Goal: Task Accomplishment & Management: Manage account settings

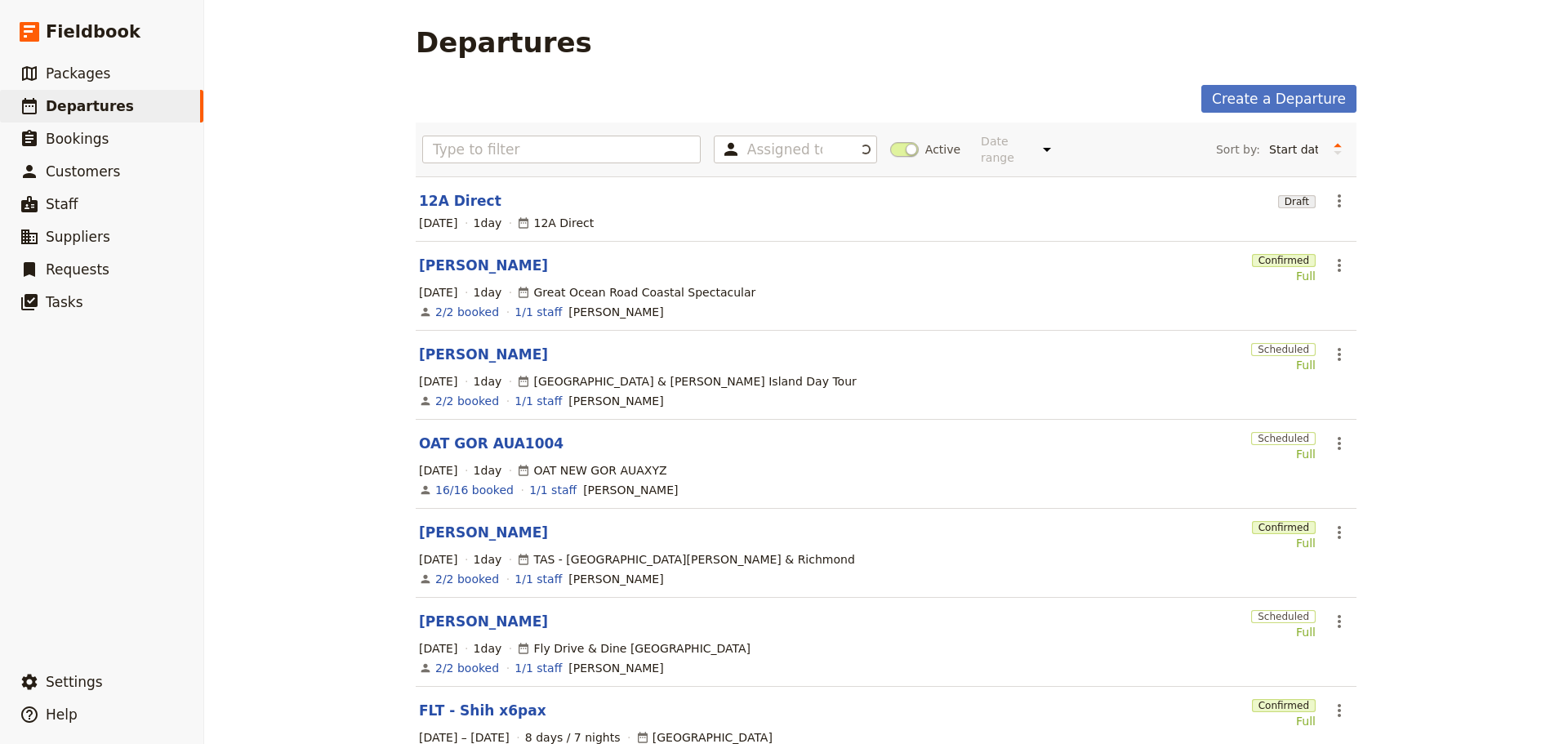
click at [431, 242] on section "[PERSON_NAME] Confirmed Full ​ [DATE] 1 day [GEOGRAPHIC_DATA] Coastal Spectacul…" at bounding box center [886, 286] width 941 height 89
click at [438, 255] on link "[PERSON_NAME]" at bounding box center [484, 265] width 129 height 20
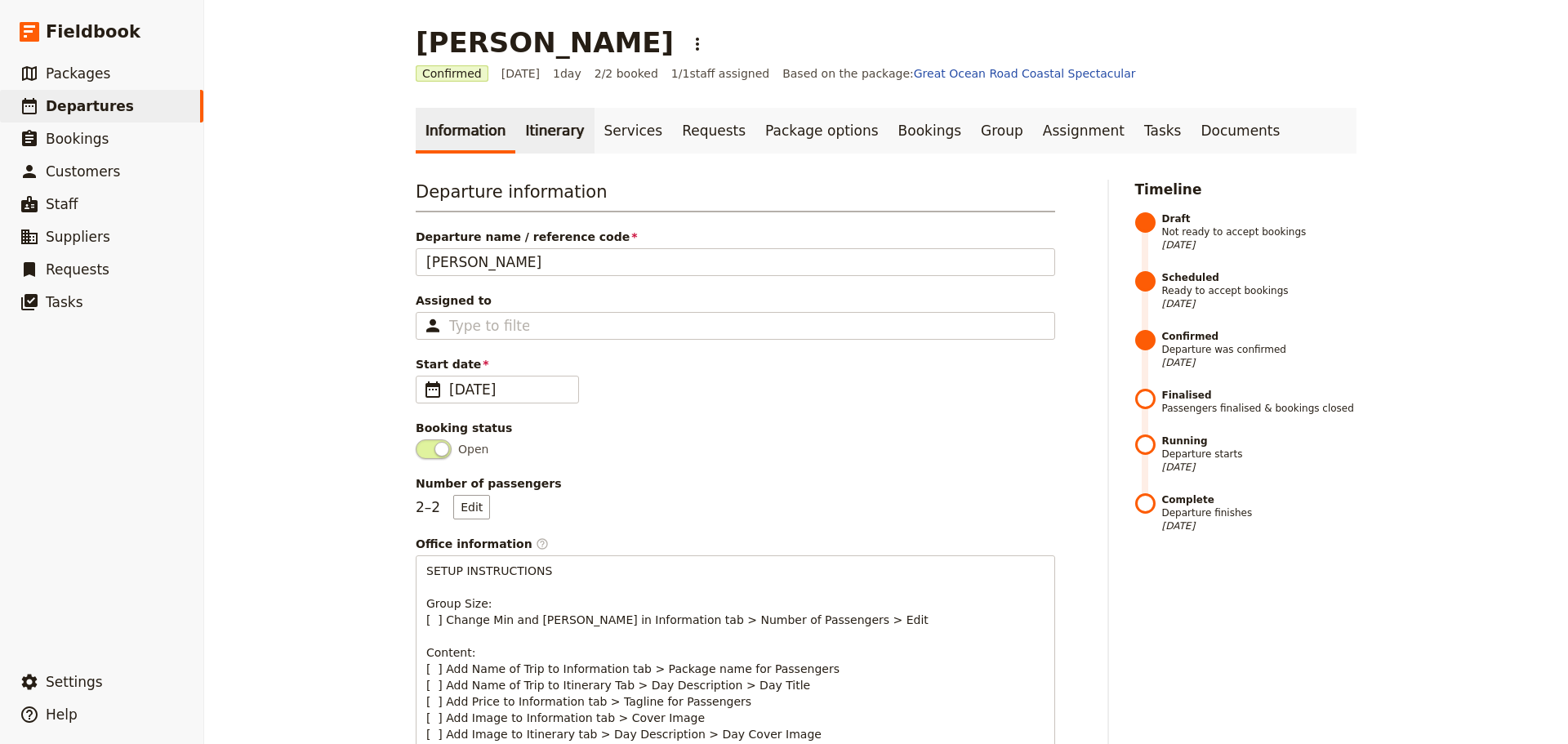
click at [536, 138] on link "Itinerary" at bounding box center [554, 130] width 79 height 46
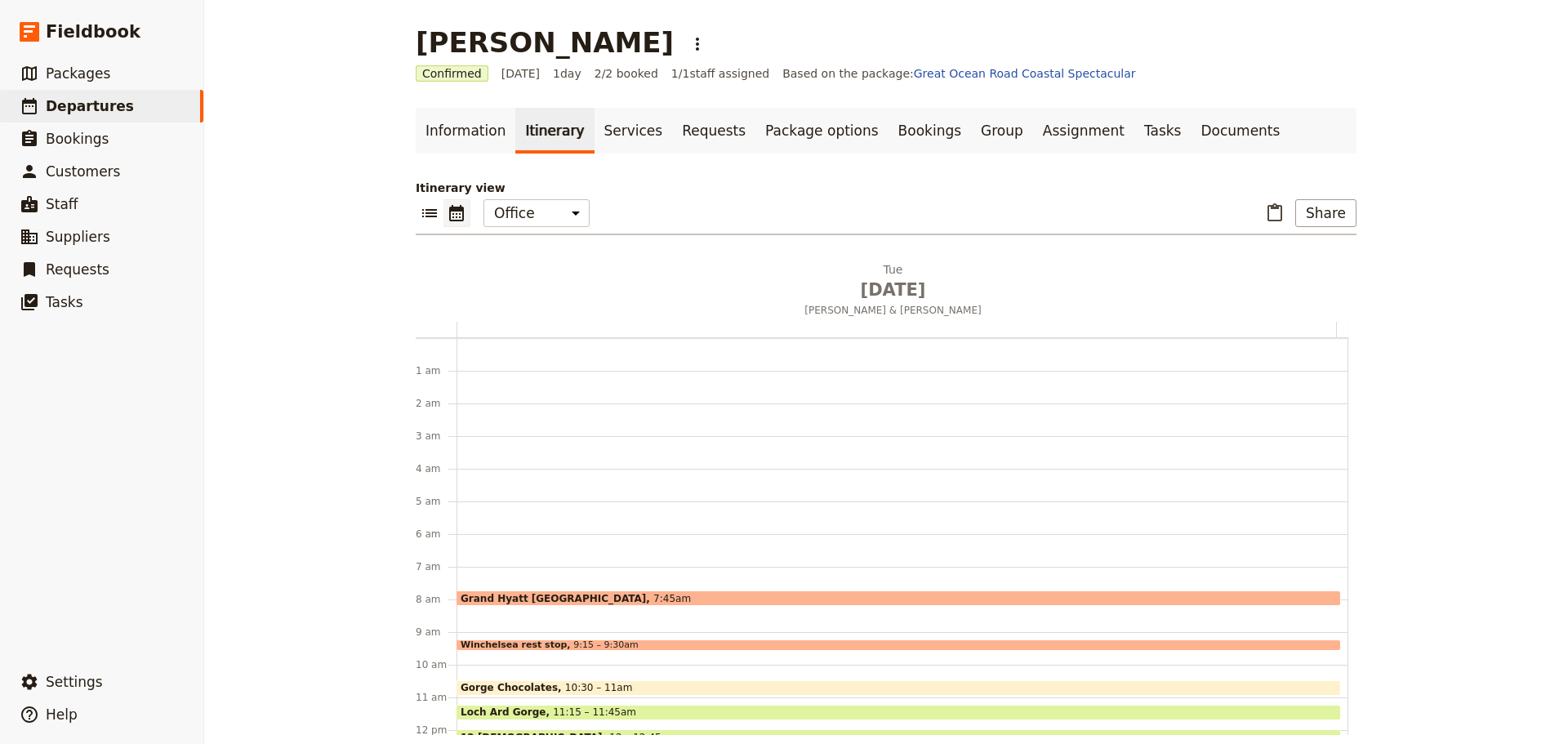
scroll to position [212, 0]
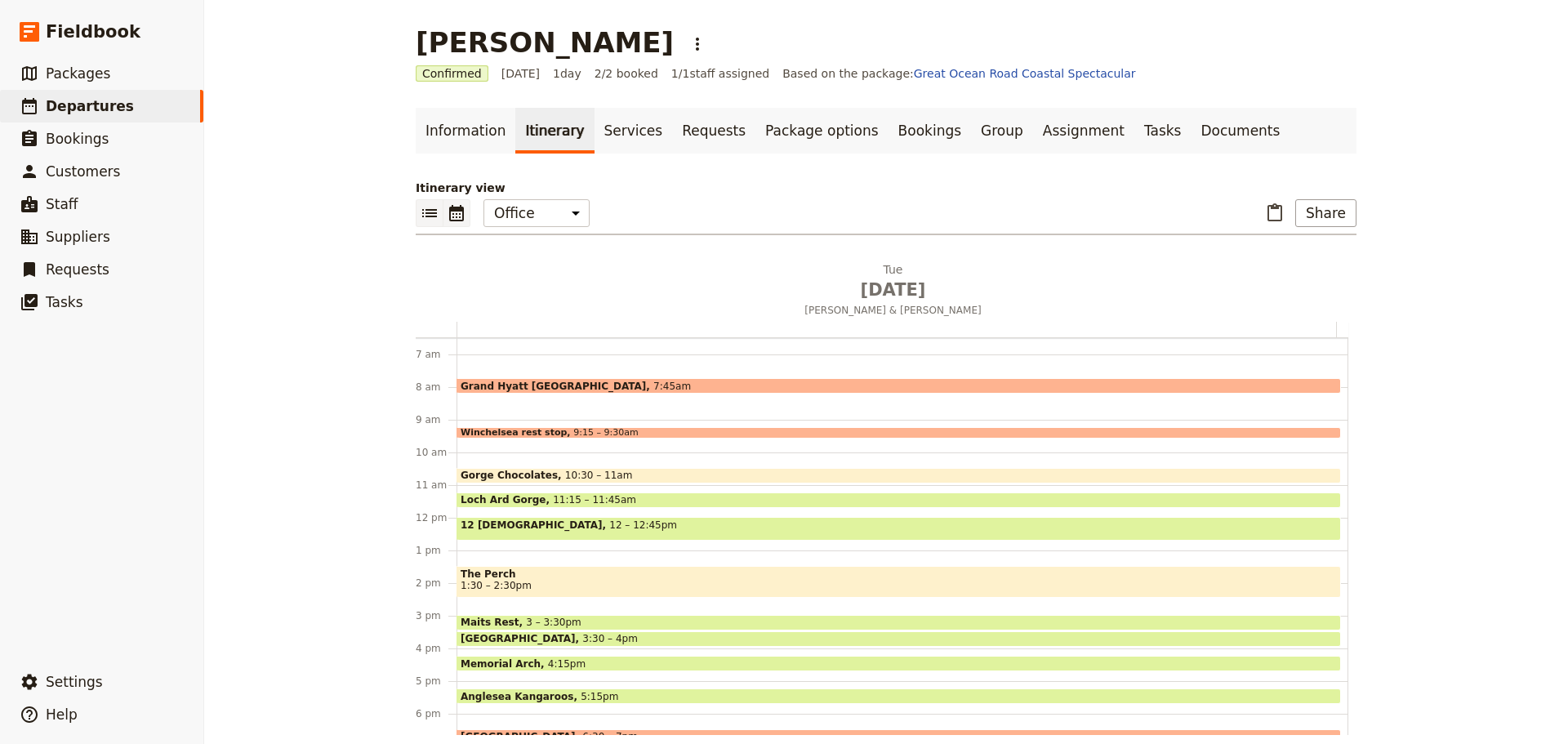
click at [423, 202] on button "​" at bounding box center [430, 213] width 28 height 28
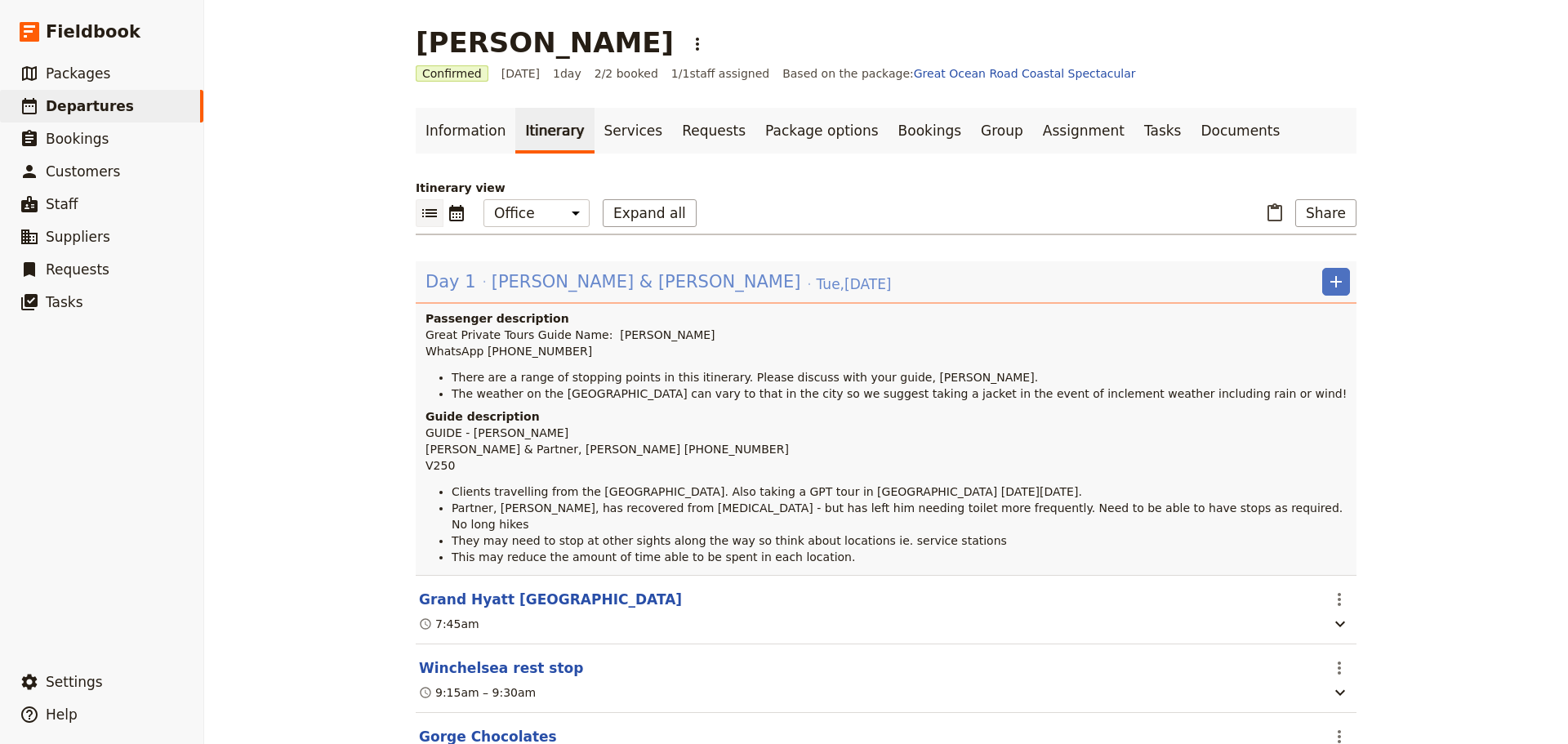
click at [544, 275] on span "[PERSON_NAME] & [PERSON_NAME]" at bounding box center [646, 282] width 309 height 25
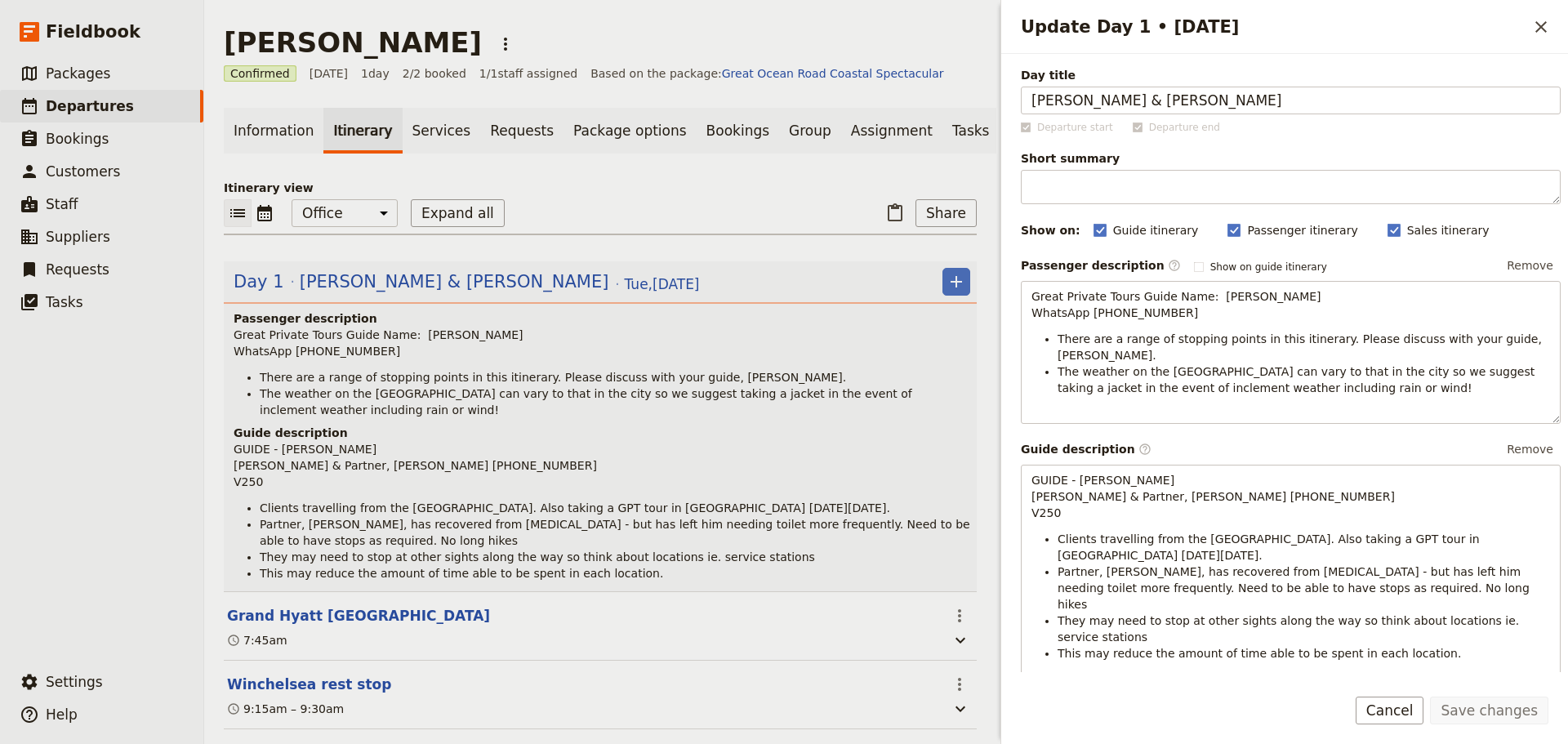
drag, startPoint x: 259, startPoint y: 505, endPoint x: 240, endPoint y: 500, distance: 19.6
click at [240, 490] on p "GUIDE - [PERSON_NAME] [PERSON_NAME] & Partner, [PERSON_NAME] [PHONE_NUMBER] V250" at bounding box center [602, 465] width 737 height 49
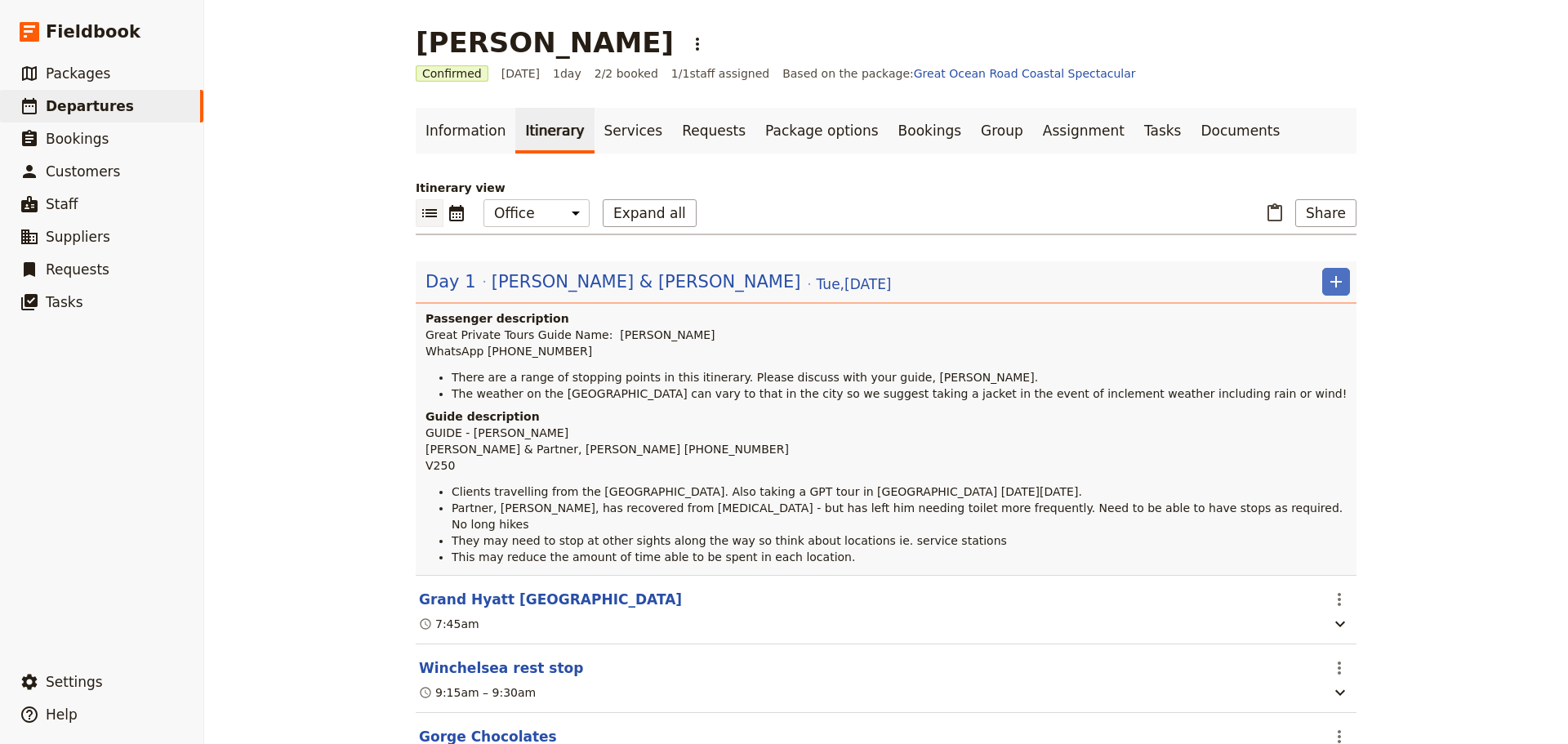
click at [235, 505] on div "[PERSON_NAME] ​ Confirmed [DATE] 1 day 2/2 booked 1 / 1 staff assigned Based on…" at bounding box center [886, 372] width 1364 height 744
click at [511, 293] on span "[PERSON_NAME] & [PERSON_NAME]" at bounding box center [646, 282] width 309 height 25
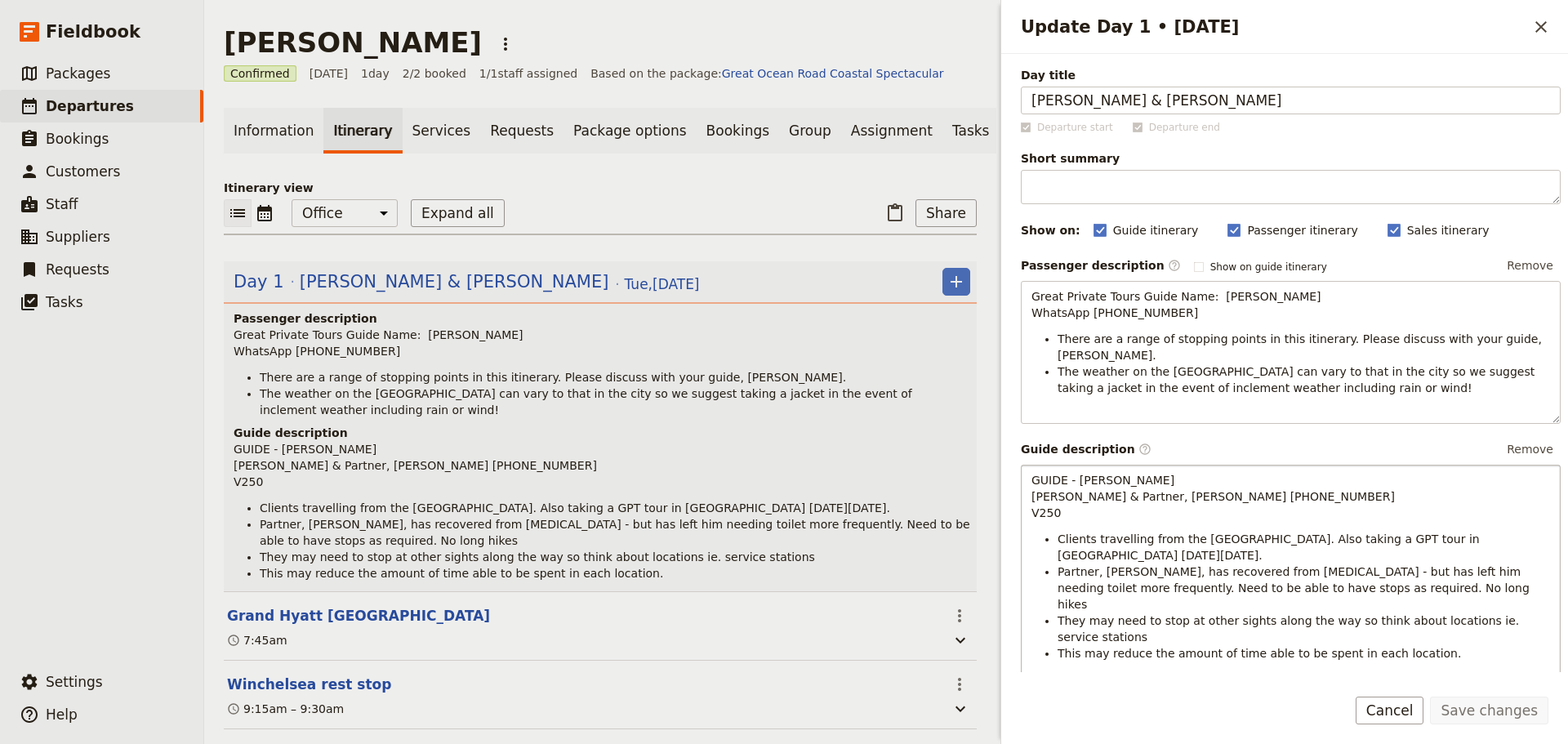
scroll to position [163, 0]
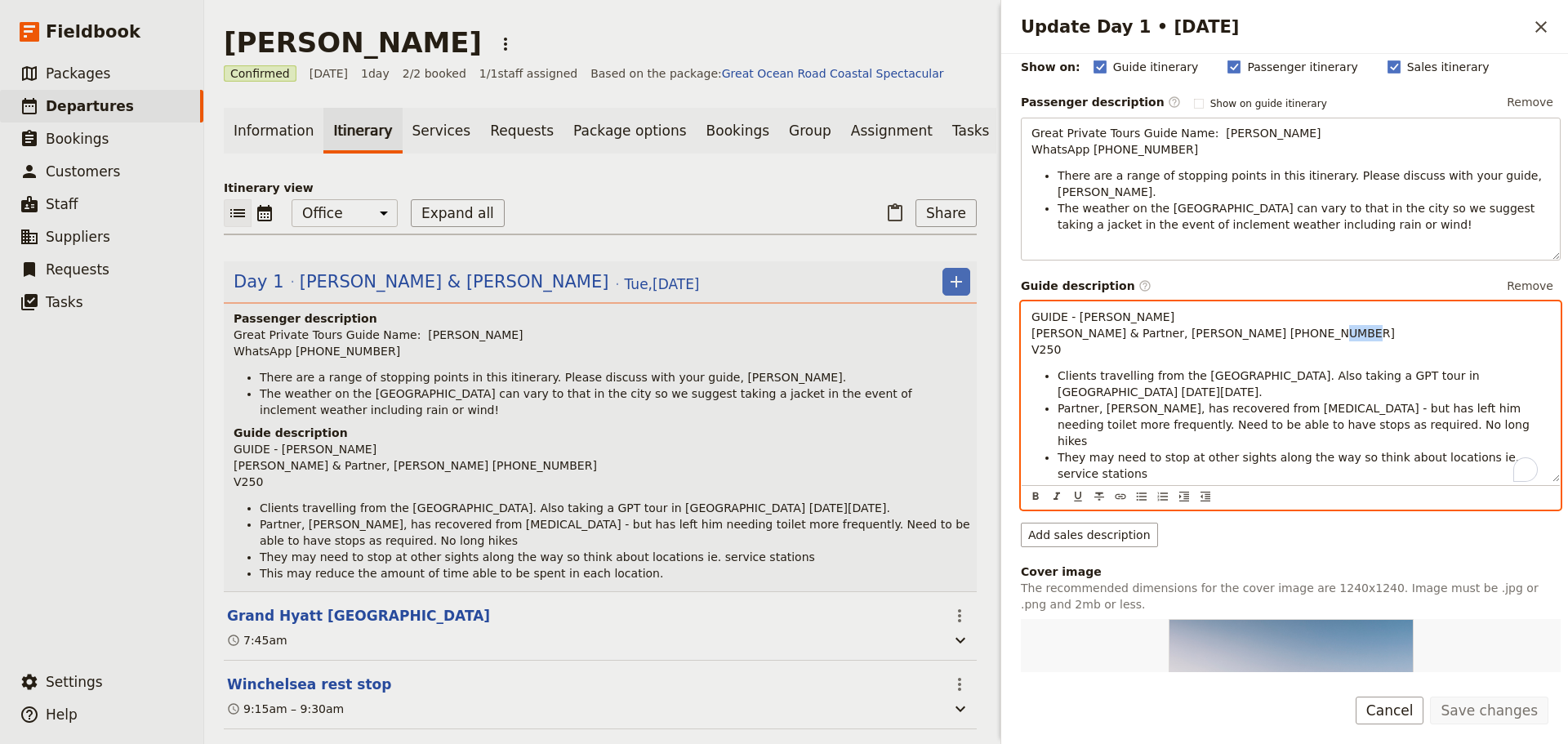
drag, startPoint x: 1048, startPoint y: 353, endPoint x: 958, endPoint y: 353, distance: 90.0
click at [959, 353] on div "[PERSON_NAME] ​ Confirmed [DATE] 1 day 2/2 booked 1 / 1 staff assigned Based on…" at bounding box center [886, 372] width 1364 height 744
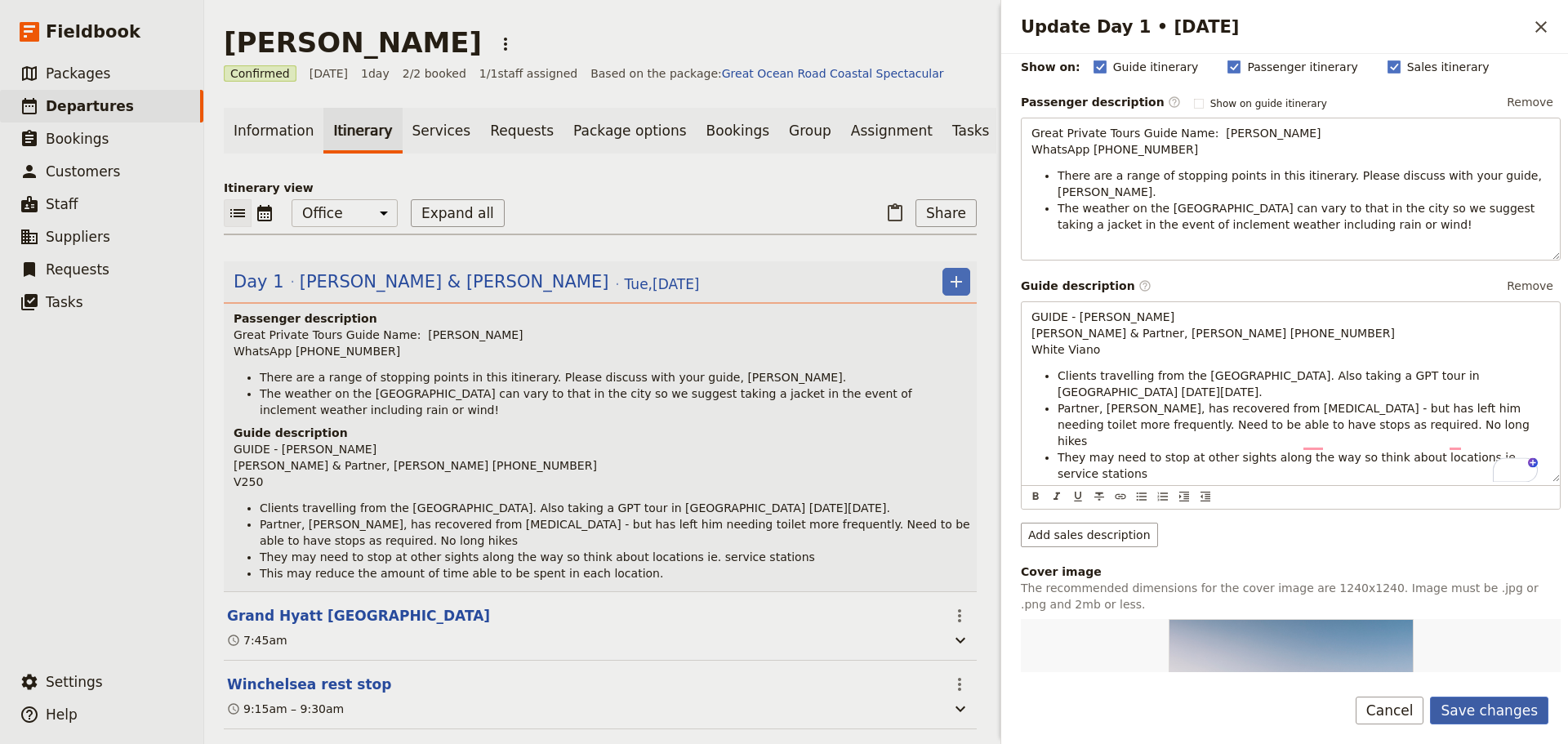
click at [1481, 711] on button "Save changes" at bounding box center [1488, 711] width 119 height 28
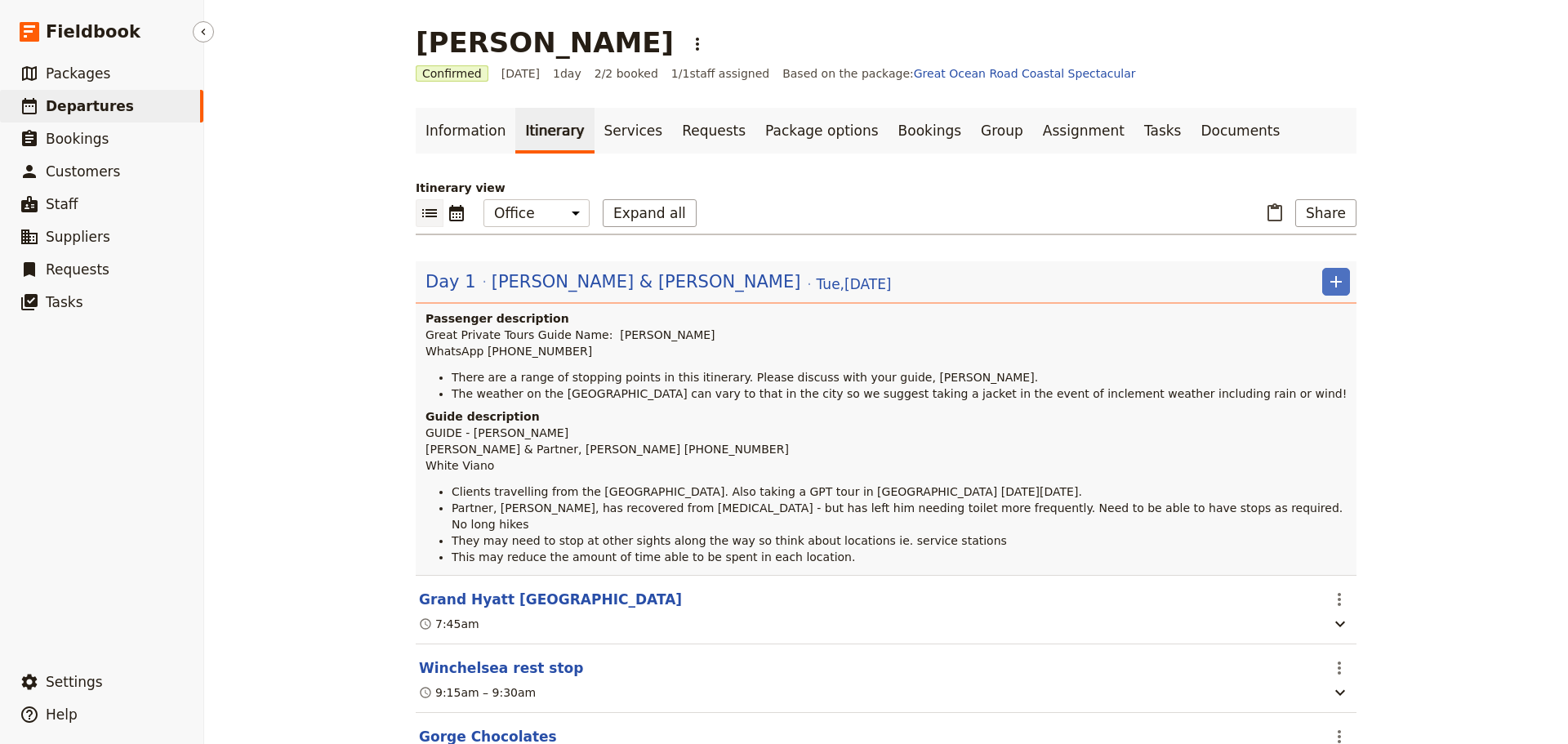
click at [123, 103] on link "​ Departures" at bounding box center [101, 105] width 203 height 32
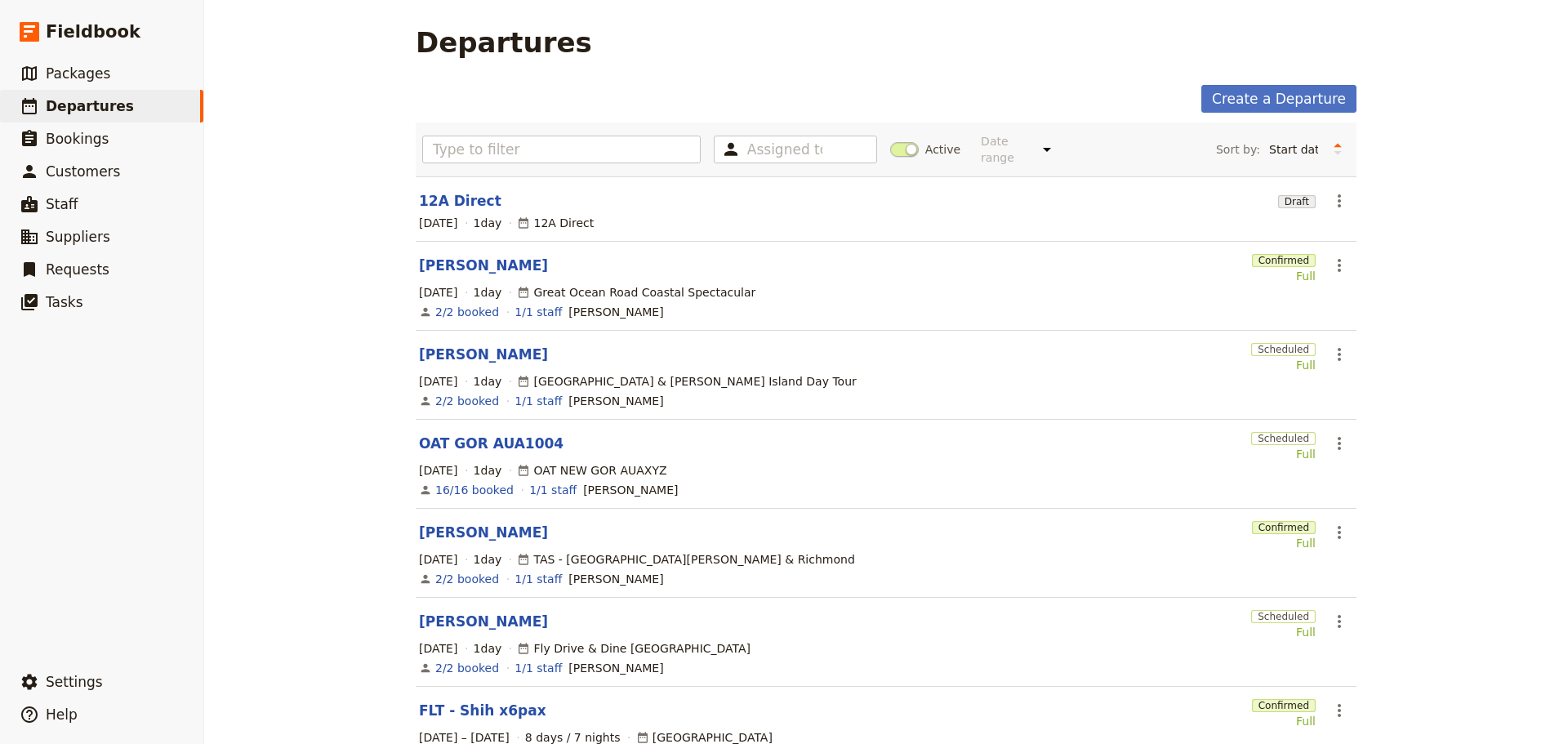
click at [454, 524] on link "[PERSON_NAME]" at bounding box center [484, 533] width 129 height 20
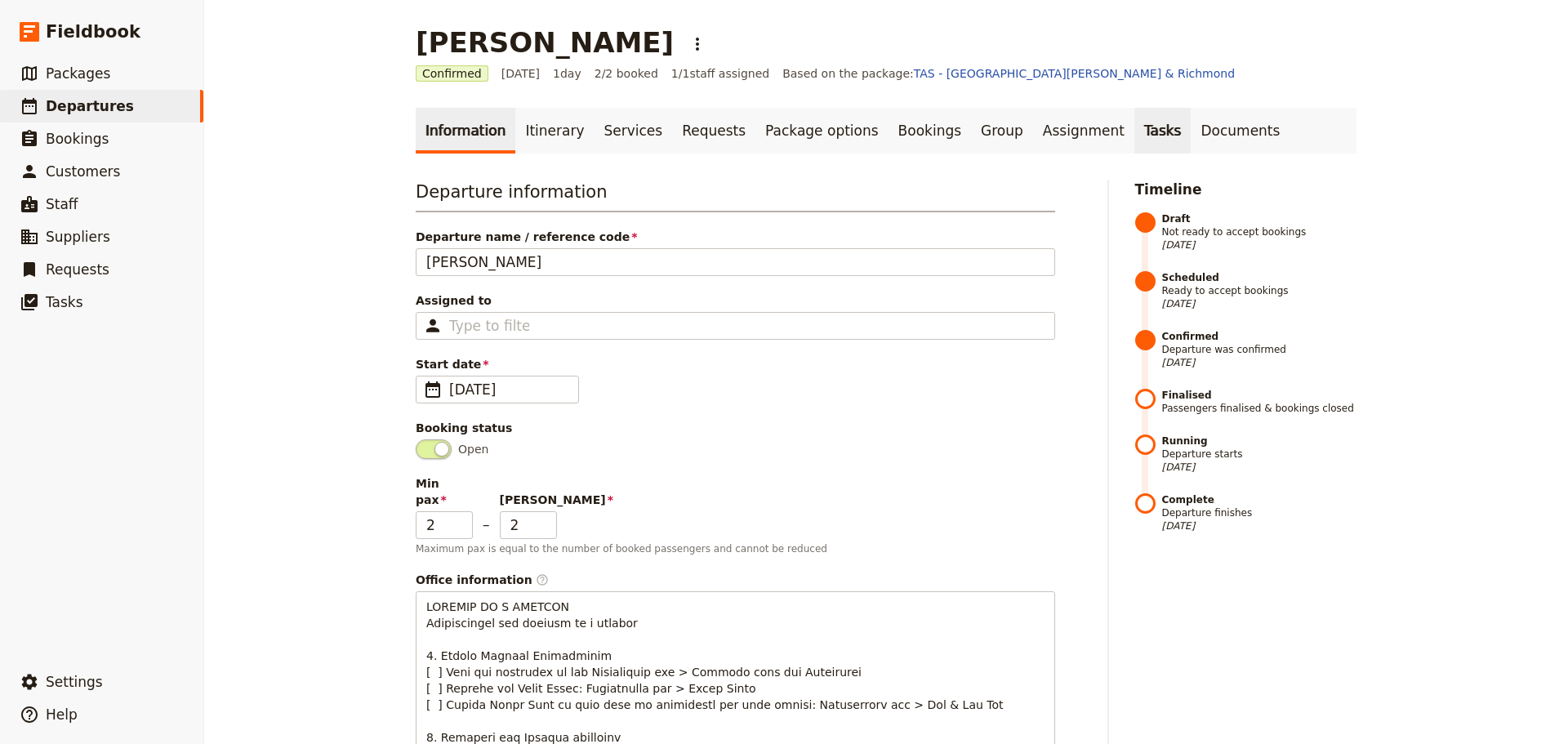
drag, startPoint x: 1116, startPoint y: 114, endPoint x: 1081, endPoint y: 133, distance: 39.8
click at [1191, 114] on link "Documents" at bounding box center [1240, 130] width 99 height 46
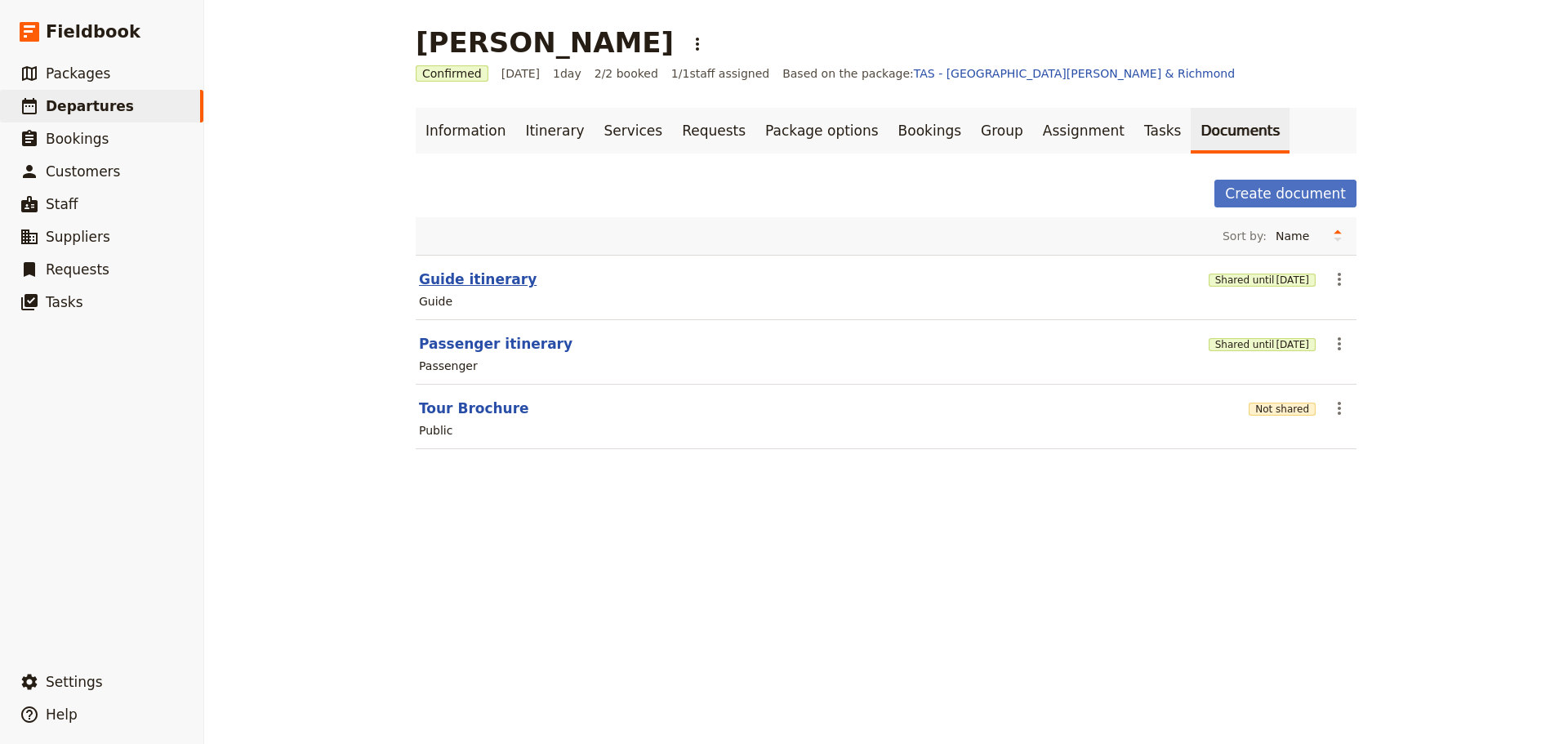
click at [468, 281] on button "Guide itinerary" at bounding box center [478, 279] width 118 height 20
select select "STAFF"
select select "RUN_SHEET"
select select "DEFAULT"
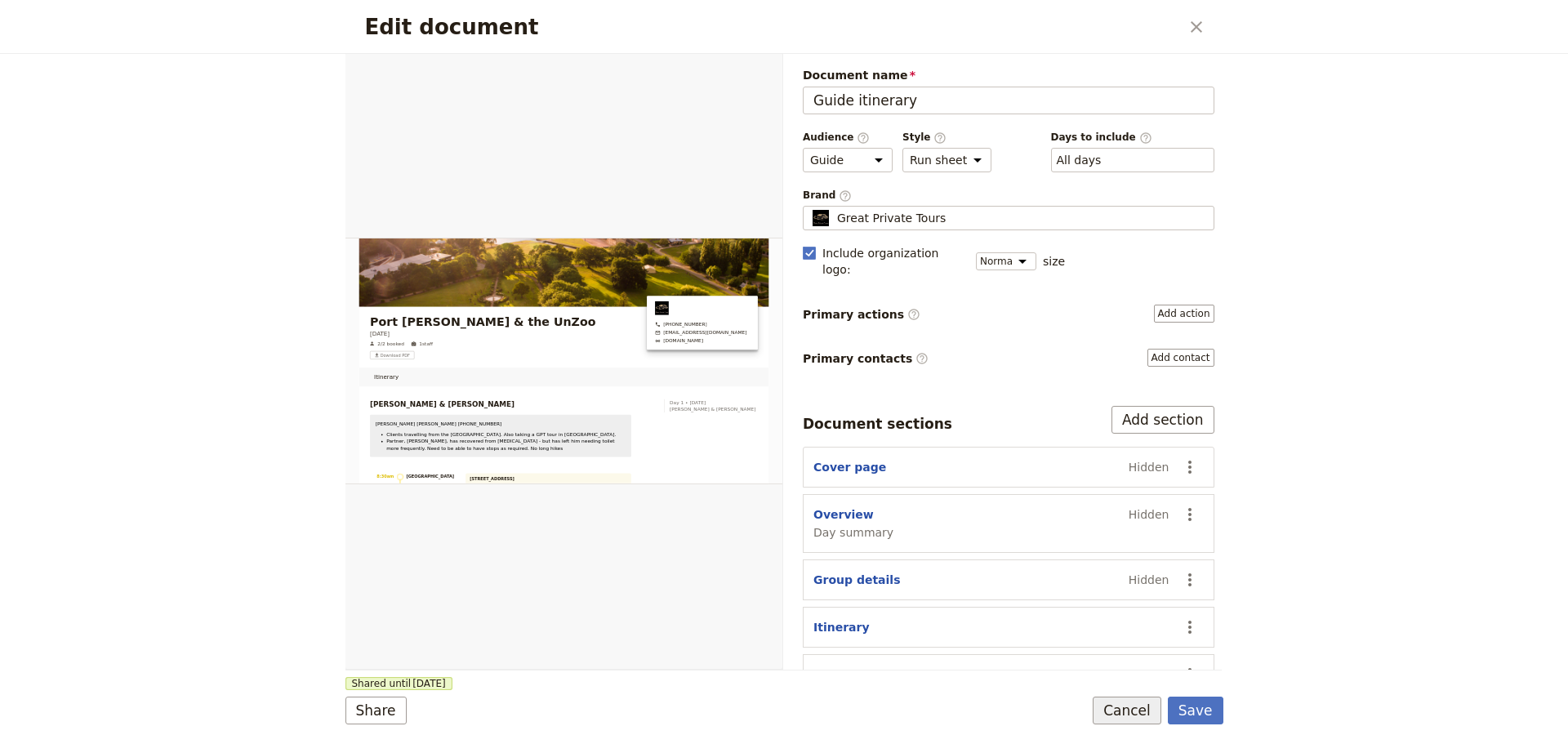
click at [1116, 698] on button "Cancel" at bounding box center [1126, 711] width 69 height 28
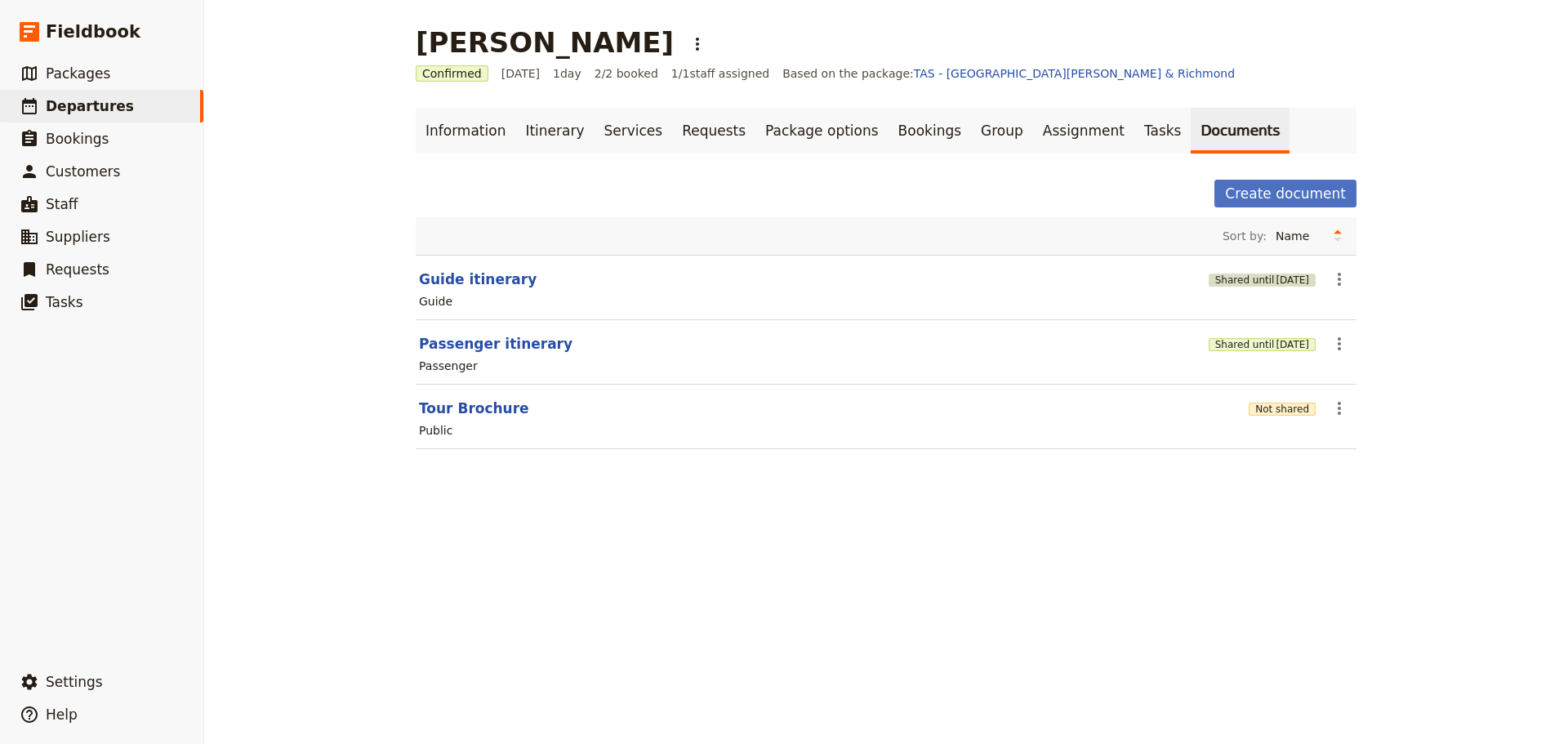
click at [1295, 276] on span "[DATE]" at bounding box center [1292, 280] width 33 height 13
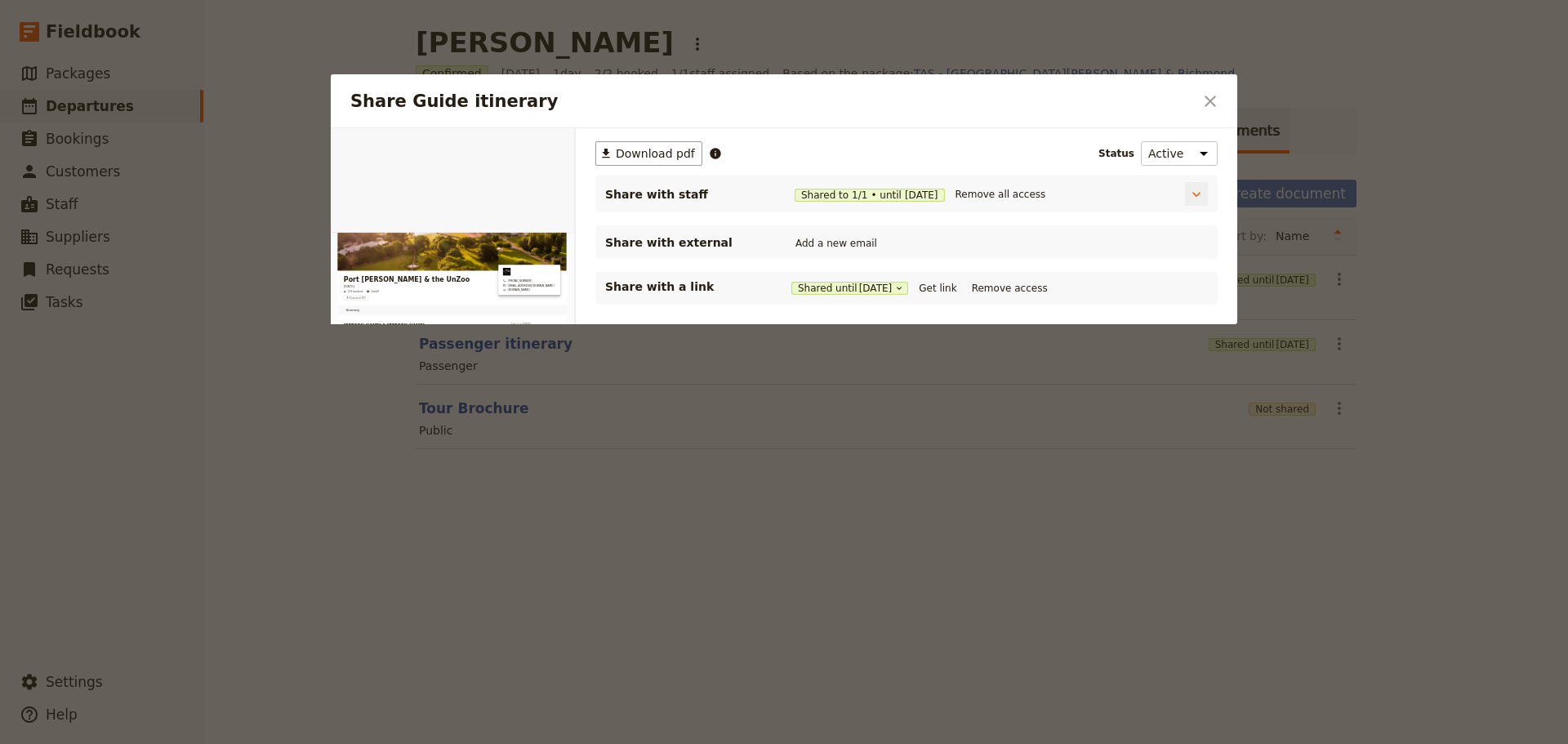
click at [854, 194] on span "Shared to 1 / 1 • until [DATE]" at bounding box center [869, 196] width 150 height 13
click at [924, 191] on span "[DATE]" at bounding box center [922, 196] width 33 height 13
click at [1199, 197] on icon "Share Guide itinerary" at bounding box center [1197, 195] width 17 height 17
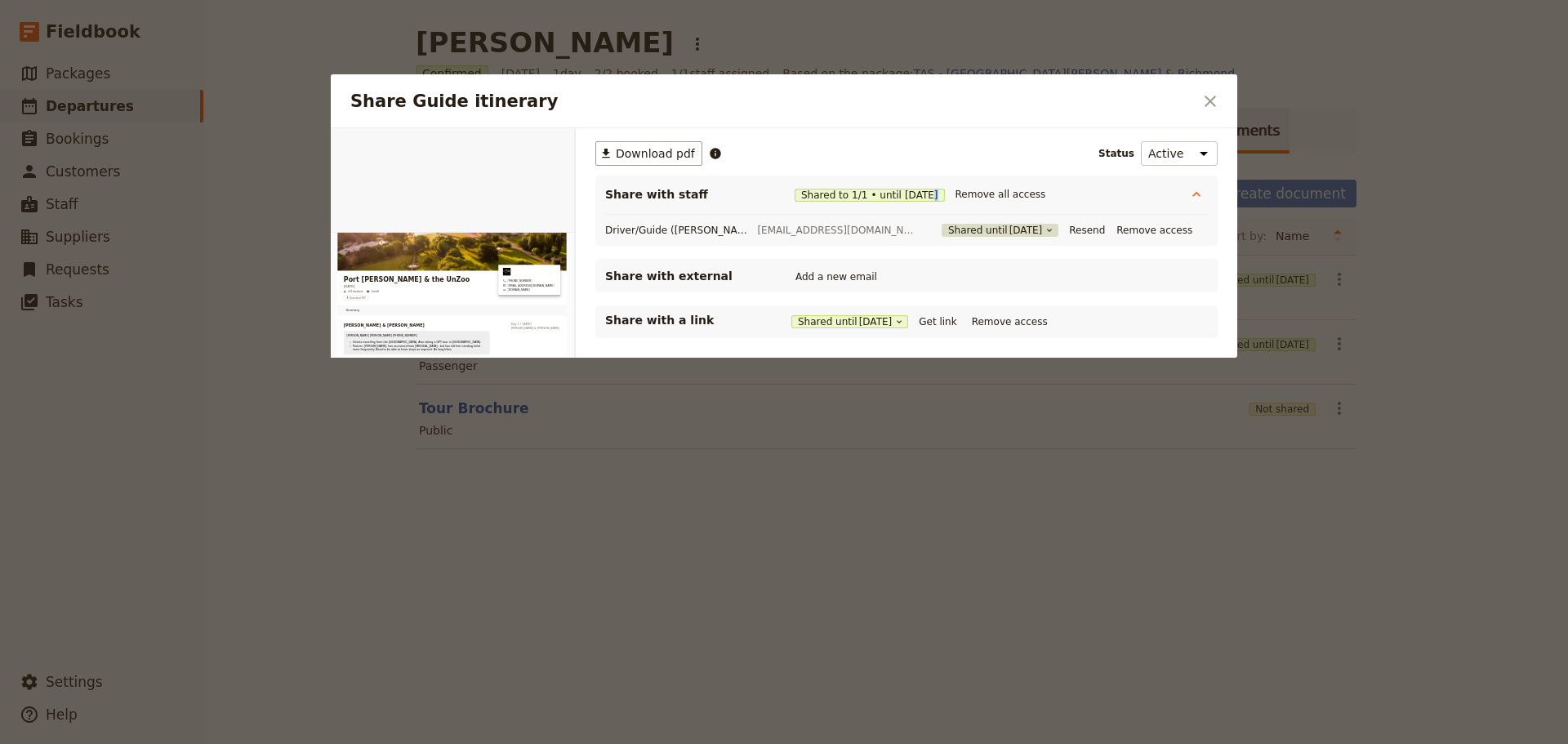
click at [1002, 229] on button "Shared until [DATE]" at bounding box center [999, 230] width 117 height 13
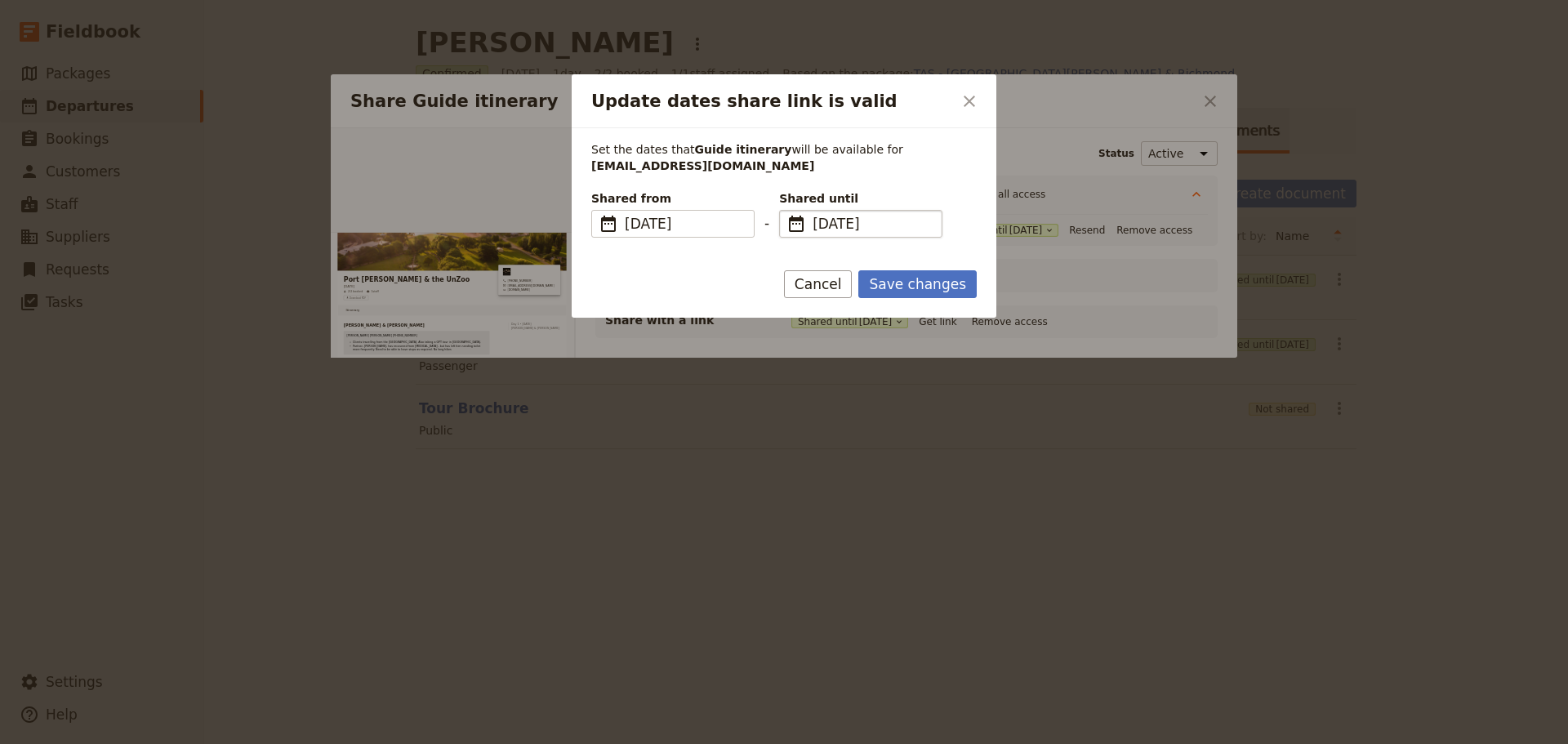
click at [791, 224] on span "​" at bounding box center [796, 224] width 20 height 20
click at [786, 210] on input "[DATE]" at bounding box center [786, 210] width 1 height 1
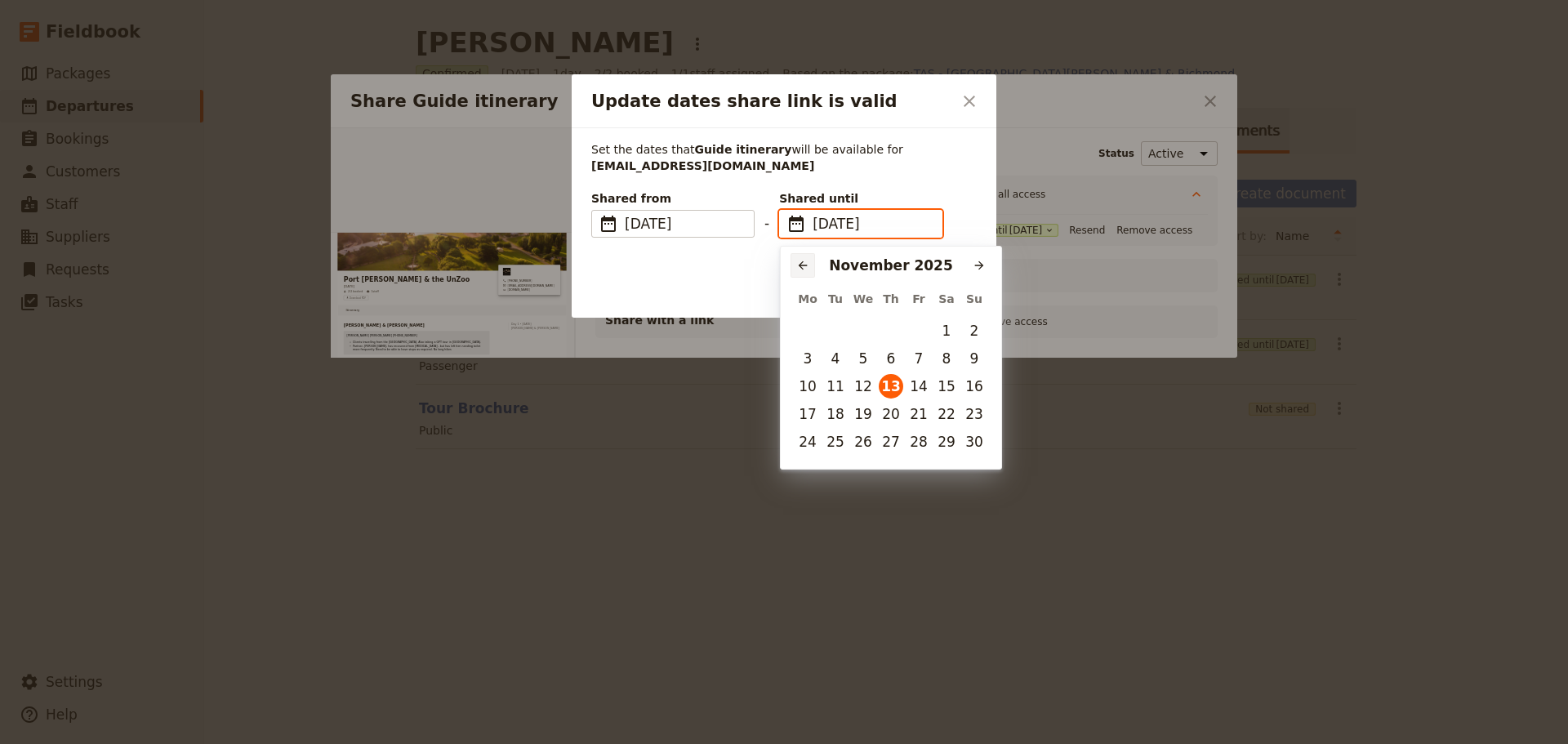
click at [805, 260] on icon "Previous month" at bounding box center [803, 265] width 13 height 13
click at [924, 389] on button "17" at bounding box center [919, 386] width 25 height 25
type input "[DATE]"
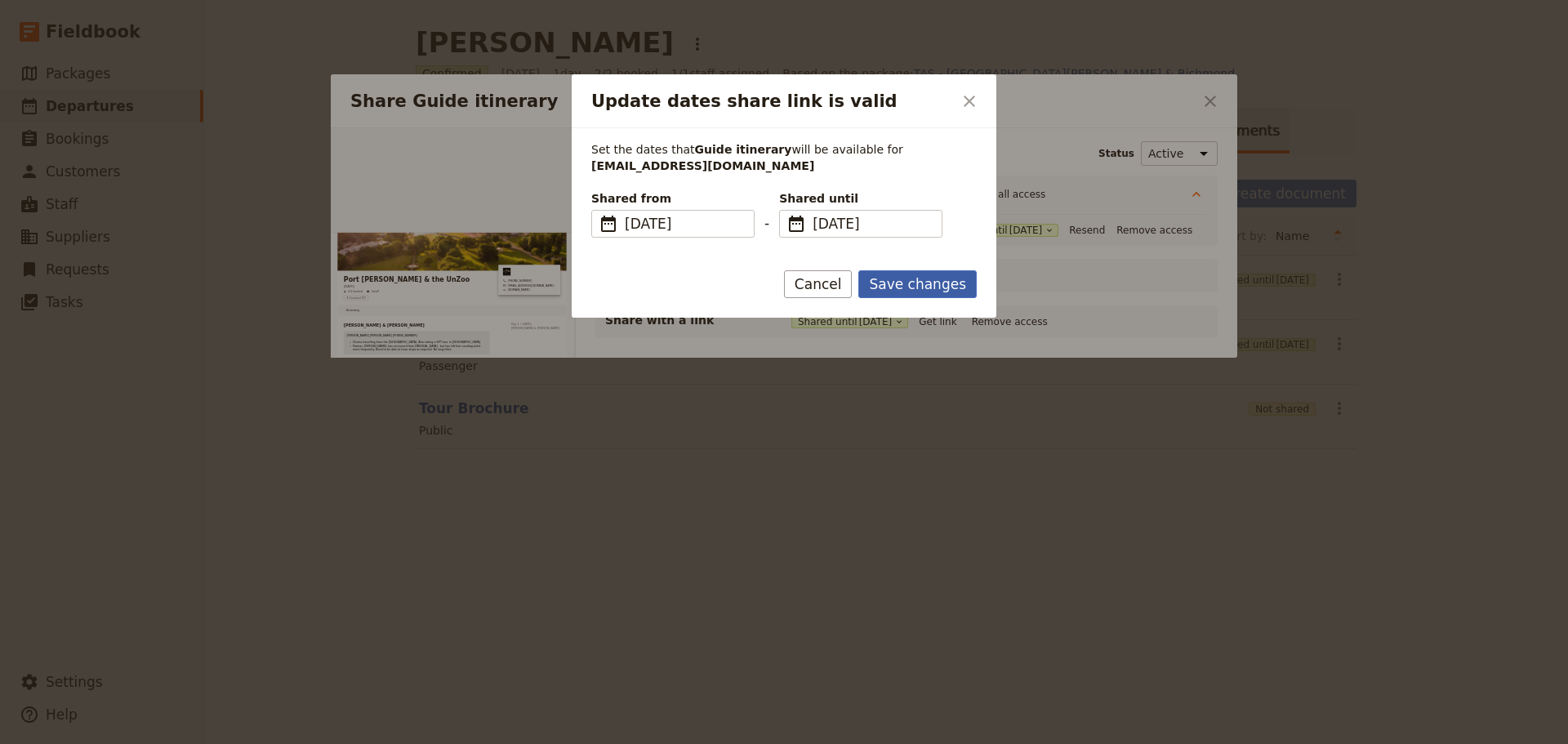
click at [946, 288] on button "Save changes" at bounding box center [917, 284] width 119 height 28
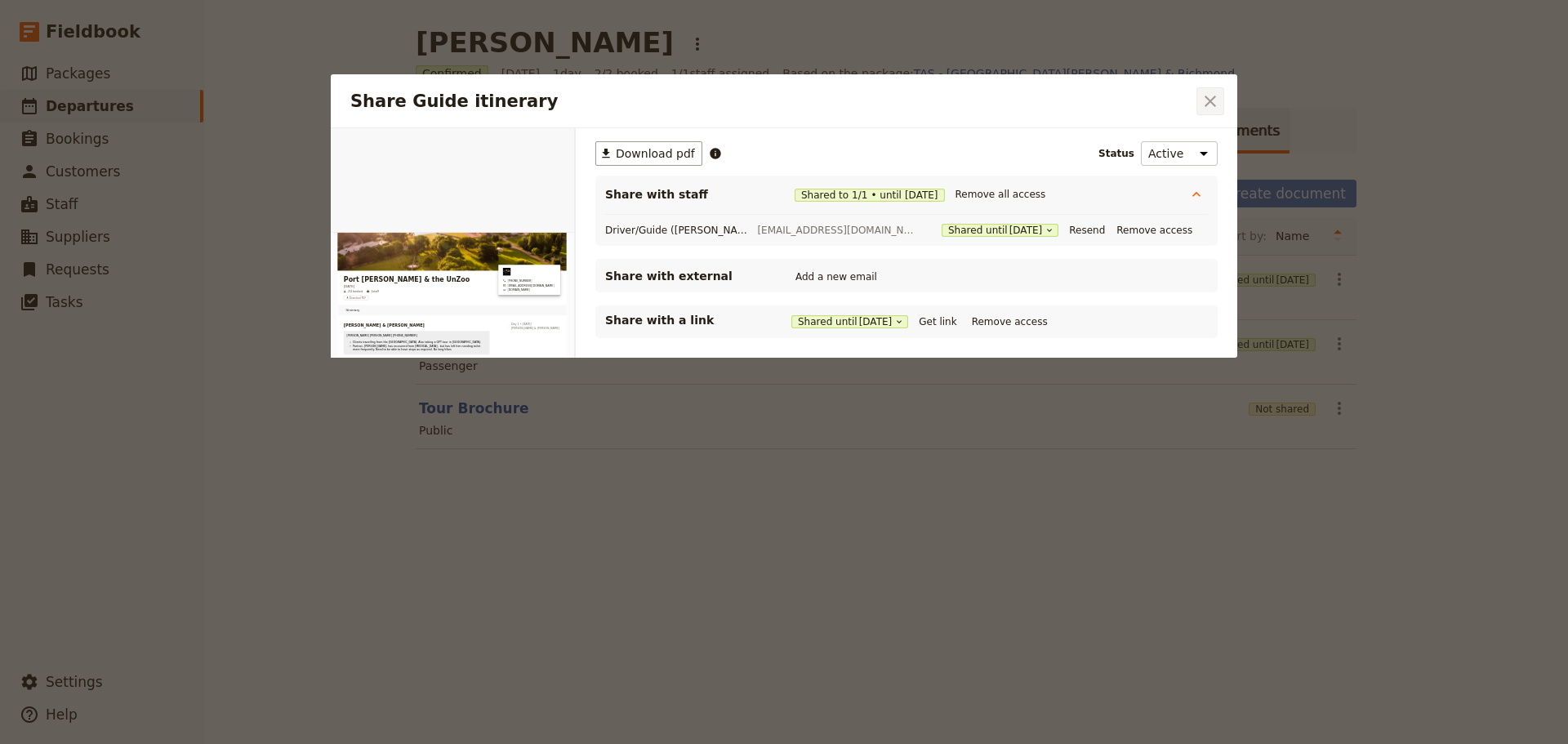
click at [1207, 93] on icon "Close dialog" at bounding box center [1211, 101] width 20 height 20
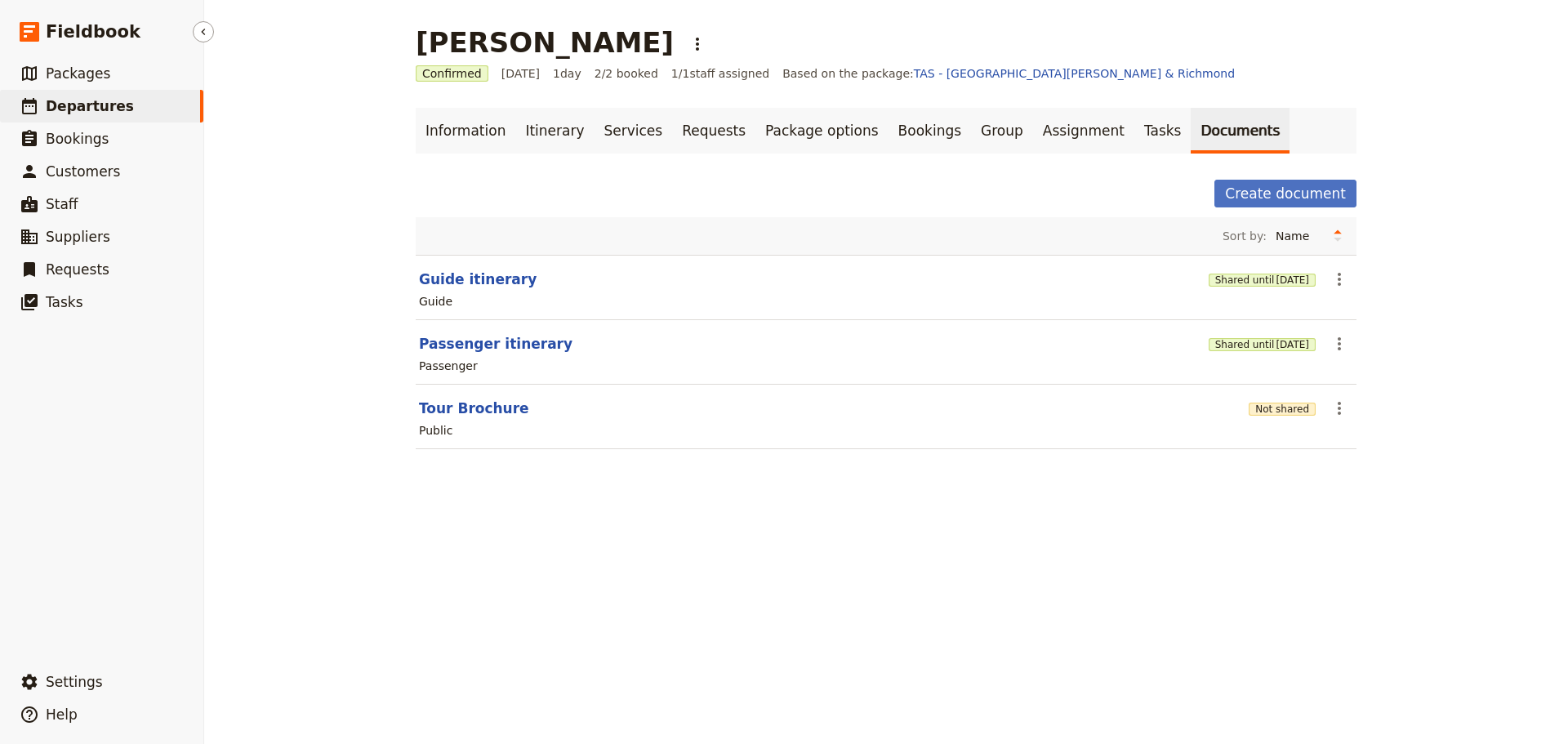
click at [103, 114] on span "Departures" at bounding box center [90, 106] width 88 height 17
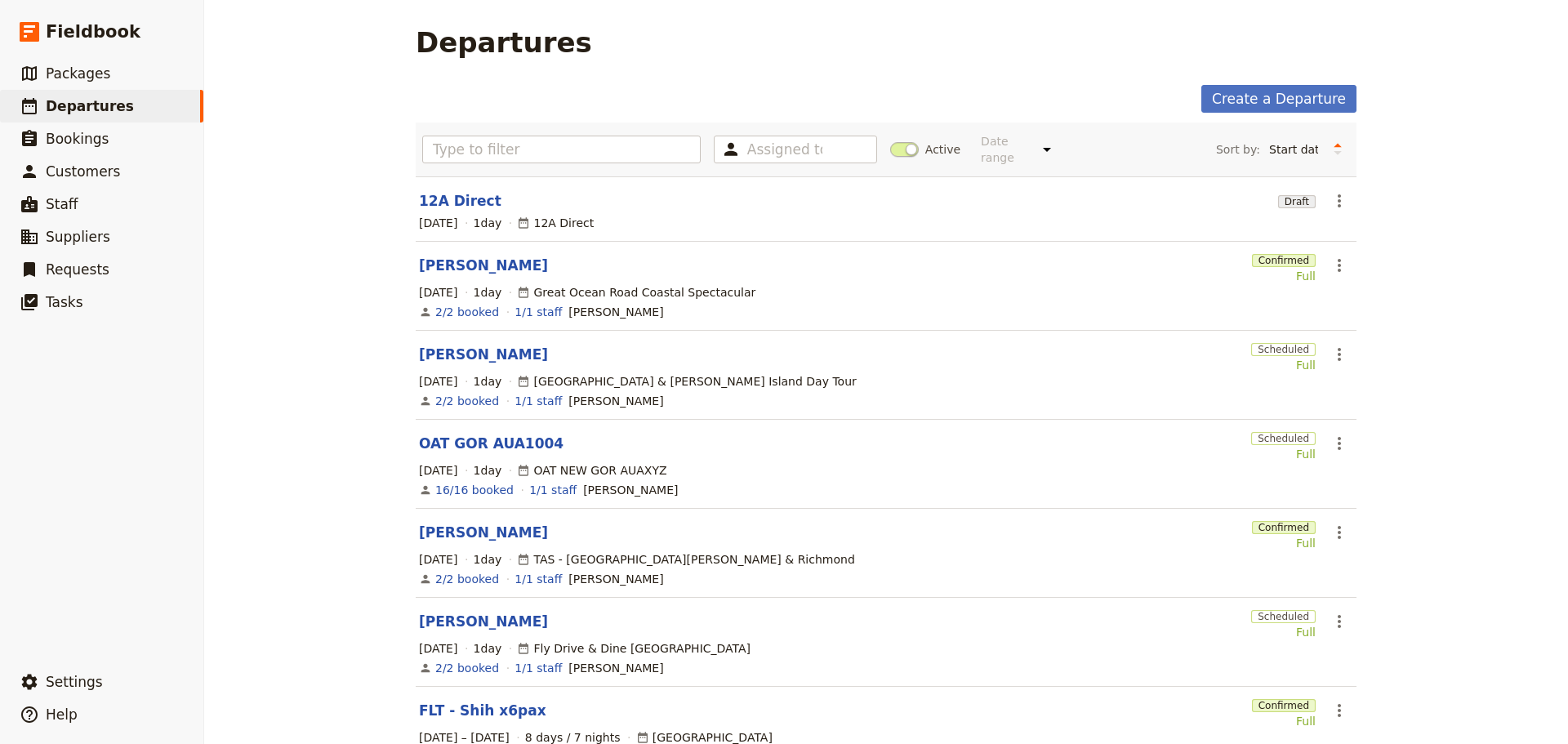
scroll to position [292, 0]
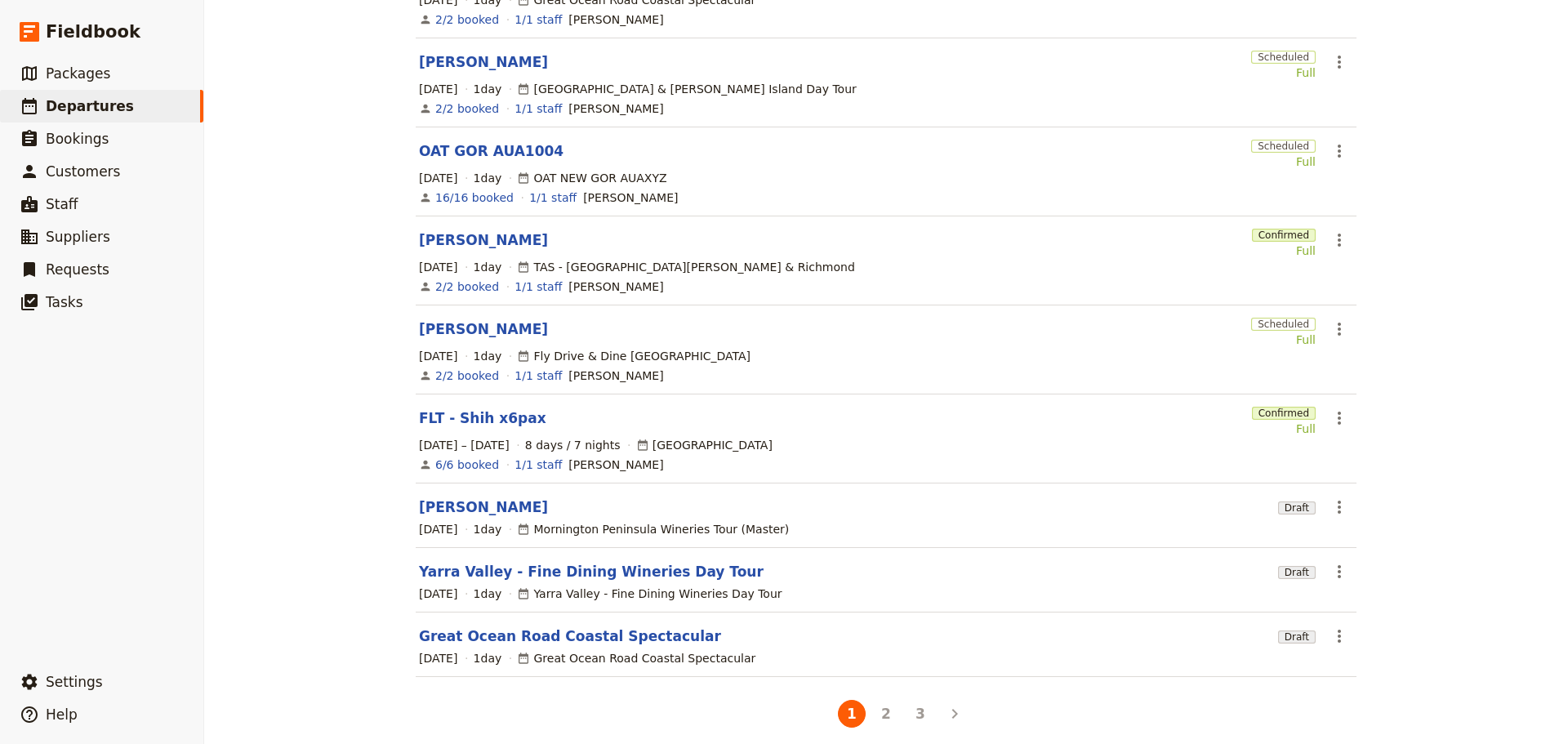
click at [430, 521] on span "[DATE]" at bounding box center [438, 529] width 38 height 17
click at [437, 497] on link "[PERSON_NAME]" at bounding box center [484, 507] width 129 height 20
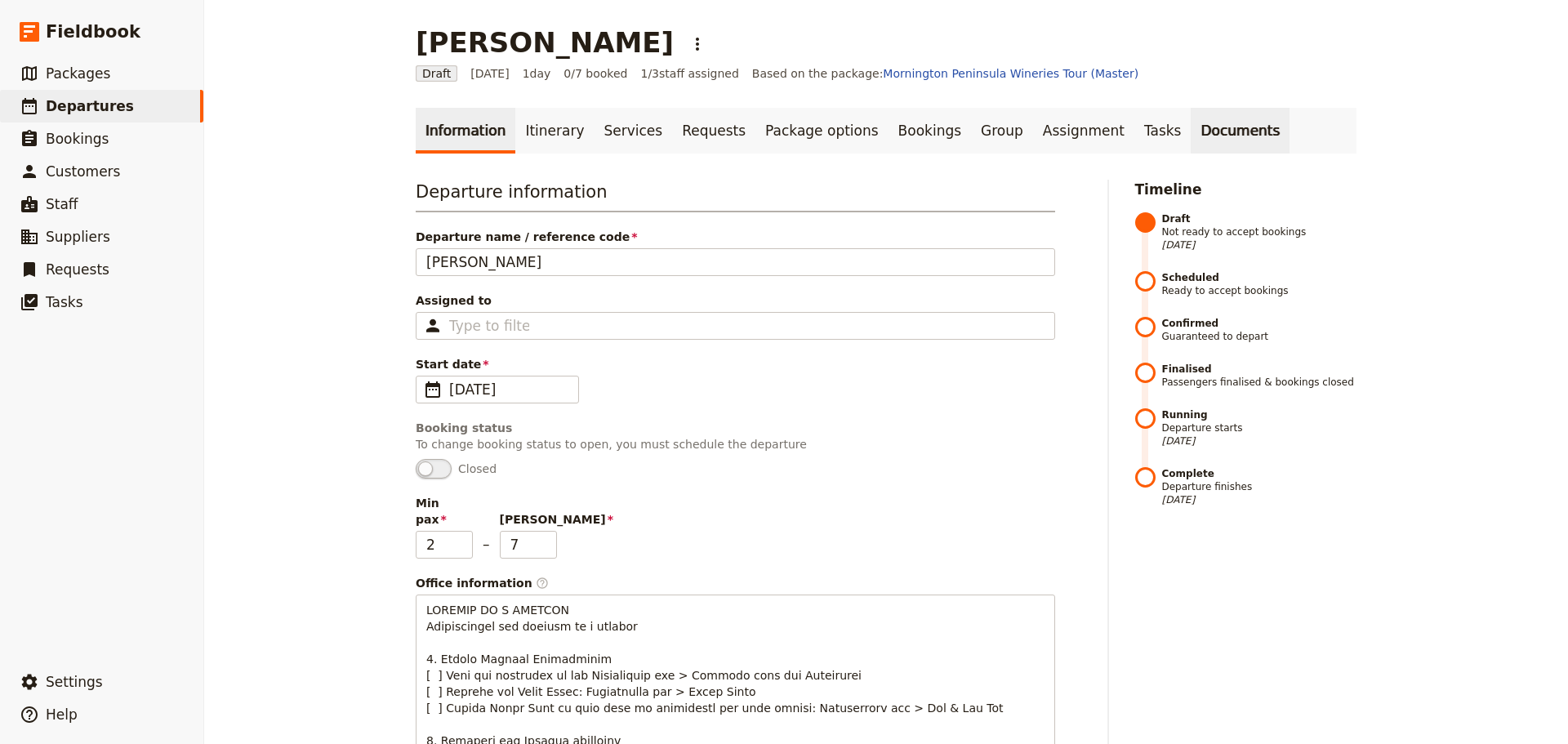
click at [1191, 133] on link "Documents" at bounding box center [1240, 130] width 99 height 46
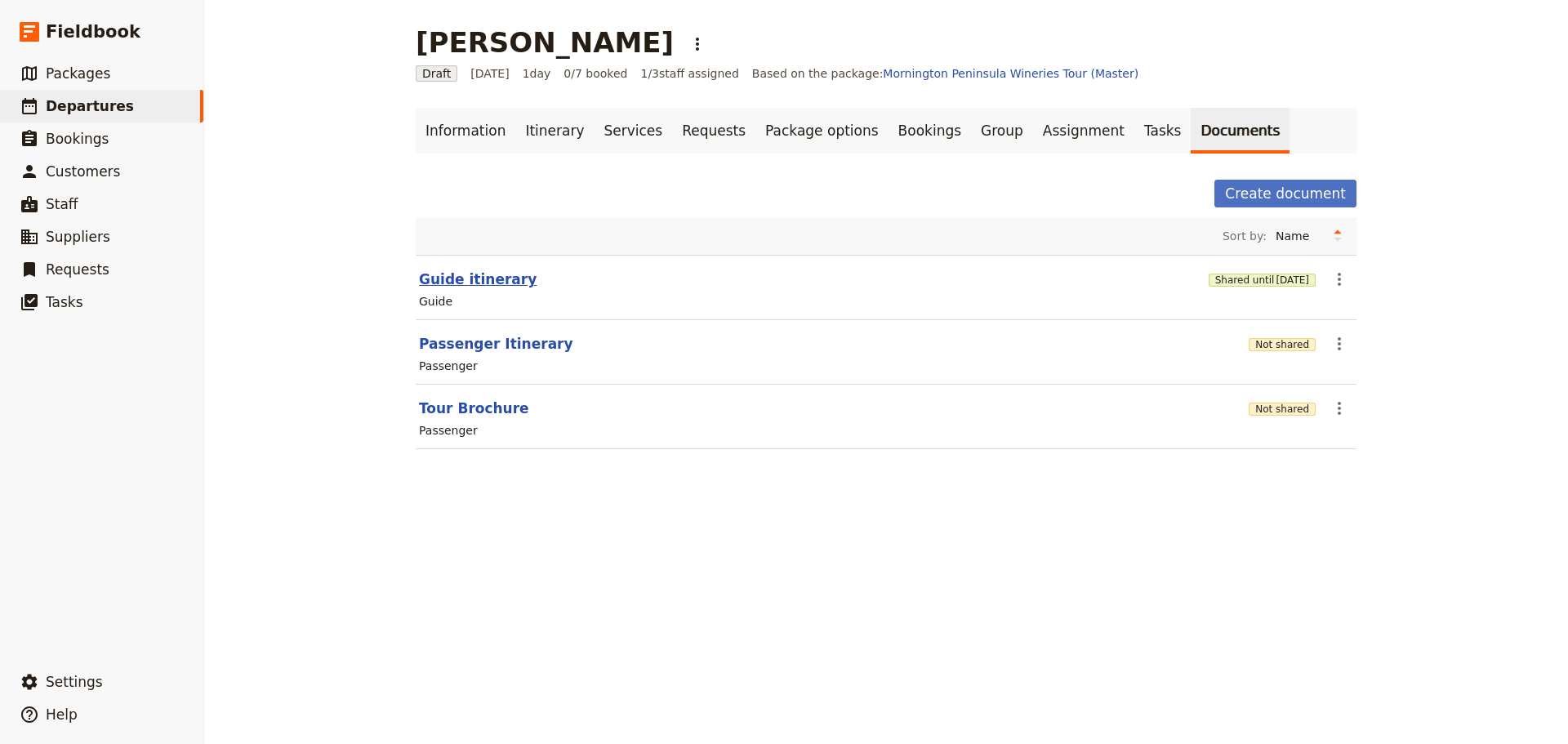
click at [459, 278] on button "Guide itinerary" at bounding box center [478, 279] width 118 height 20
select select "STAFF"
select select "RUN_SHEET"
select select "DEFAULT"
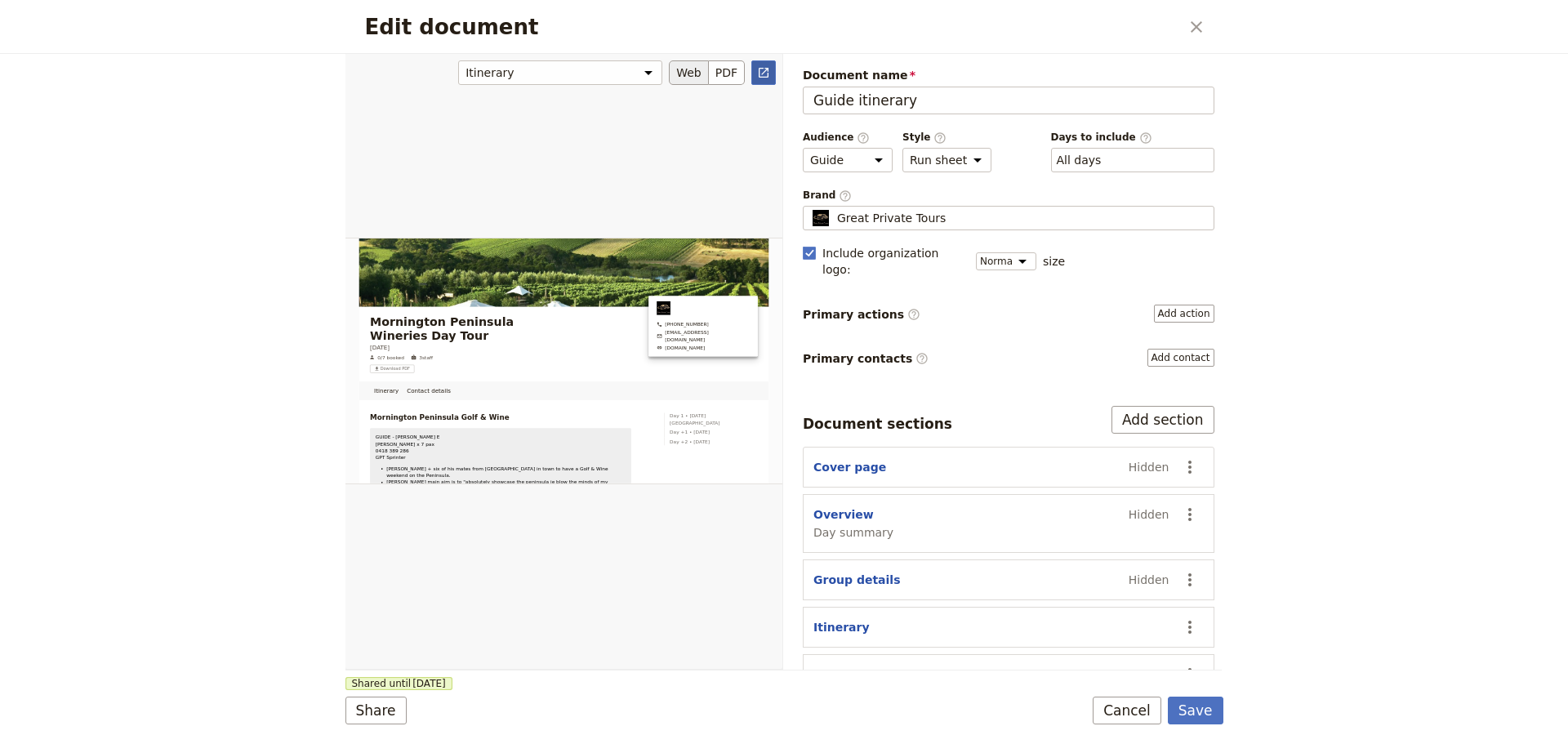
click at [771, 79] on link "​" at bounding box center [764, 73] width 25 height 25
drag, startPoint x: 1140, startPoint y: 718, endPoint x: 1140, endPoint y: 704, distance: 14.0
click at [1140, 717] on button "Cancel" at bounding box center [1126, 711] width 69 height 28
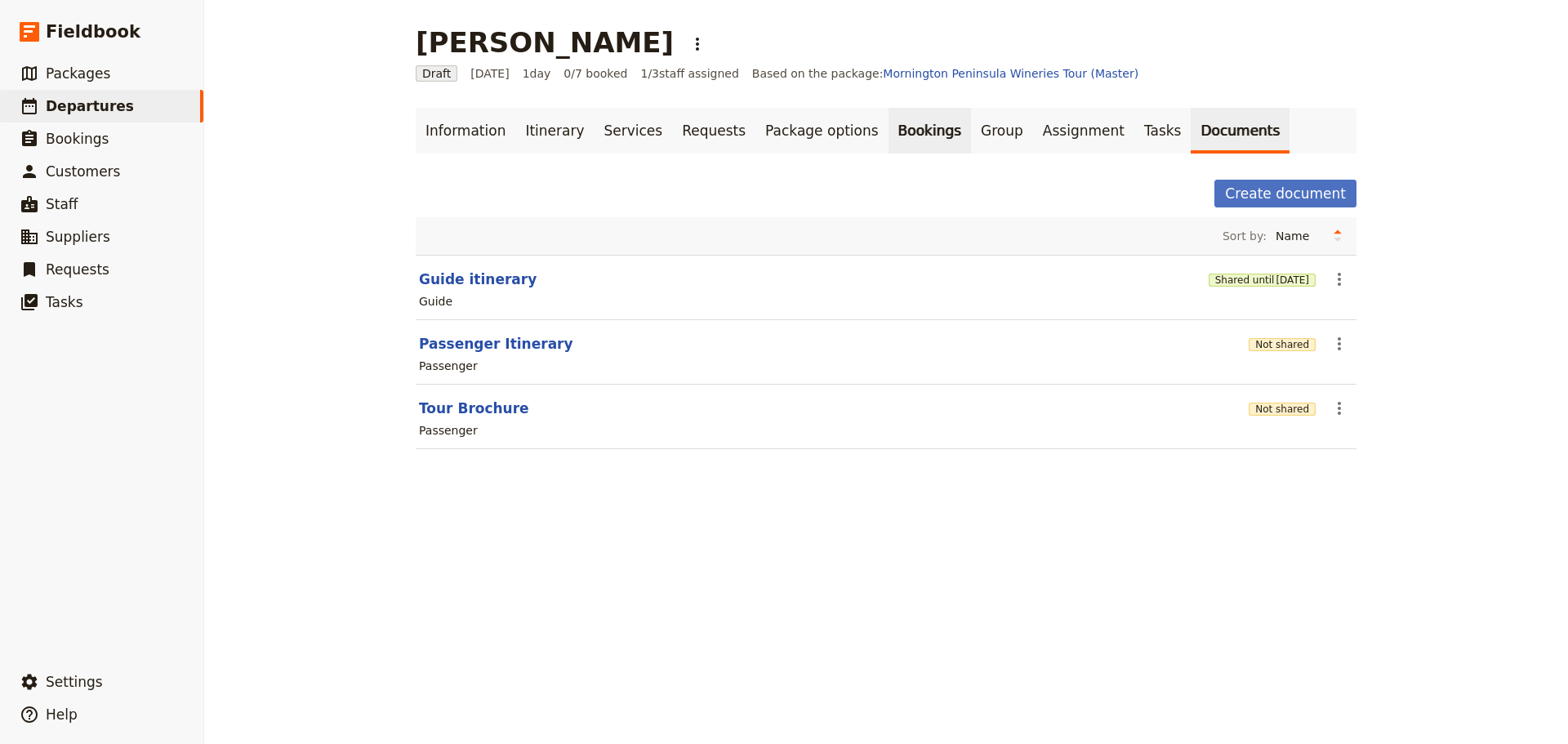
click at [888, 126] on link "Bookings" at bounding box center [930, 130] width 83 height 46
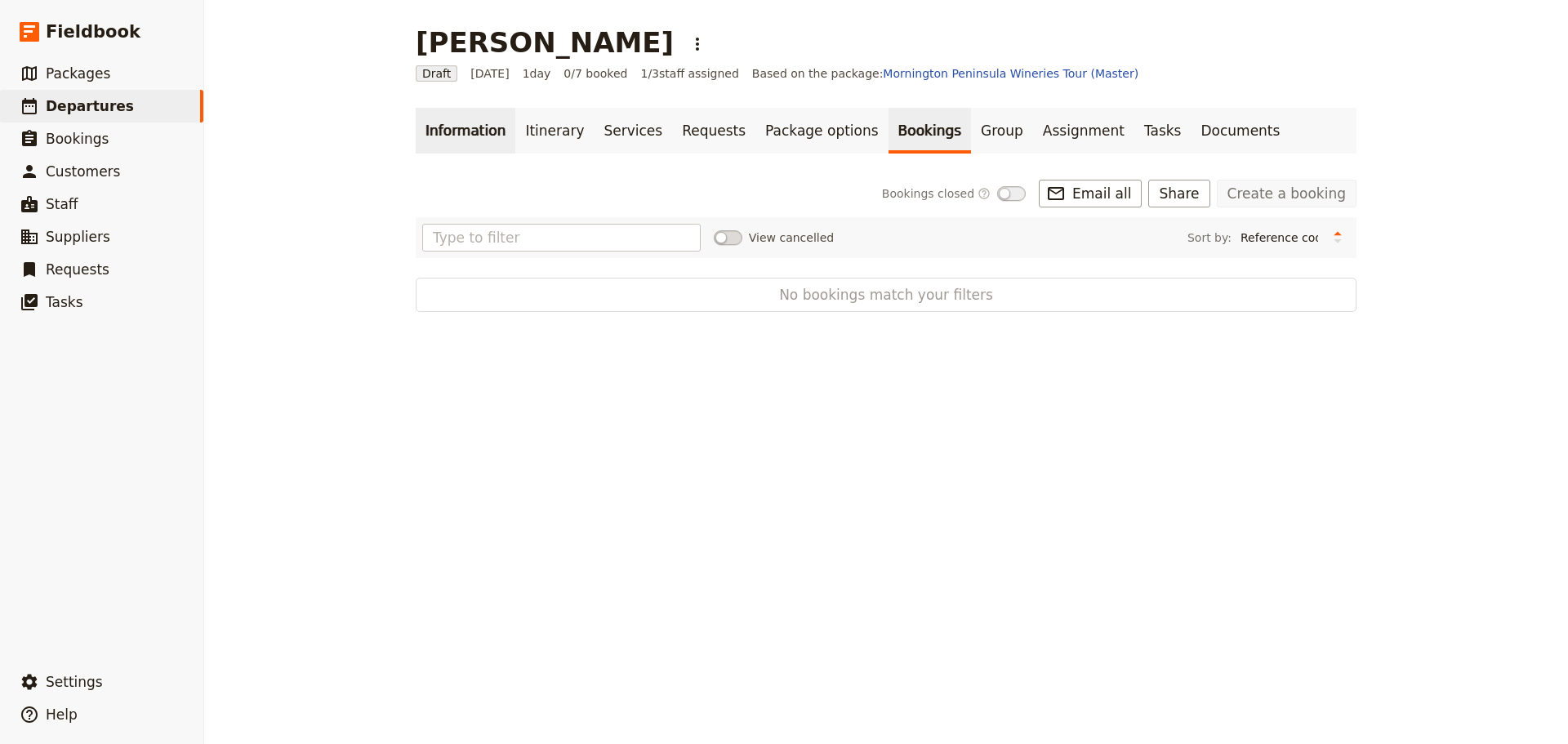
click at [456, 127] on link "Information" at bounding box center [466, 130] width 99 height 46
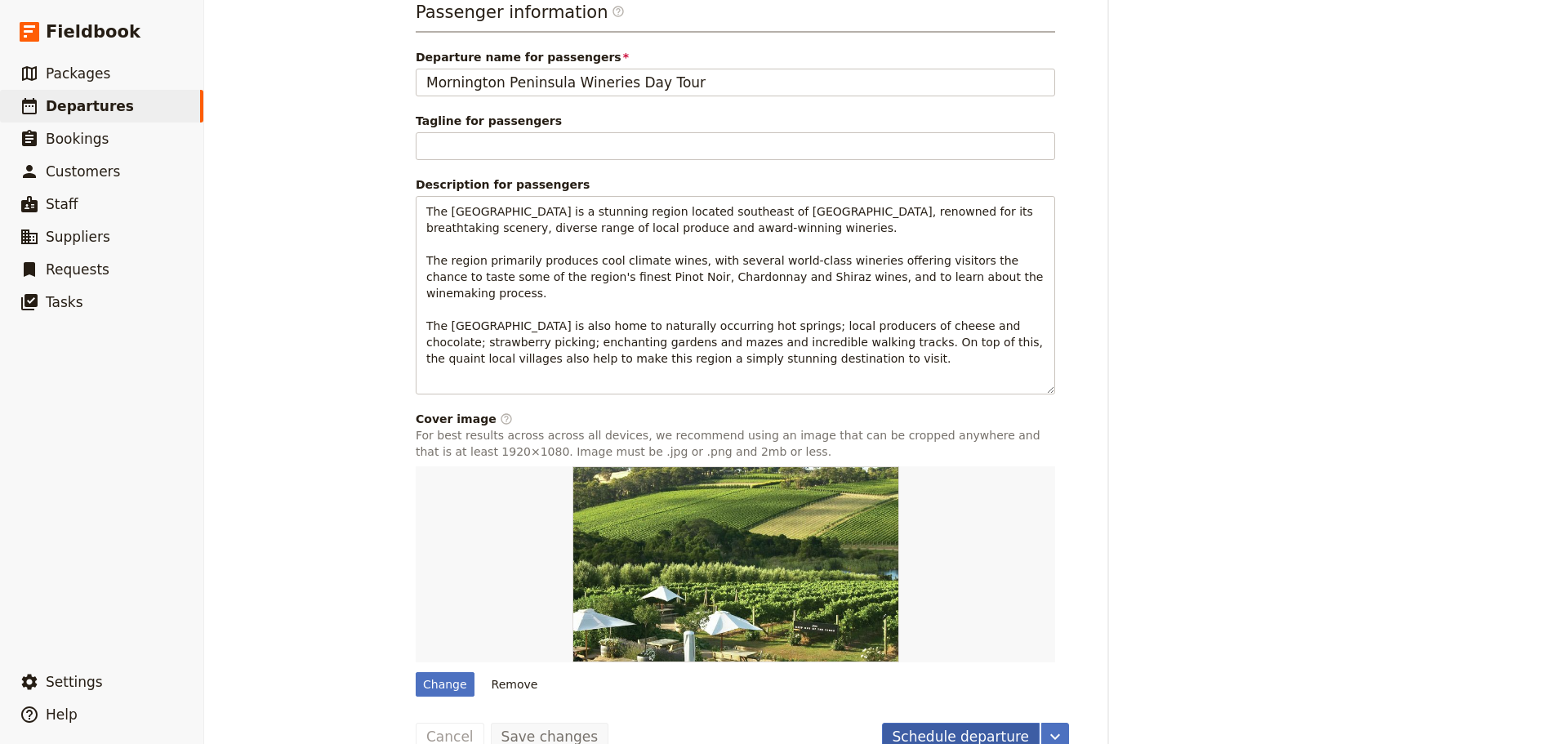
click at [970, 722] on button "Schedule departure" at bounding box center [961, 737] width 158 height 28
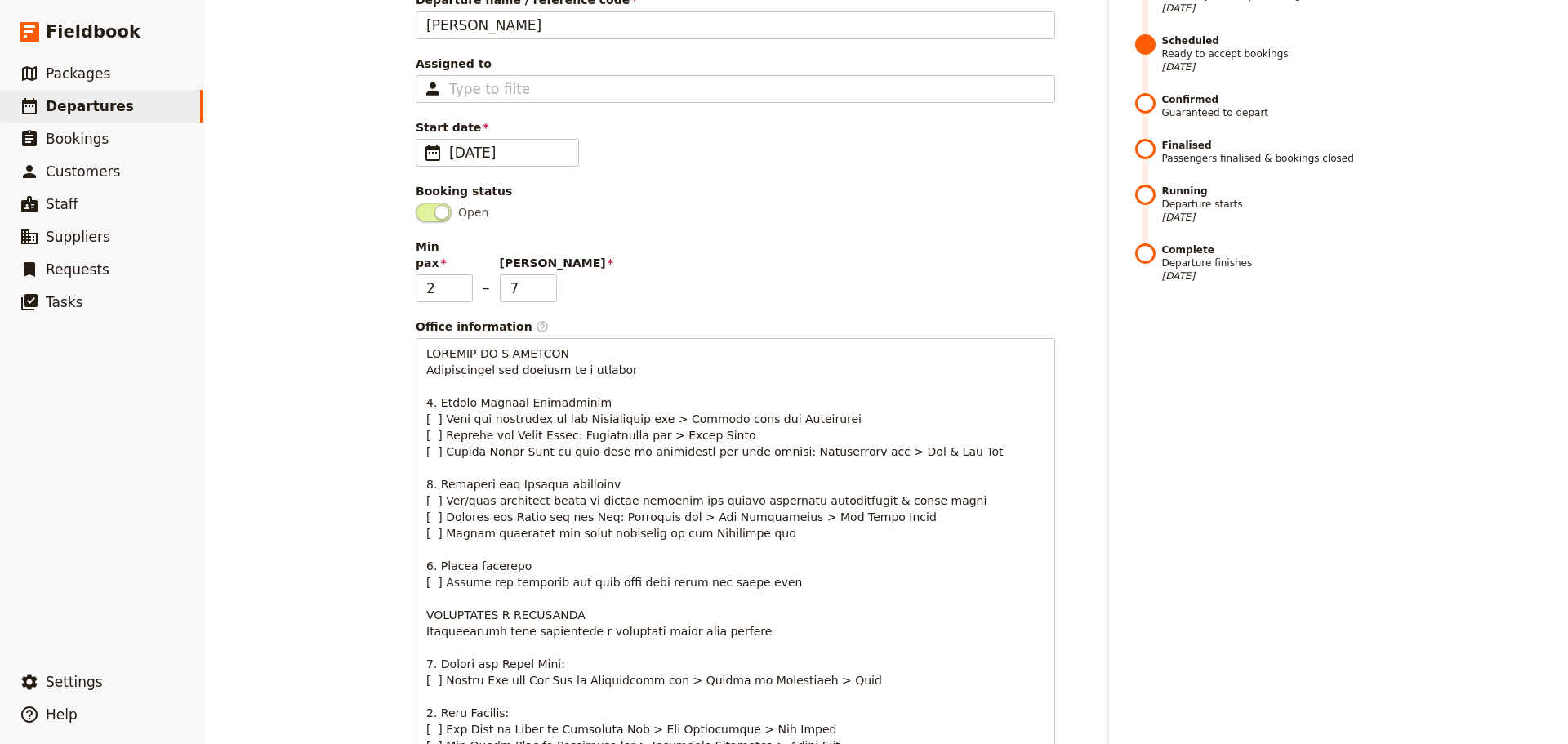
scroll to position [28, 0]
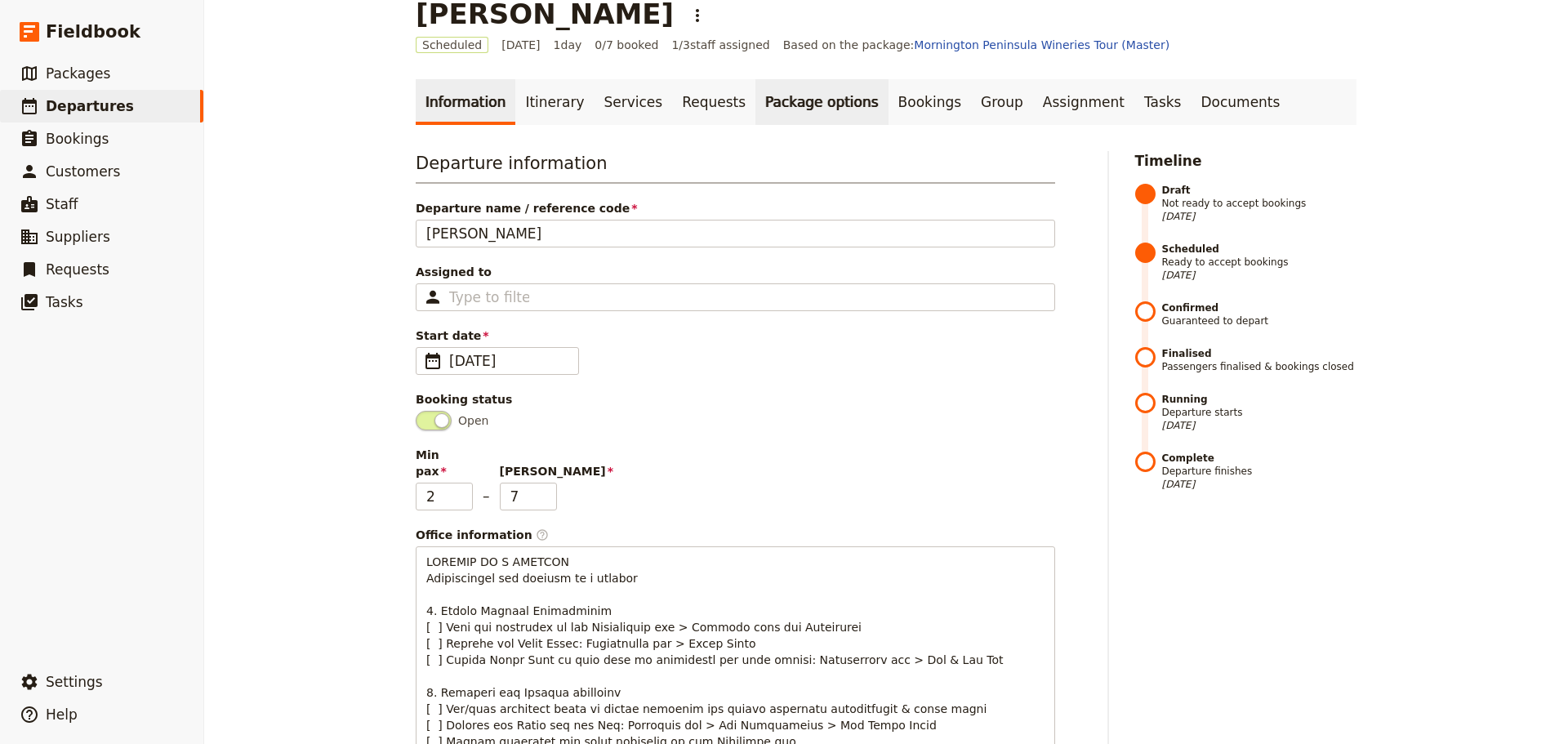
click at [793, 99] on link "Package options" at bounding box center [822, 102] width 133 height 46
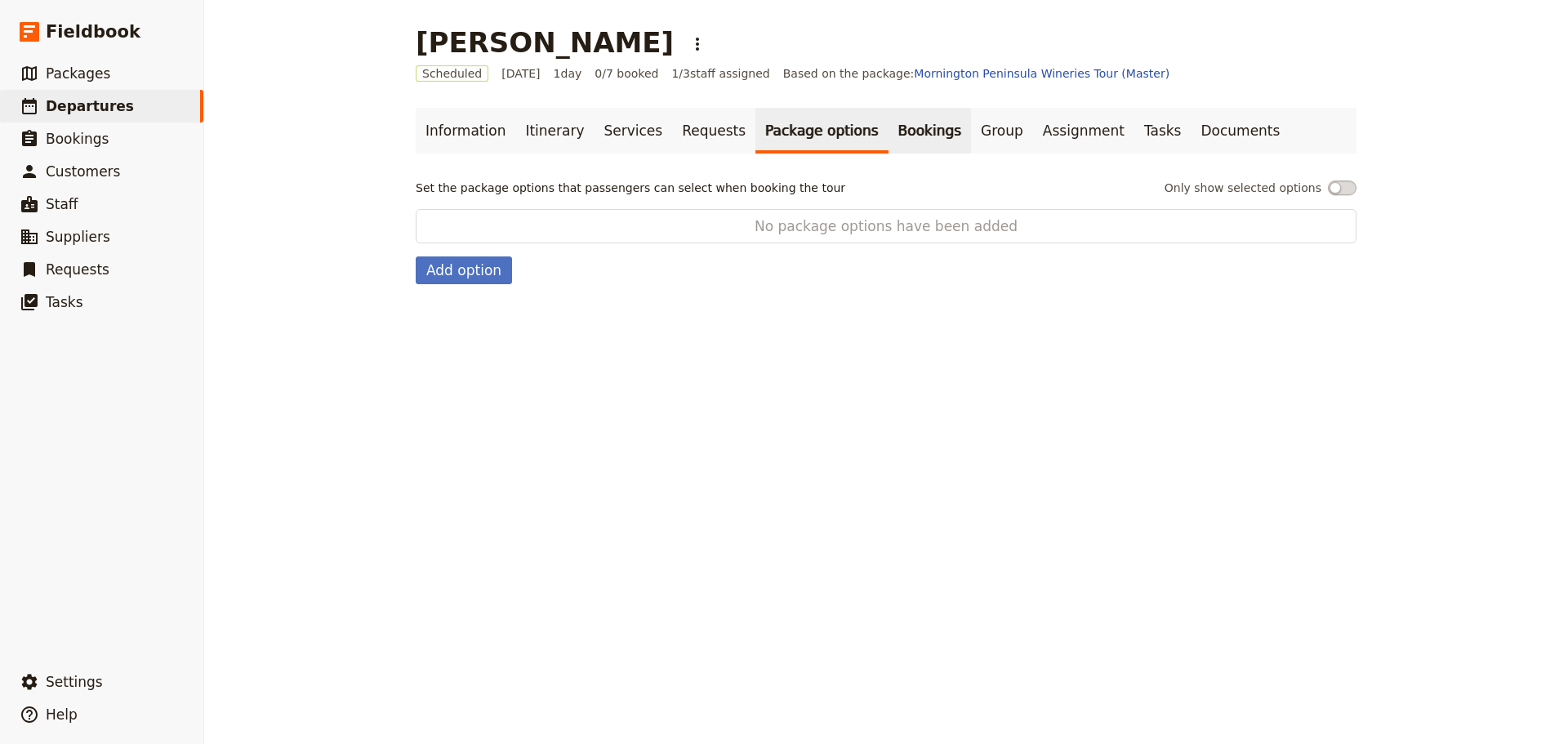
click at [888, 131] on link "Bookings" at bounding box center [930, 130] width 83 height 46
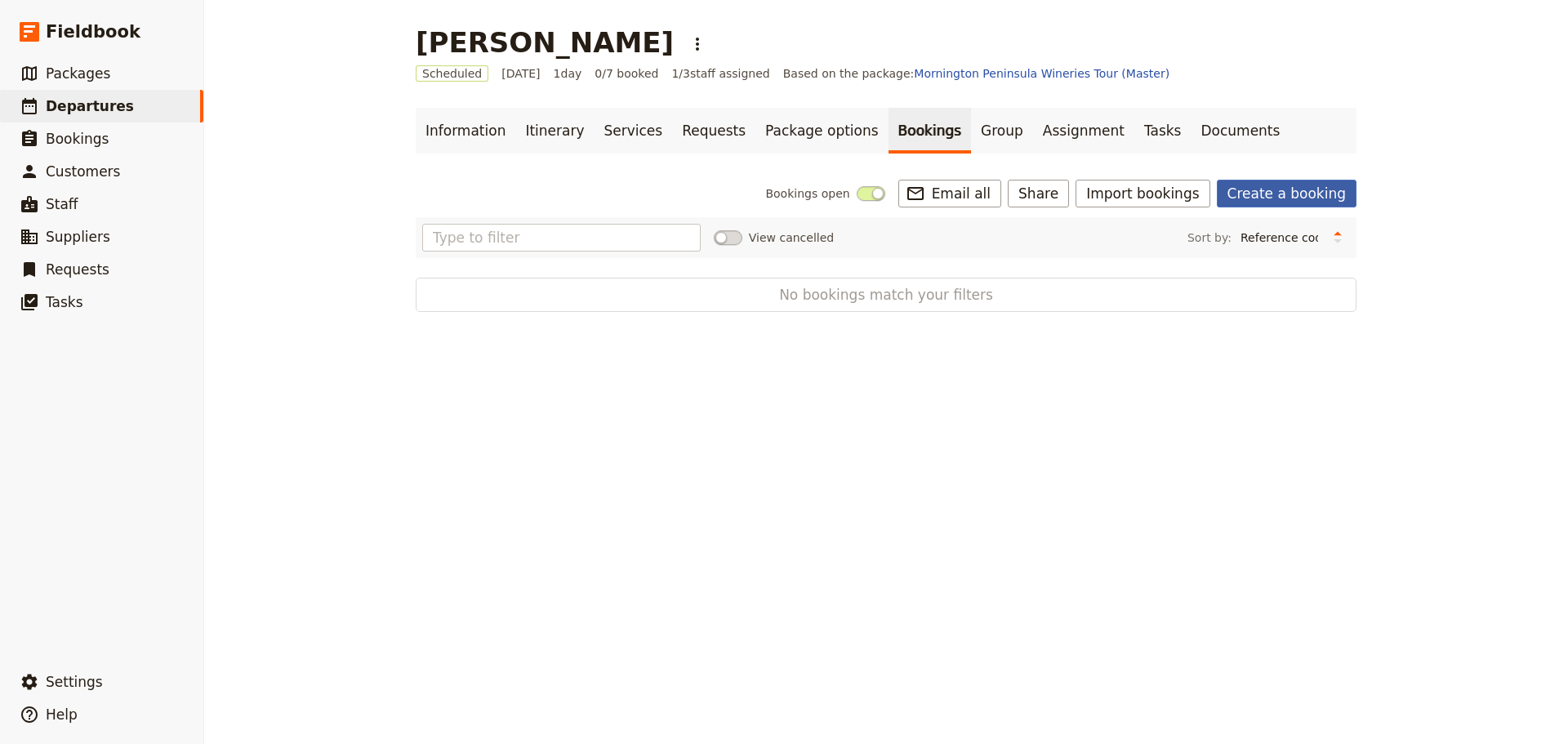
click at [1299, 191] on link "Create a booking" at bounding box center [1286, 194] width 140 height 28
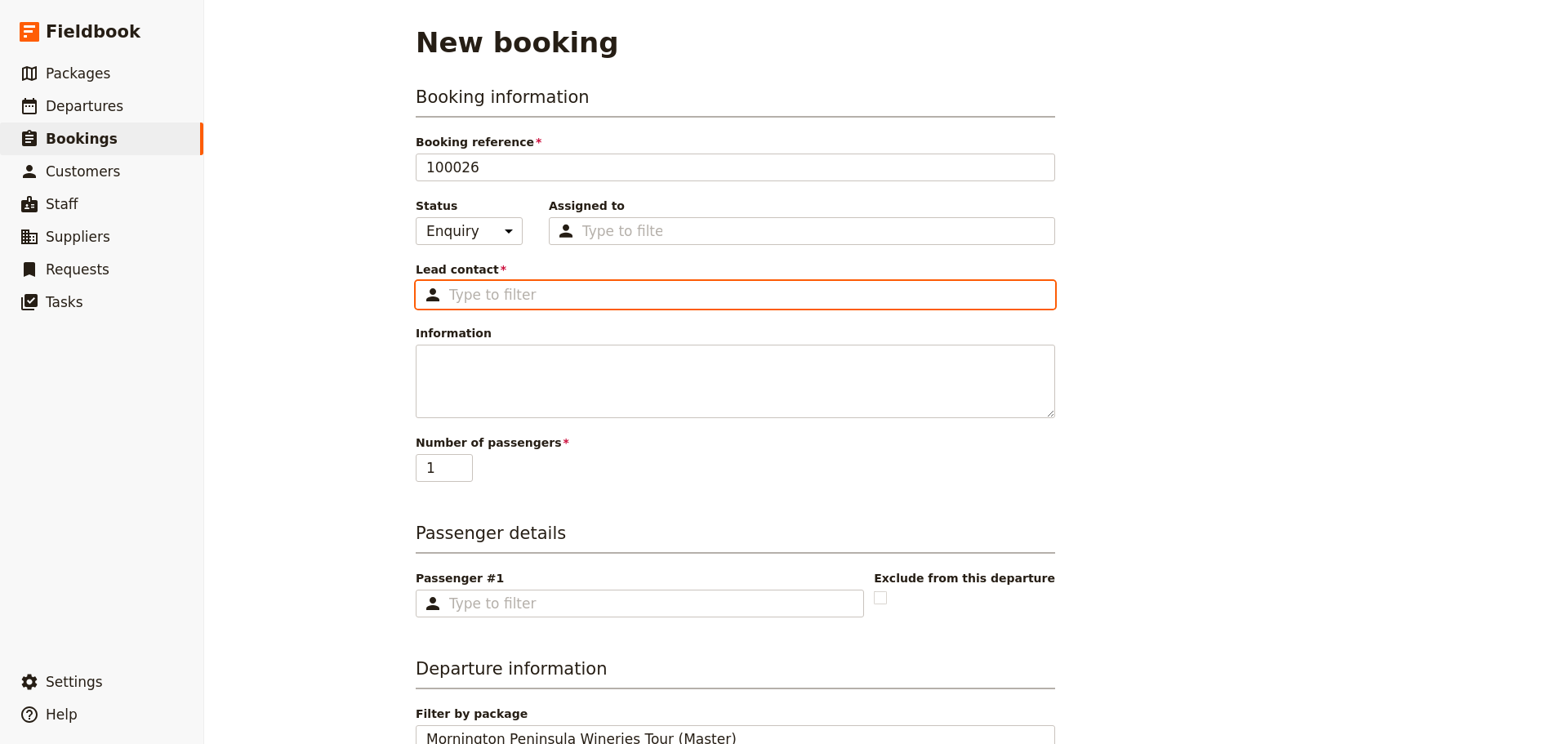
click at [506, 299] on input "Lead contact ​" at bounding box center [747, 295] width 595 height 20
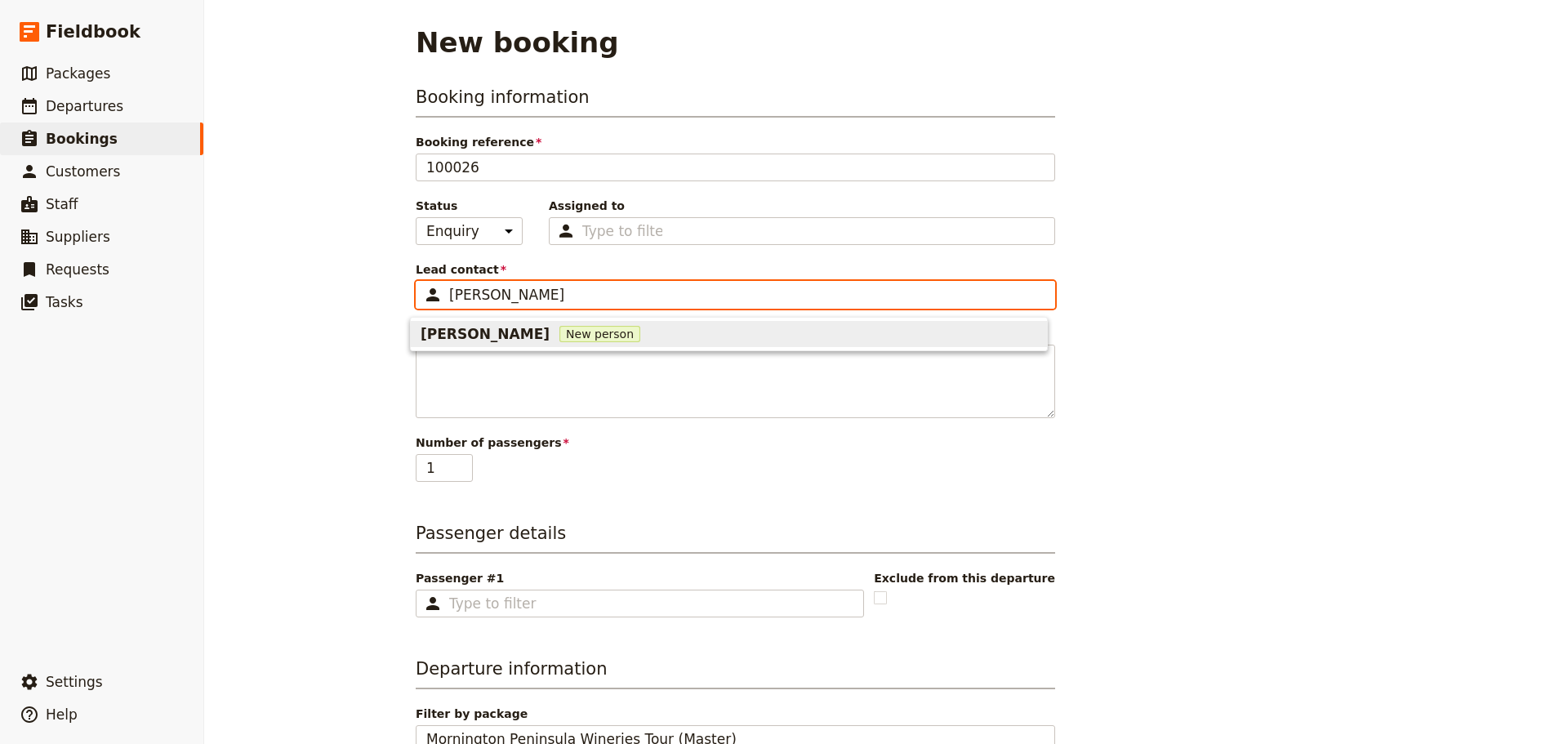
click at [559, 326] on span "New person" at bounding box center [600, 334] width 81 height 17
type input "[PERSON_NAME]"
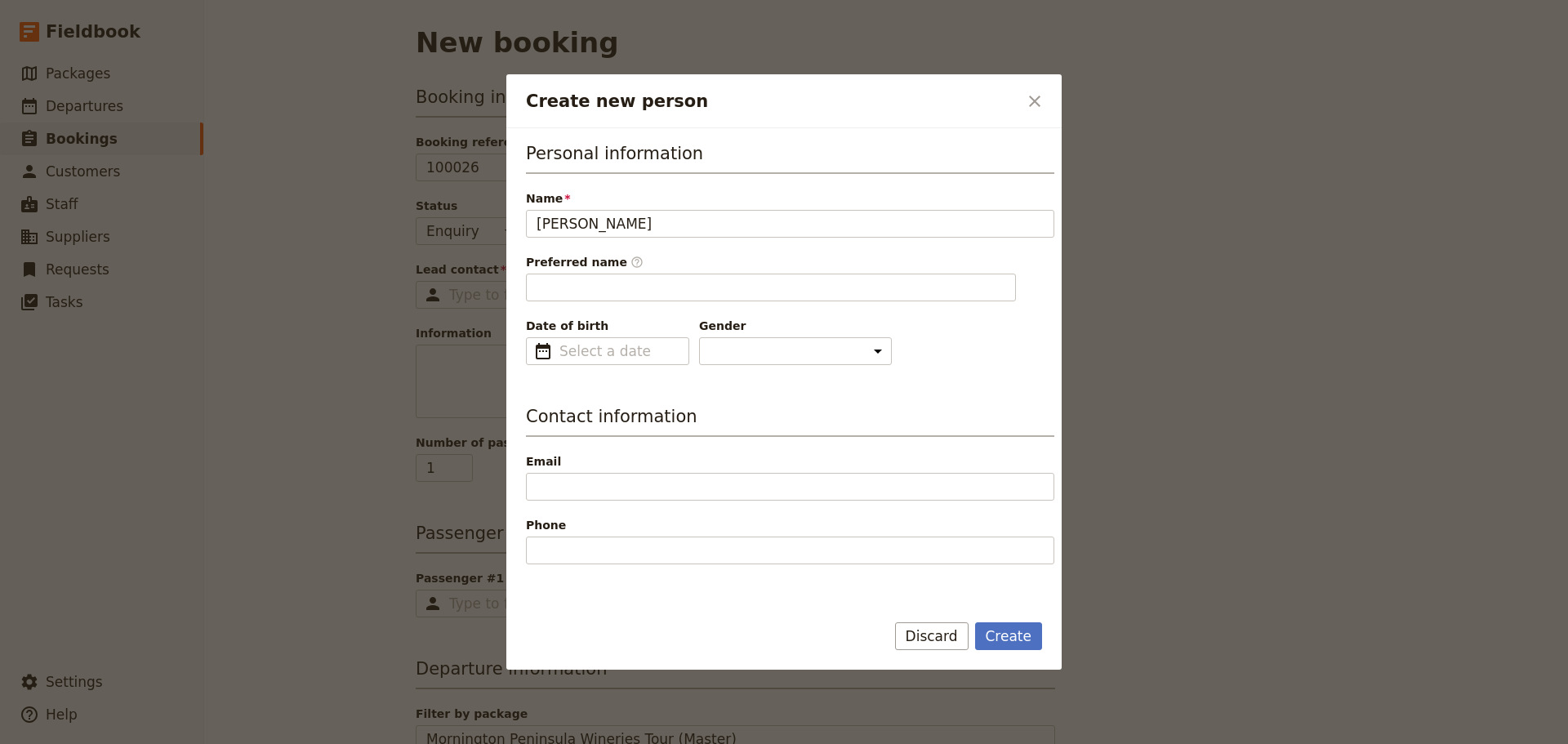
scroll to position [490, 0]
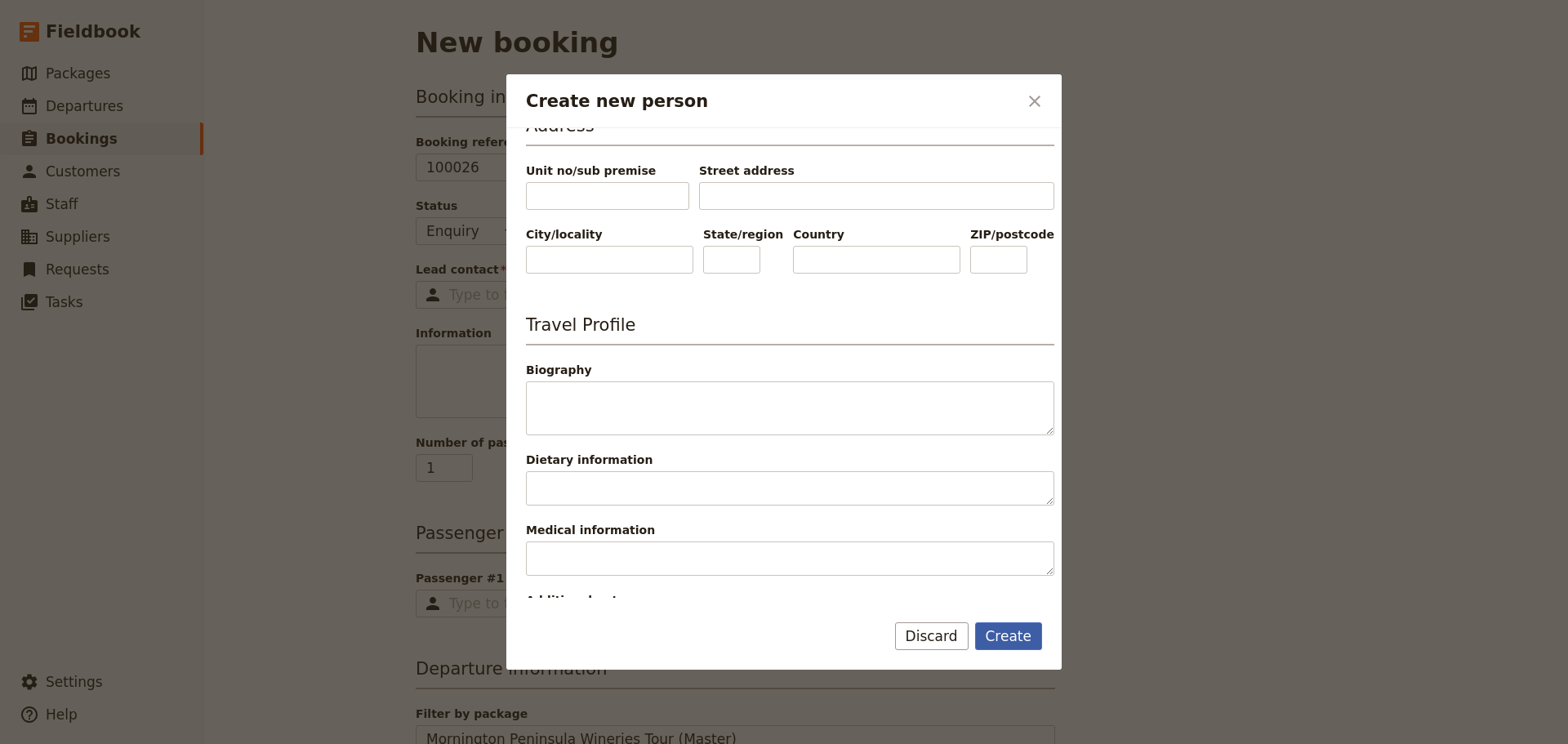
type input "[PERSON_NAME]"
click at [1013, 641] on button "Create" at bounding box center [1009, 636] width 68 height 28
type input "[PERSON_NAME]"
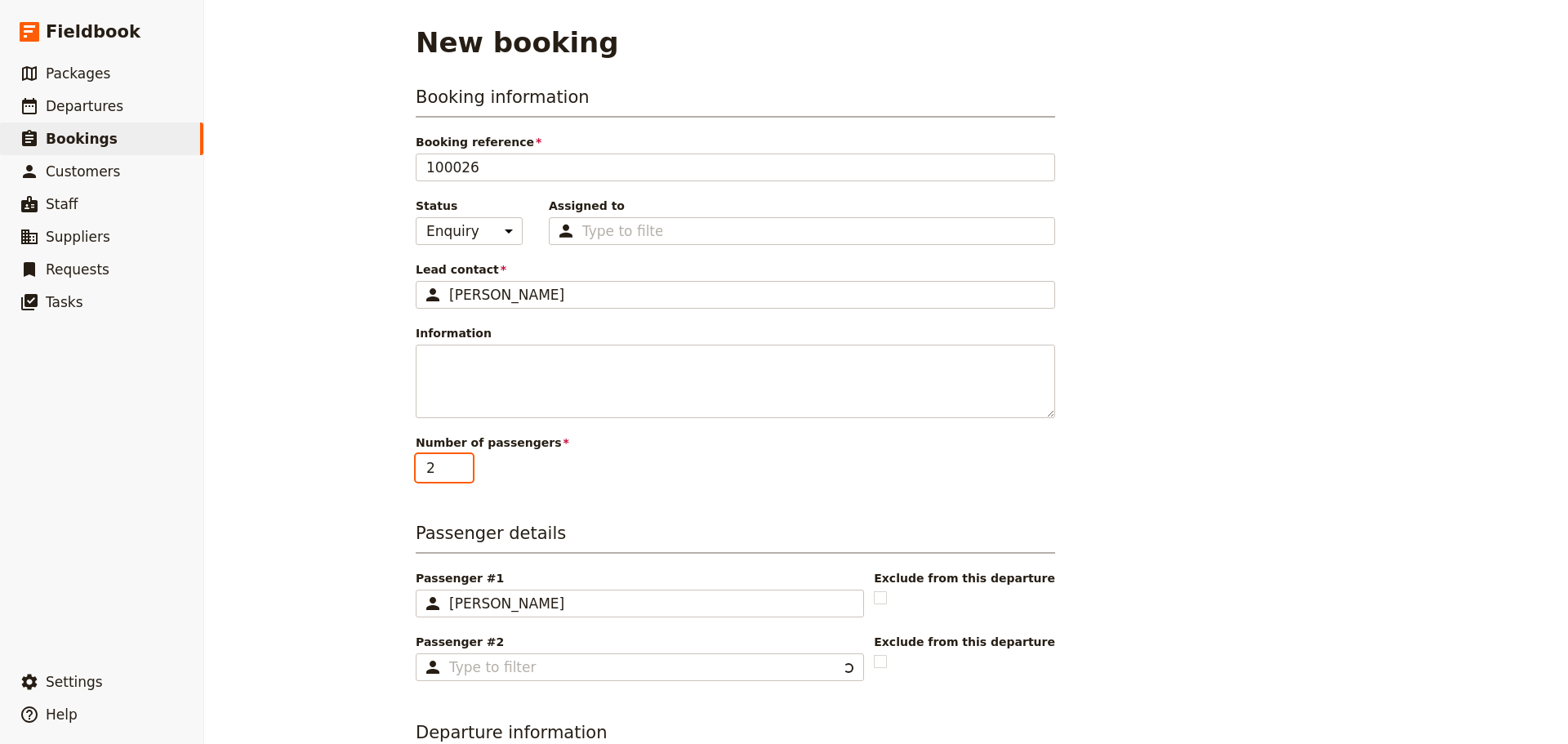
click at [457, 462] on input "2" at bounding box center [444, 468] width 57 height 28
click at [457, 462] on input "3" at bounding box center [444, 468] width 57 height 28
click at [457, 462] on input "4" at bounding box center [444, 468] width 57 height 28
click at [457, 462] on input "5" at bounding box center [444, 468] width 57 height 28
click at [457, 462] on input "6" at bounding box center [444, 468] width 57 height 28
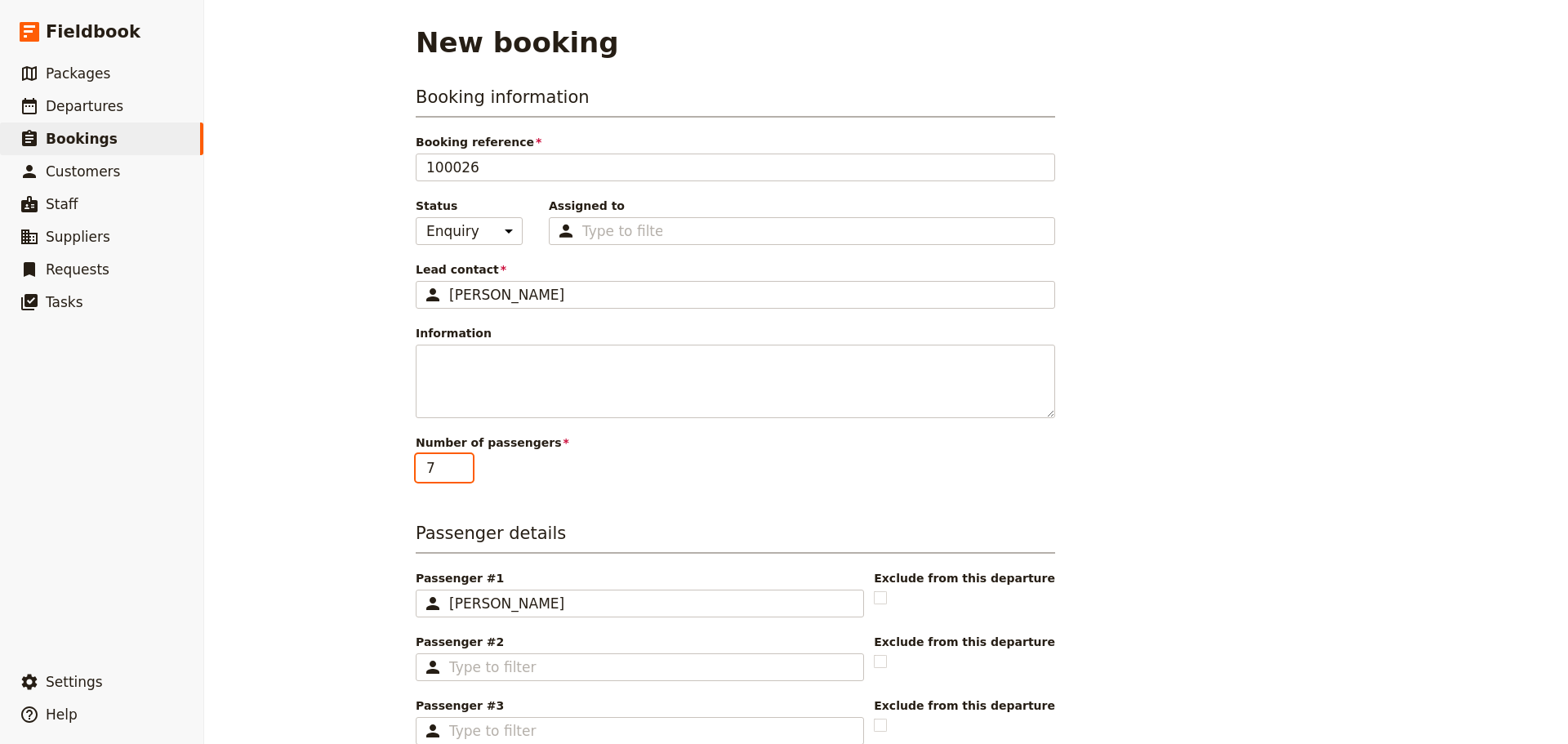
type input "7"
click at [457, 462] on input "7" at bounding box center [444, 468] width 57 height 28
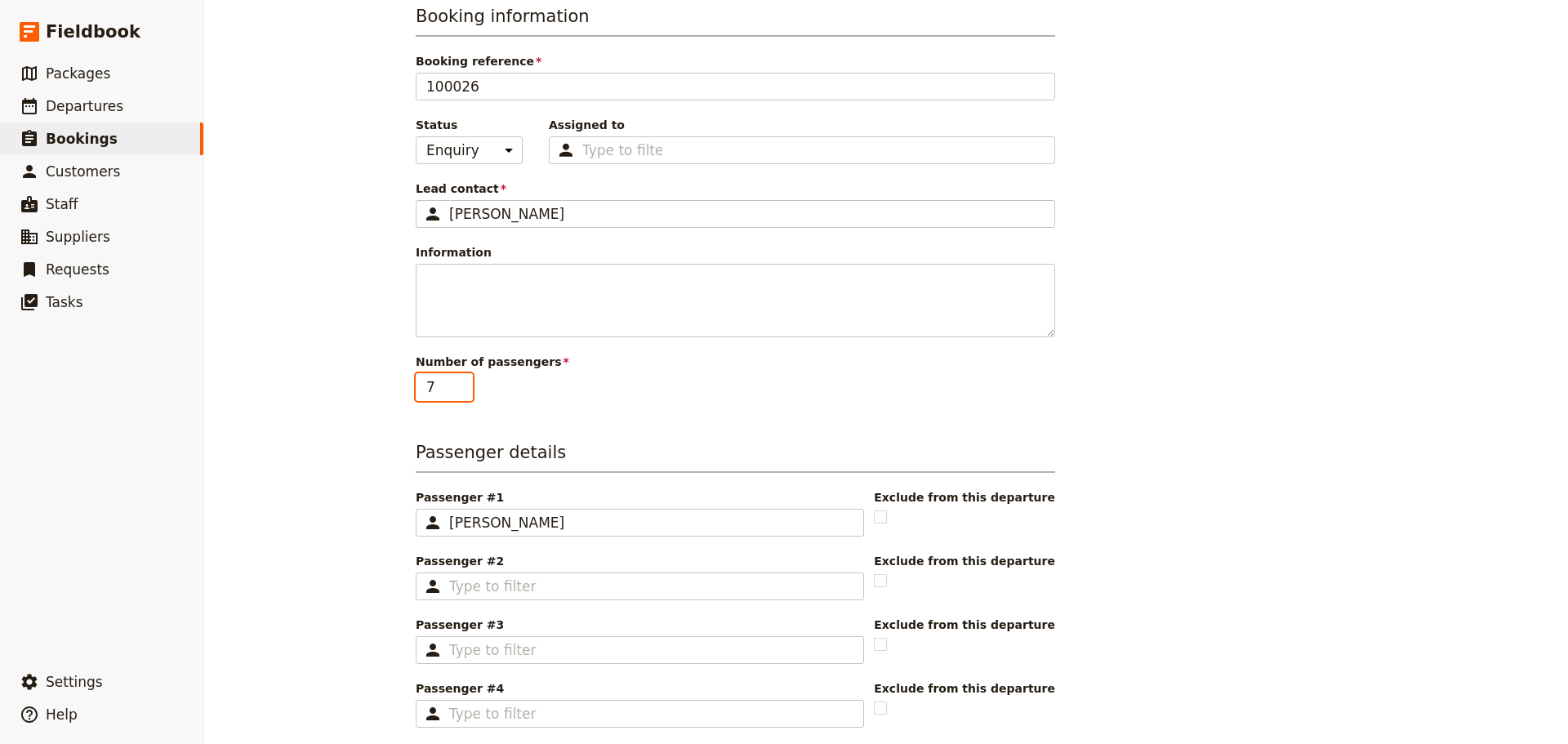
scroll to position [572, 0]
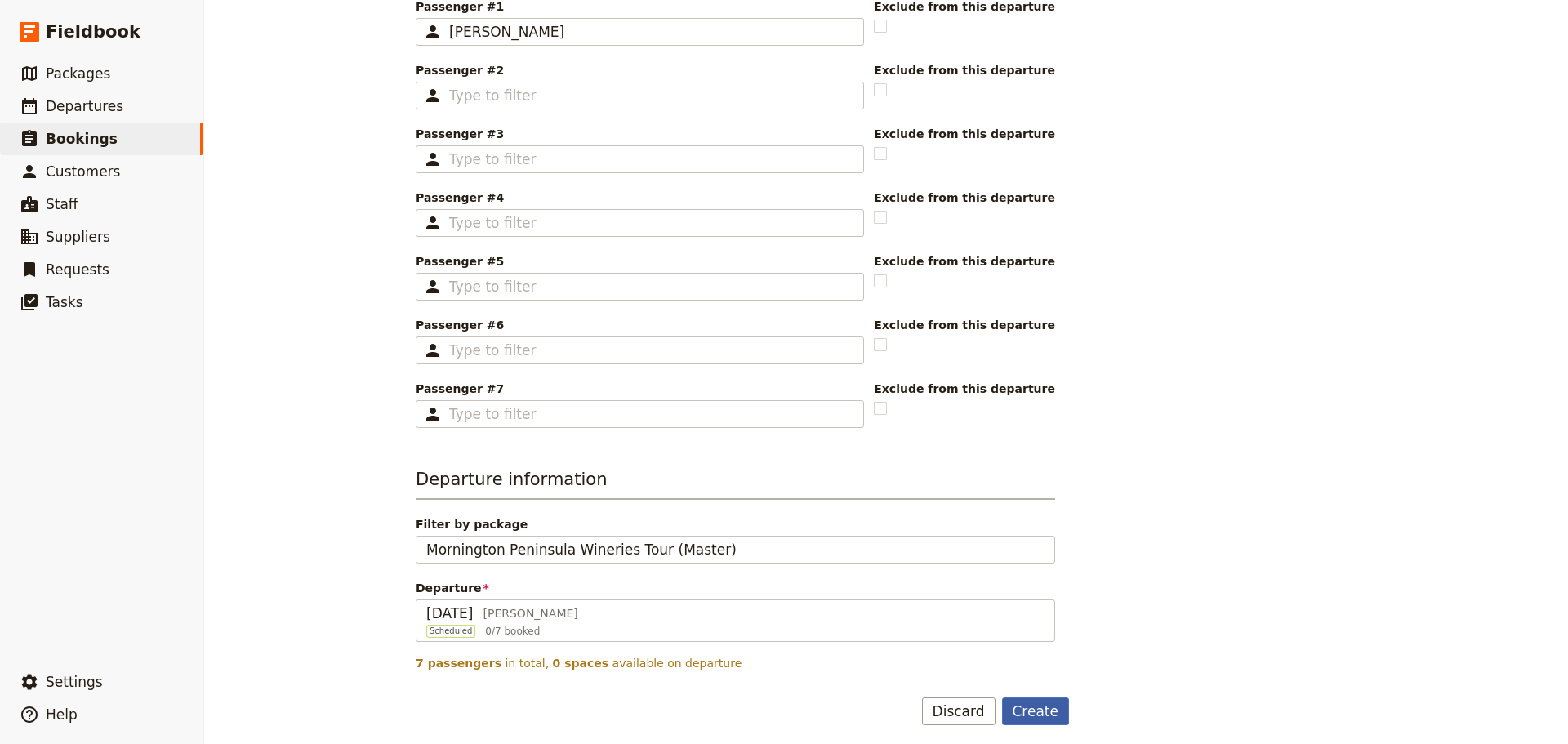
click at [1035, 707] on button "Create" at bounding box center [1036, 712] width 68 height 28
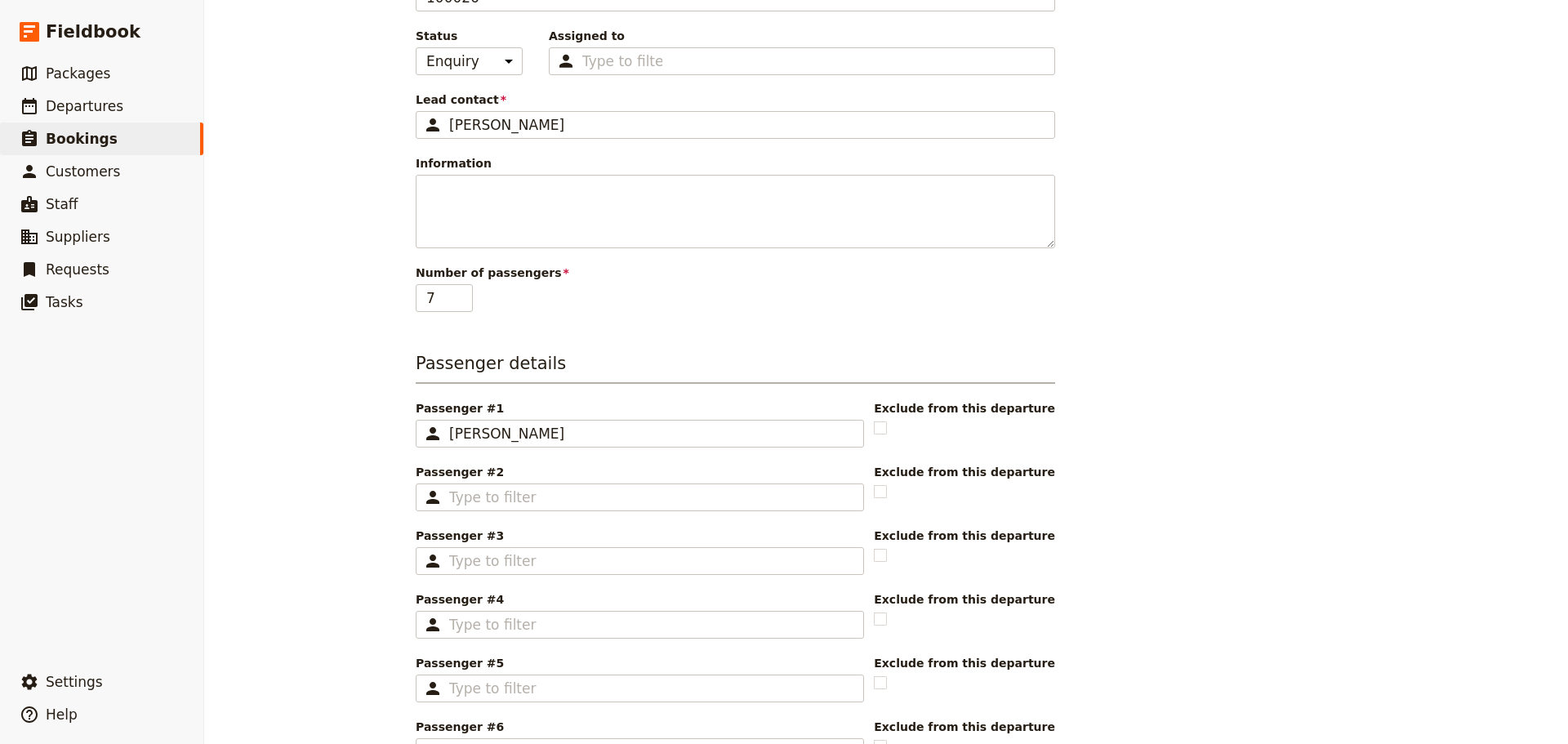
scroll to position [0, 0]
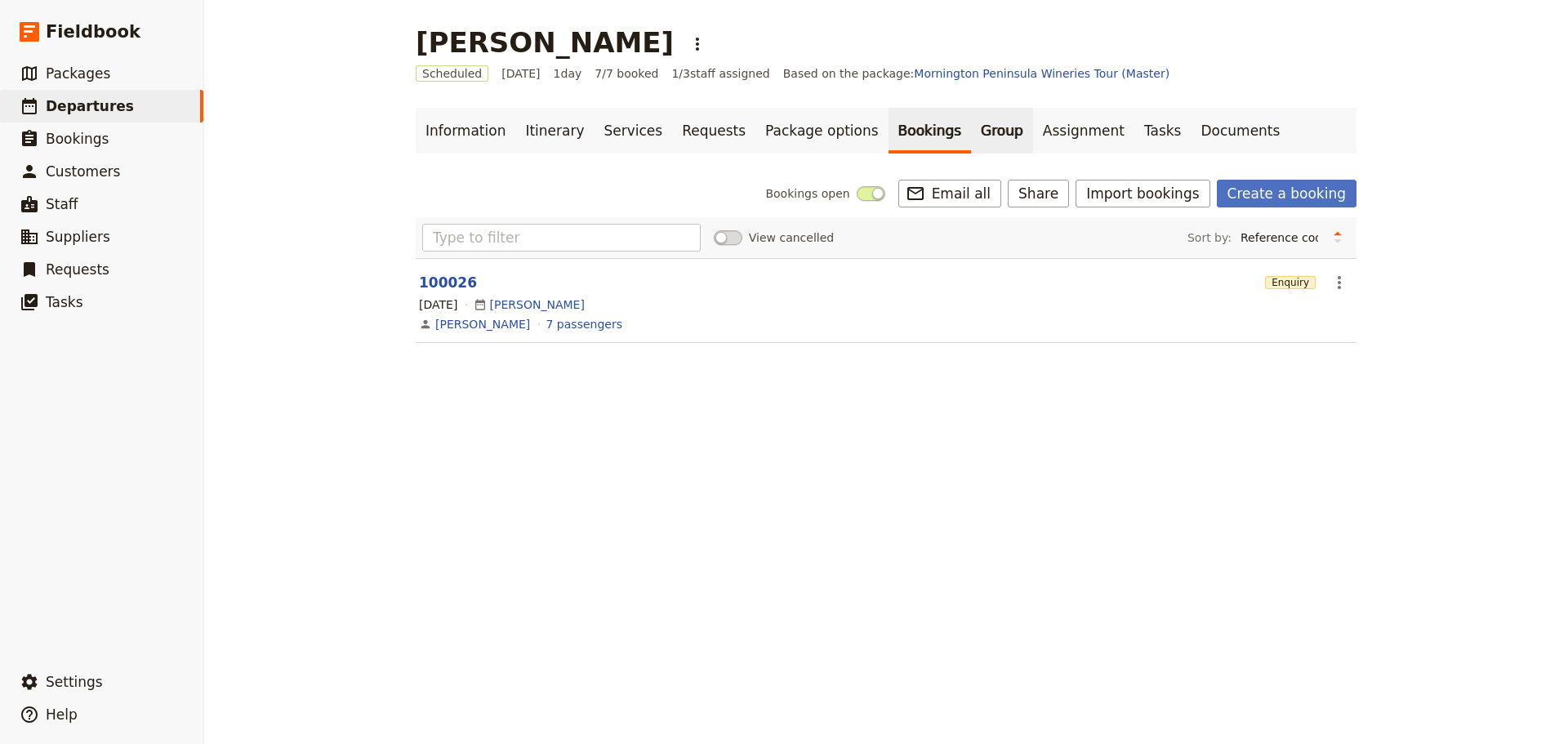
click at [971, 134] on link "Group" at bounding box center [1002, 130] width 62 height 46
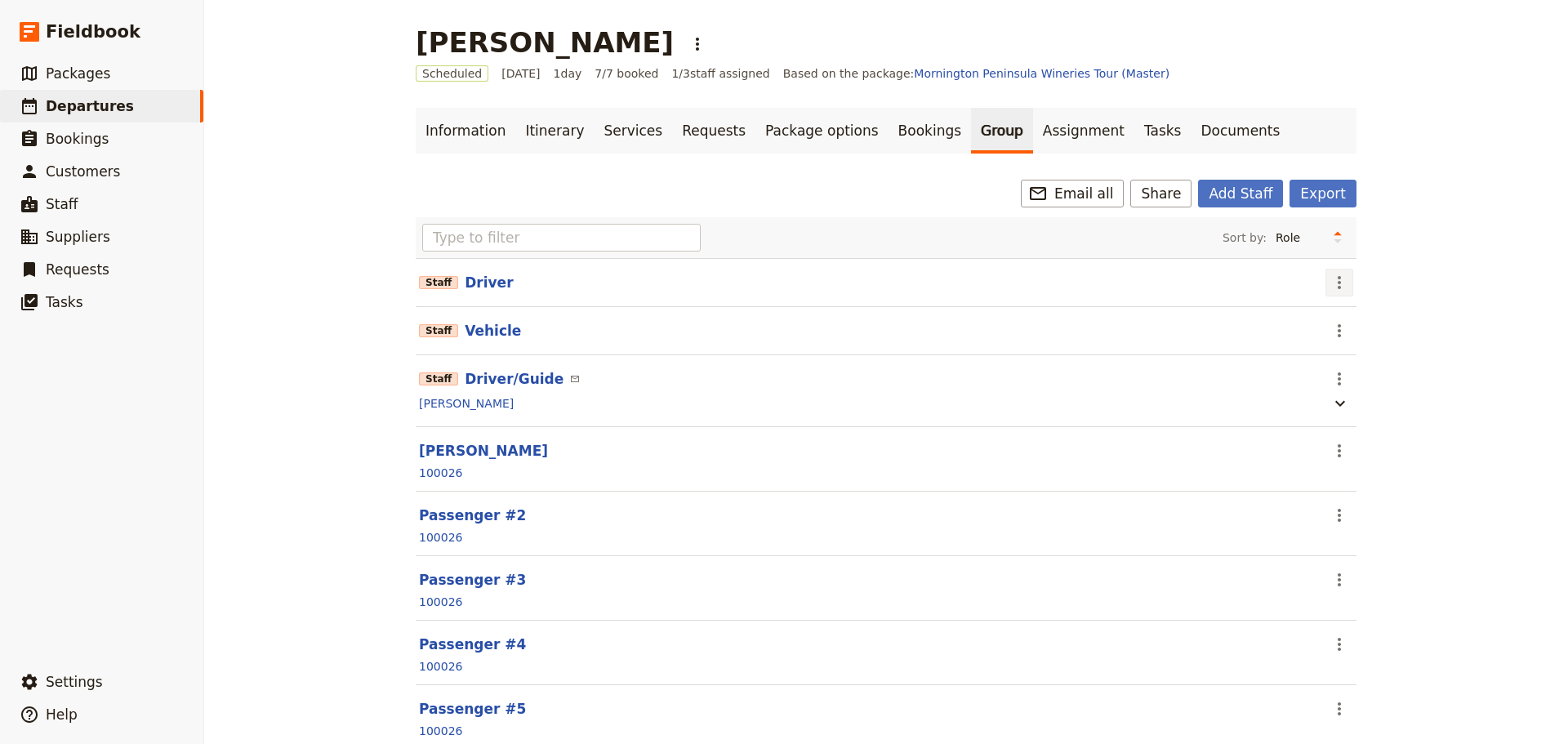
click at [1331, 278] on icon "Actions" at bounding box center [1339, 283] width 20 height 20
click at [1343, 345] on span "Remove staff" at bounding box center [1367, 341] width 75 height 17
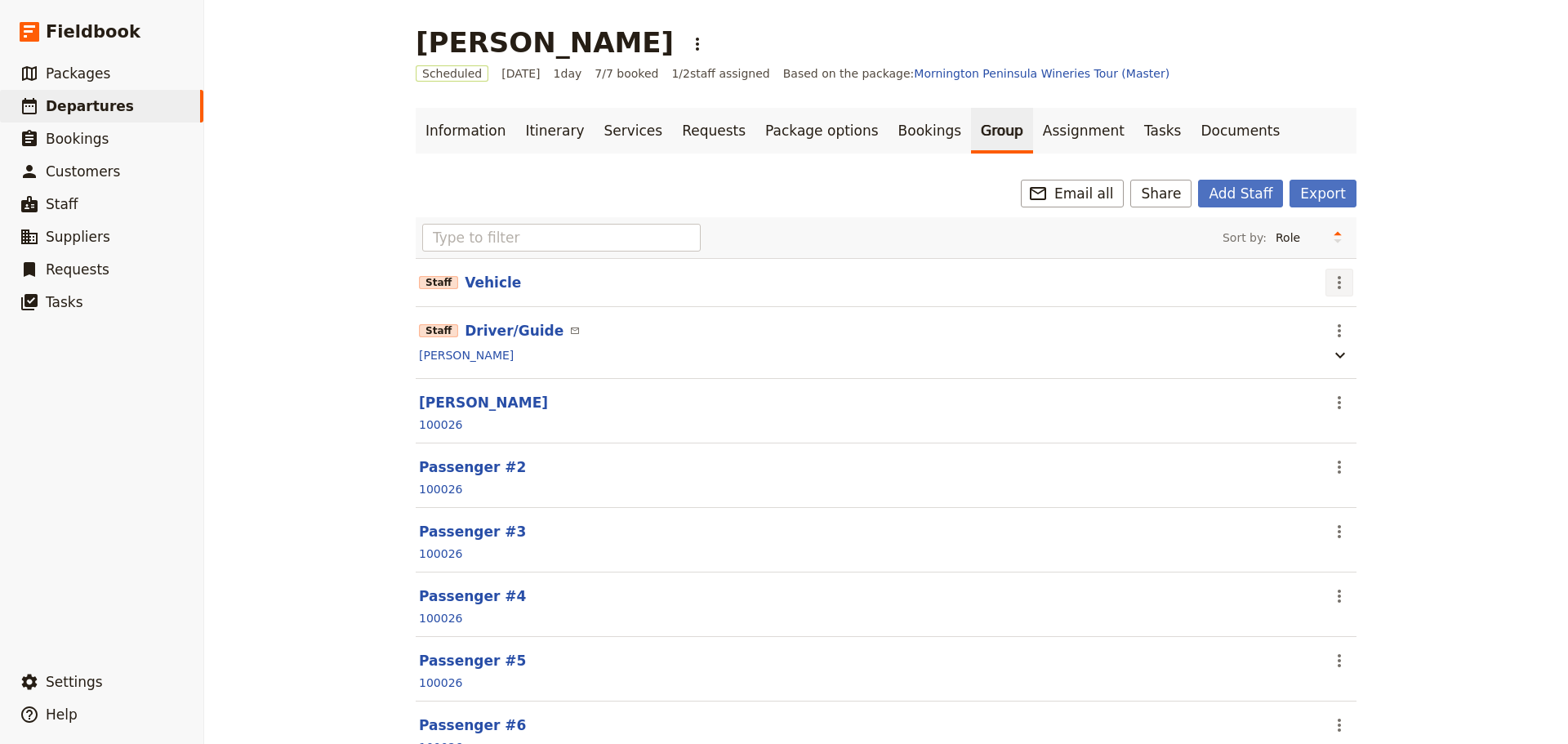
click at [1334, 286] on icon "Actions" at bounding box center [1339, 283] width 20 height 20
click at [1336, 336] on span "Remove staff" at bounding box center [1367, 341] width 75 height 17
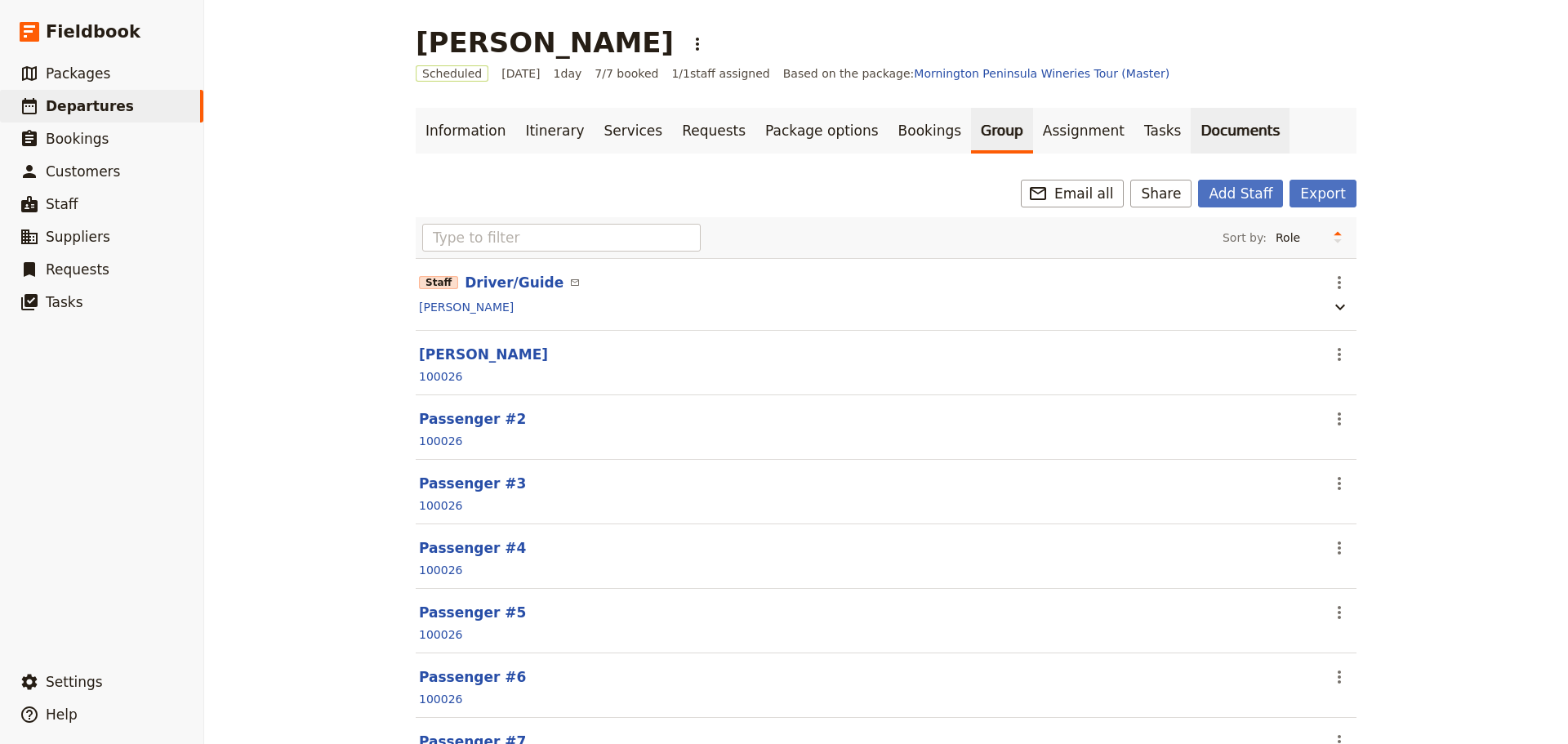
click at [1191, 131] on link "Documents" at bounding box center [1240, 130] width 99 height 46
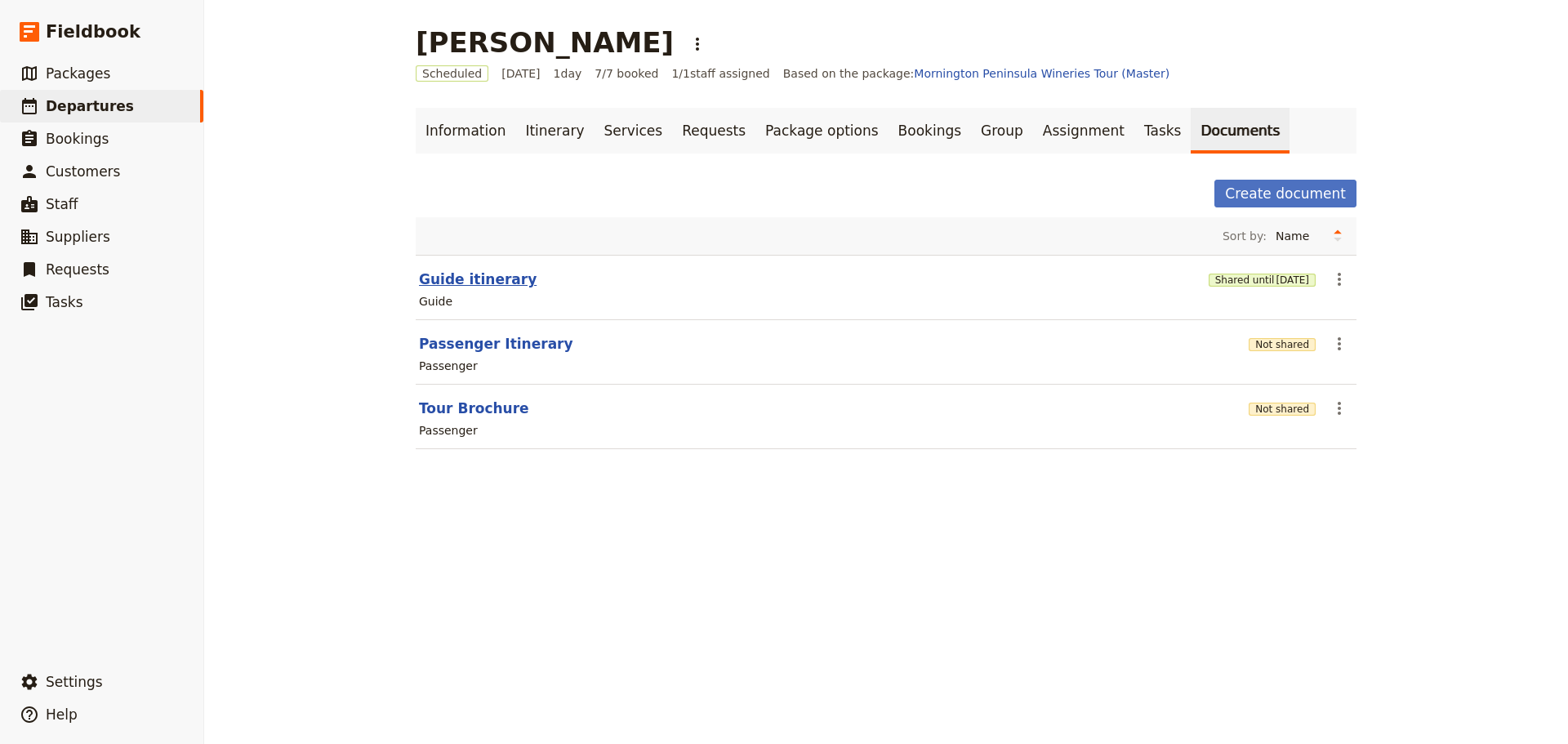
click at [465, 277] on button "Guide itinerary" at bounding box center [478, 279] width 118 height 20
select select "STAFF"
select select "RUN_SHEET"
select select "DEFAULT"
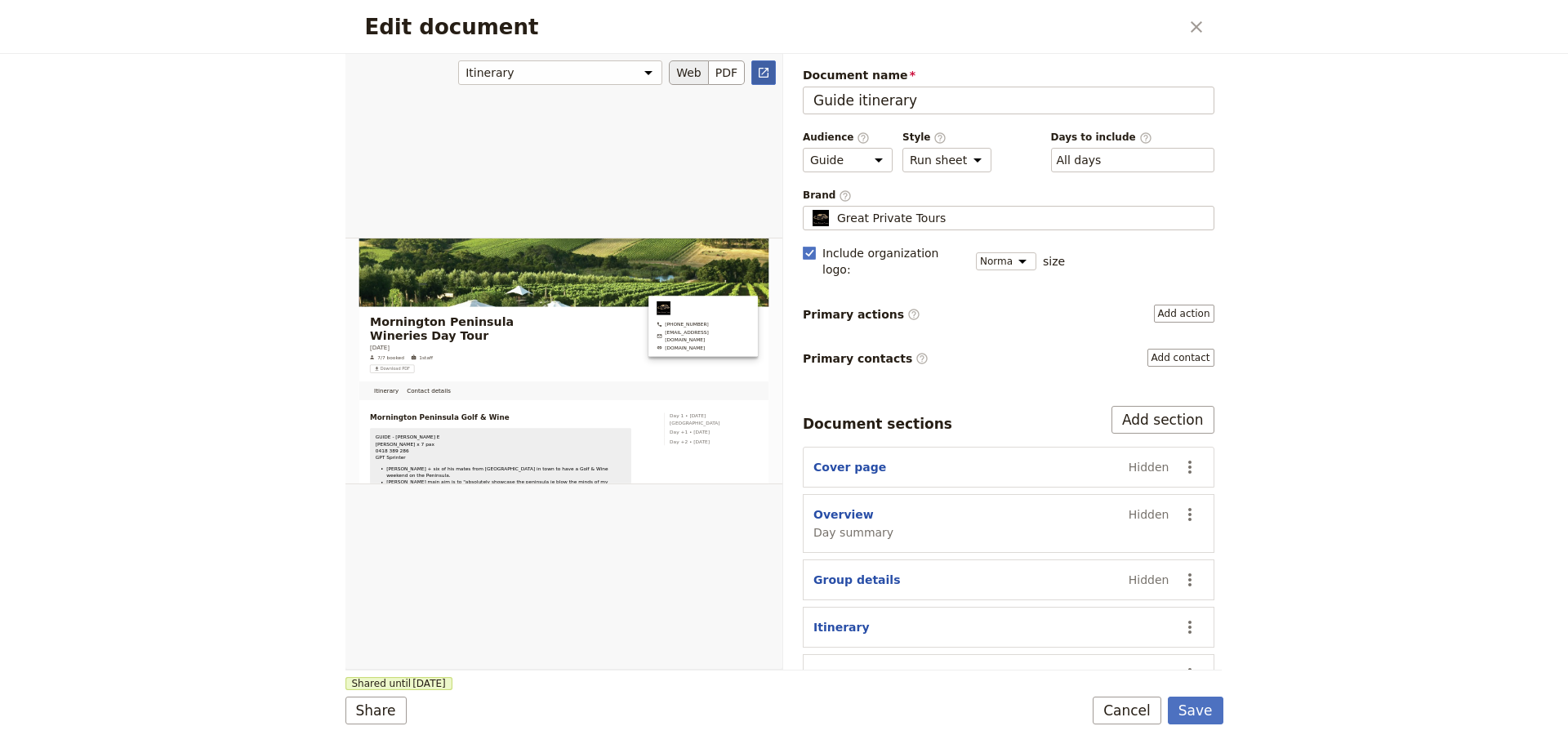
click at [762, 75] on icon "Open full preview" at bounding box center [763, 73] width 13 height 13
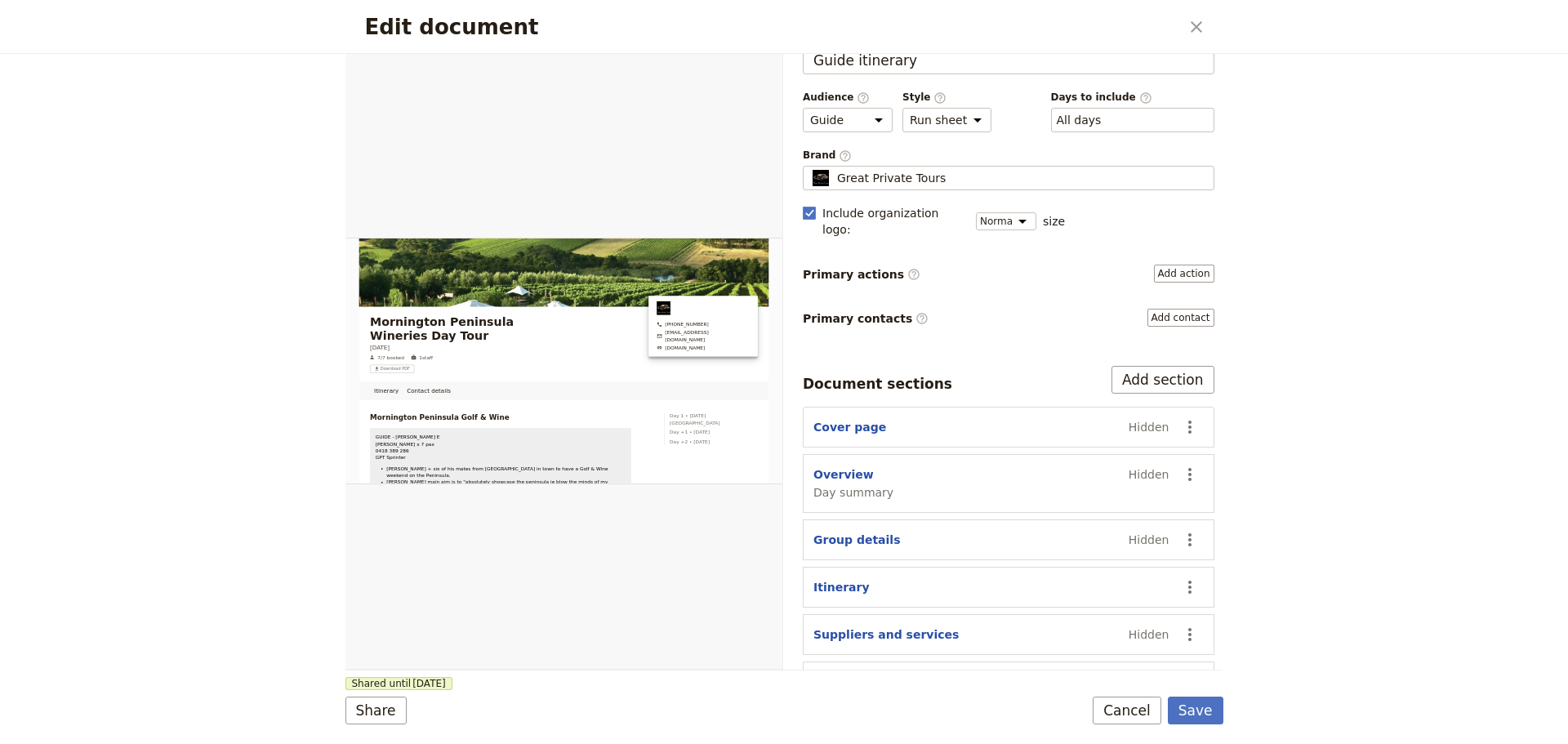
scroll to position [62, 0]
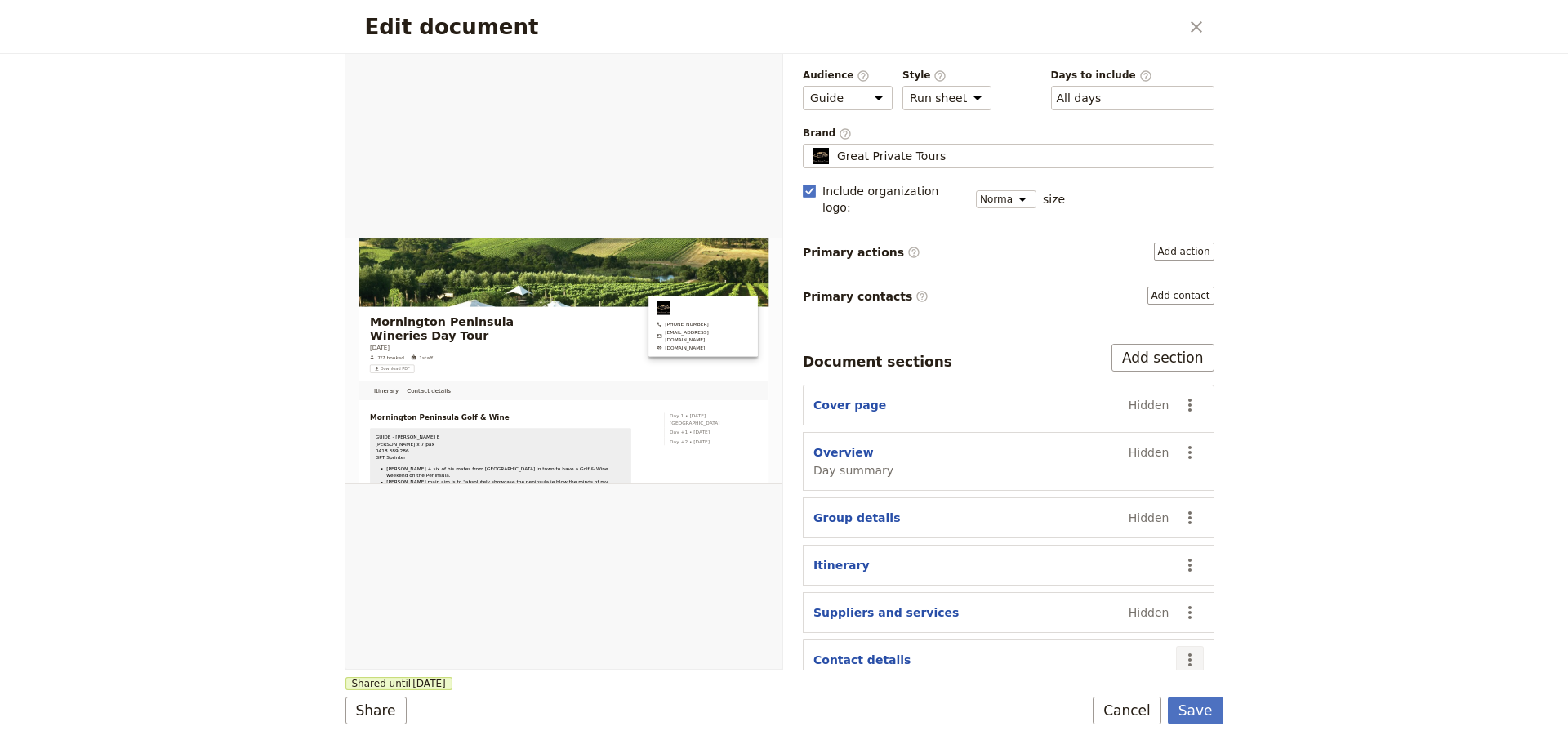
click at [1185, 650] on icon "Actions" at bounding box center [1190, 659] width 20 height 20
click at [1088, 615] on button "Hide section" at bounding box center [1113, 605] width 152 height 23
click at [1199, 707] on button "Save" at bounding box center [1195, 711] width 56 height 28
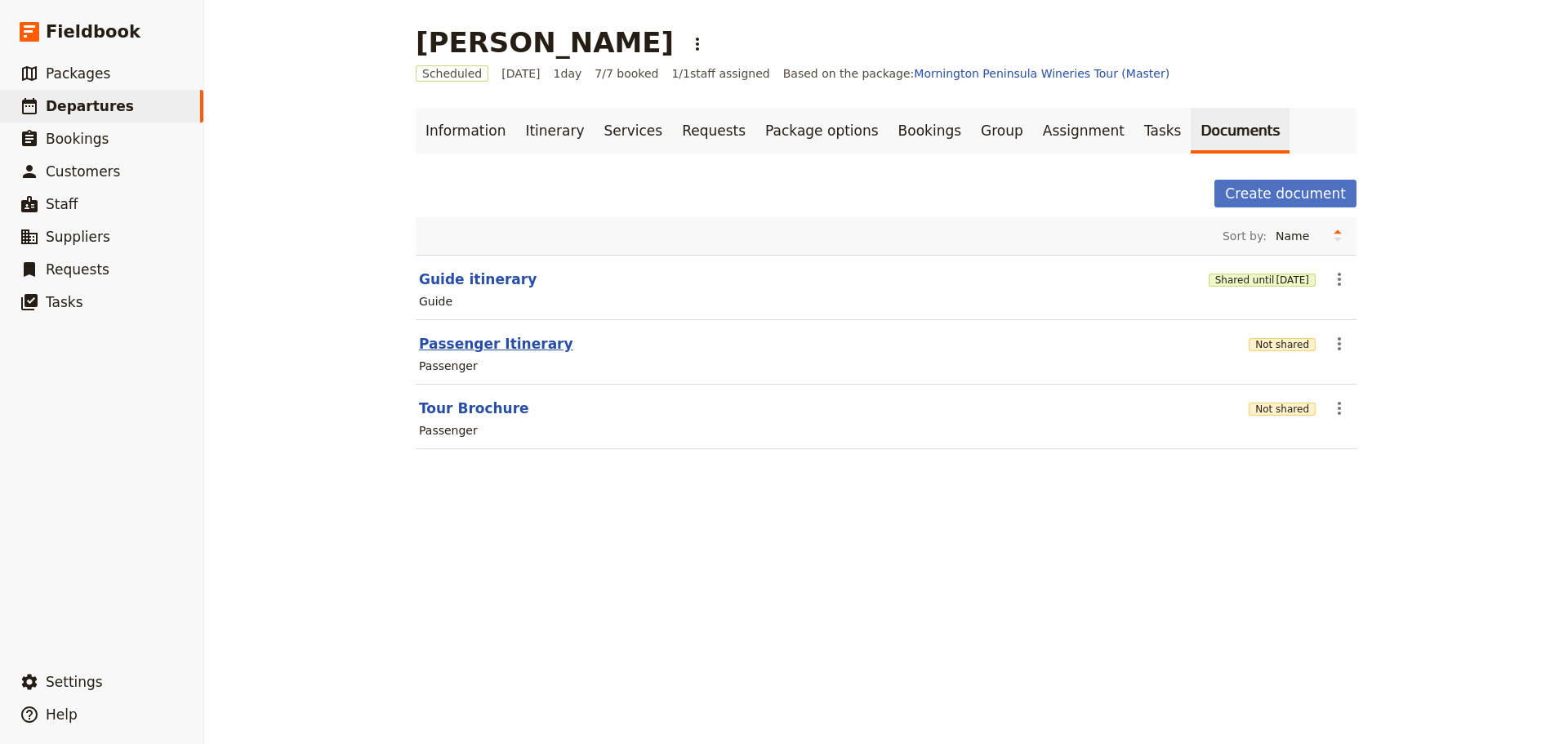
click at [471, 344] on button "Passenger Itinerary" at bounding box center [496, 344] width 154 height 20
select select "PASSENGER"
select select "DEFAULT"
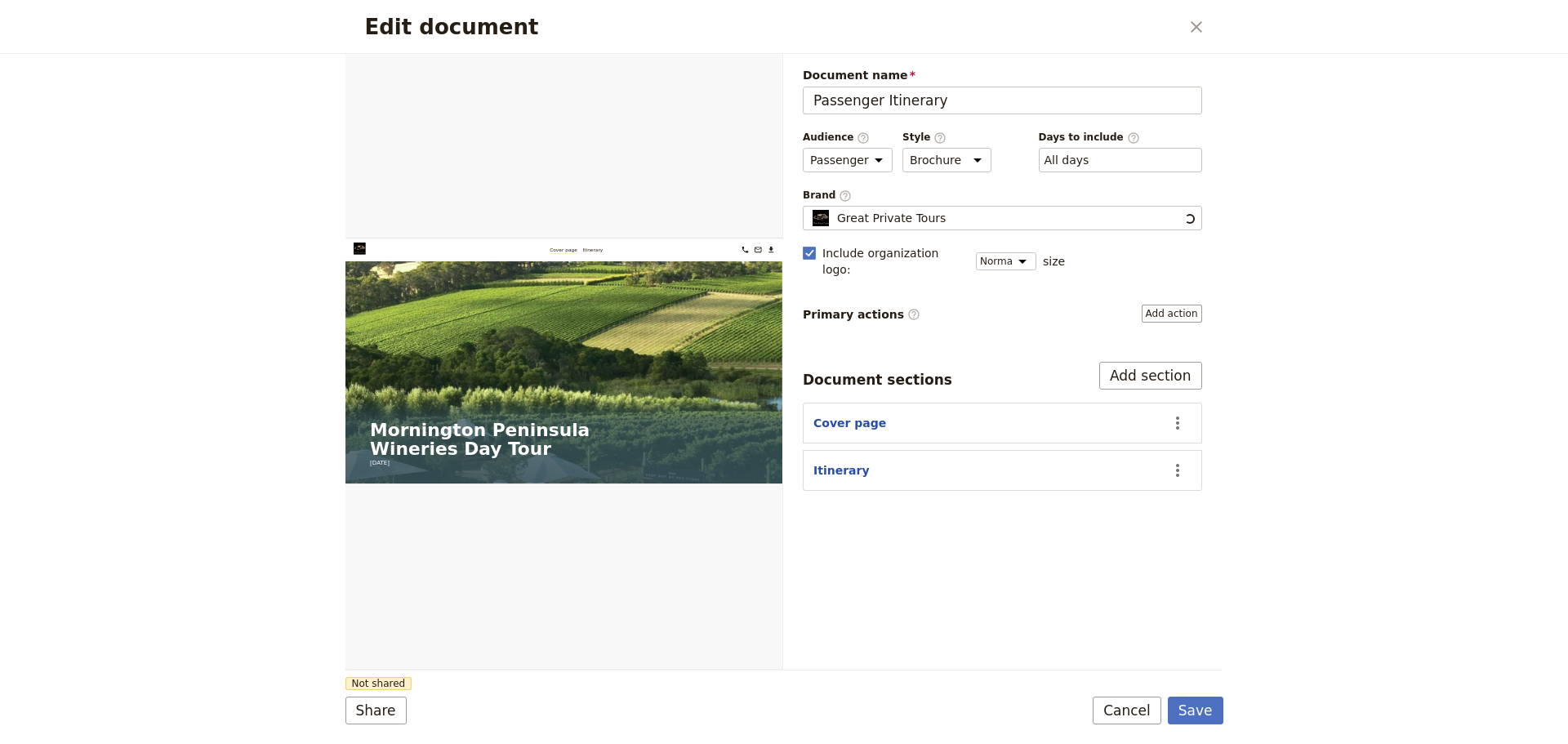
scroll to position [0, 0]
click at [768, 75] on icon "Open full preview" at bounding box center [763, 73] width 10 height 10
click at [1128, 701] on button "Cancel" at bounding box center [1126, 711] width 69 height 28
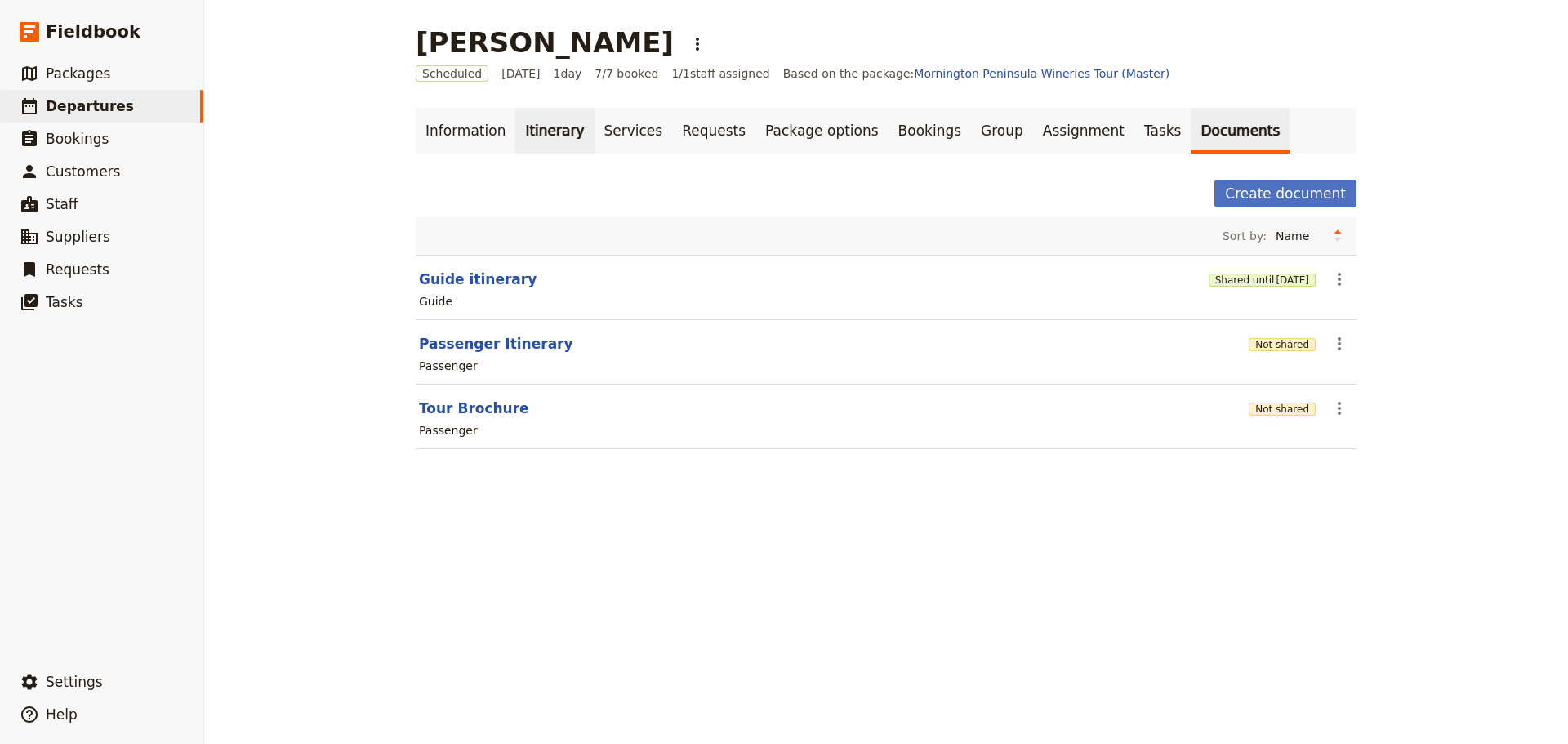
drag, startPoint x: 507, startPoint y: 135, endPoint x: 535, endPoint y: 126, distance: 29.4
click at [515, 134] on link "Itinerary" at bounding box center [554, 130] width 79 height 46
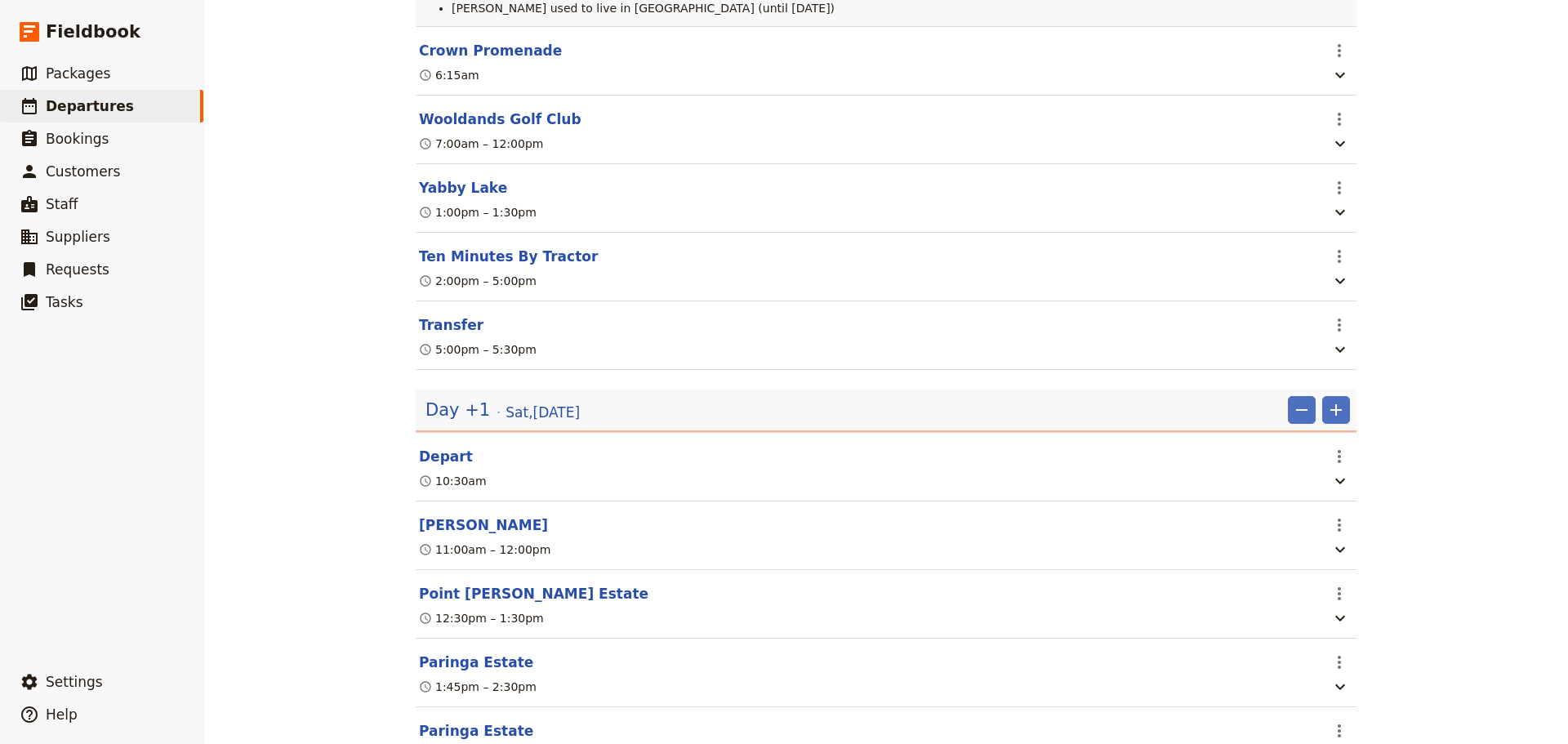
scroll to position [572, 0]
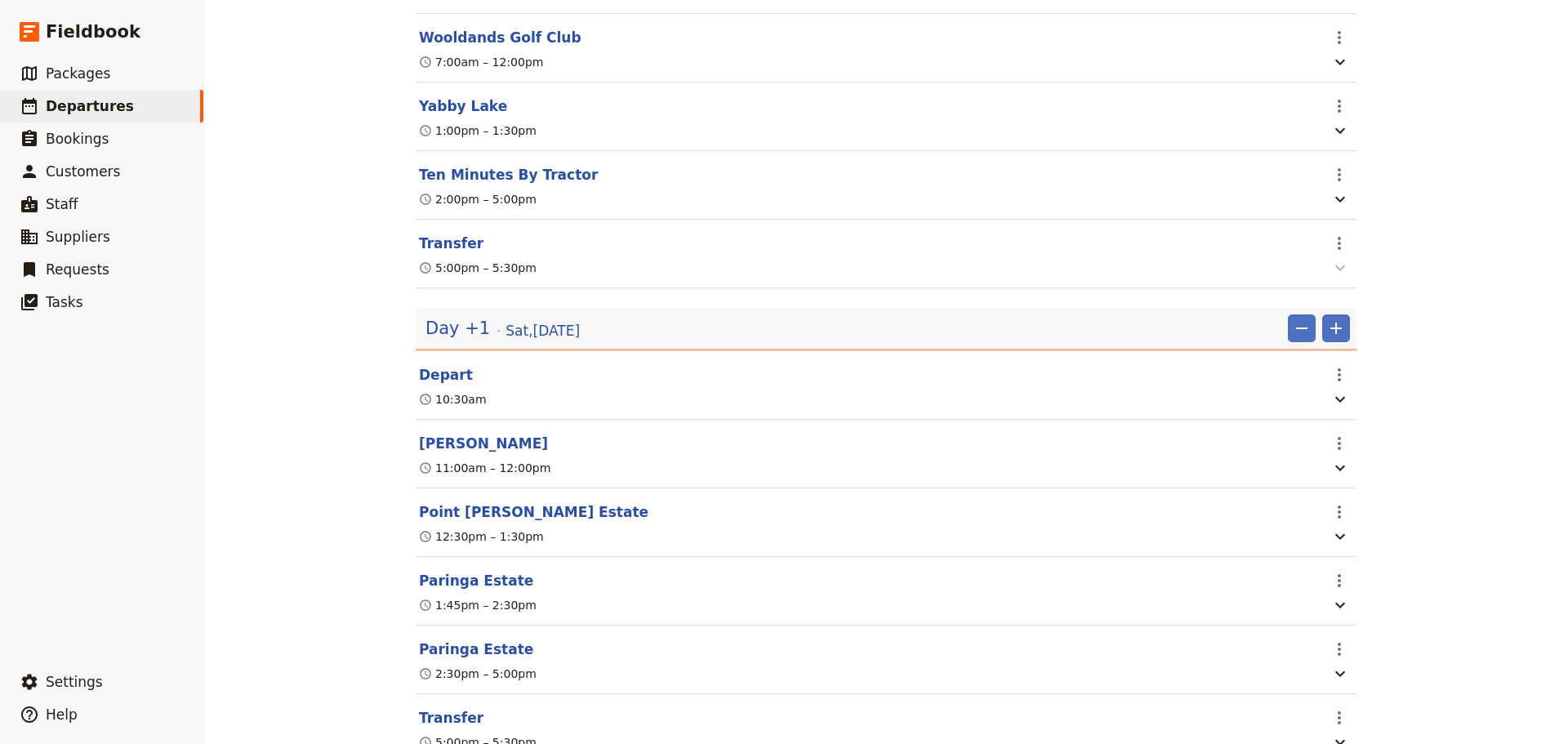
click at [1334, 273] on icon "button" at bounding box center [1340, 268] width 20 height 20
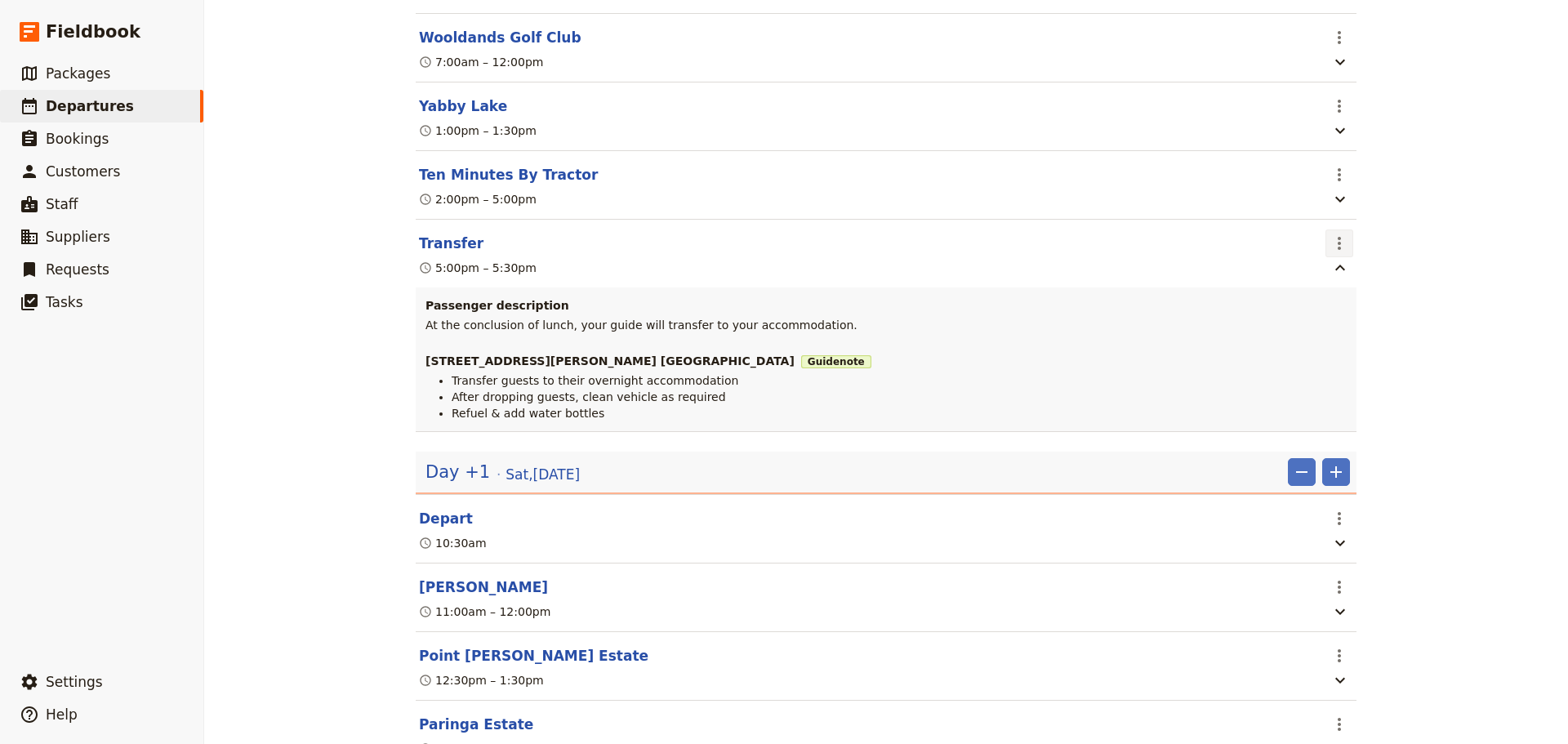
click at [1338, 244] on icon "Actions" at bounding box center [1339, 244] width 20 height 20
click at [1335, 279] on span "Edit this itinerary item" at bounding box center [1394, 285] width 128 height 17
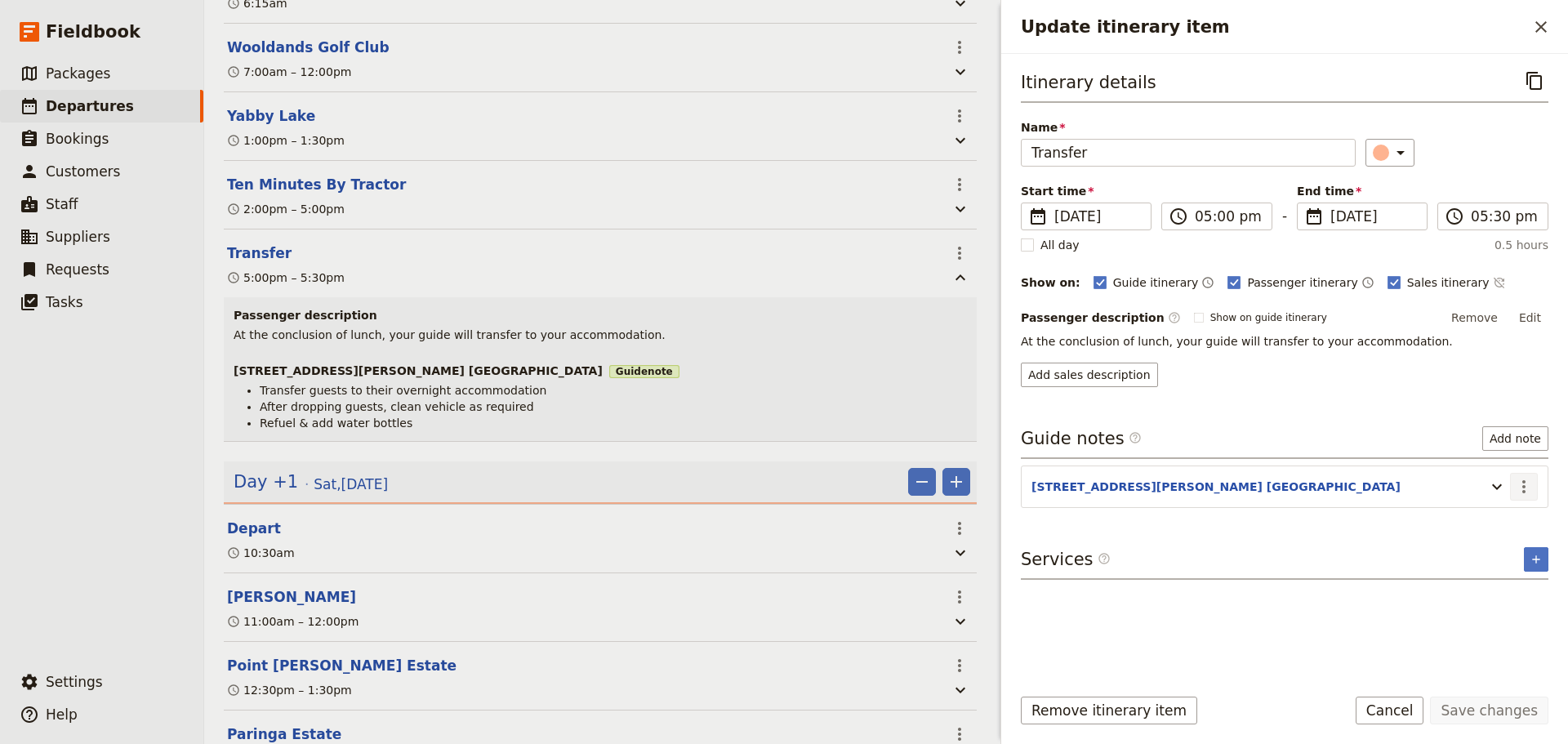
click at [1518, 477] on icon "Actions" at bounding box center [1524, 486] width 20 height 20
click at [1497, 524] on span "Edit note" at bounding box center [1477, 522] width 51 height 17
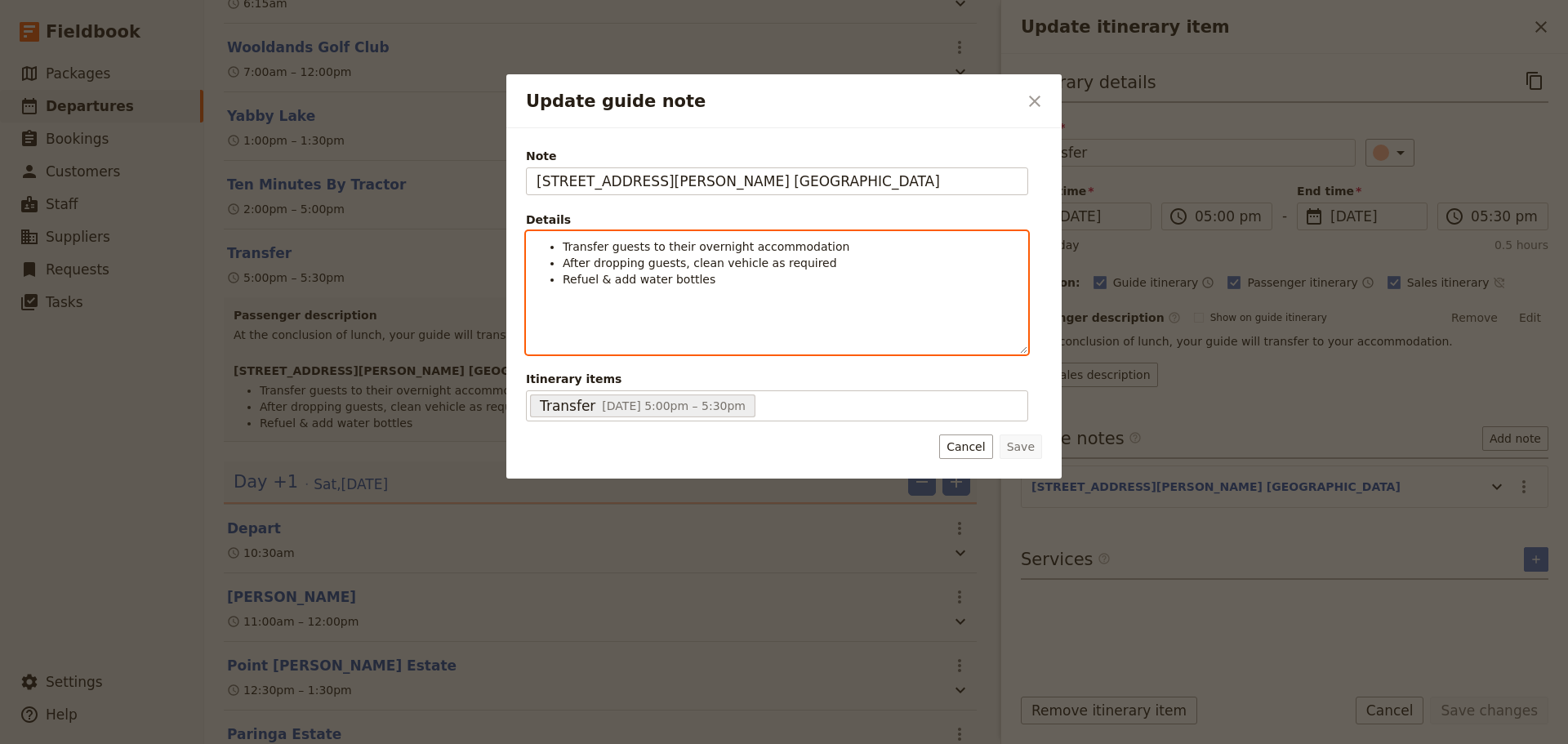
click at [753, 280] on li "Refuel & add water bottles" at bounding box center [790, 279] width 455 height 17
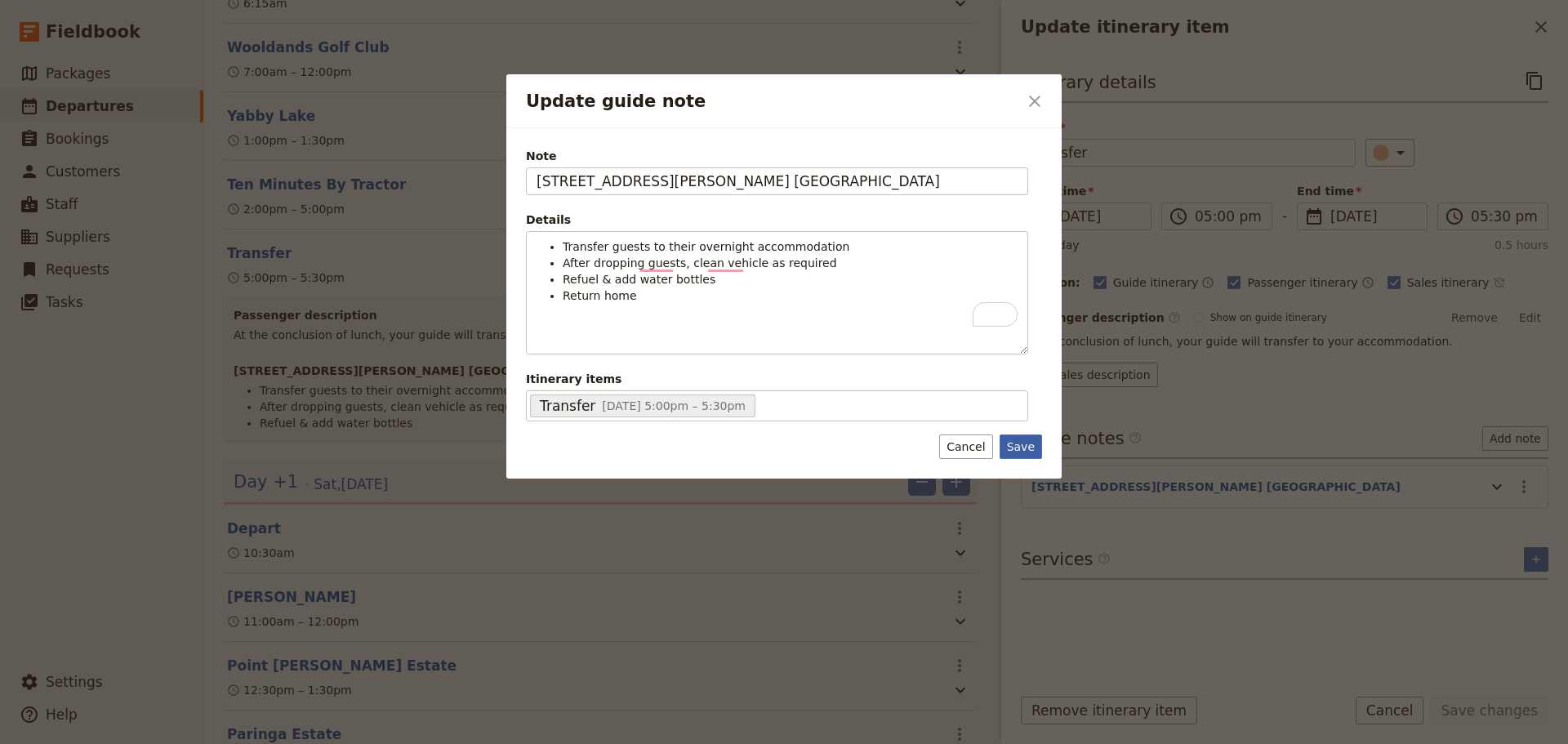
click at [1025, 440] on button "Save" at bounding box center [1020, 447] width 42 height 25
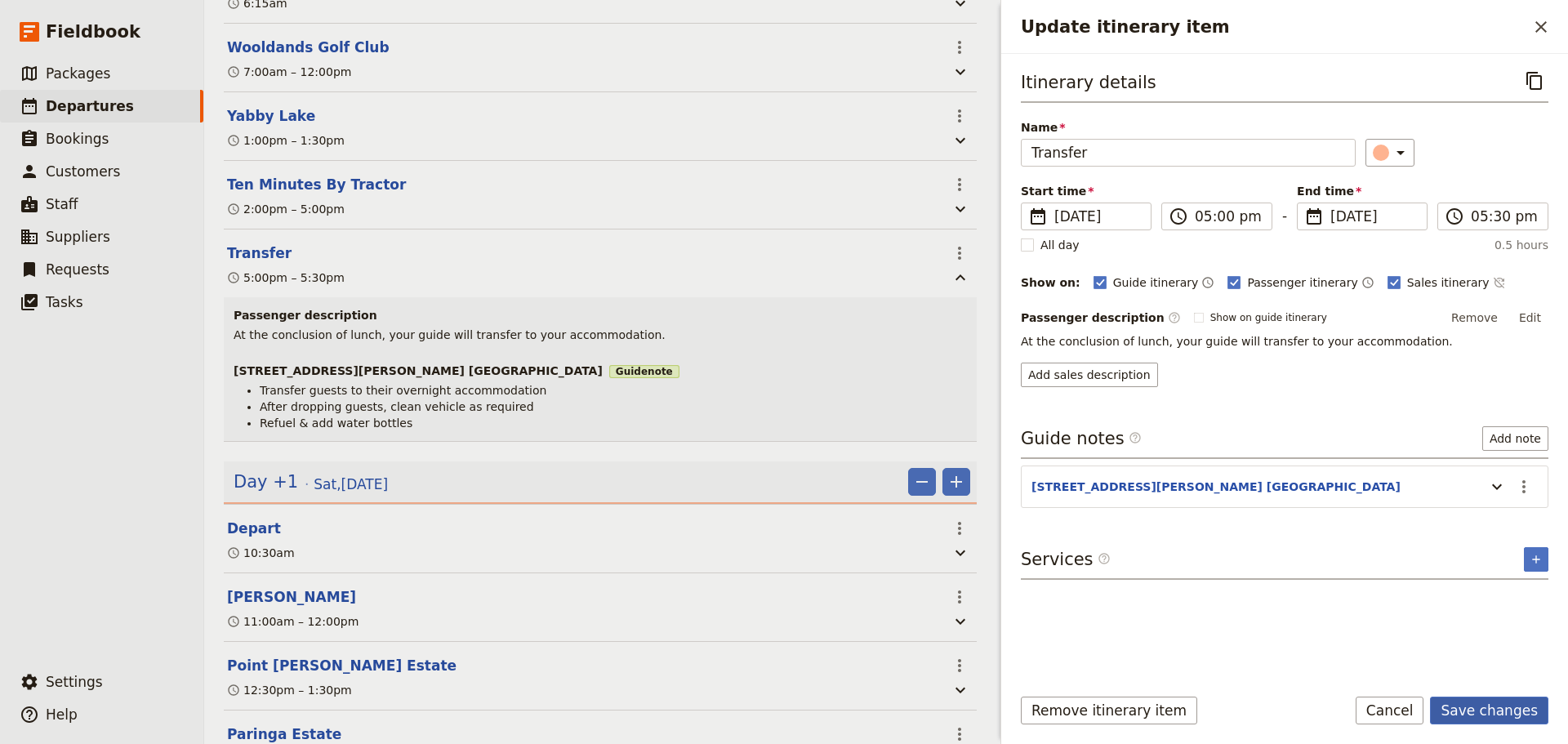
click at [1508, 713] on button "Save changes" at bounding box center [1488, 711] width 119 height 28
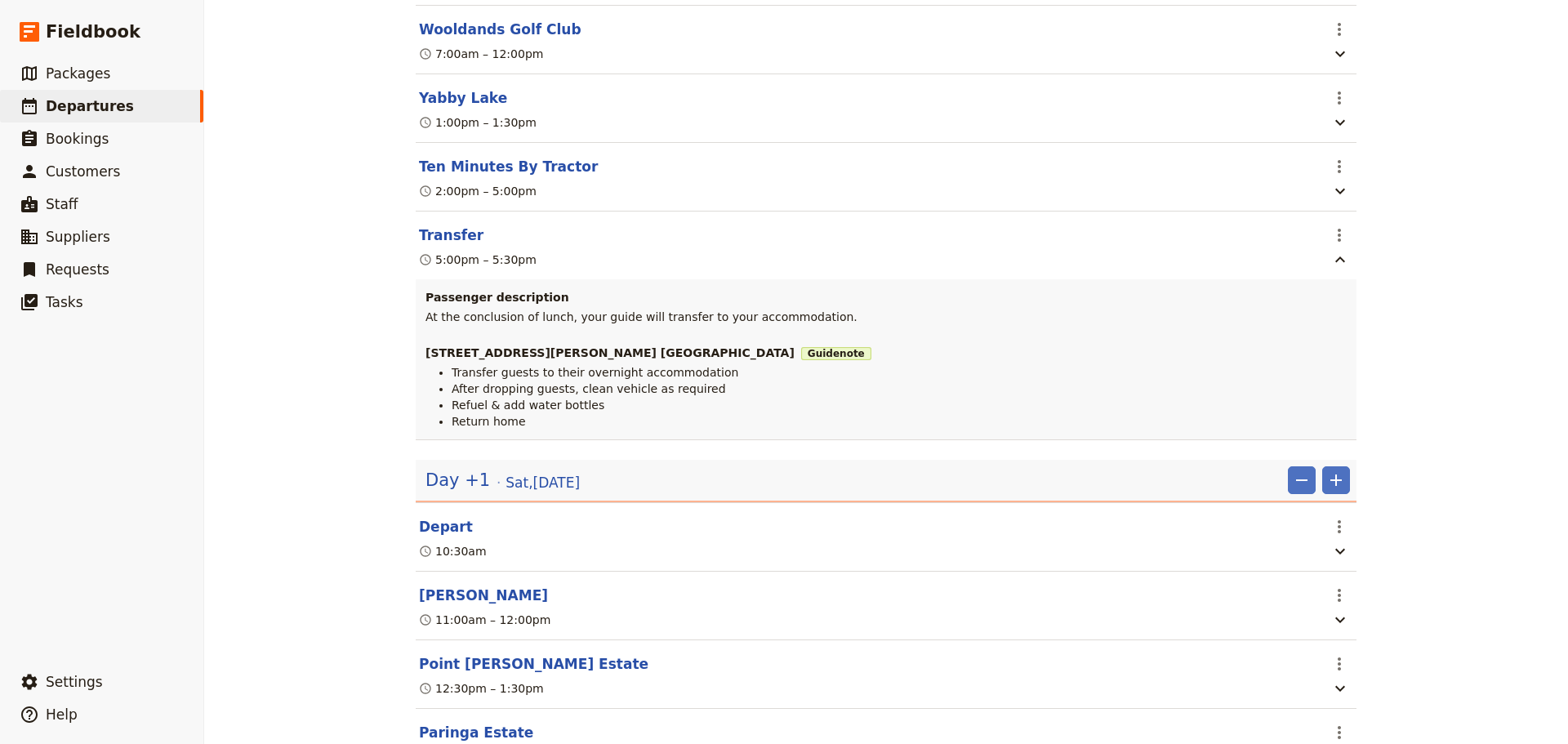
scroll to position [572, 0]
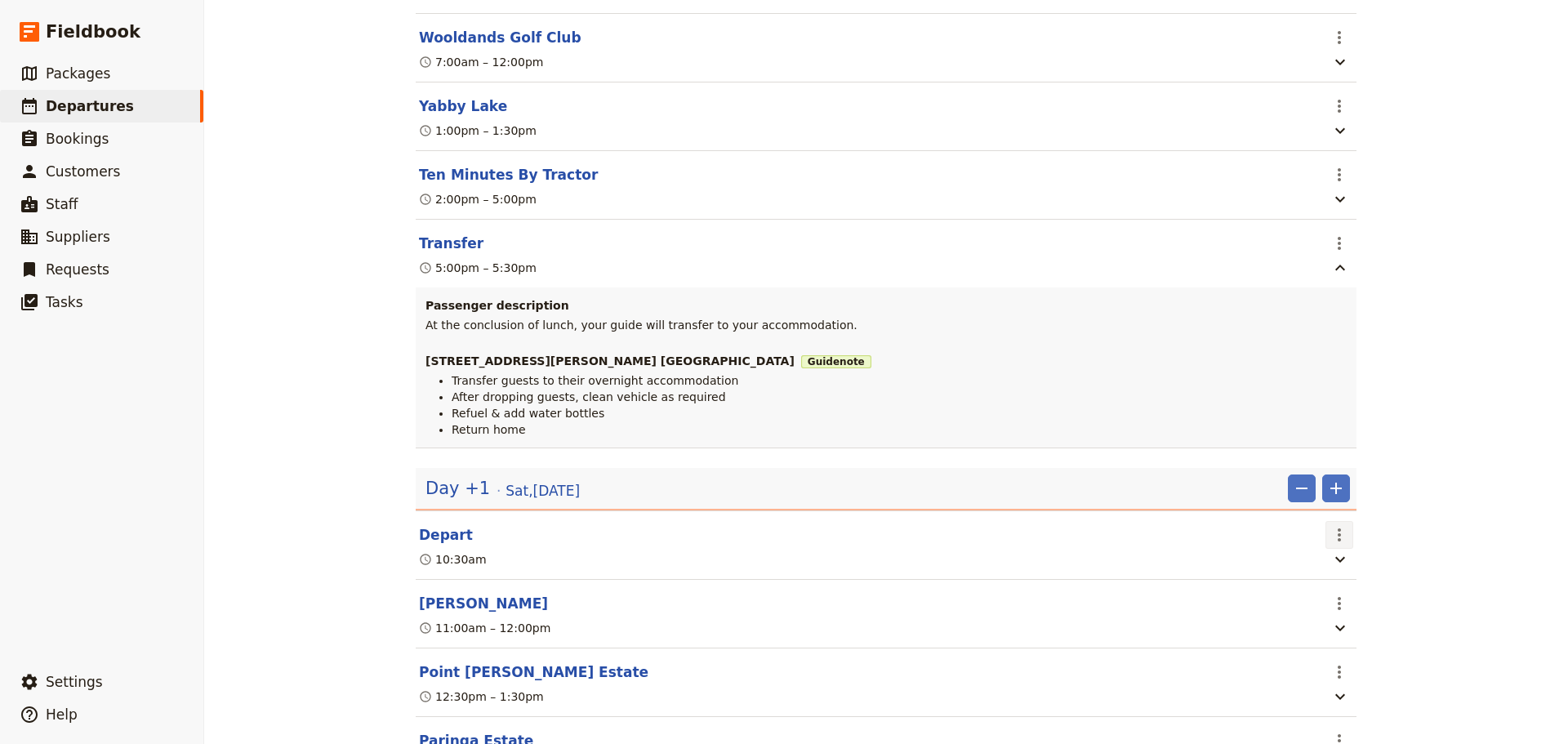
click at [1337, 540] on icon "Actions" at bounding box center [1339, 535] width 20 height 20
click at [1360, 567] on button "Edit this itinerary item" at bounding box center [1401, 578] width 163 height 23
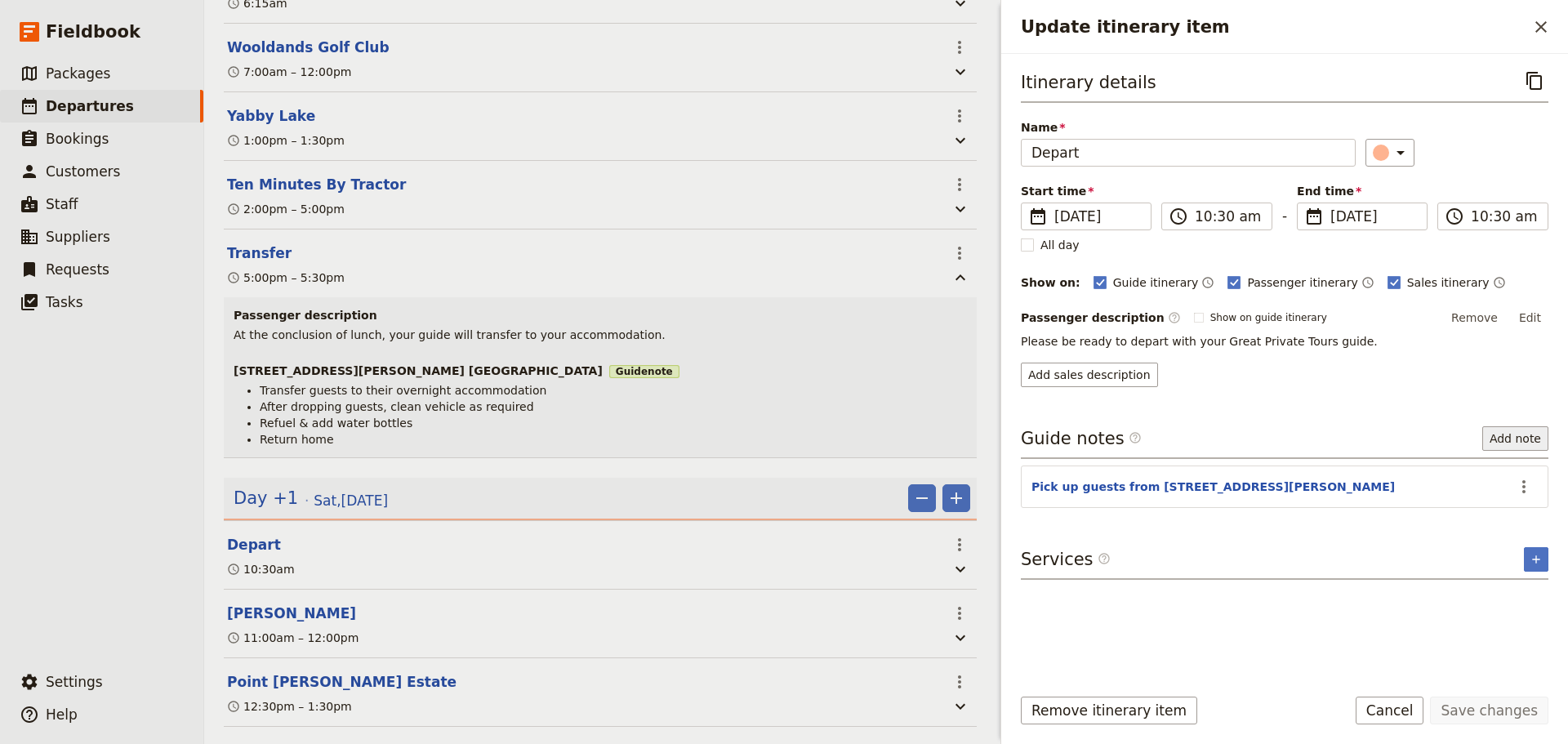
click at [1527, 436] on button "Add note" at bounding box center [1516, 438] width 66 height 25
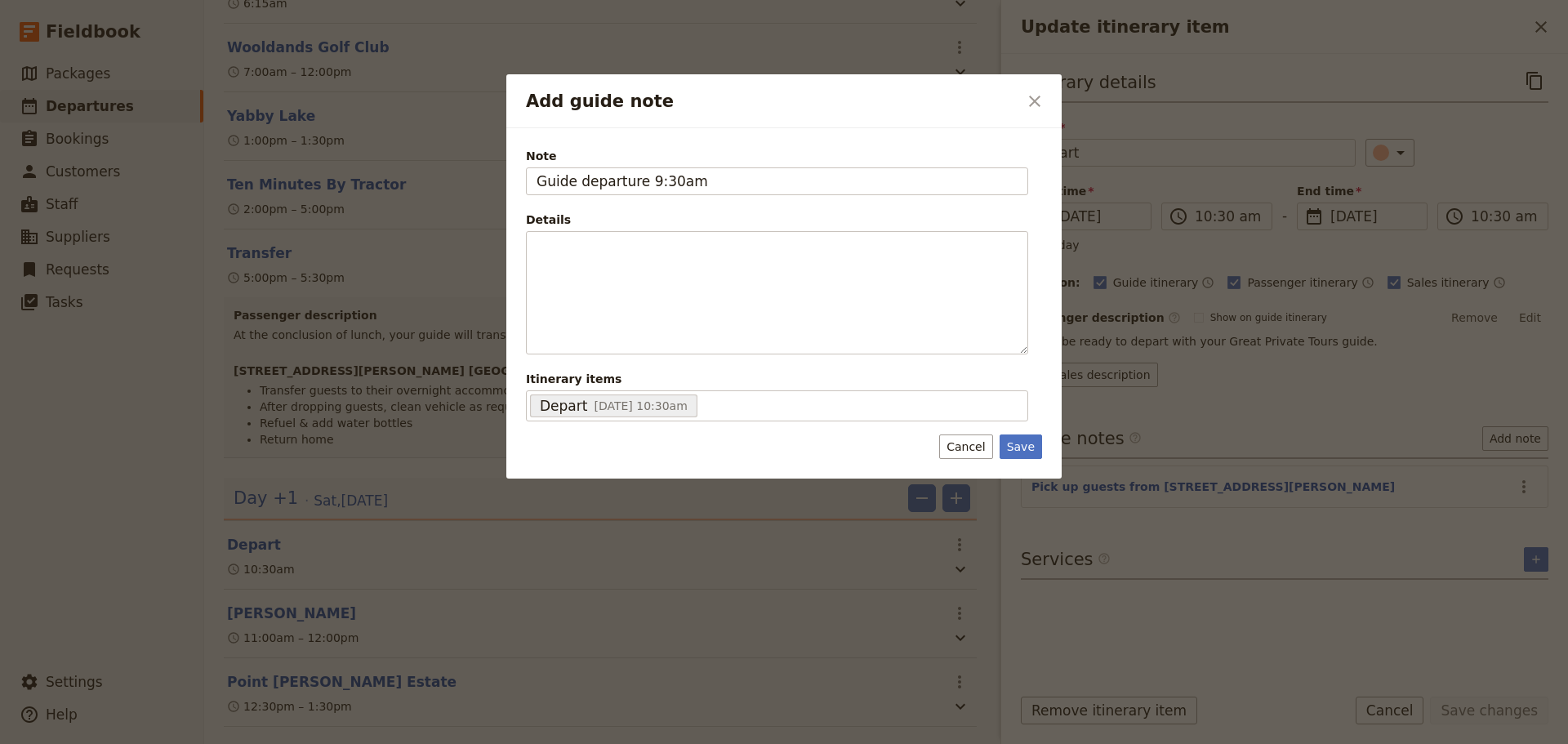
type input "Guide departure 9:30am"
click at [980, 445] on button "Cancel" at bounding box center [965, 447] width 53 height 25
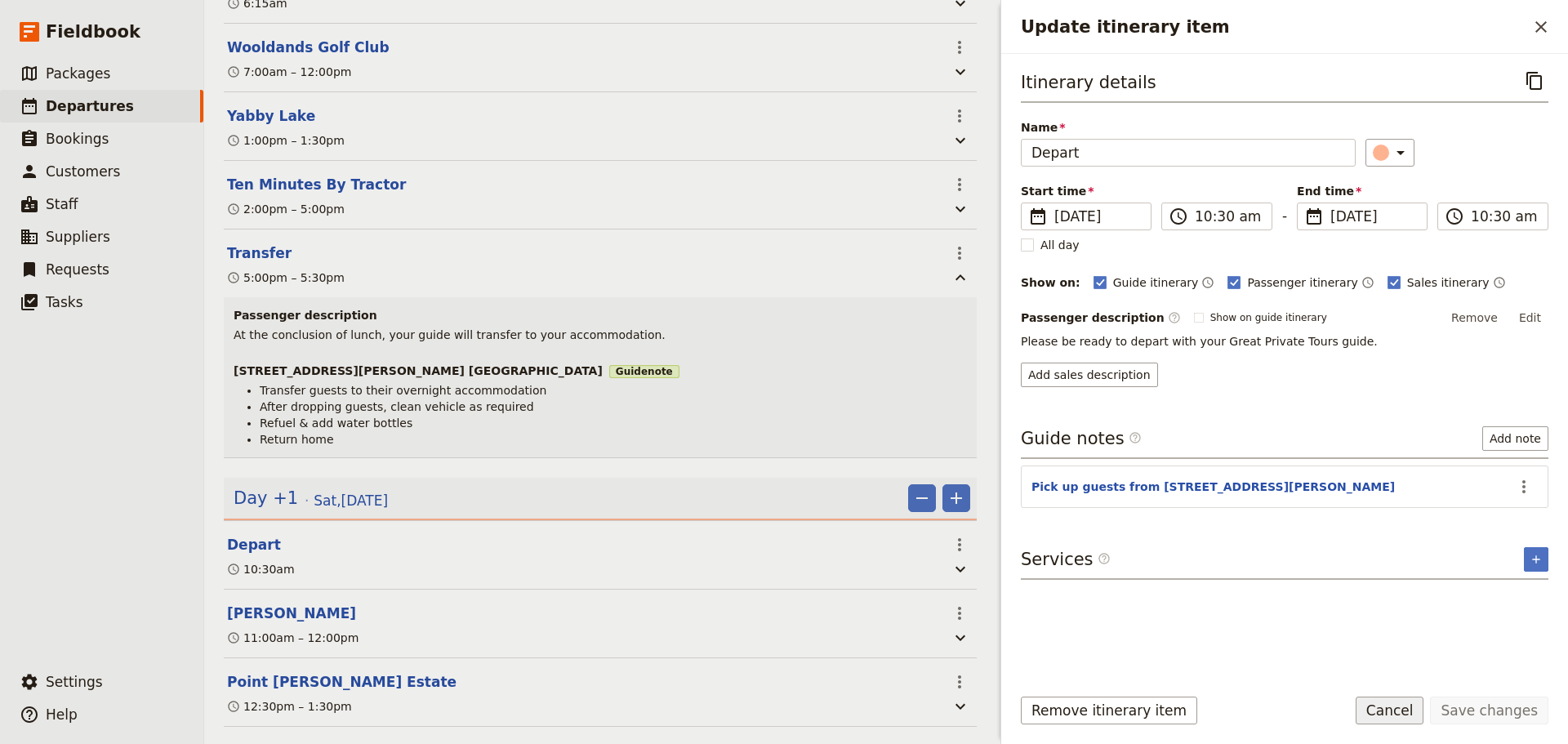
click at [1420, 709] on button "Cancel" at bounding box center [1390, 711] width 69 height 28
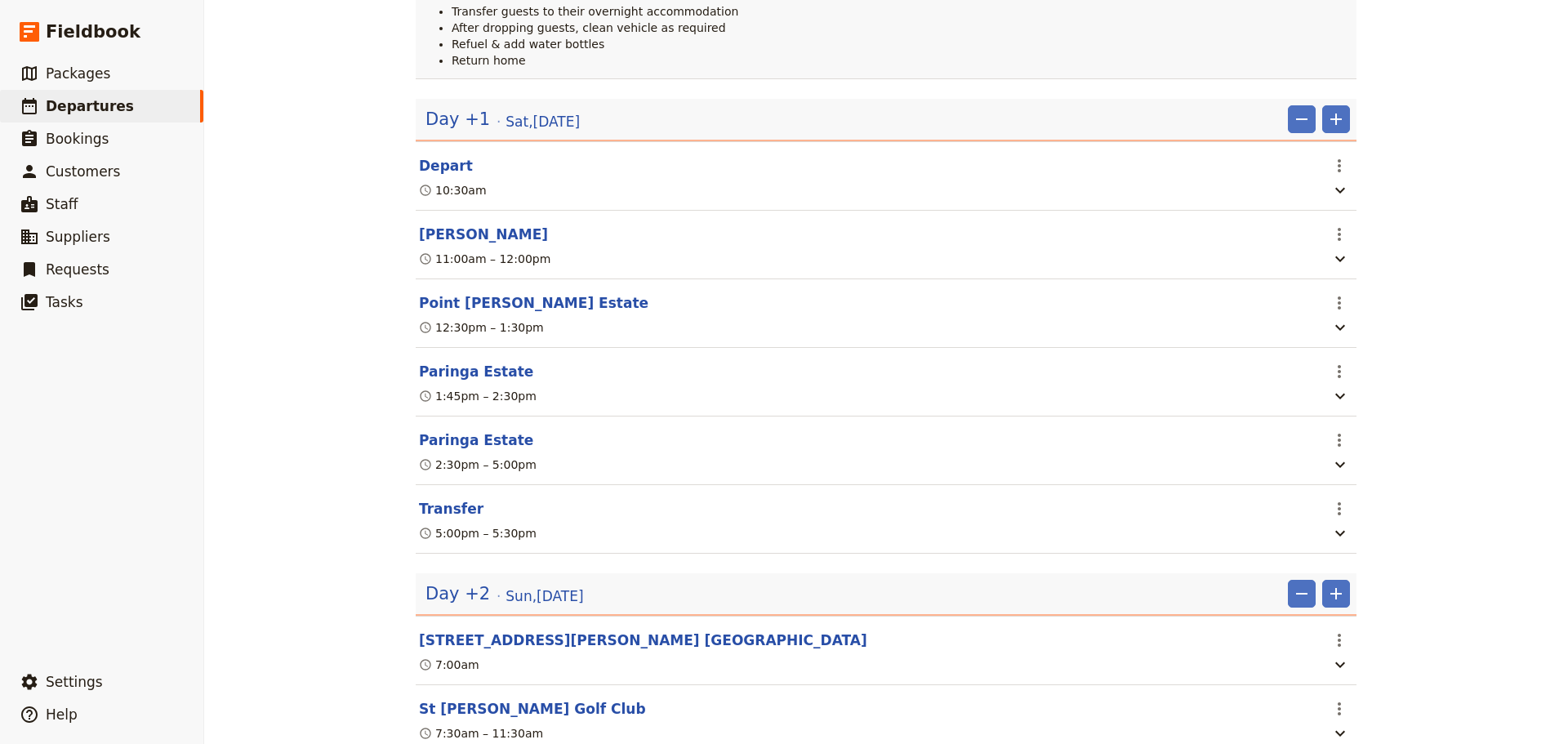
scroll to position [980, 0]
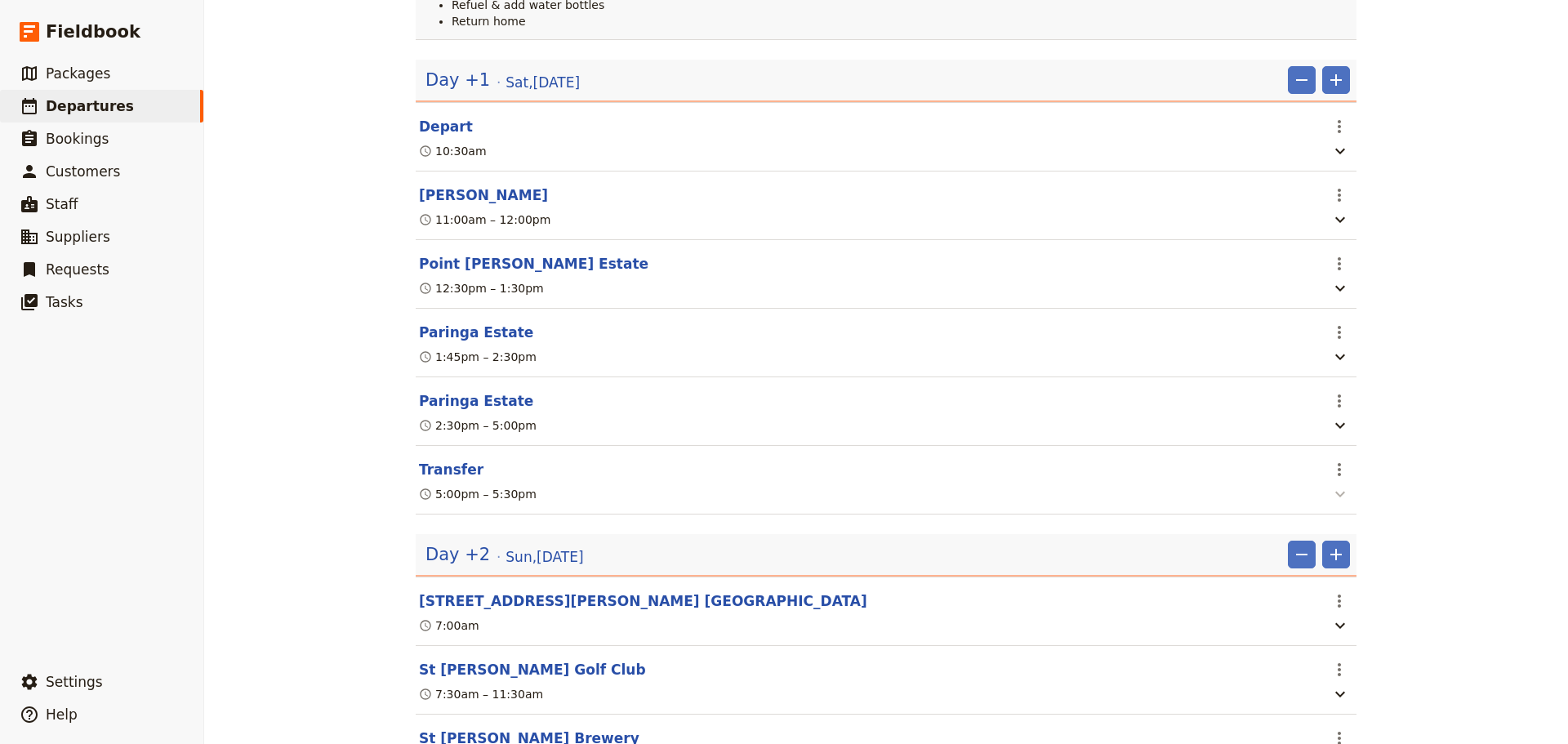
click at [1340, 504] on icon "button" at bounding box center [1340, 494] width 20 height 20
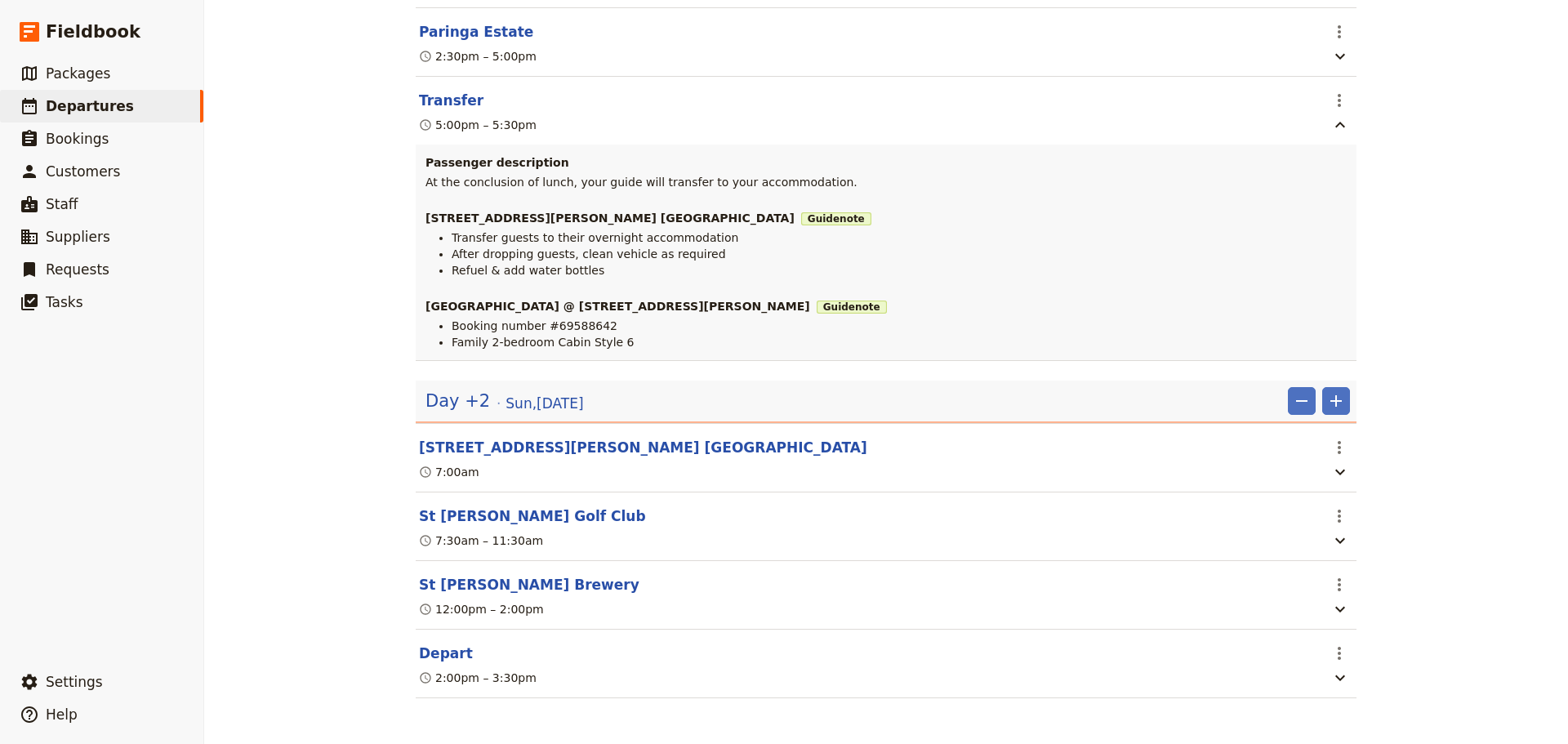
scroll to position [1370, 0]
click at [1337, 678] on icon "button" at bounding box center [1340, 678] width 10 height 6
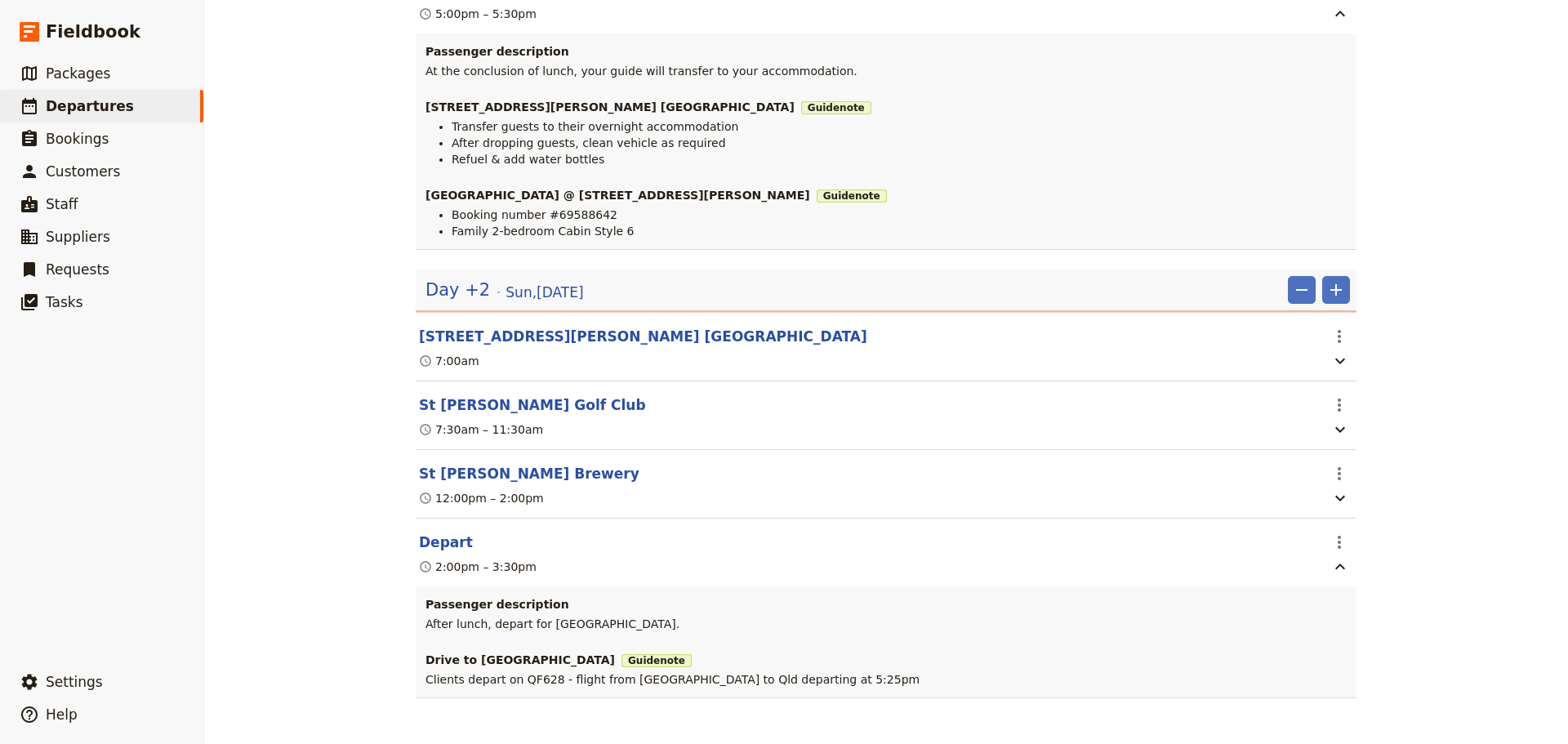
scroll to position [1481, 0]
click at [1343, 544] on icon "Actions" at bounding box center [1339, 542] width 20 height 20
click at [1343, 579] on span "Edit this itinerary item" at bounding box center [1394, 577] width 128 height 17
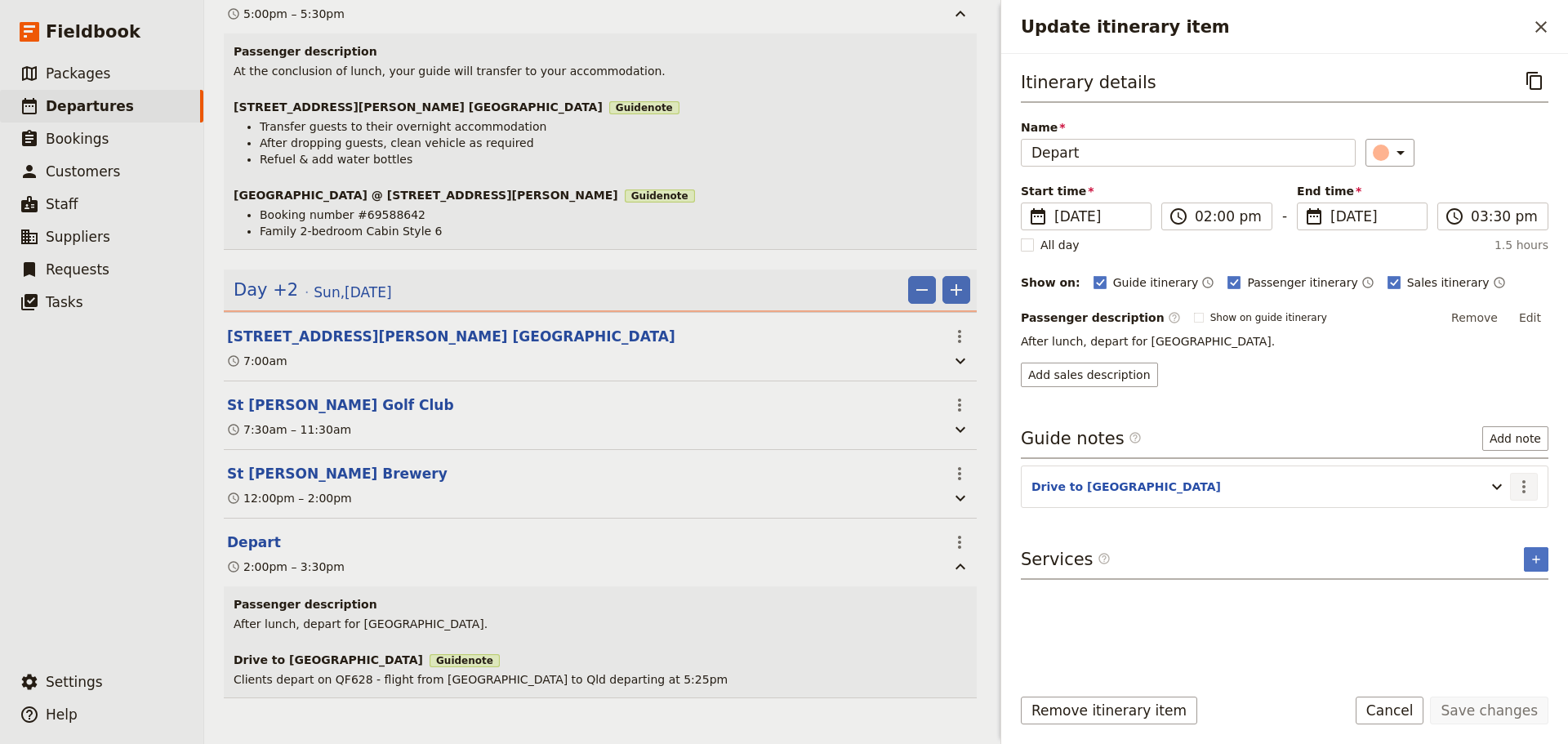
click at [1524, 485] on icon "Actions" at bounding box center [1524, 486] width 3 height 13
click at [1500, 521] on span "Edit note" at bounding box center [1477, 522] width 51 height 17
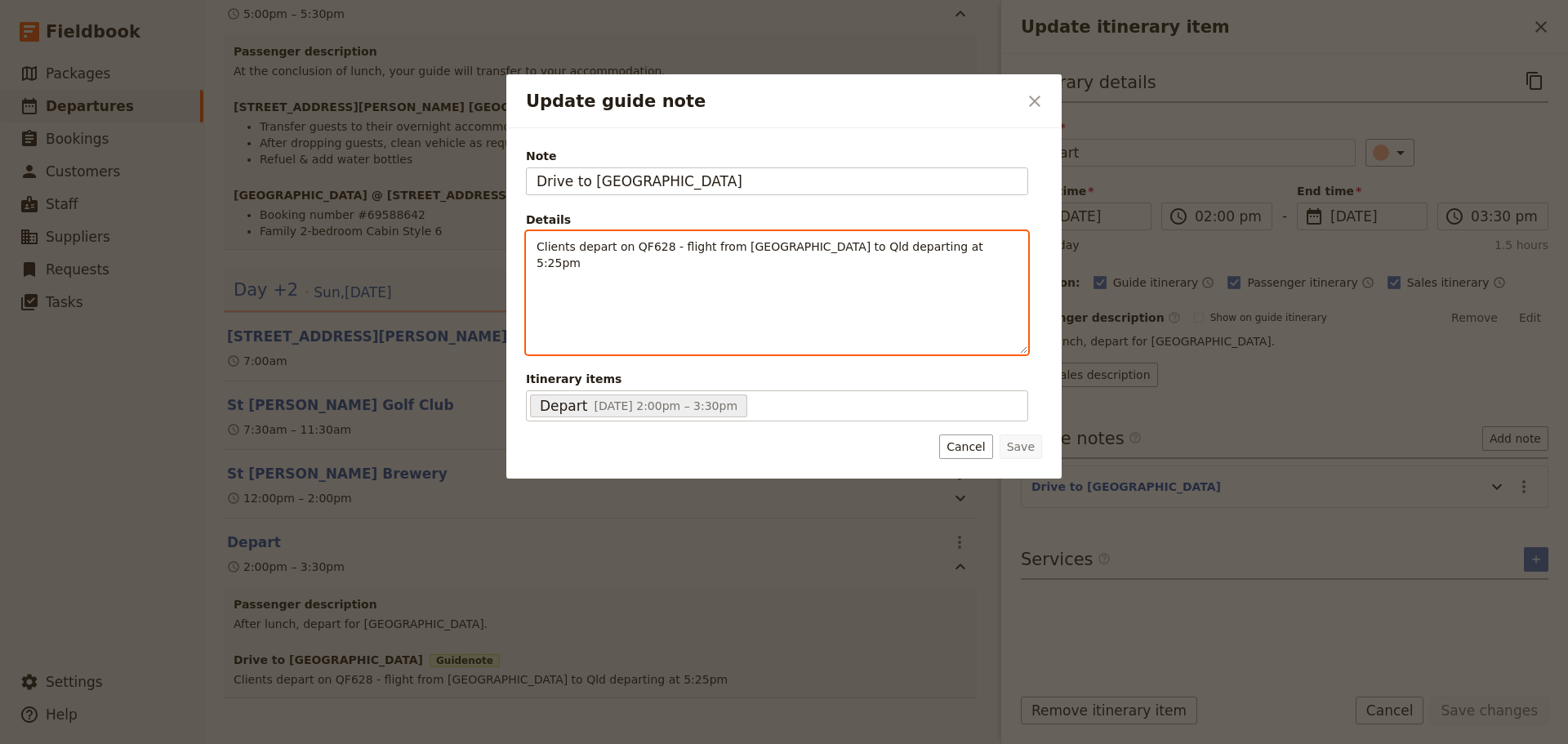
click at [940, 244] on p "Clients depart on QF628 - flight from [GEOGRAPHIC_DATA] to Qld departing at 5:2…" at bounding box center [777, 254] width 481 height 32
click at [680, 348] on icon "Bulleted list" at bounding box center [686, 341] width 13 height 13
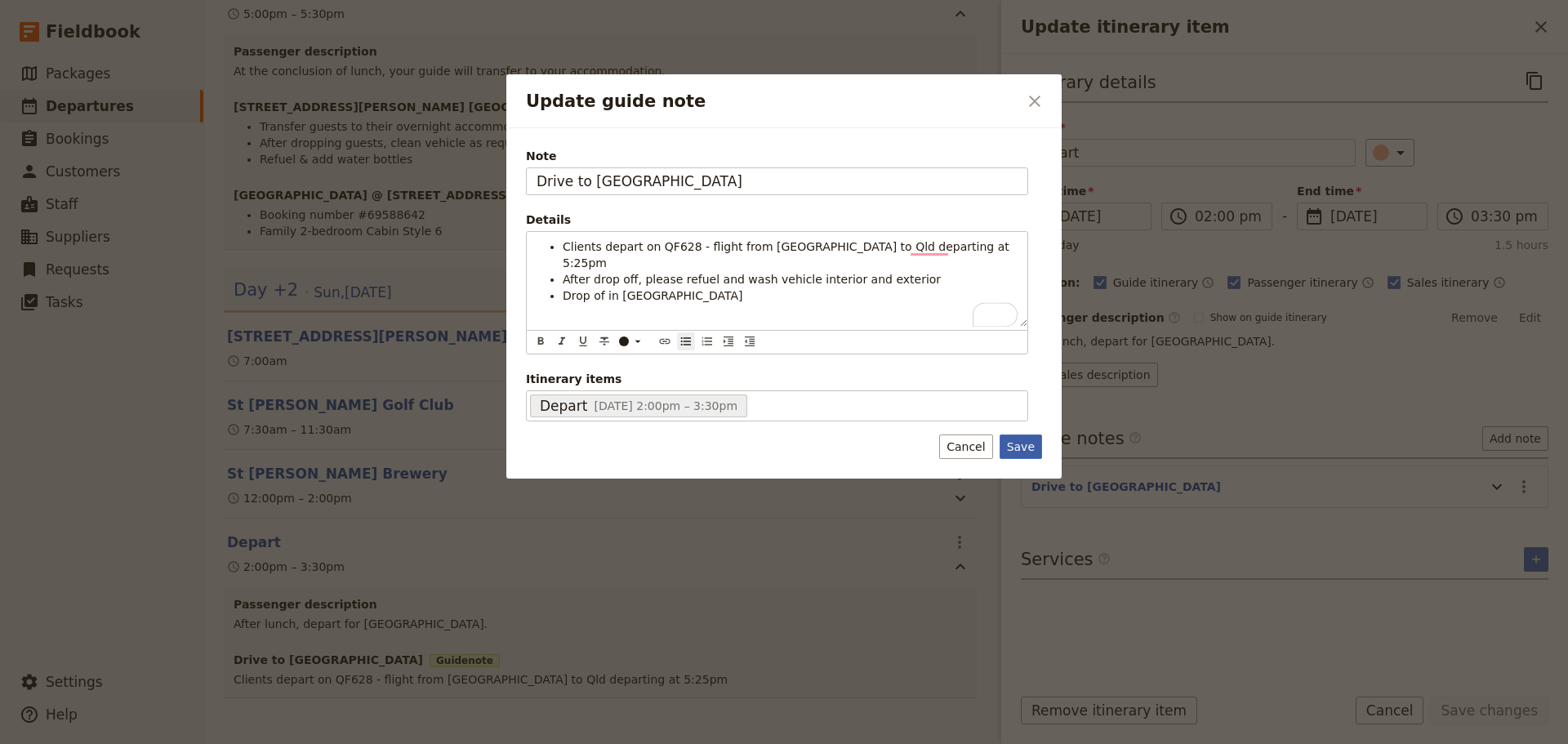
click at [1017, 452] on button "Save" at bounding box center [1020, 447] width 42 height 25
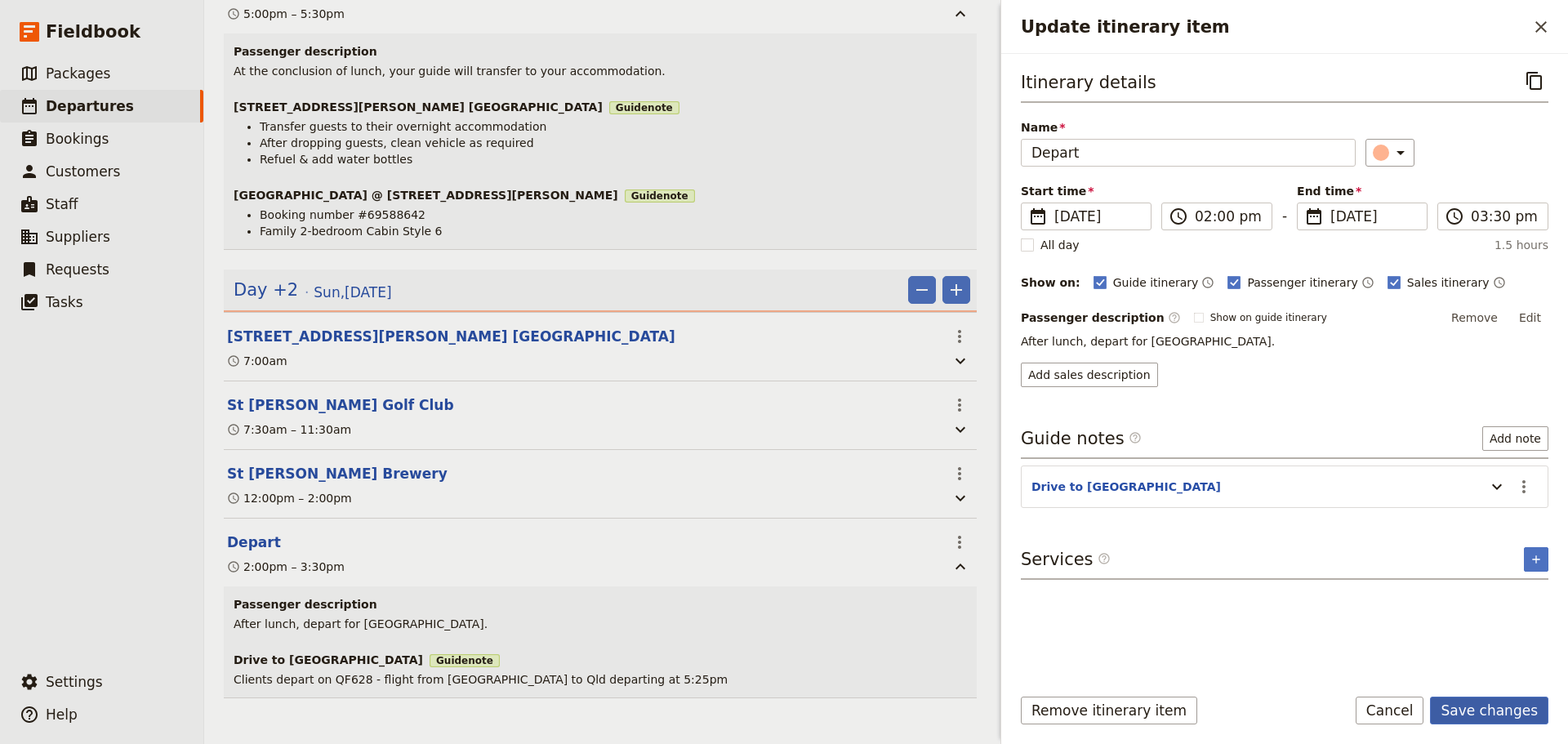
click at [1504, 717] on button "Save changes" at bounding box center [1488, 711] width 119 height 28
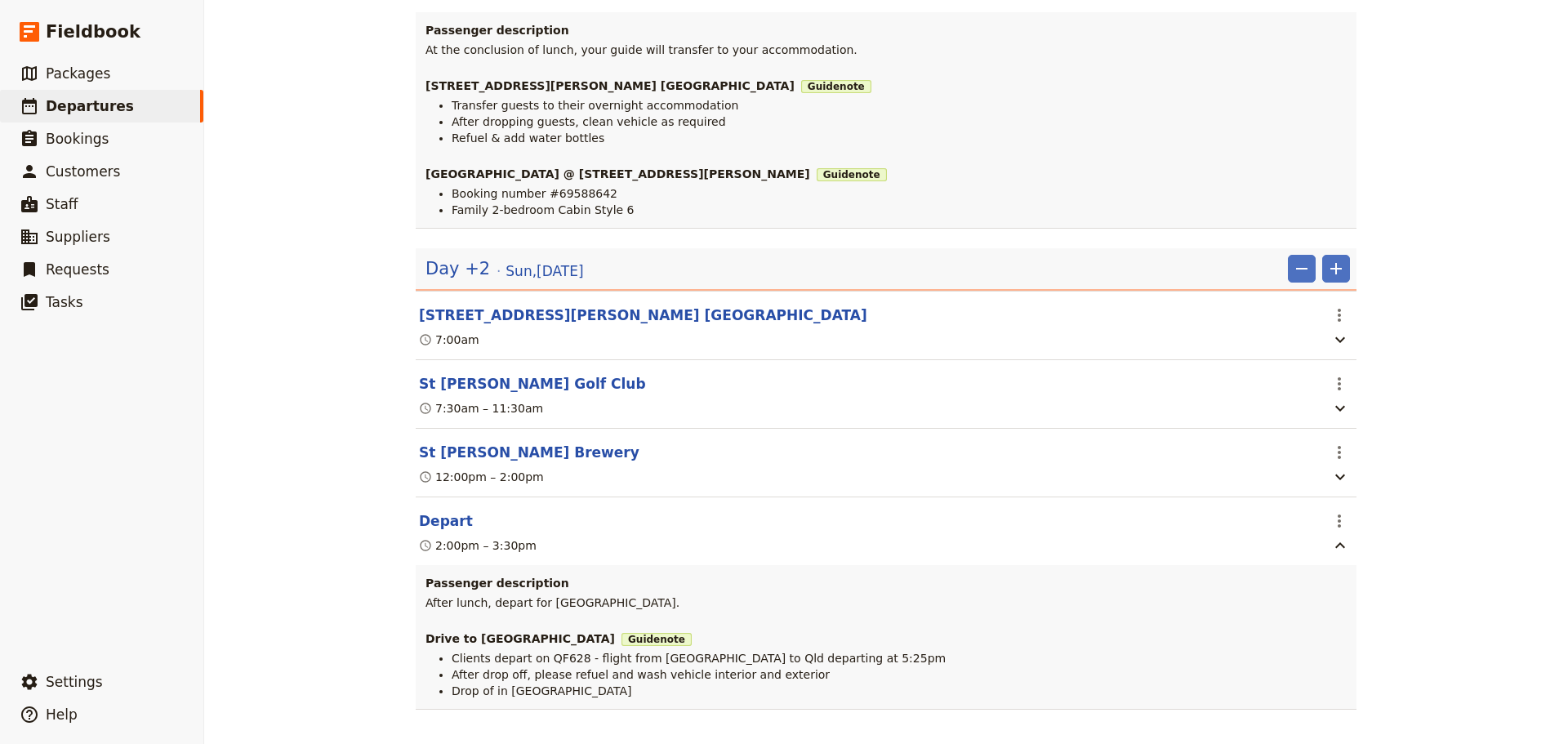
scroll to position [1473, 0]
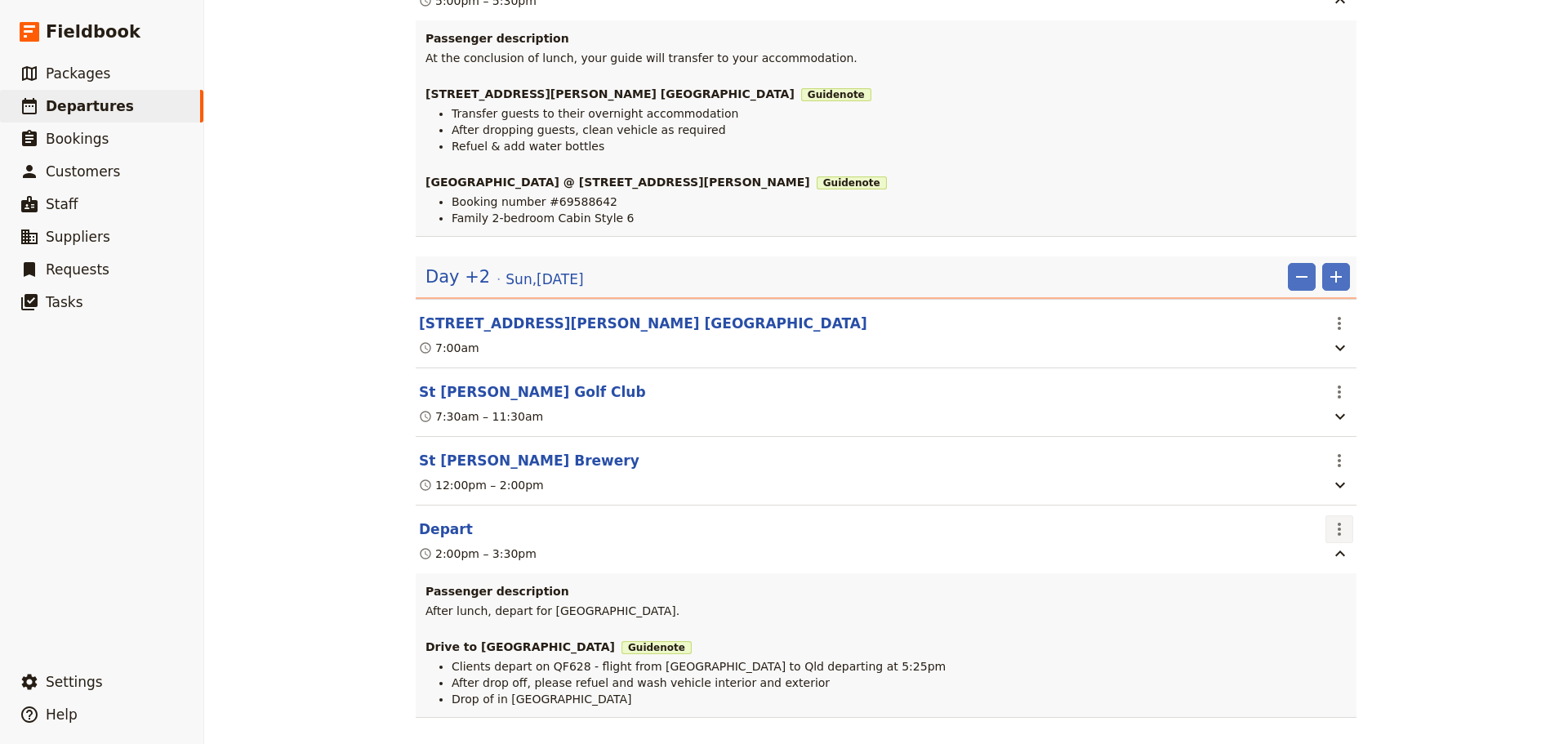
click at [1338, 539] on icon "Actions" at bounding box center [1339, 529] width 20 height 20
click at [1352, 580] on span "Edit this itinerary item" at bounding box center [1394, 586] width 128 height 17
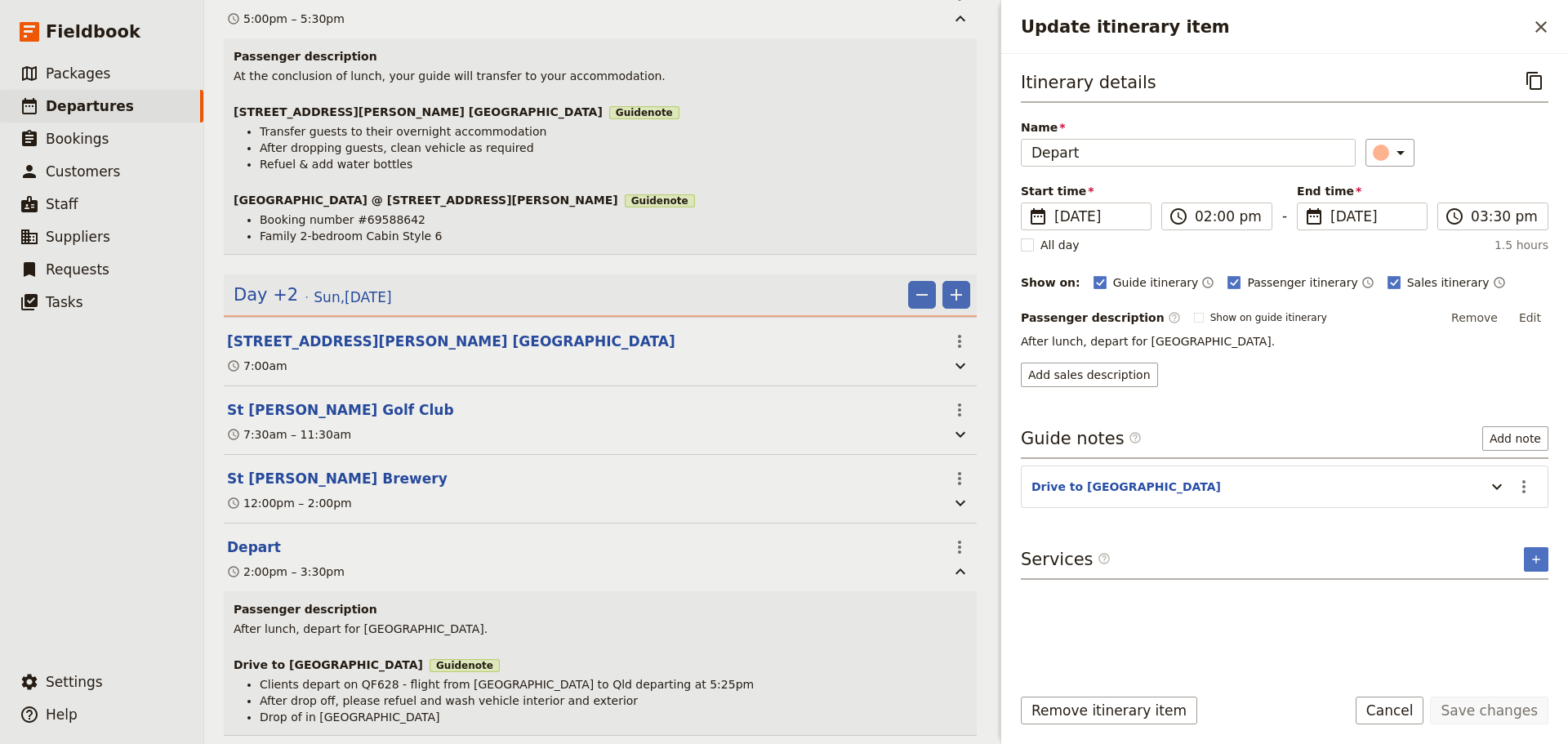
scroll to position [1481, 0]
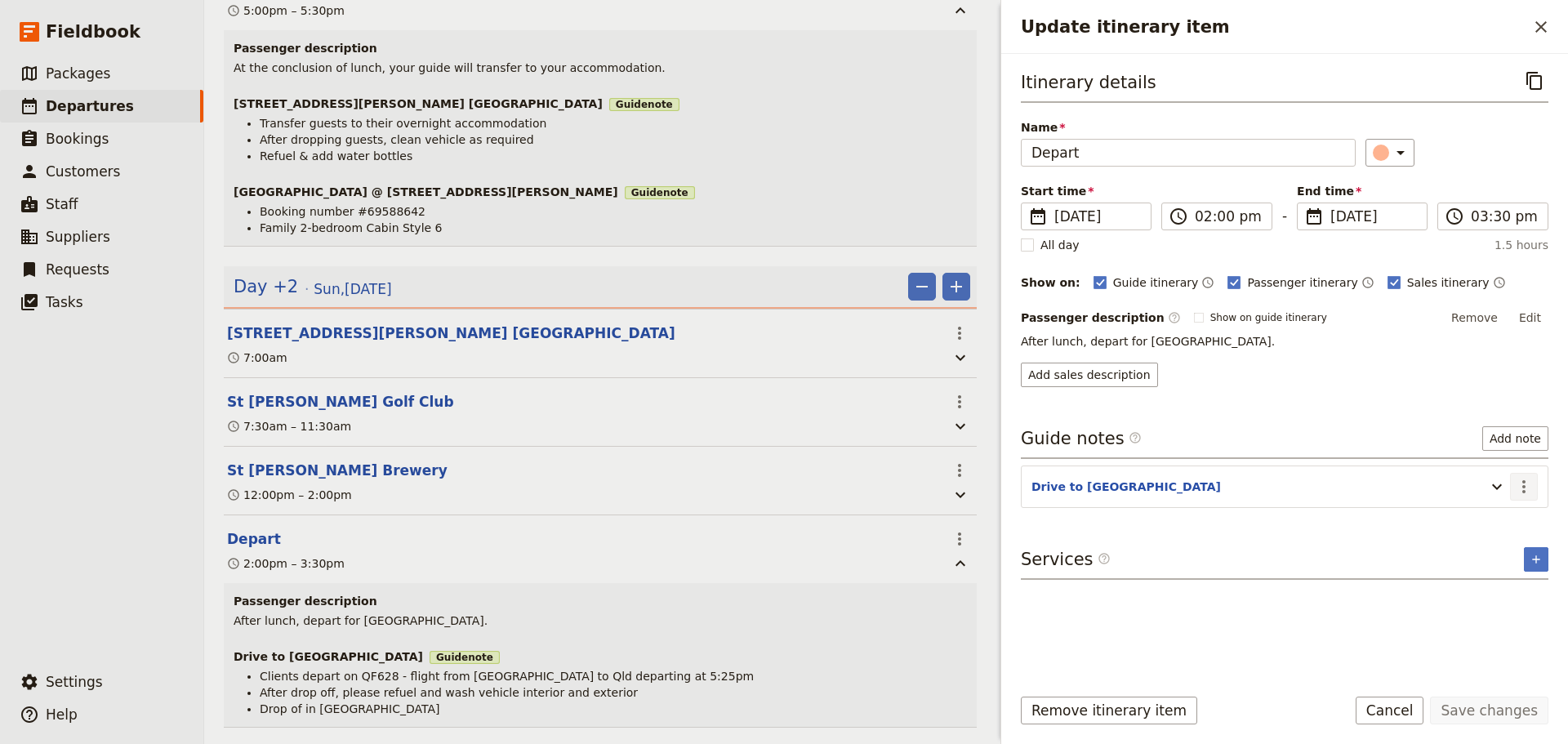
click at [1530, 486] on icon "Actions" at bounding box center [1524, 486] width 20 height 20
click at [1513, 524] on span "Edit note" at bounding box center [1489, 522] width 76 height 17
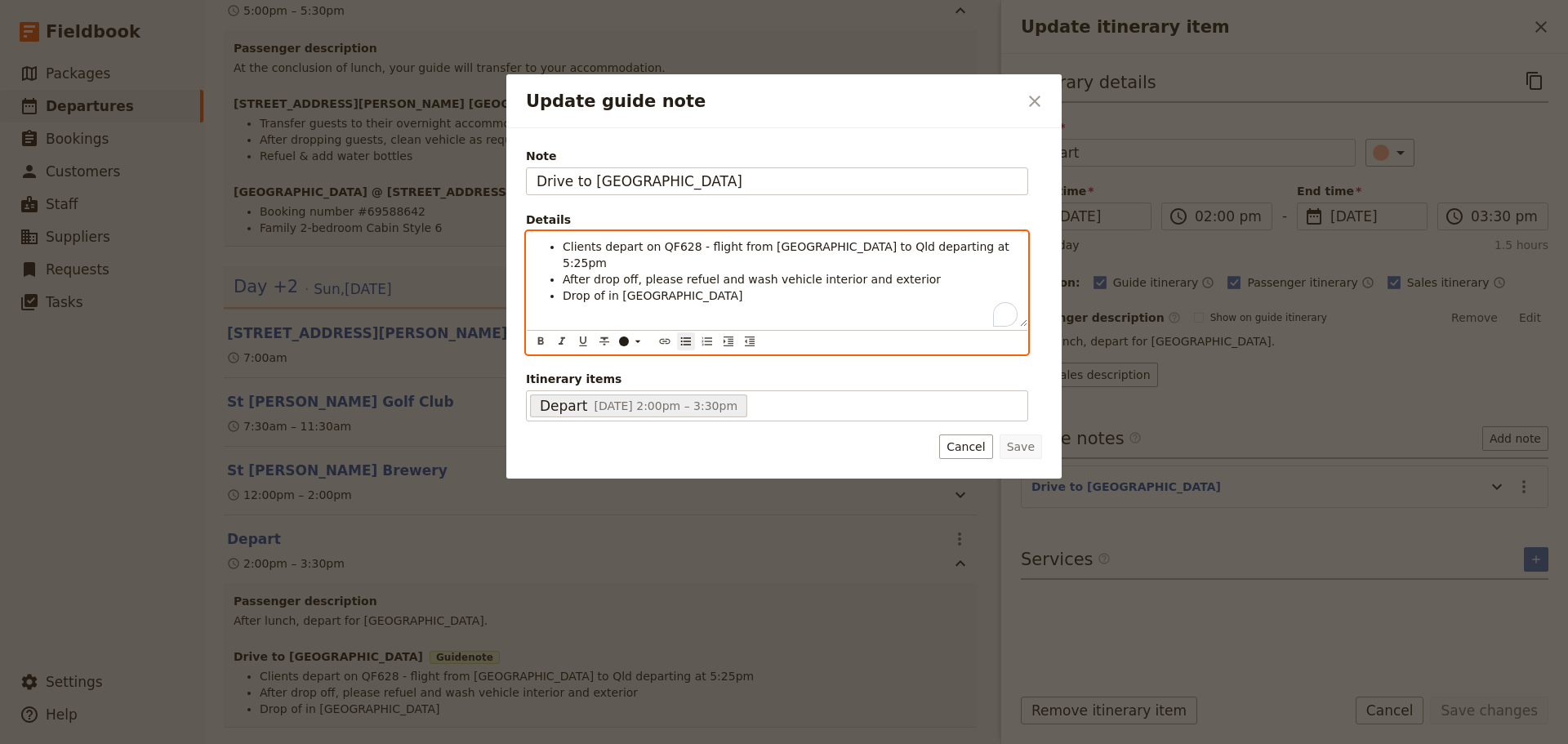
click at [939, 271] on li "After drop off, please refuel and wash vehicle interior and exterior" at bounding box center [790, 279] width 455 height 17
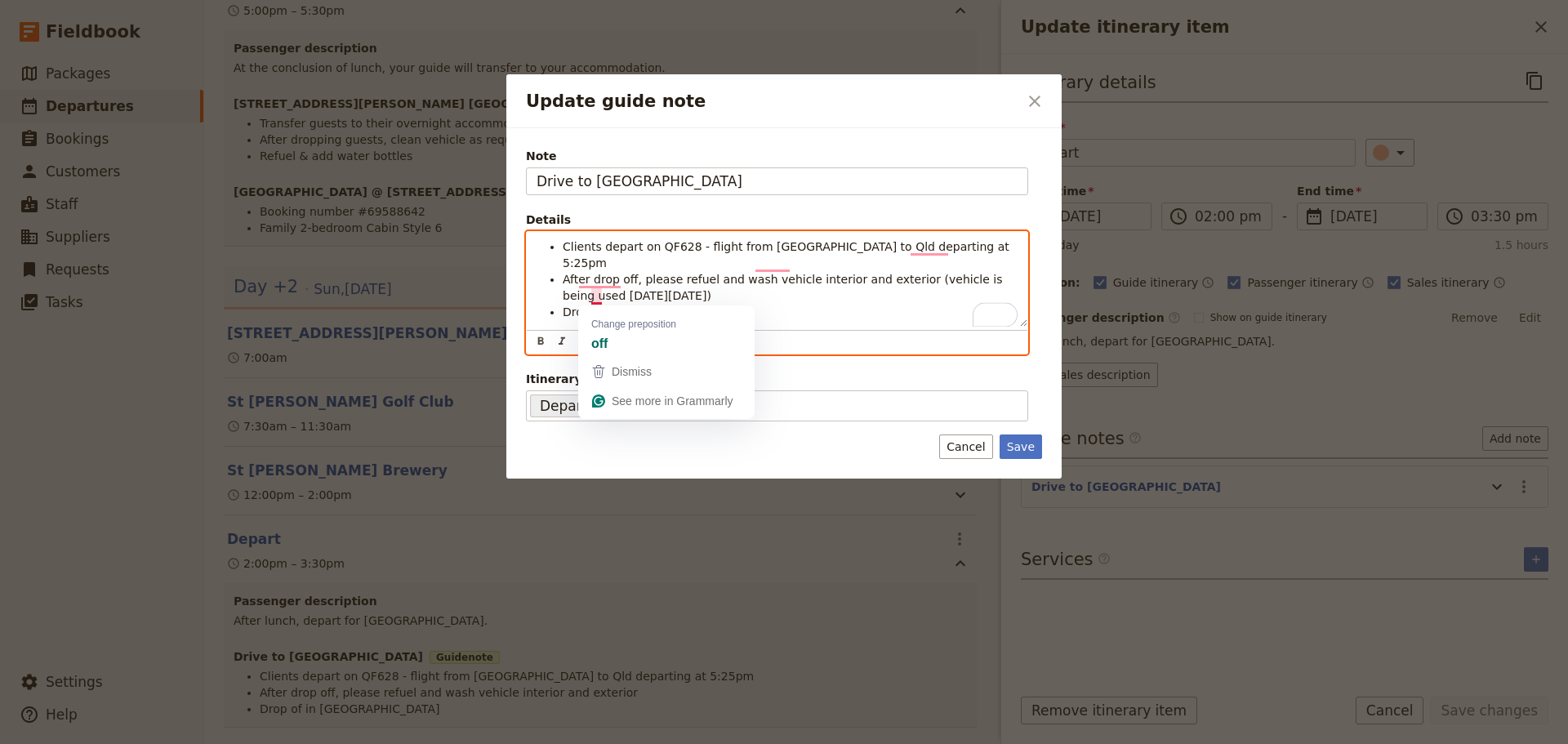
click at [598, 306] on span "Drop of in [GEOGRAPHIC_DATA]" at bounding box center [652, 312] width 180 height 13
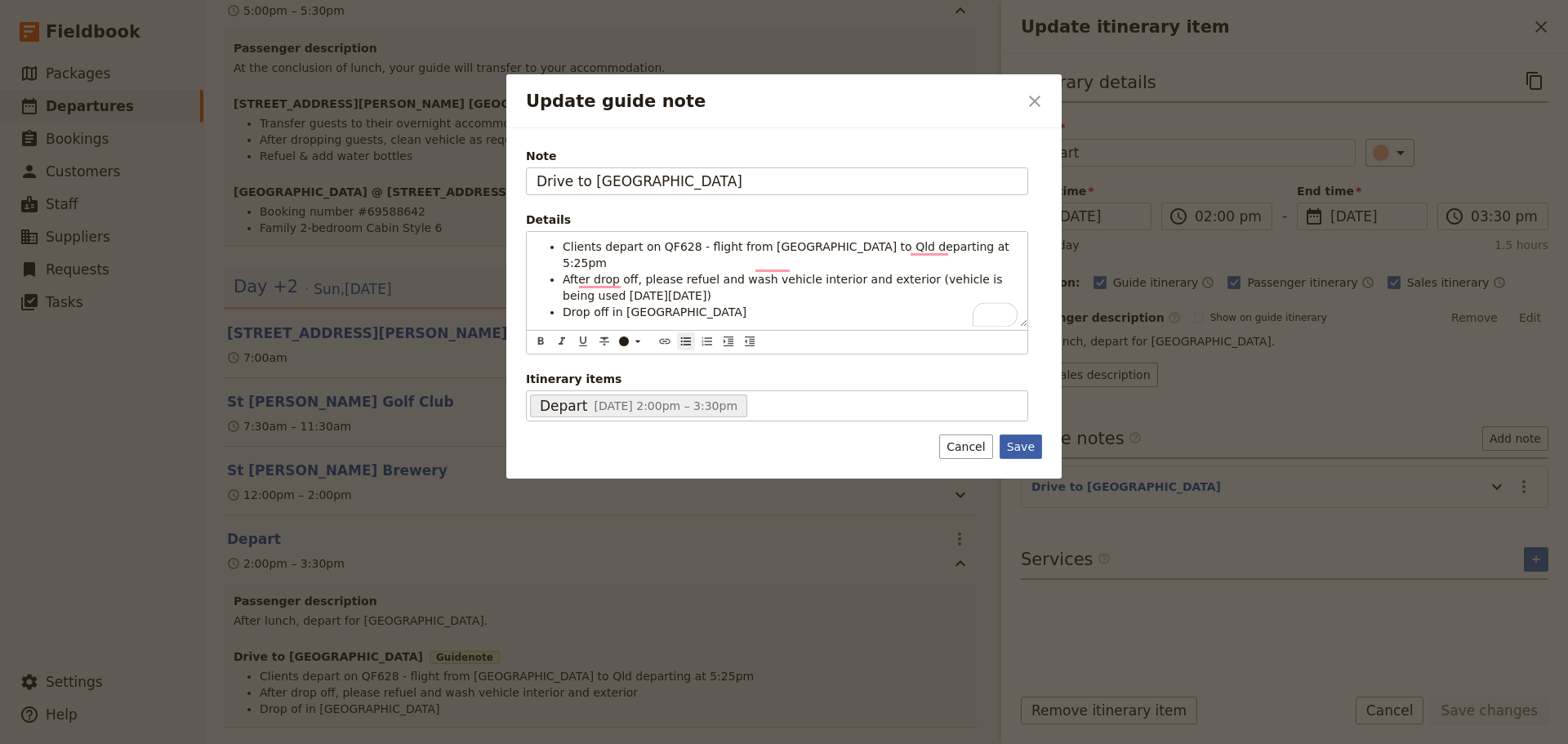
click at [1021, 443] on button "Save" at bounding box center [1020, 447] width 42 height 25
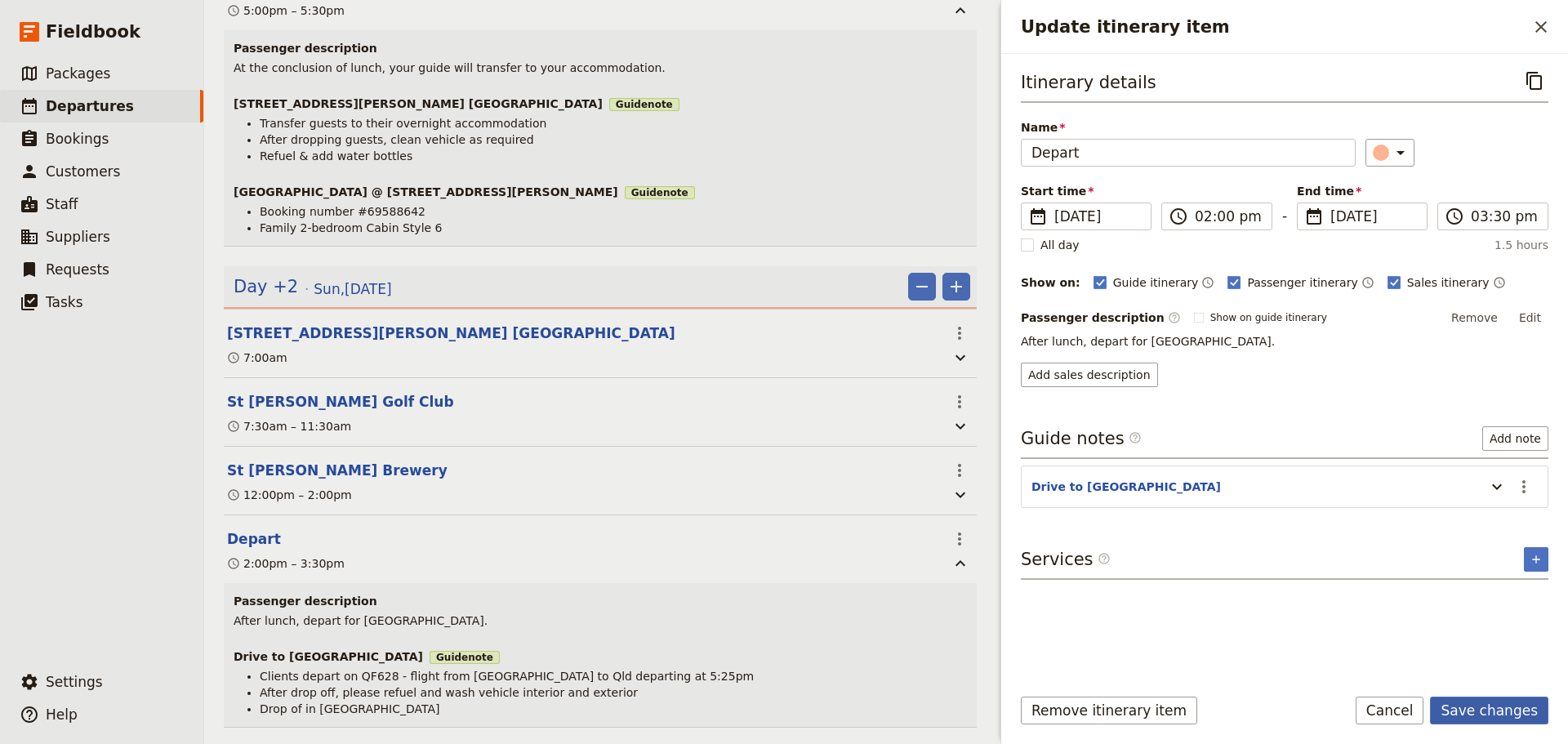
click at [1492, 703] on button "Save changes" at bounding box center [1488, 711] width 119 height 28
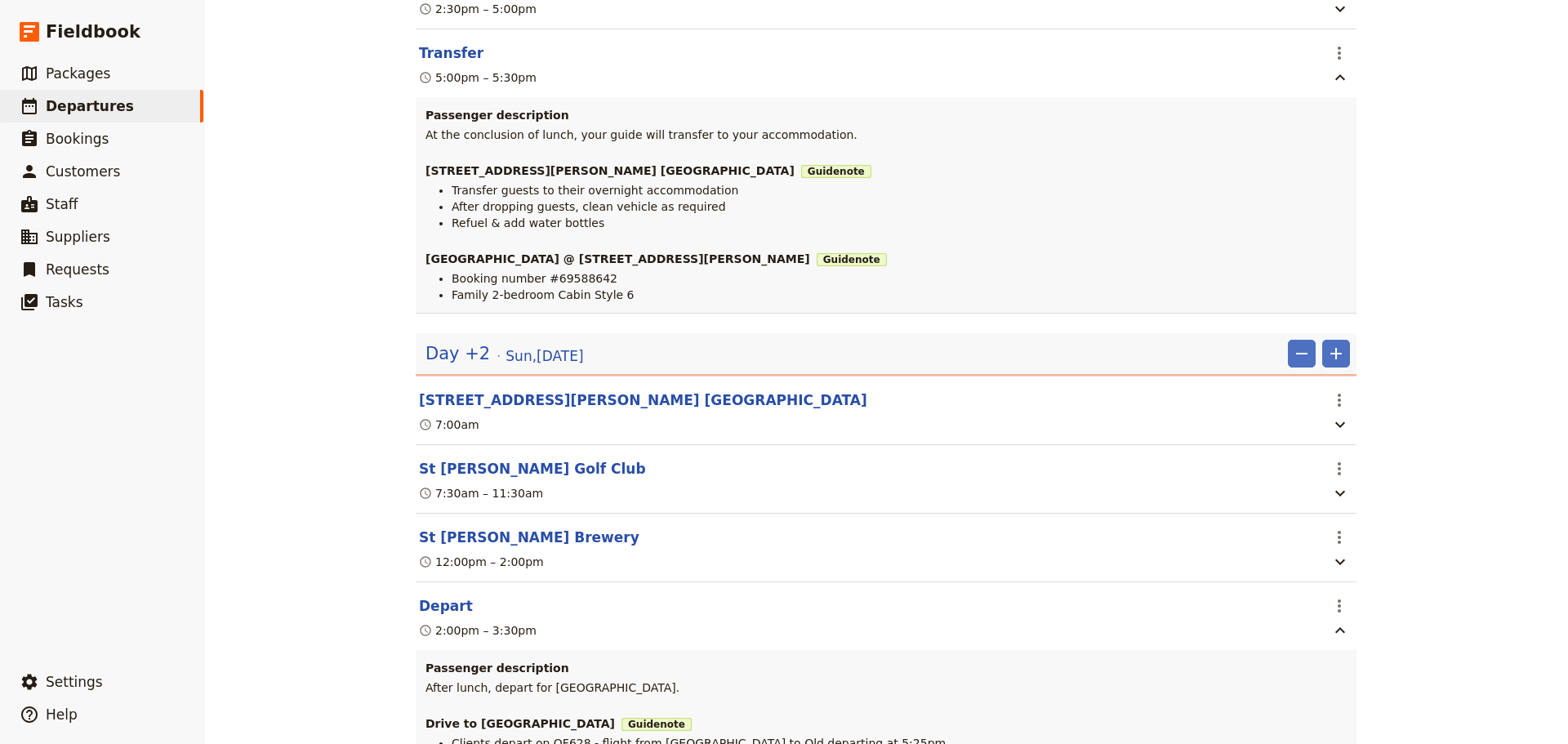
scroll to position [1310, 0]
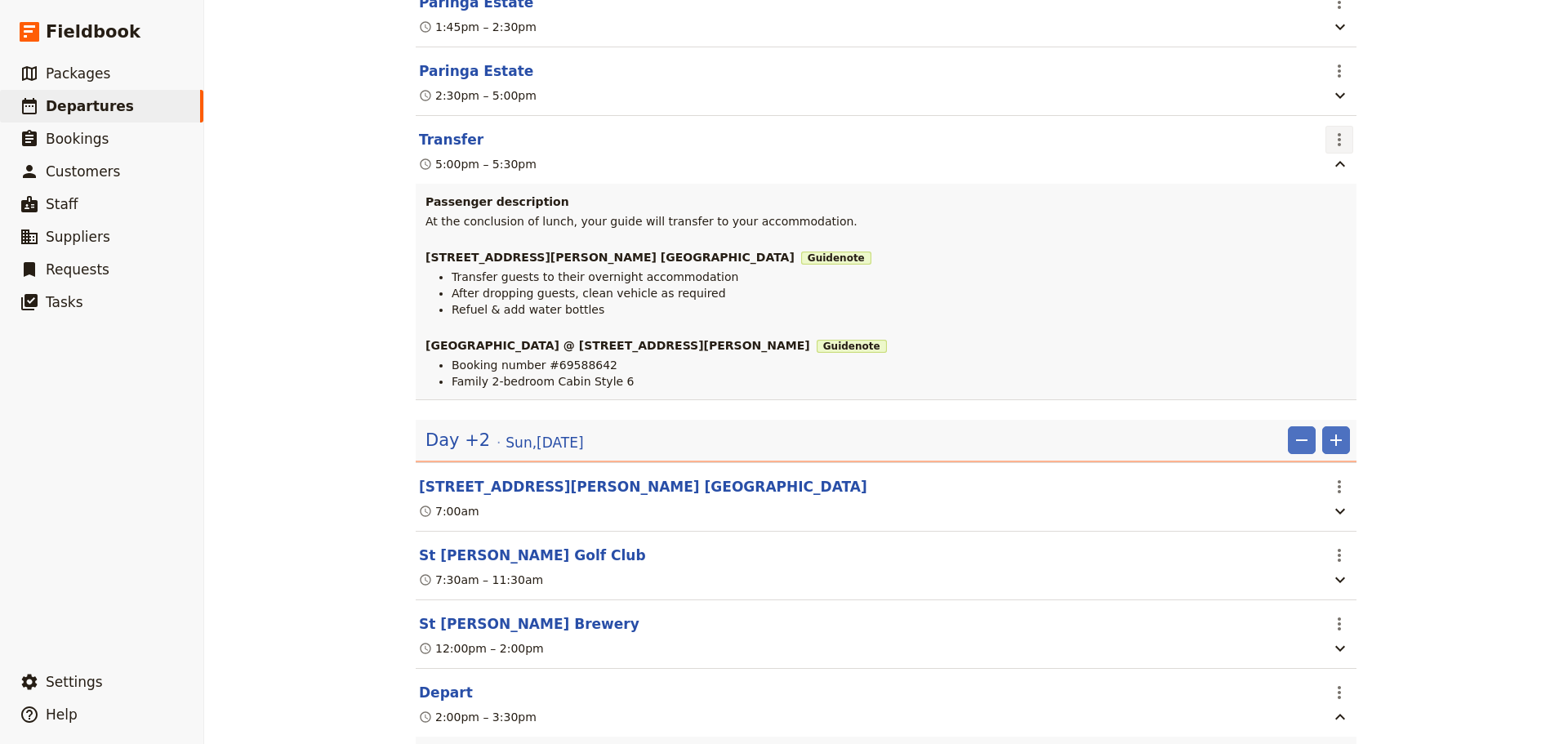
click at [1337, 149] on icon "Actions" at bounding box center [1339, 140] width 20 height 20
click at [1345, 182] on span "Edit this itinerary item" at bounding box center [1394, 191] width 128 height 17
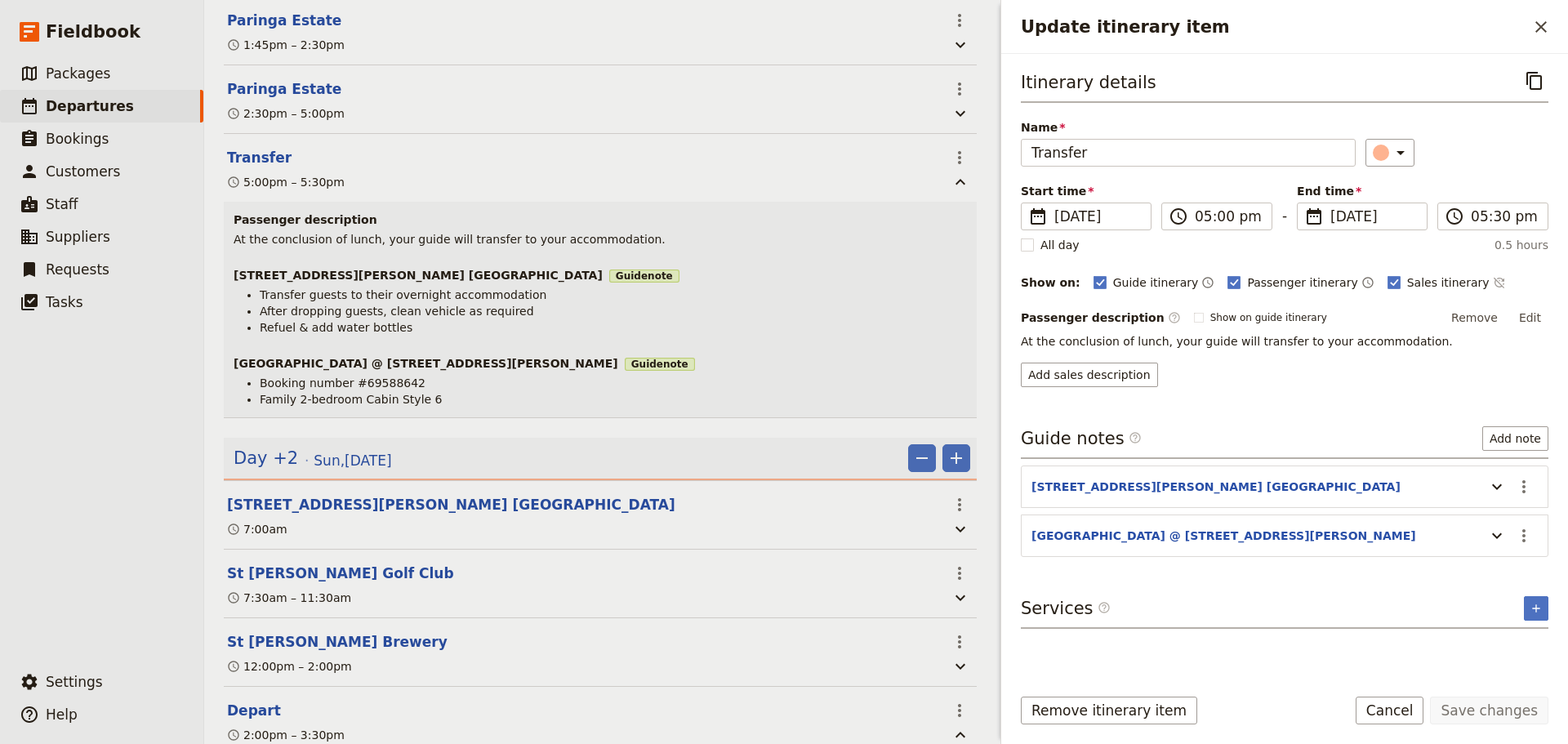
scroll to position [1317, 0]
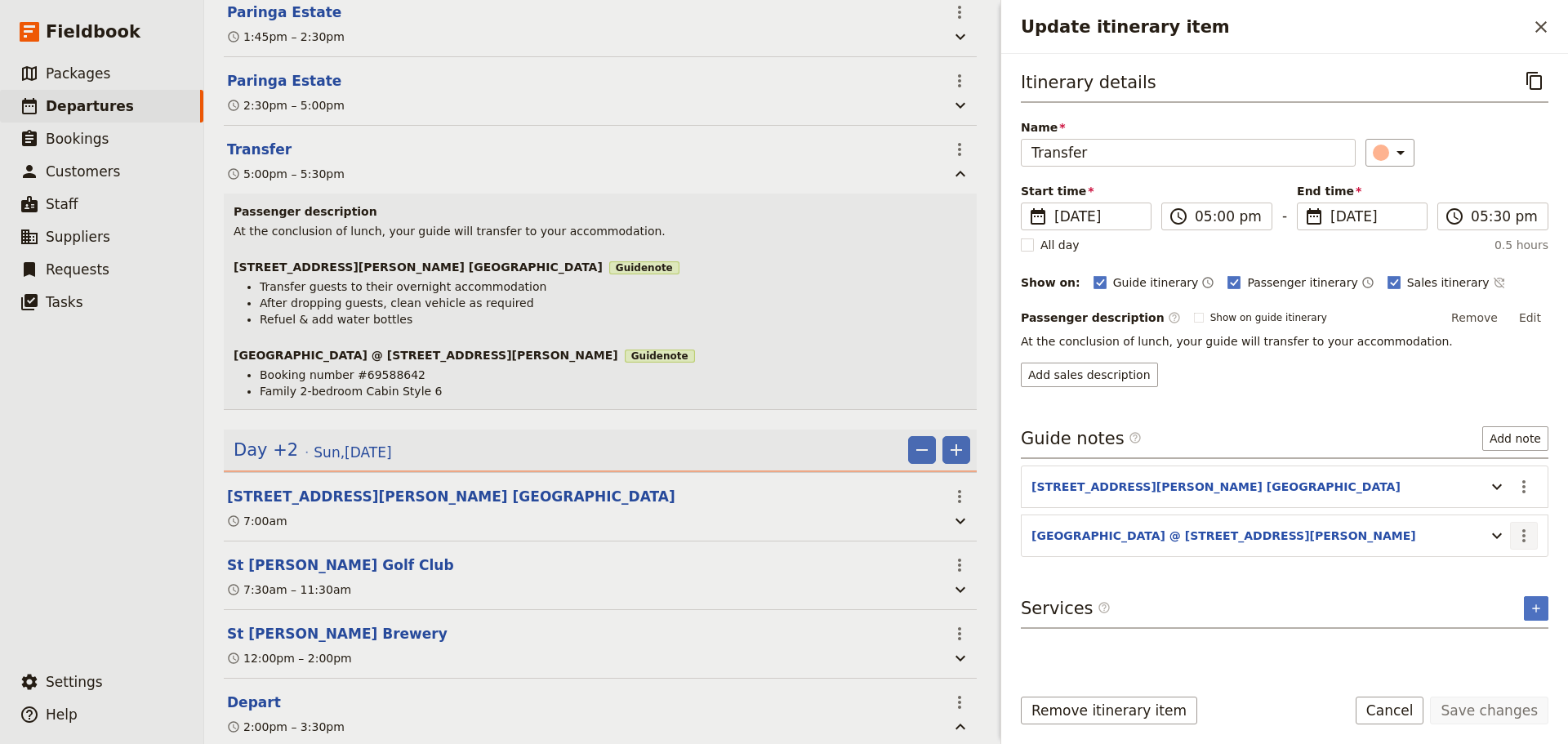
click at [1530, 524] on button "​" at bounding box center [1524, 536] width 28 height 28
click at [1513, 568] on span "Edit note" at bounding box center [1489, 572] width 76 height 17
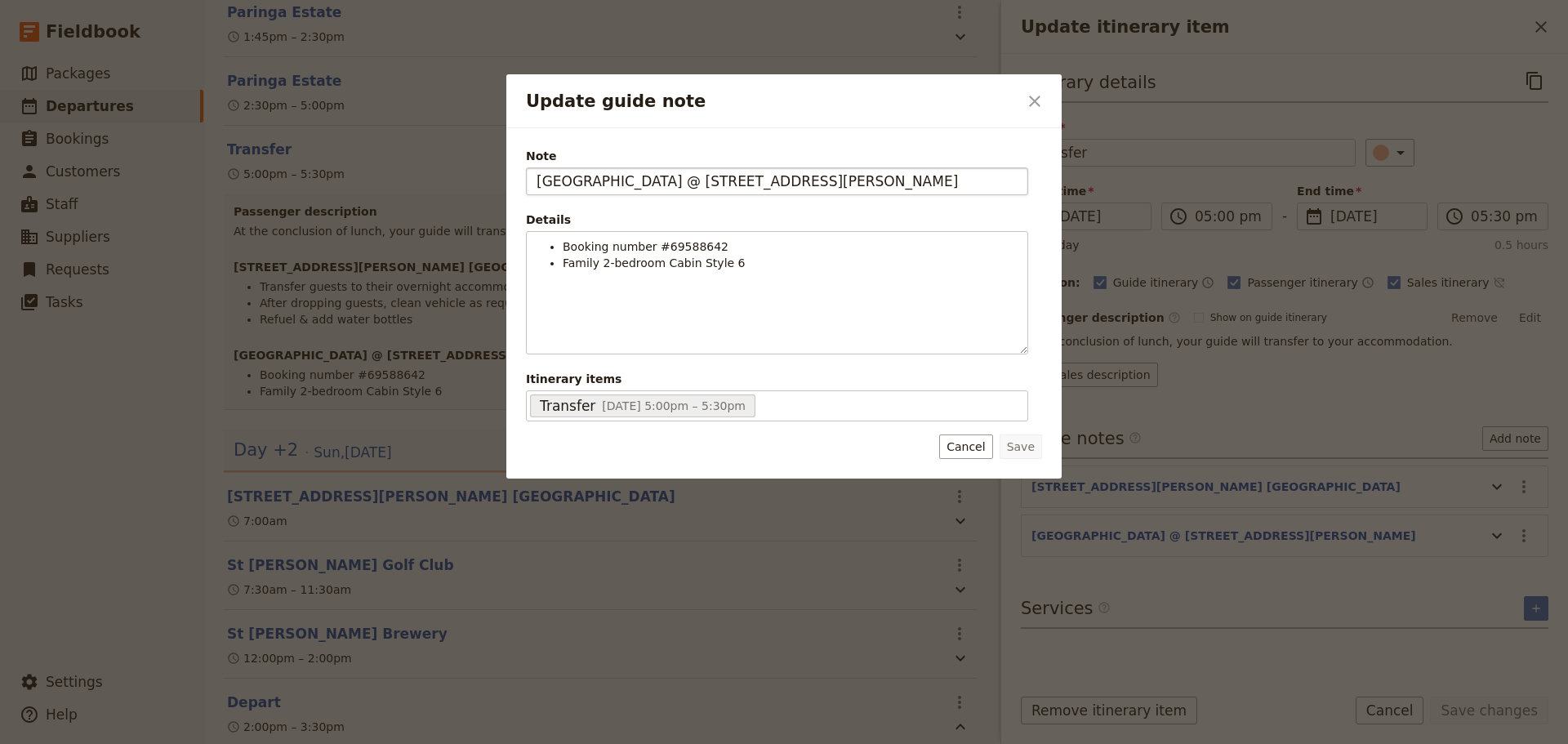
click at [535, 186] on input "[GEOGRAPHIC_DATA] @ [STREET_ADDRESS][PERSON_NAME]" at bounding box center [777, 181] width 502 height 28
type input "Guide Accom @ [GEOGRAPHIC_DATA] @ [STREET_ADDRESS][PERSON_NAME]"
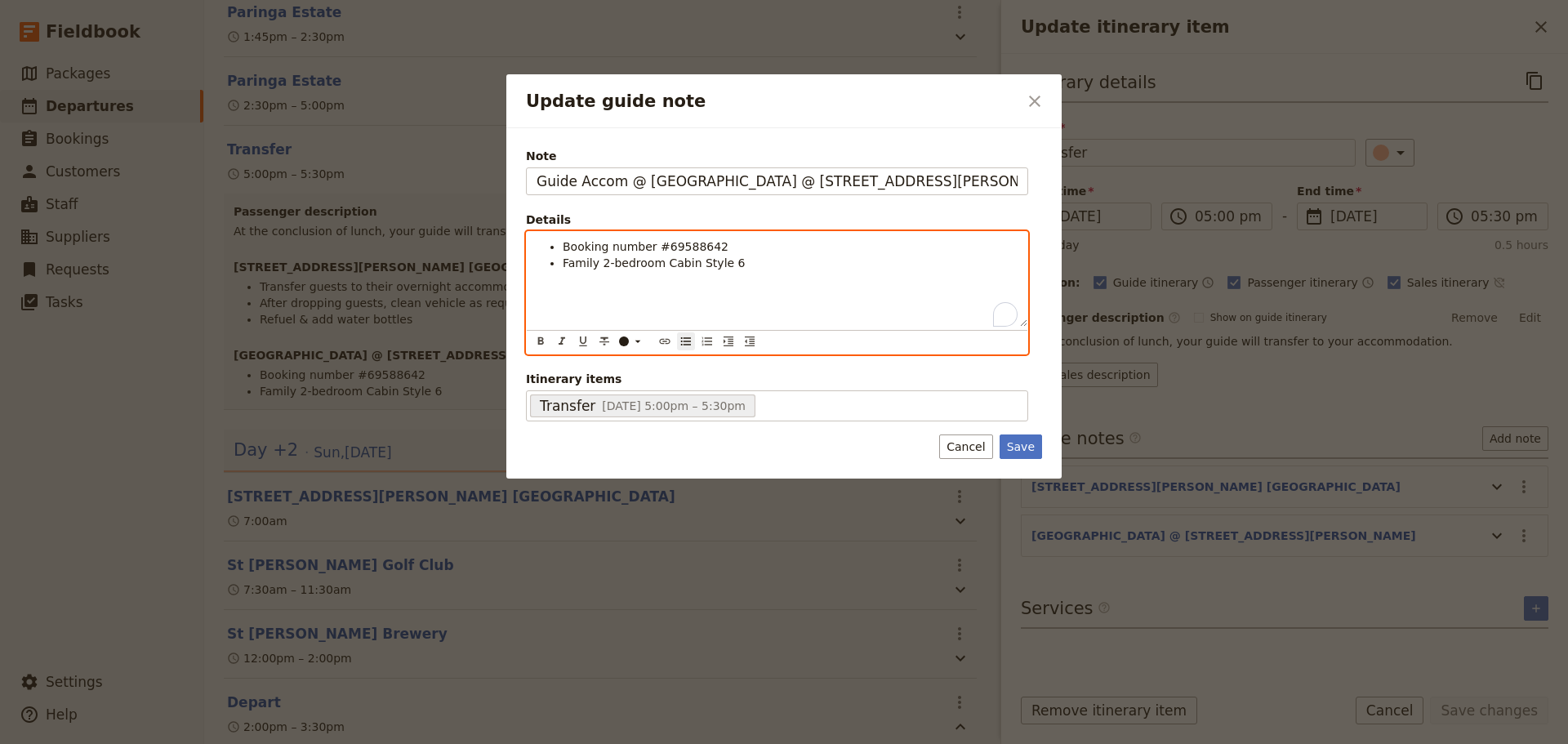
click at [767, 265] on li "Family 2-bedroom Cabin Style 6" at bounding box center [790, 263] width 455 height 17
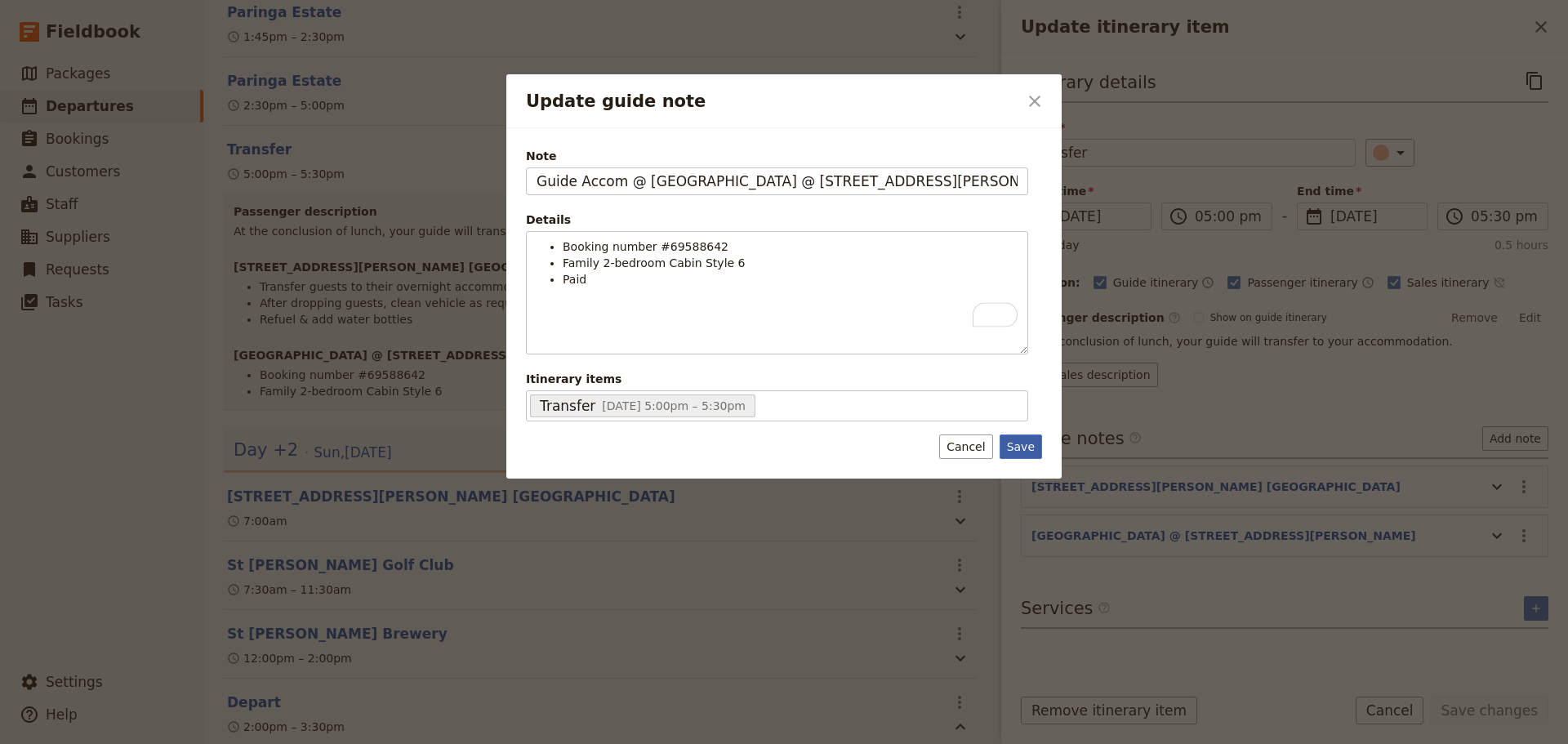
click at [1027, 447] on button "Save" at bounding box center [1020, 447] width 42 height 25
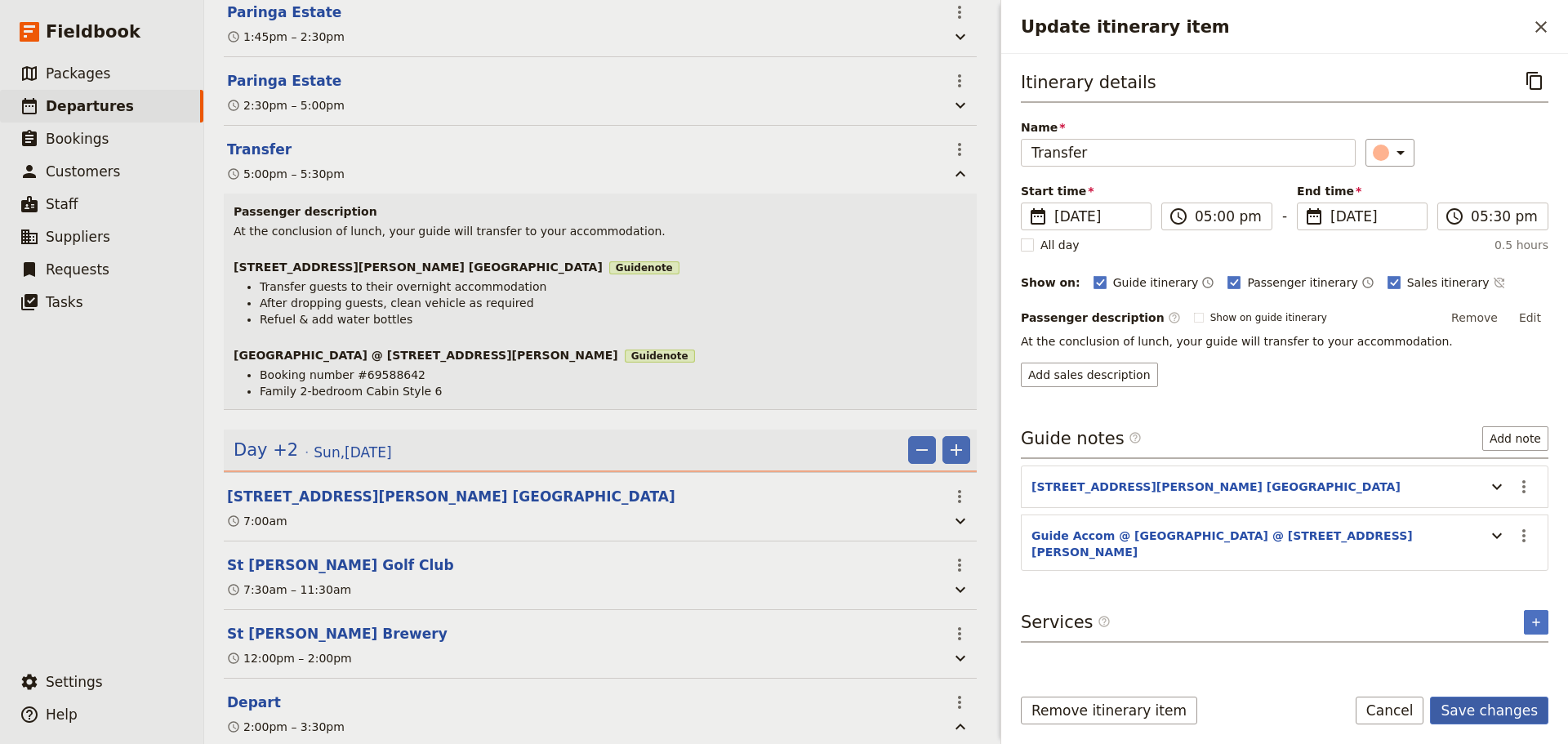
drag, startPoint x: 1478, startPoint y: 695, endPoint x: 1484, endPoint y: 707, distance: 13.4
click at [1478, 698] on form "Itinerary details ​ Name Transfer ​ Start time ​ [DATE] [DATE] [DATE] 17:00 ​ 0…" at bounding box center [1285, 399] width 567 height 690
click at [1485, 708] on button "Save changes" at bounding box center [1488, 711] width 119 height 28
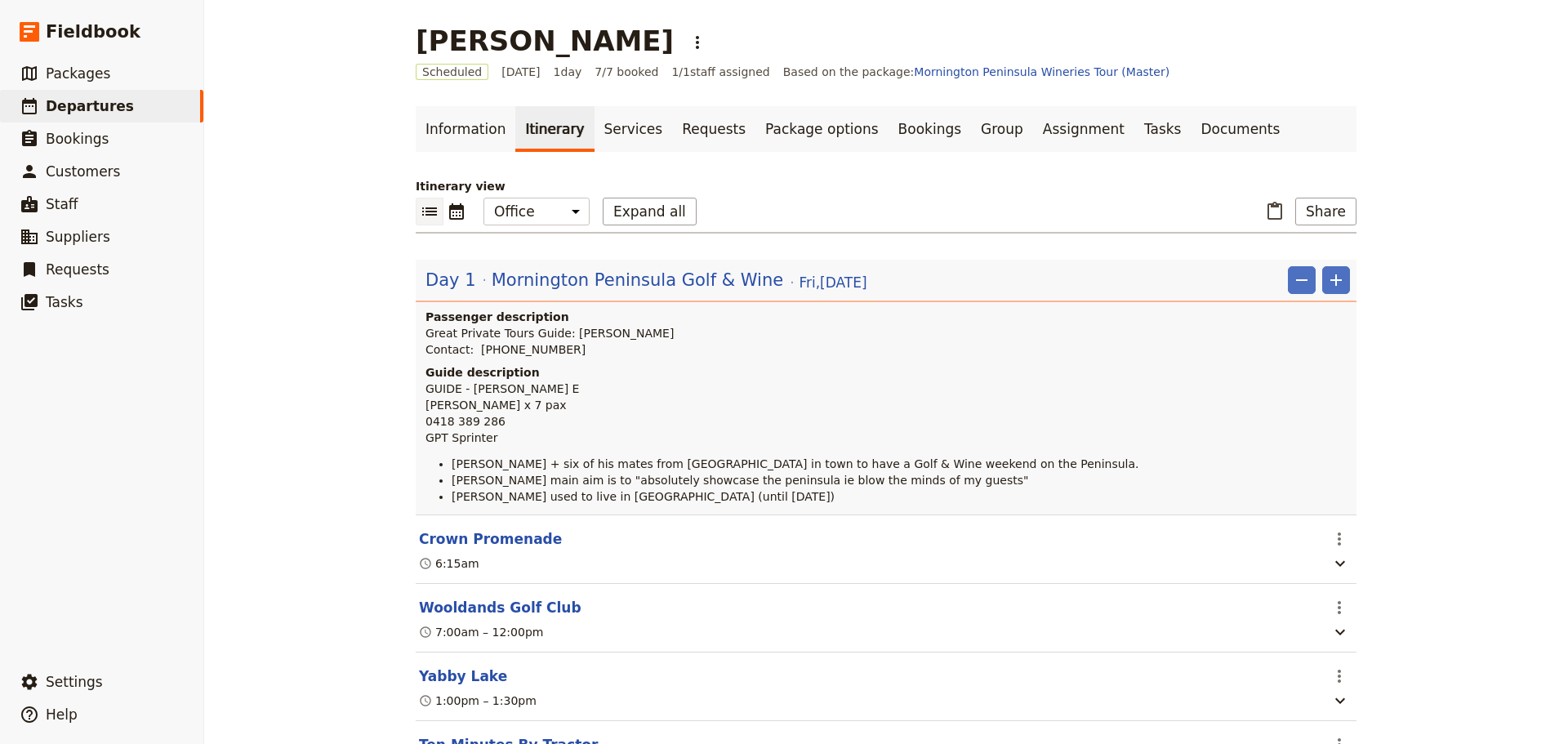
scroll to position [0, 0]
click at [1191, 129] on link "Documents" at bounding box center [1240, 130] width 99 height 46
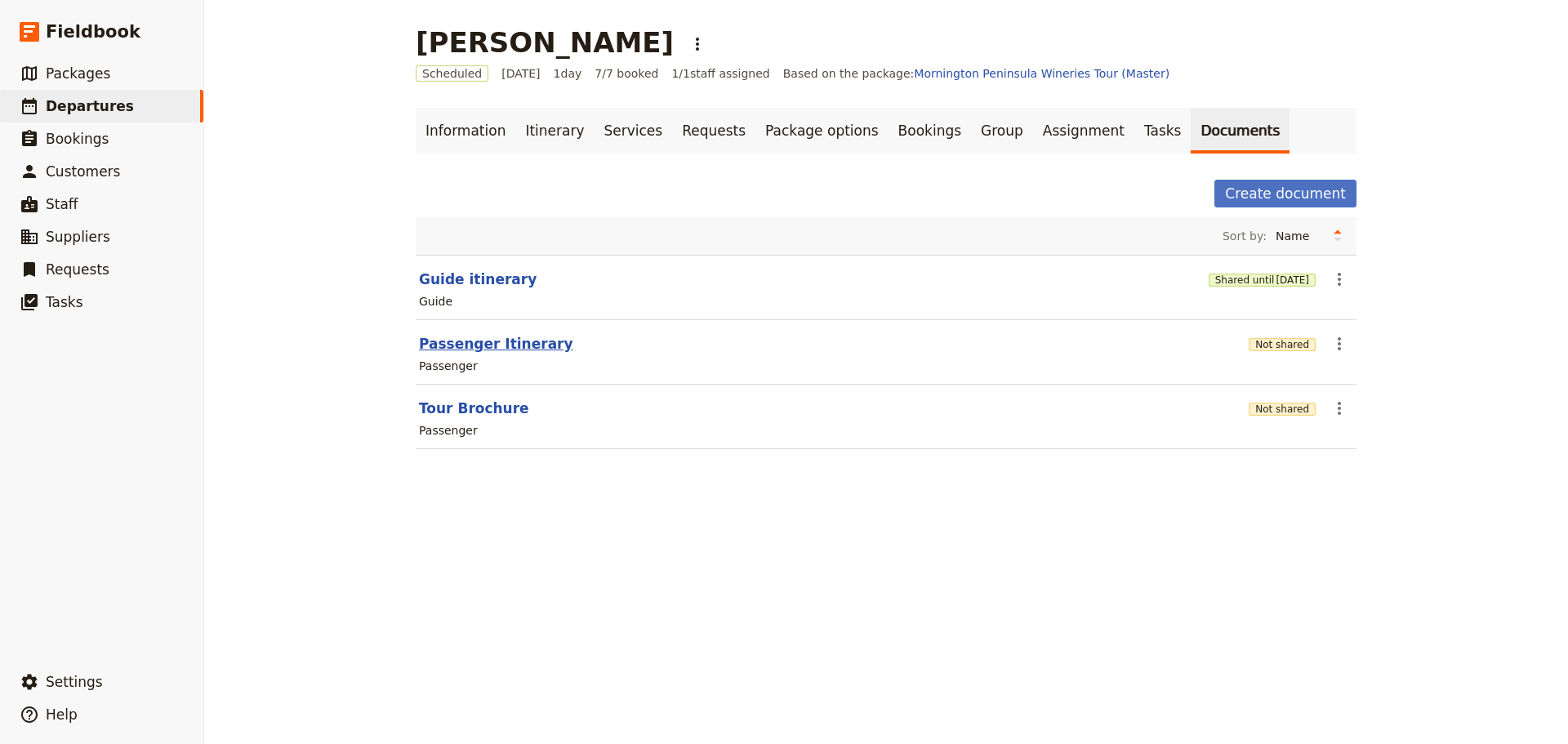
click at [471, 339] on button "Passenger Itinerary" at bounding box center [496, 344] width 154 height 20
select select "PASSENGER"
select select "DEFAULT"
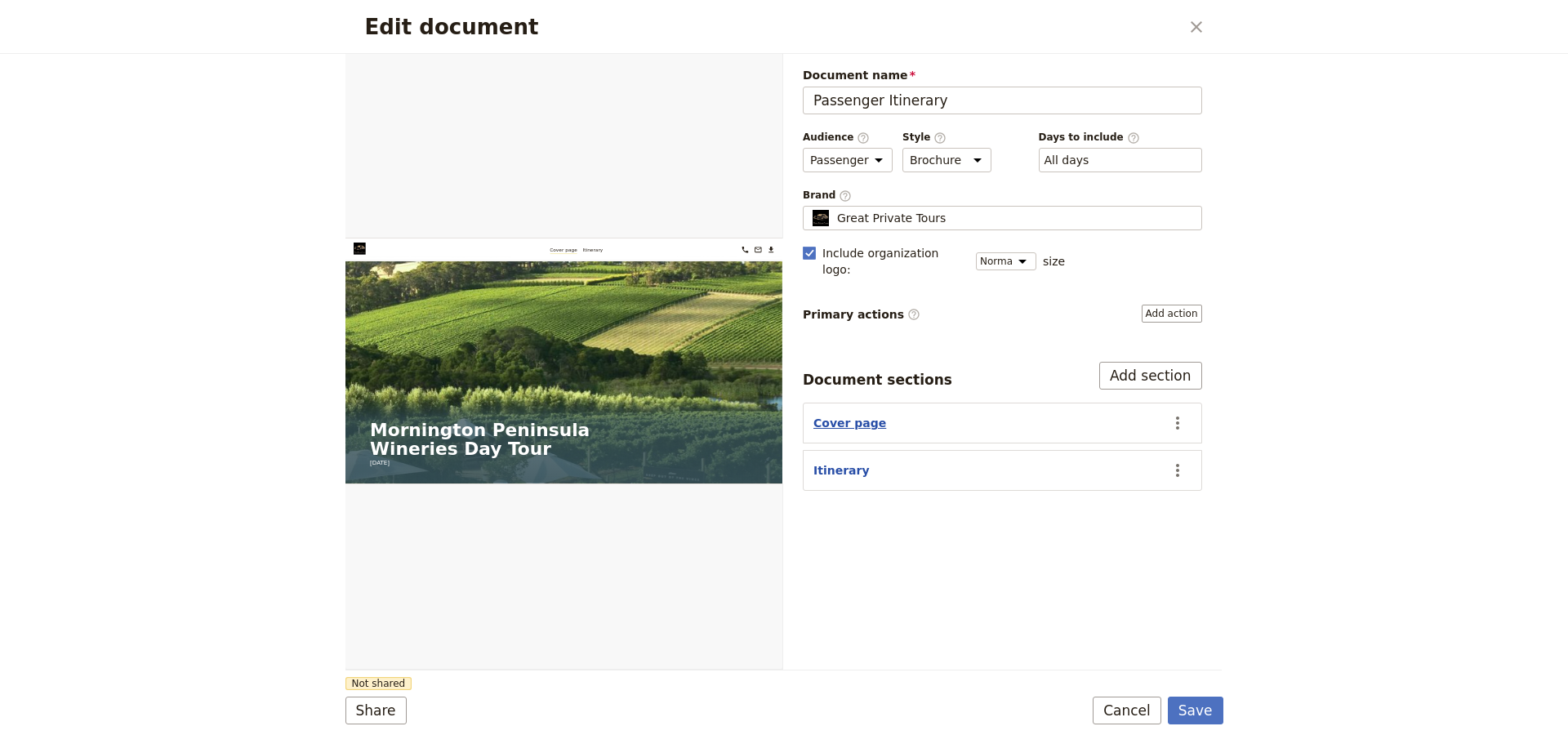
click at [837, 415] on button "Cover page" at bounding box center [849, 423] width 73 height 17
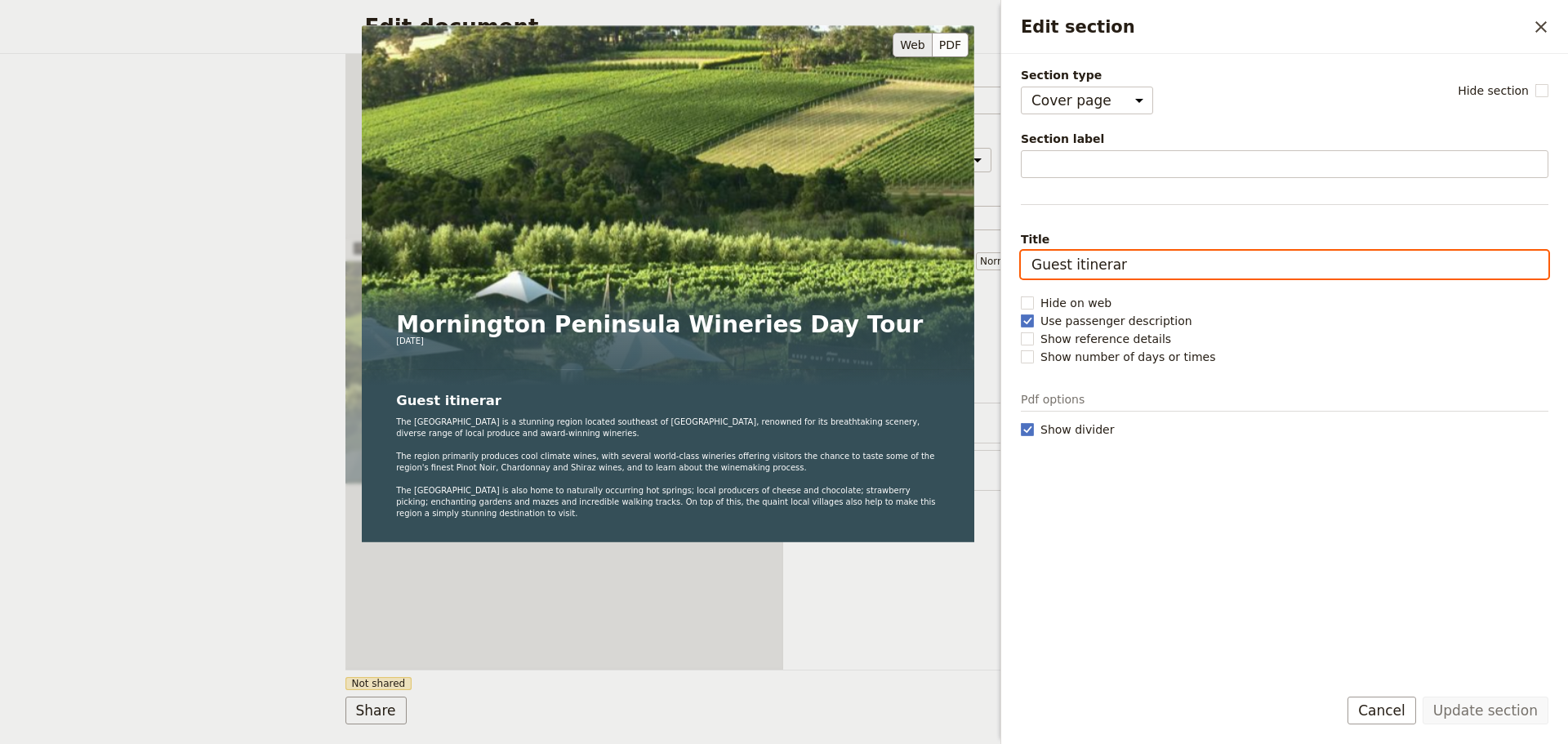
drag, startPoint x: 1143, startPoint y: 260, endPoint x: 874, endPoint y: 242, distance: 269.6
click at [1021, 242] on div "Section type Cover page Day summary Itinerary Custom Hide section Section label…" at bounding box center [1285, 369] width 528 height 603
click at [1102, 265] on input "Guest itinerar" at bounding box center [1285, 265] width 528 height 28
drag, startPoint x: 1129, startPoint y: 264, endPoint x: 989, endPoint y: 249, distance: 140.8
click at [989, 249] on body "Fieldbook ​ ​ Fieldbook ​ ​ Packages ​ Departures ​ Bookings ​ Customers ​ Staf…" at bounding box center [784, 372] width 1568 height 744
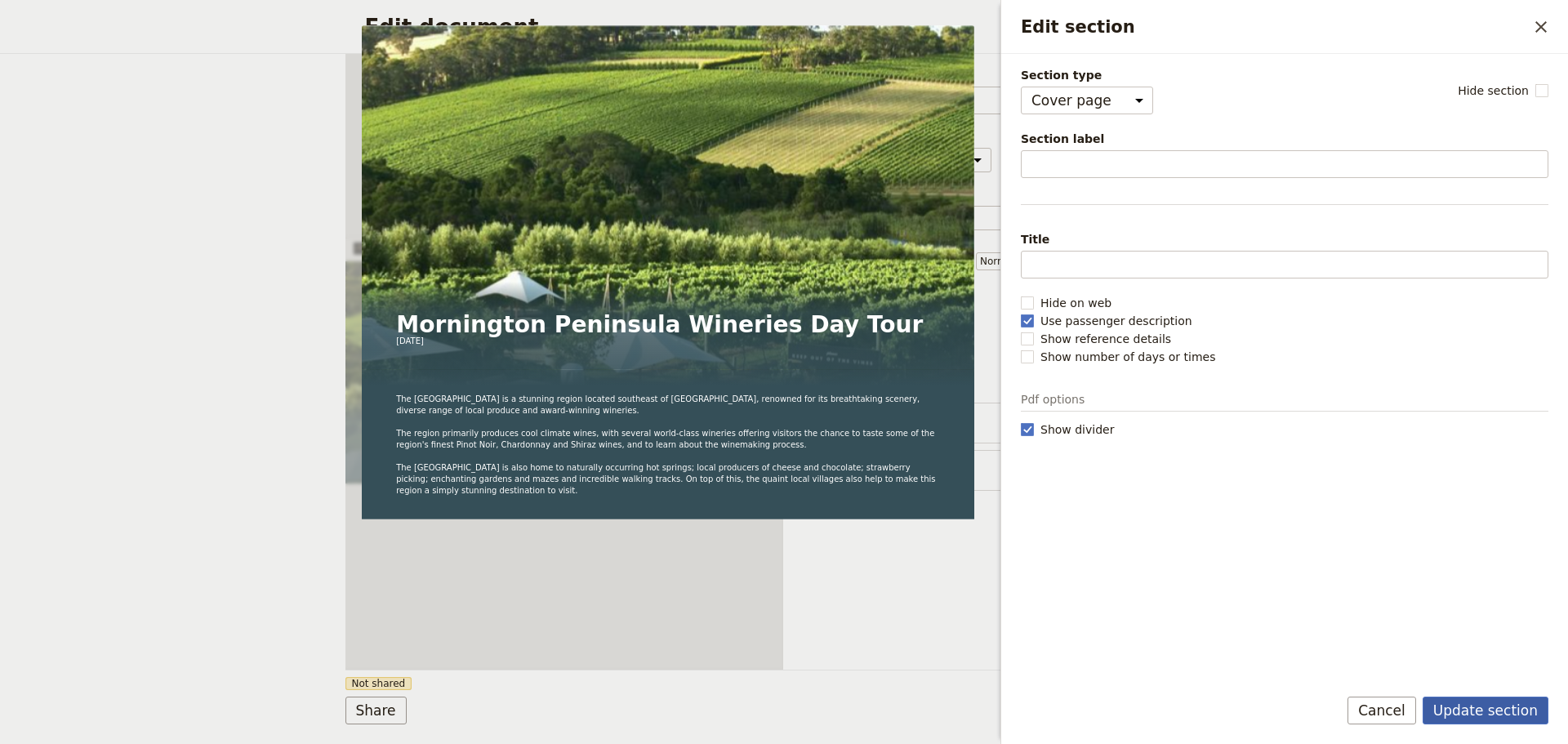
click at [1522, 713] on button "Update section" at bounding box center [1486, 711] width 126 height 28
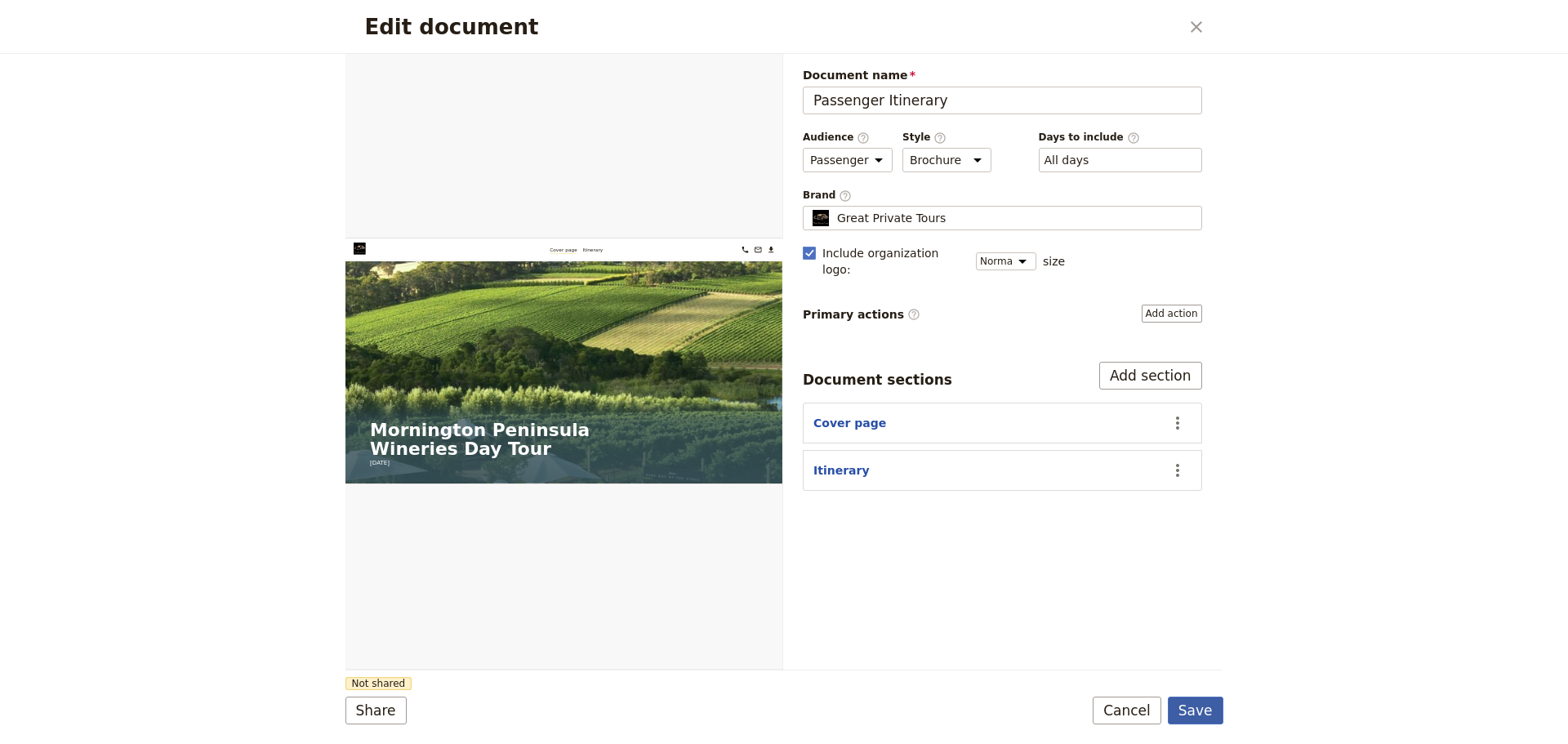
click at [1192, 710] on button "Save" at bounding box center [1195, 711] width 56 height 28
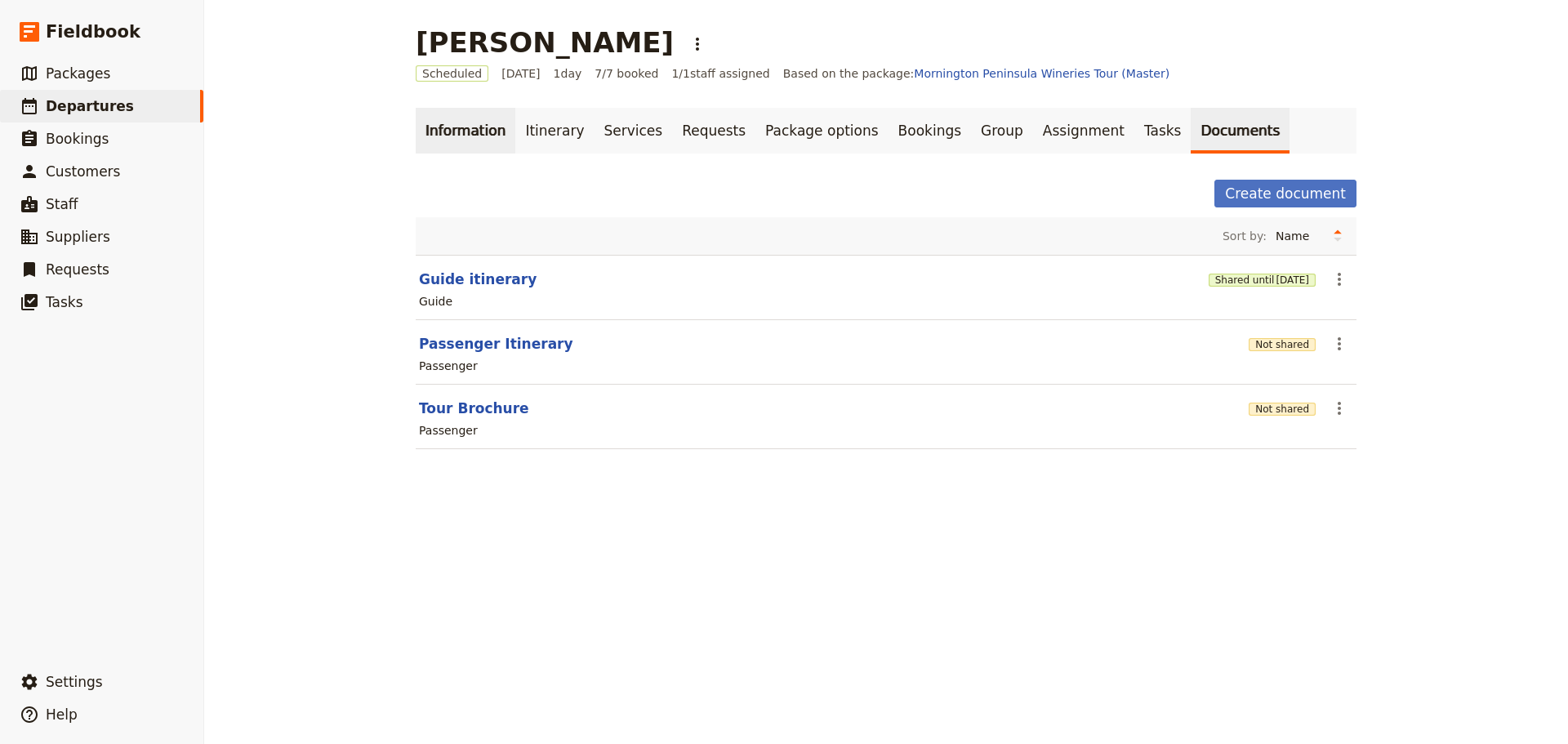
click at [455, 127] on link "Information" at bounding box center [466, 130] width 99 height 46
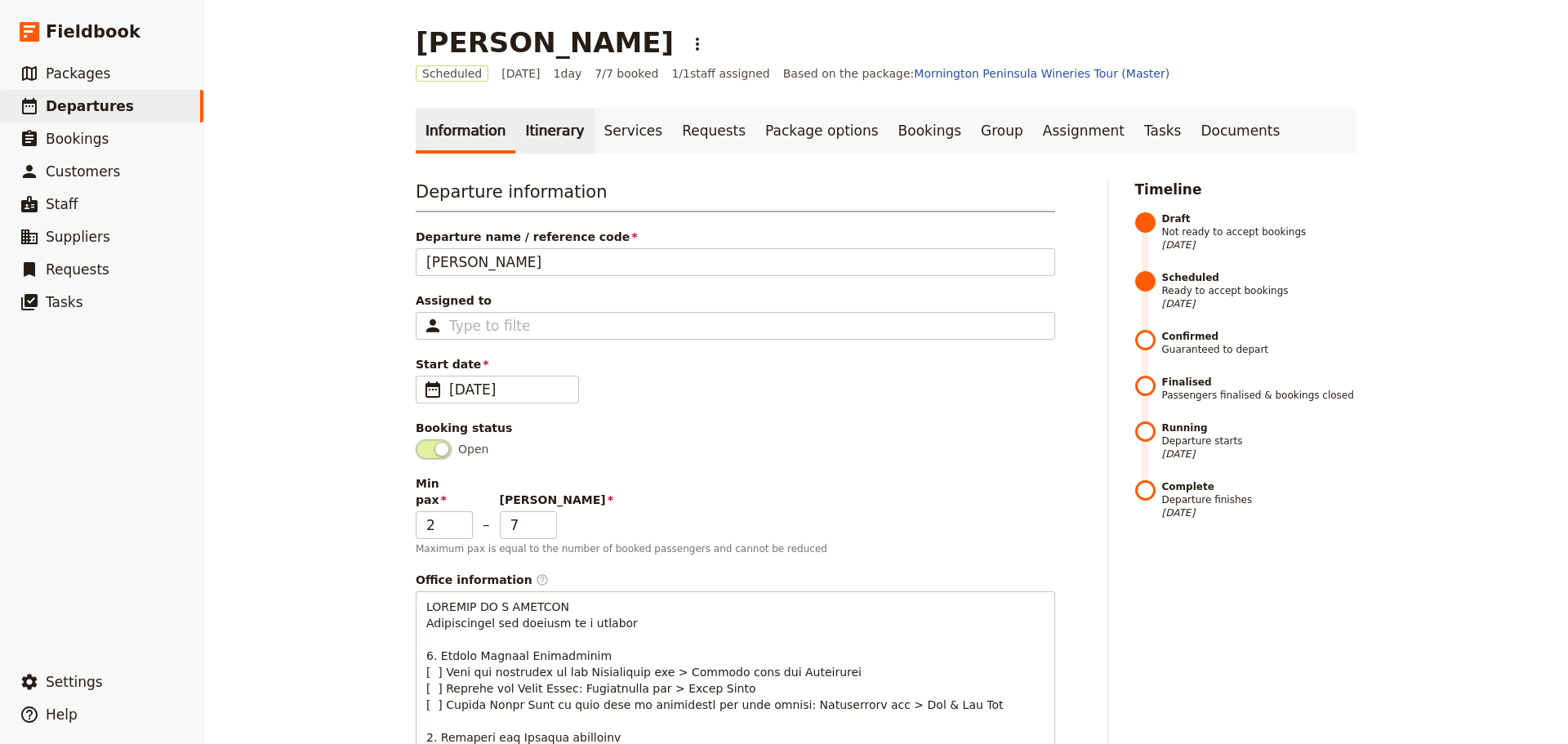
click at [532, 127] on link "Itinerary" at bounding box center [554, 130] width 79 height 46
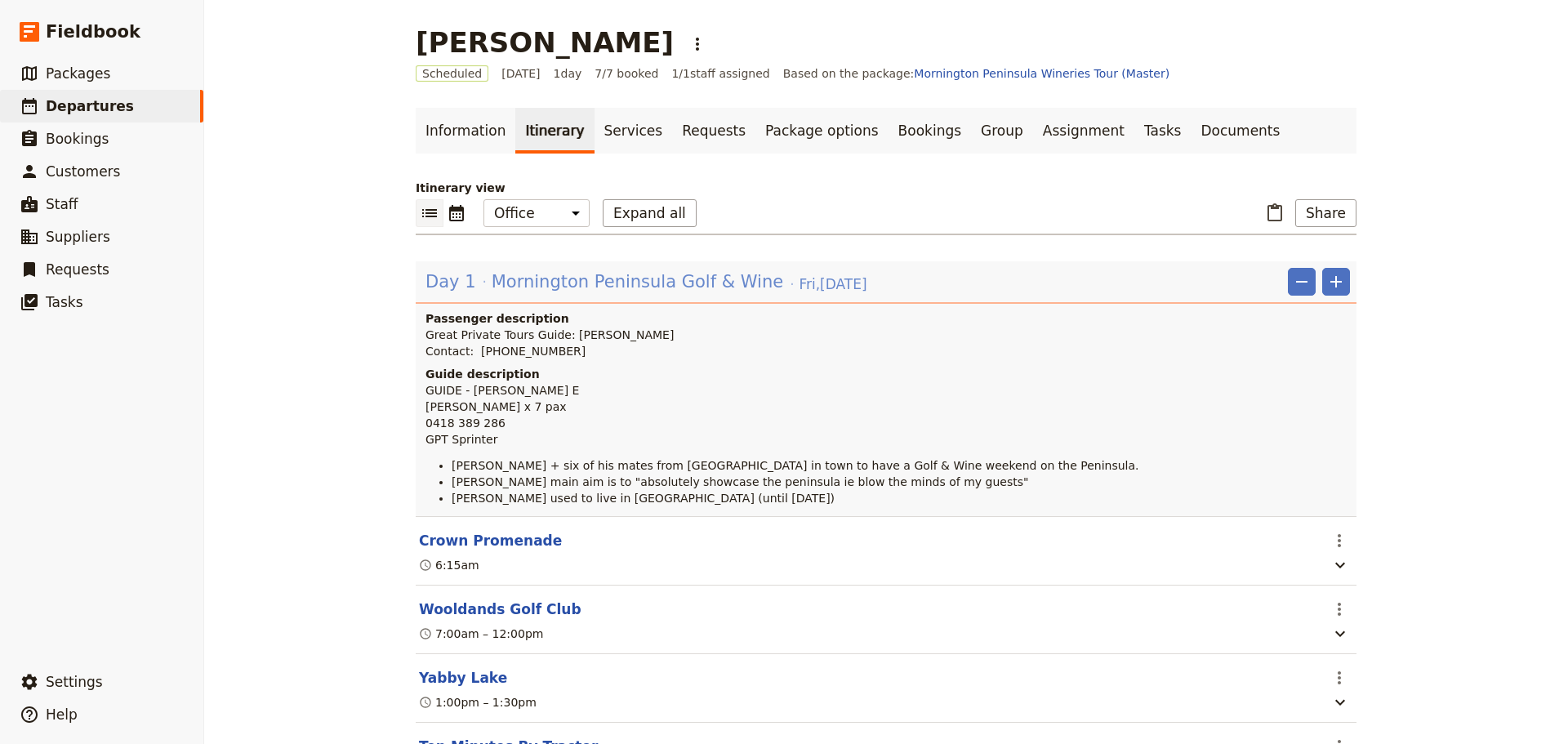
click at [523, 280] on span "Mornington Peninsula Golf & Wine" at bounding box center [637, 282] width 292 height 25
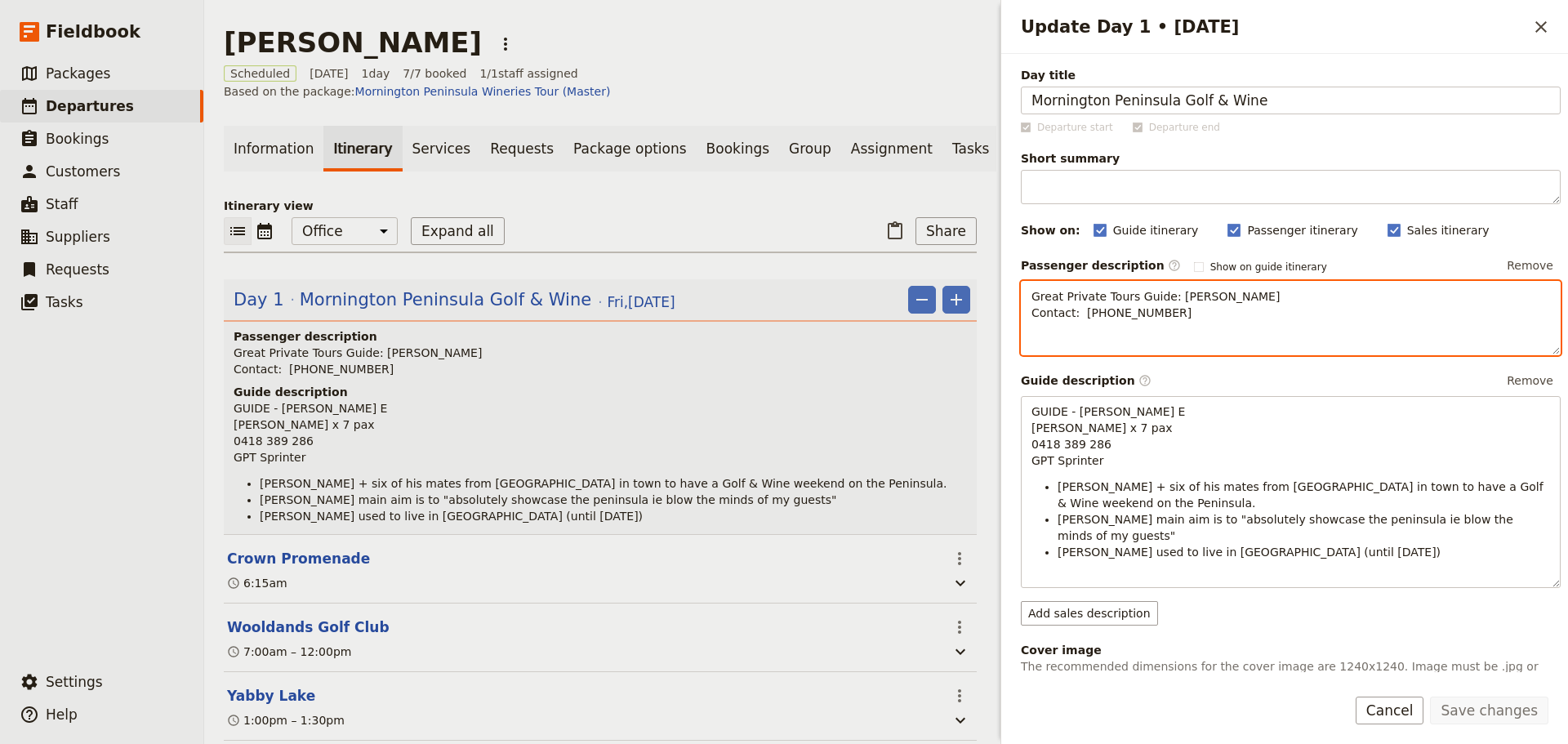
click at [1092, 334] on div "Great Private Tours Guide: [PERSON_NAME] Contact: [PHONE_NUMBER] ​ ​ ​ ​ ​ ​ ​ …" at bounding box center [1290, 318] width 540 height 75
drag, startPoint x: 1149, startPoint y: 321, endPoint x: 1164, endPoint y: 316, distance: 15.8
click at [1156, 320] on div "Great Private Tours Guide: [PERSON_NAME] Contact: [PHONE_NUMBER]" at bounding box center [1290, 306] width 538 height 49
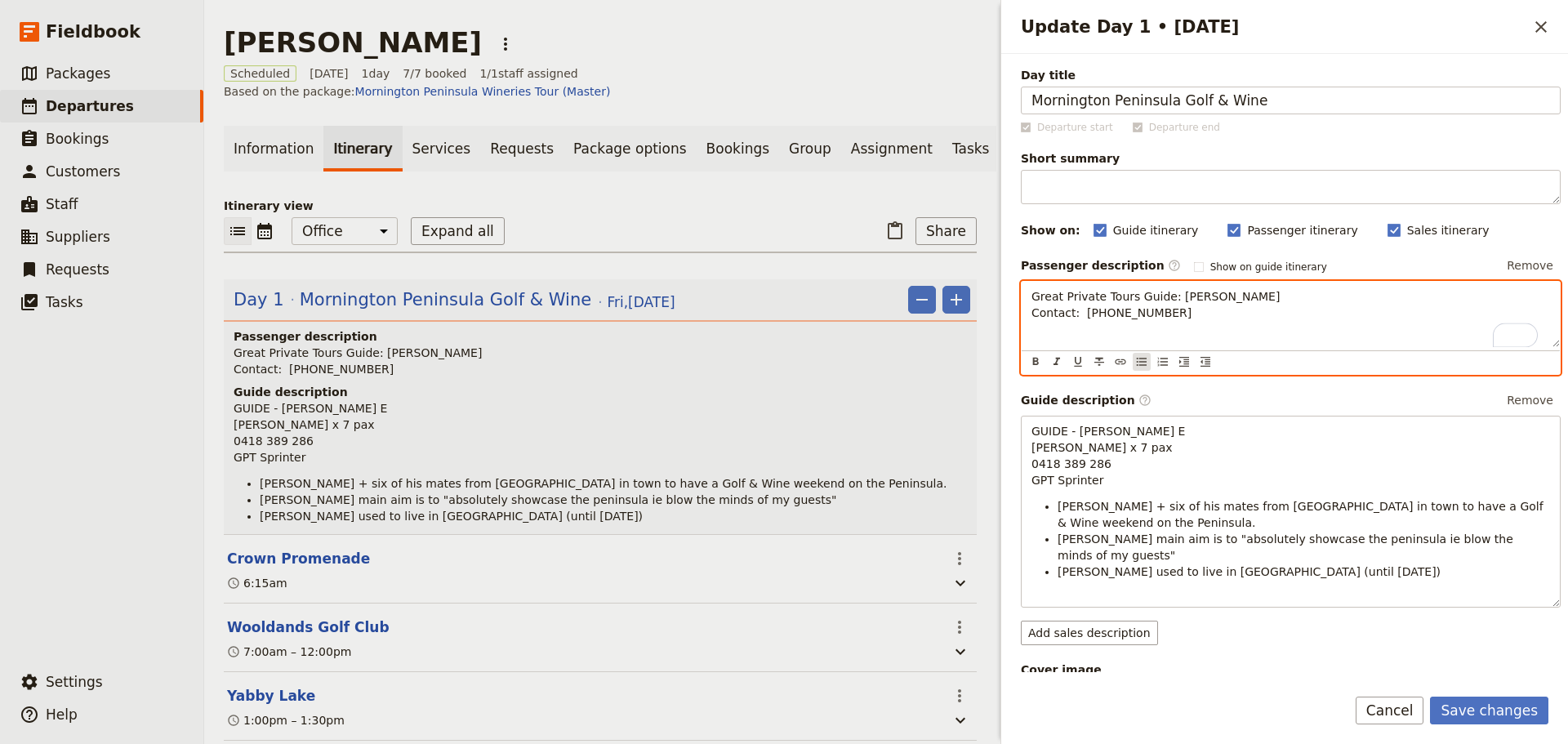
click at [1136, 362] on icon "Bulleted list" at bounding box center [1142, 362] width 13 height 13
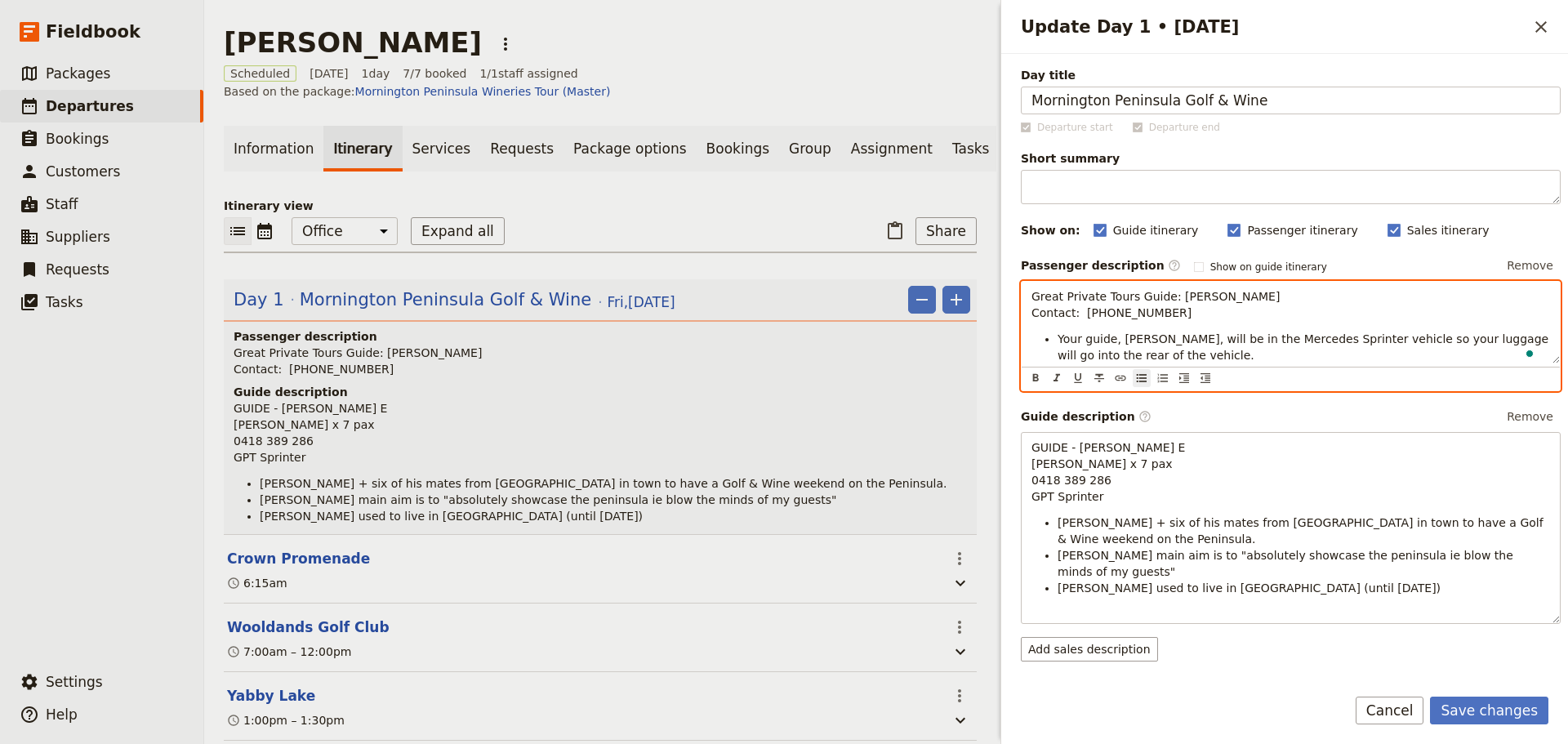
click at [1427, 336] on span "Your guide, Alan, will be in the Mercedes Sprinter vehicle so your luggage will…" at bounding box center [1304, 346] width 495 height 29
click at [1372, 350] on li "Your guide, Alan, will be in the Mercedes Sprinter vehicle so your luggage, inc…" at bounding box center [1304, 346] width 492 height 32
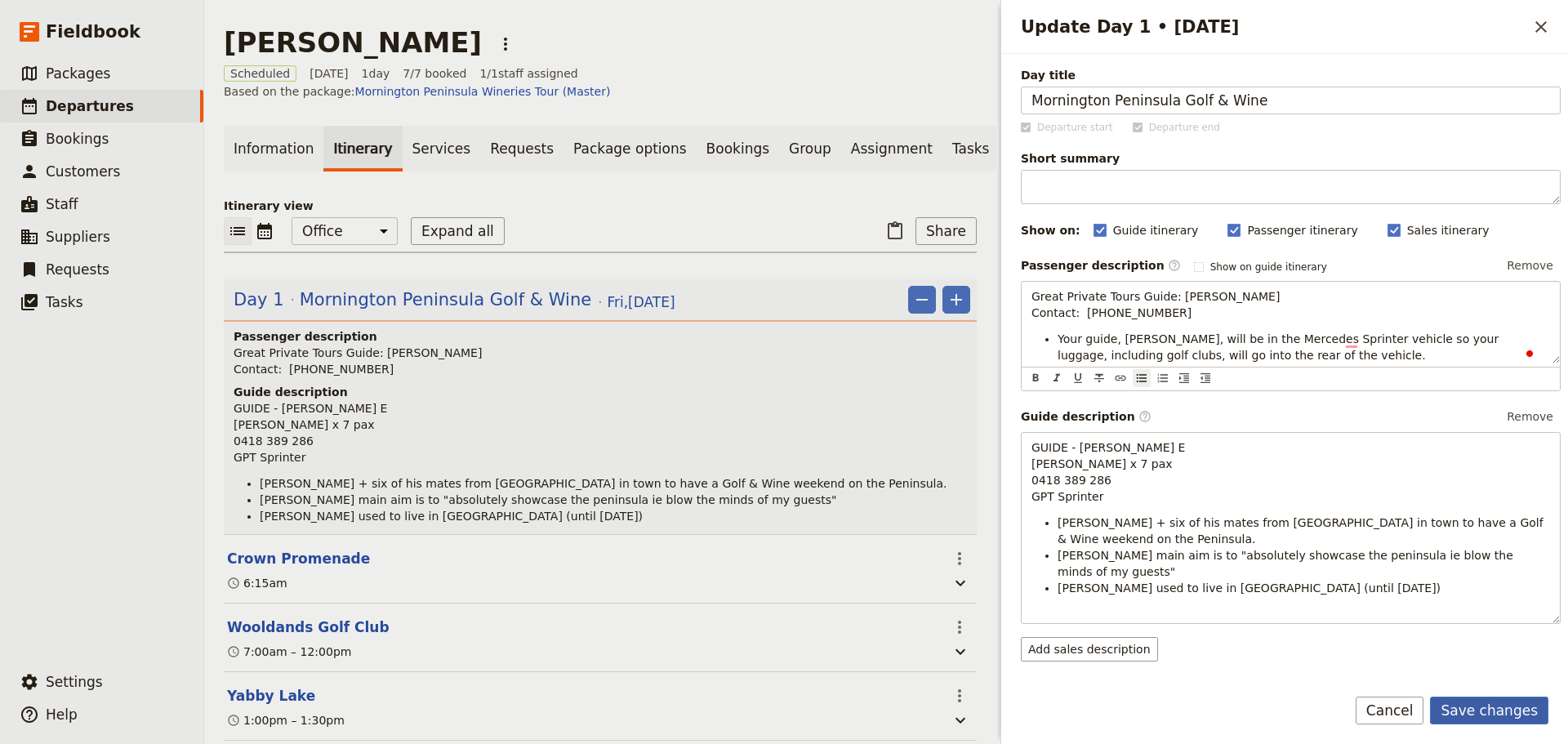
click at [1480, 698] on button "Save changes" at bounding box center [1488, 711] width 119 height 28
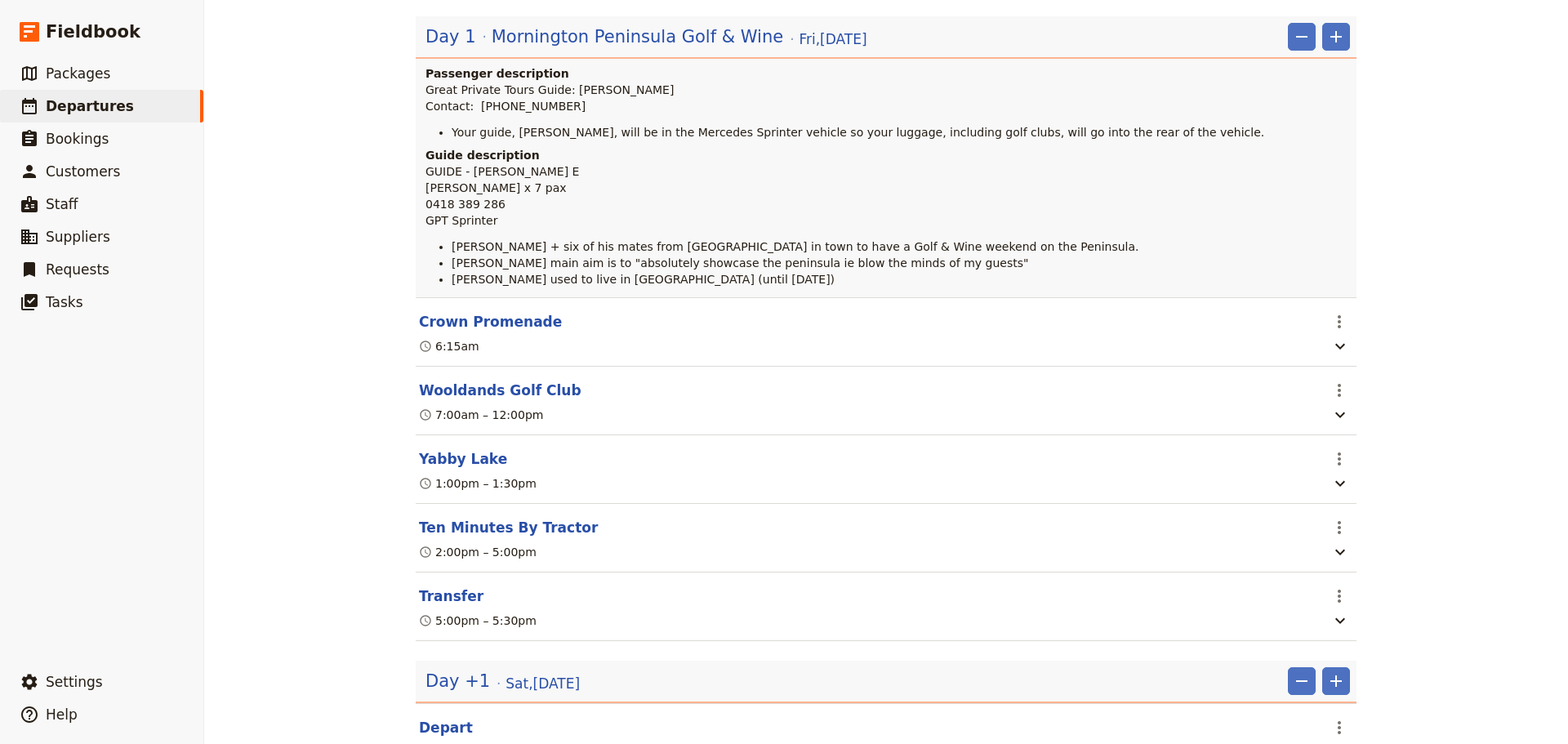
click at [463, 389] on button "Wooldands Golf Club" at bounding box center [501, 390] width 162 height 20
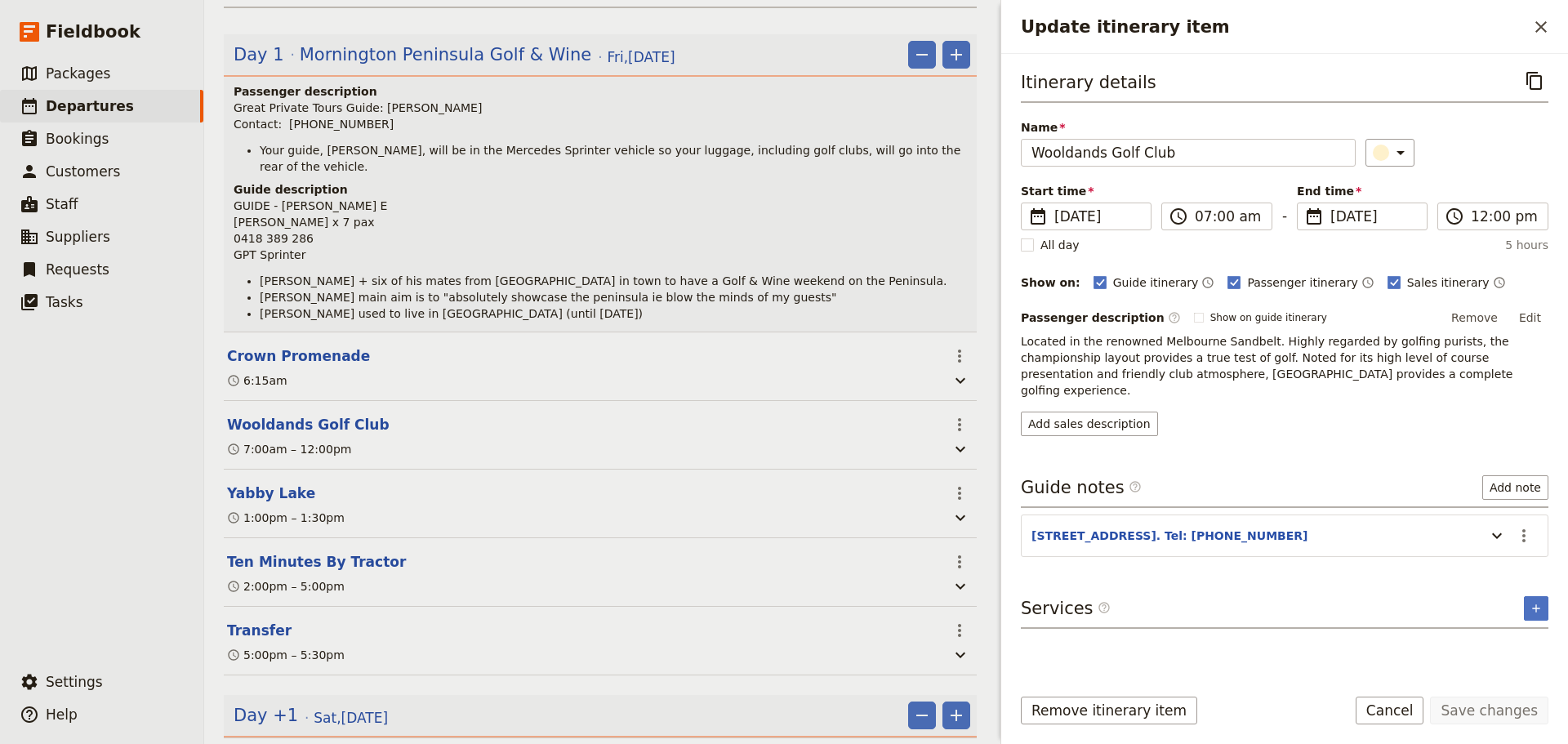
scroll to position [253, 0]
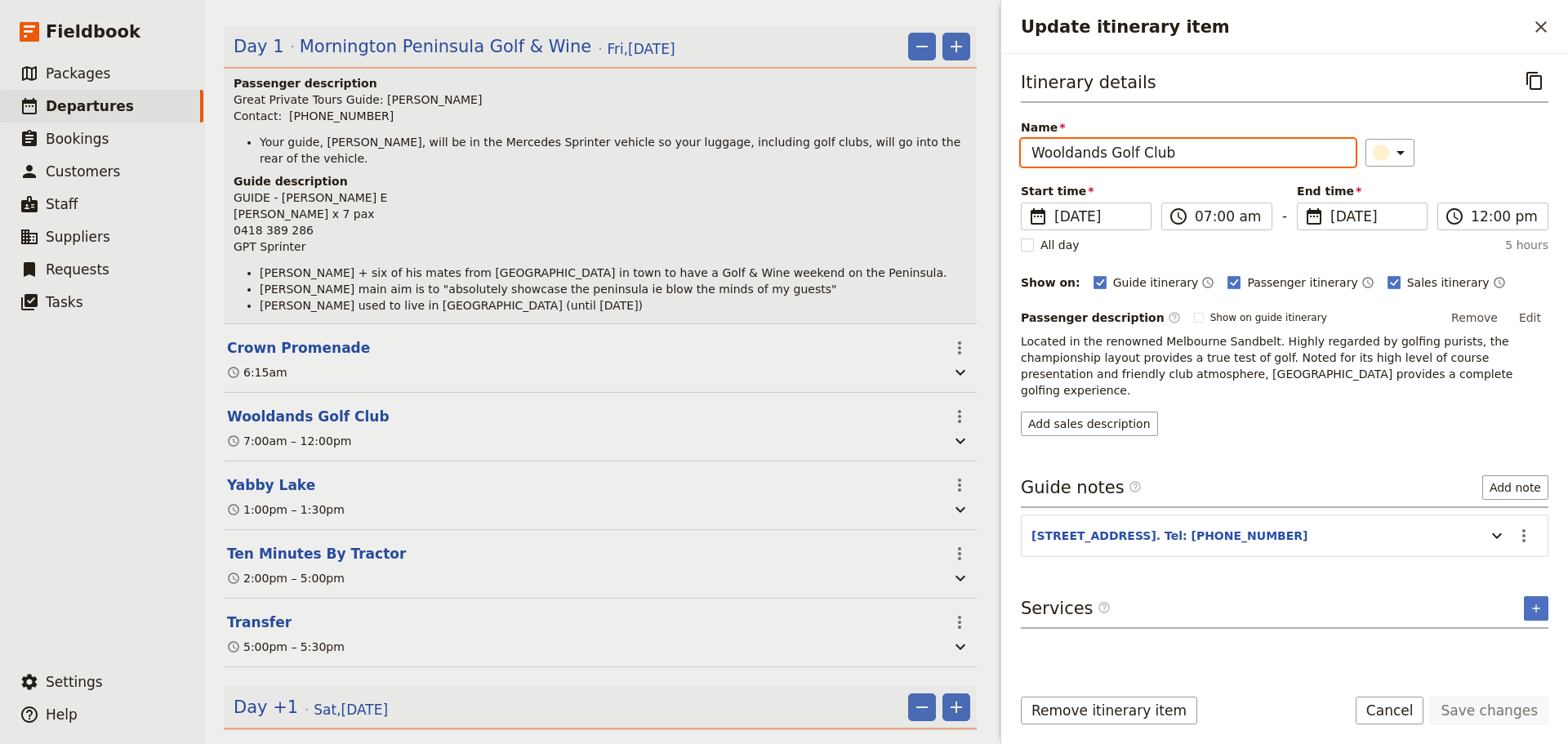
click at [1074, 152] on input "Wooldands Golf Club" at bounding box center [1188, 153] width 335 height 28
type input "Woodlands Golf Club"
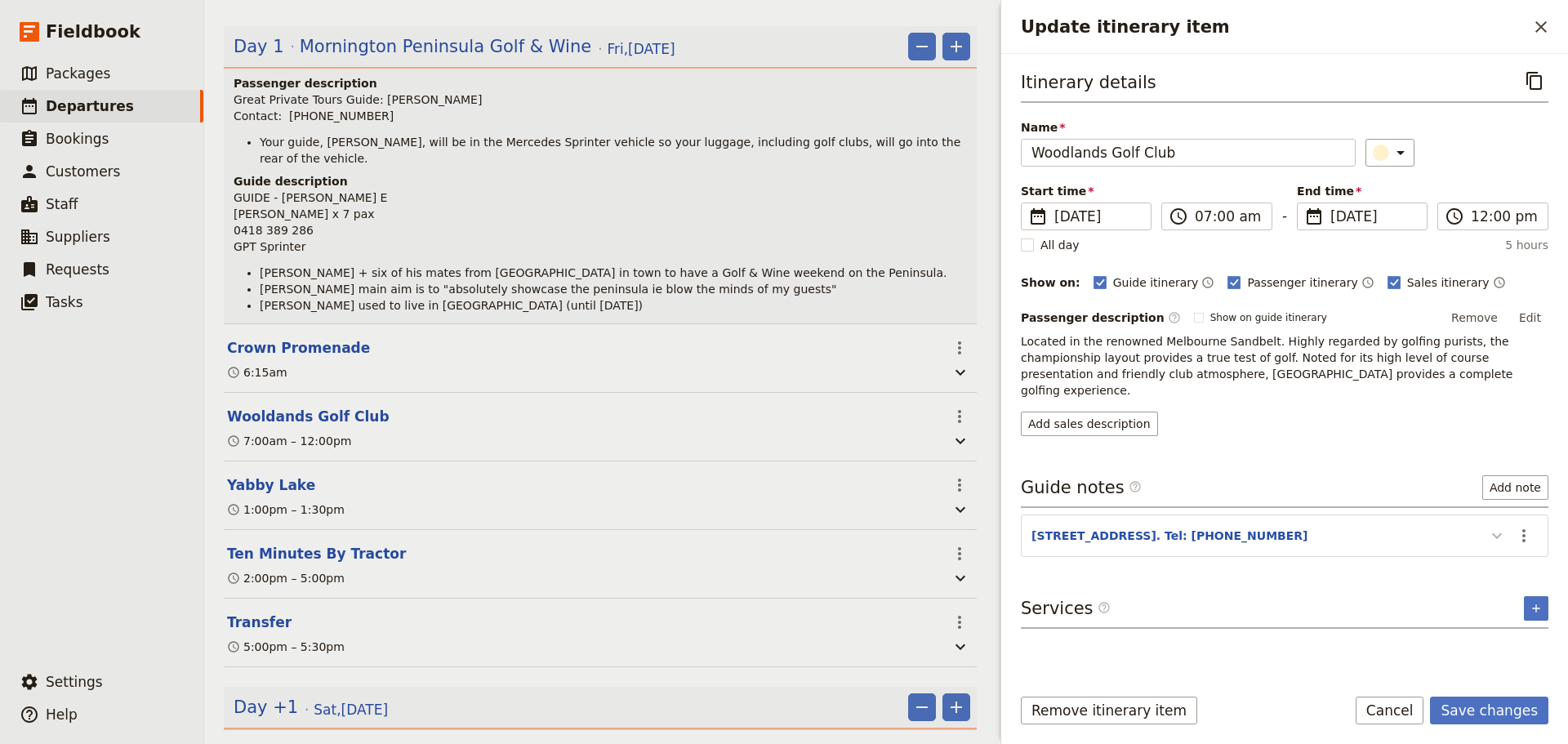
click at [1503, 526] on icon "Update itinerary item" at bounding box center [1497, 536] width 20 height 20
click at [1483, 717] on button "Save changes" at bounding box center [1488, 711] width 119 height 28
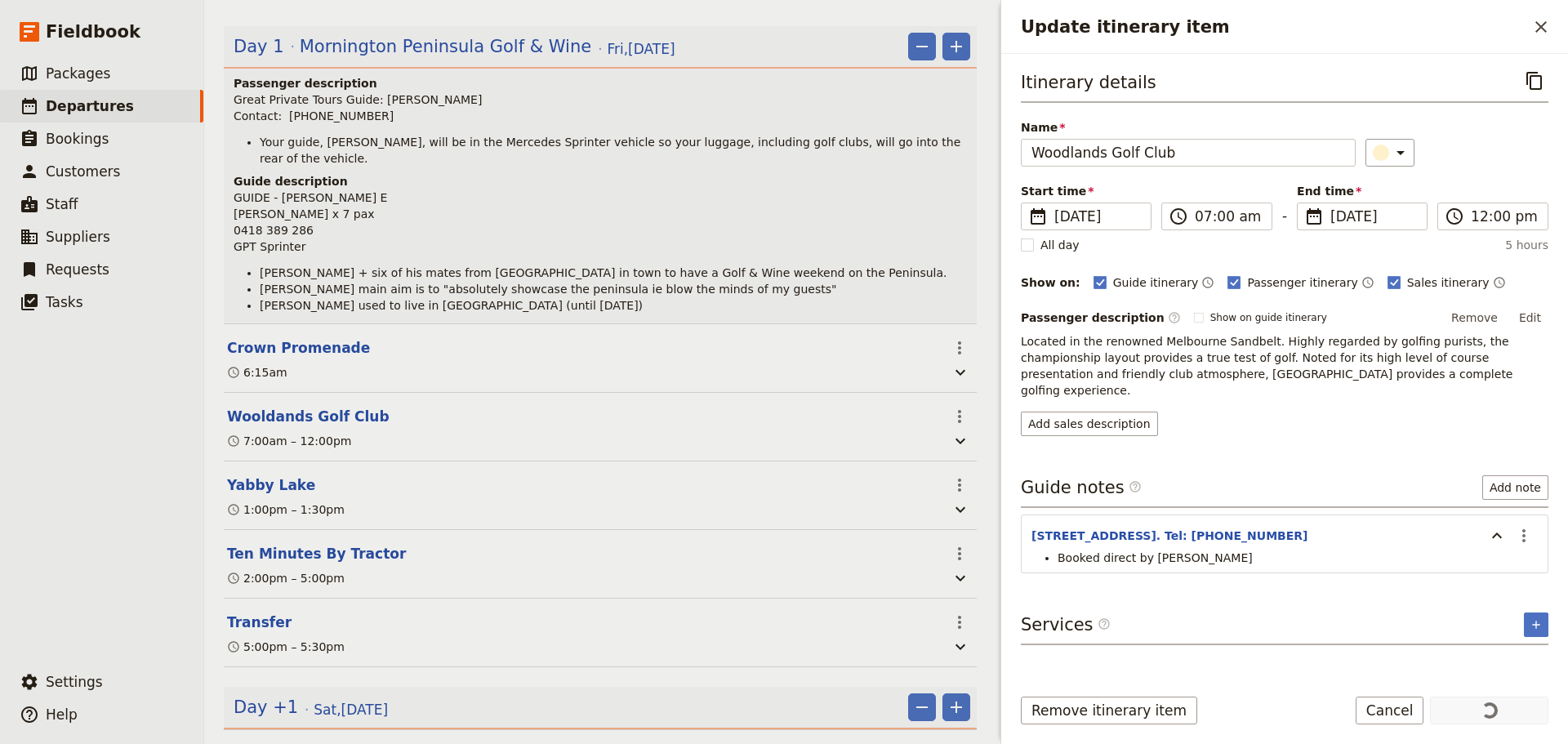
scroll to position [245, 0]
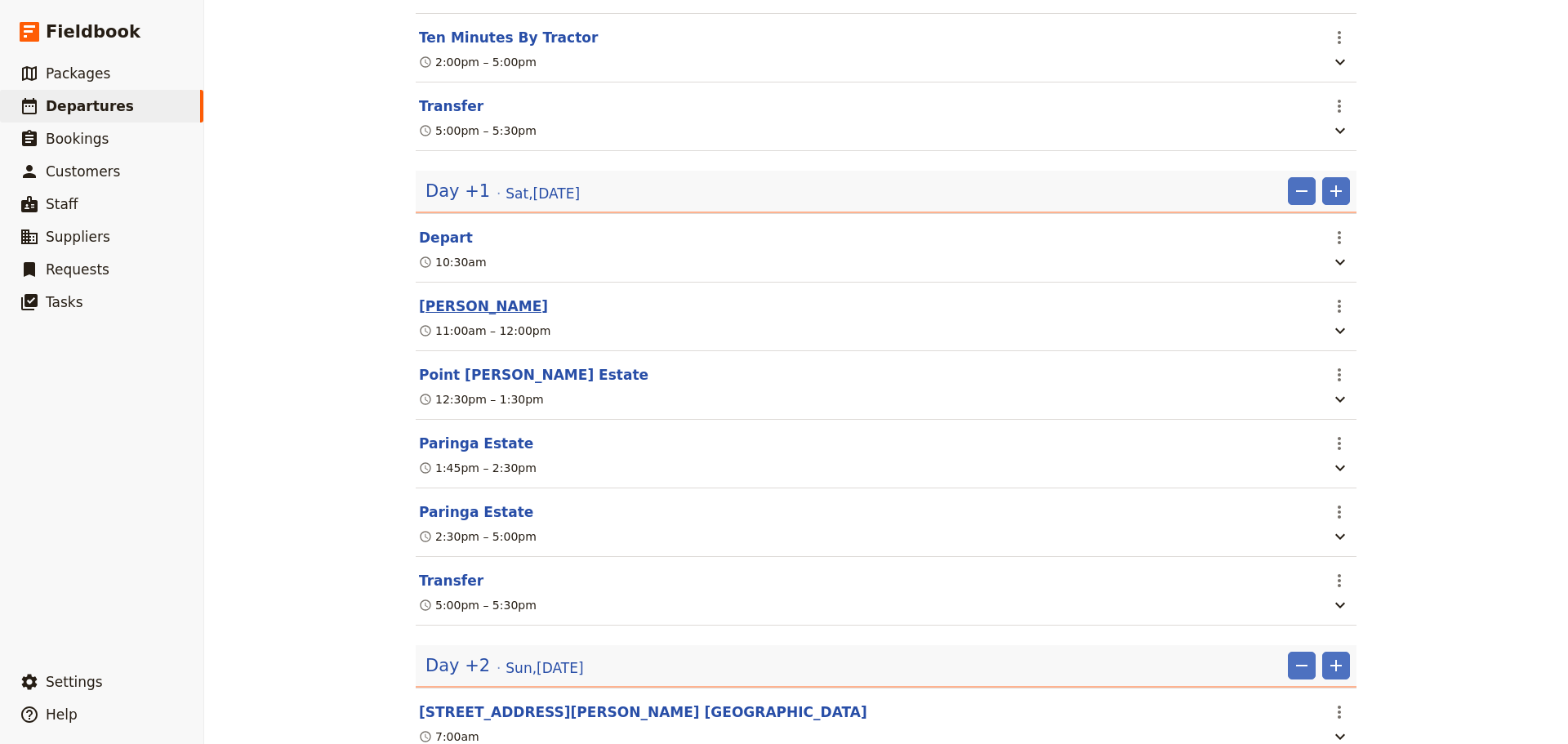
click at [439, 313] on button "[PERSON_NAME]" at bounding box center [484, 307] width 129 height 20
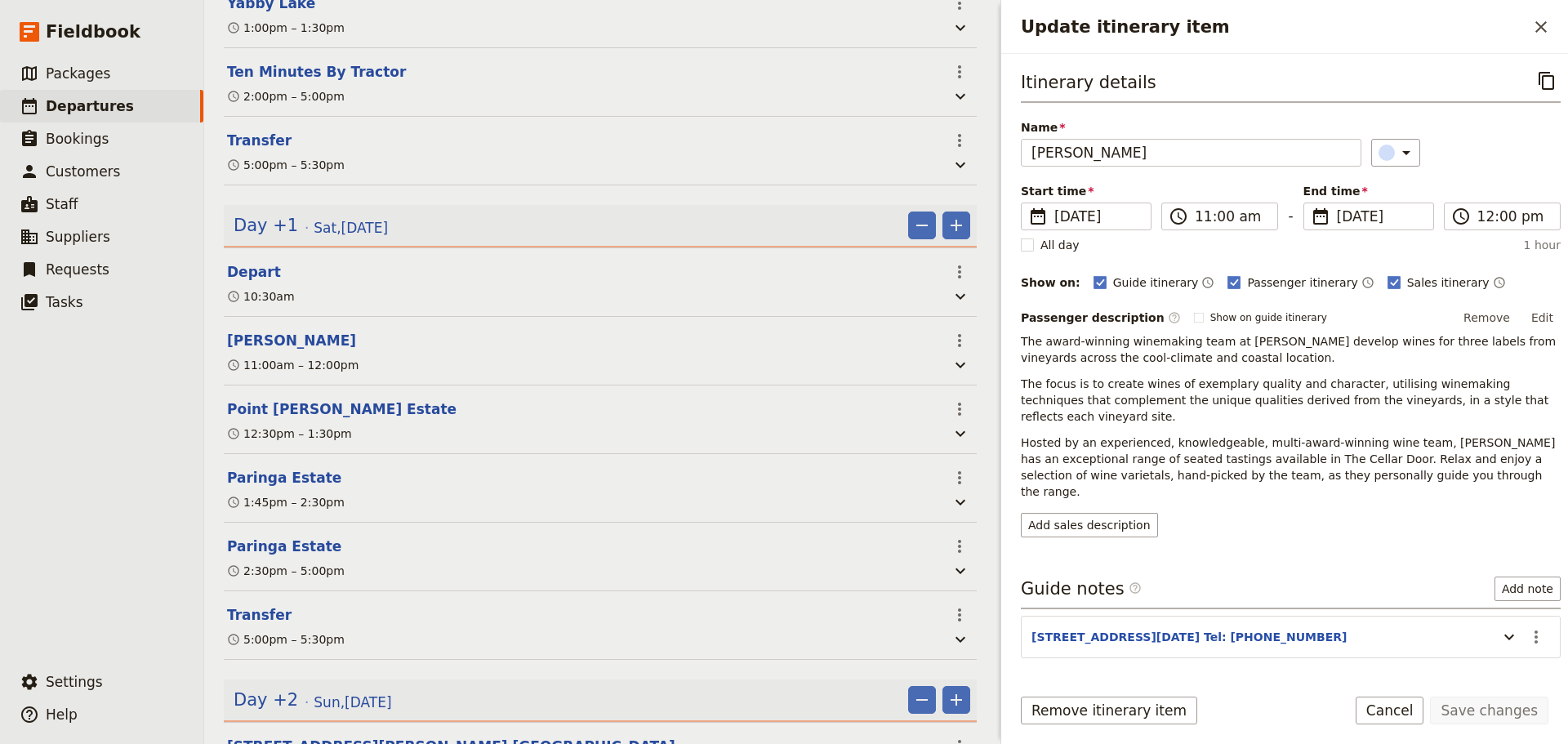
scroll to position [743, 0]
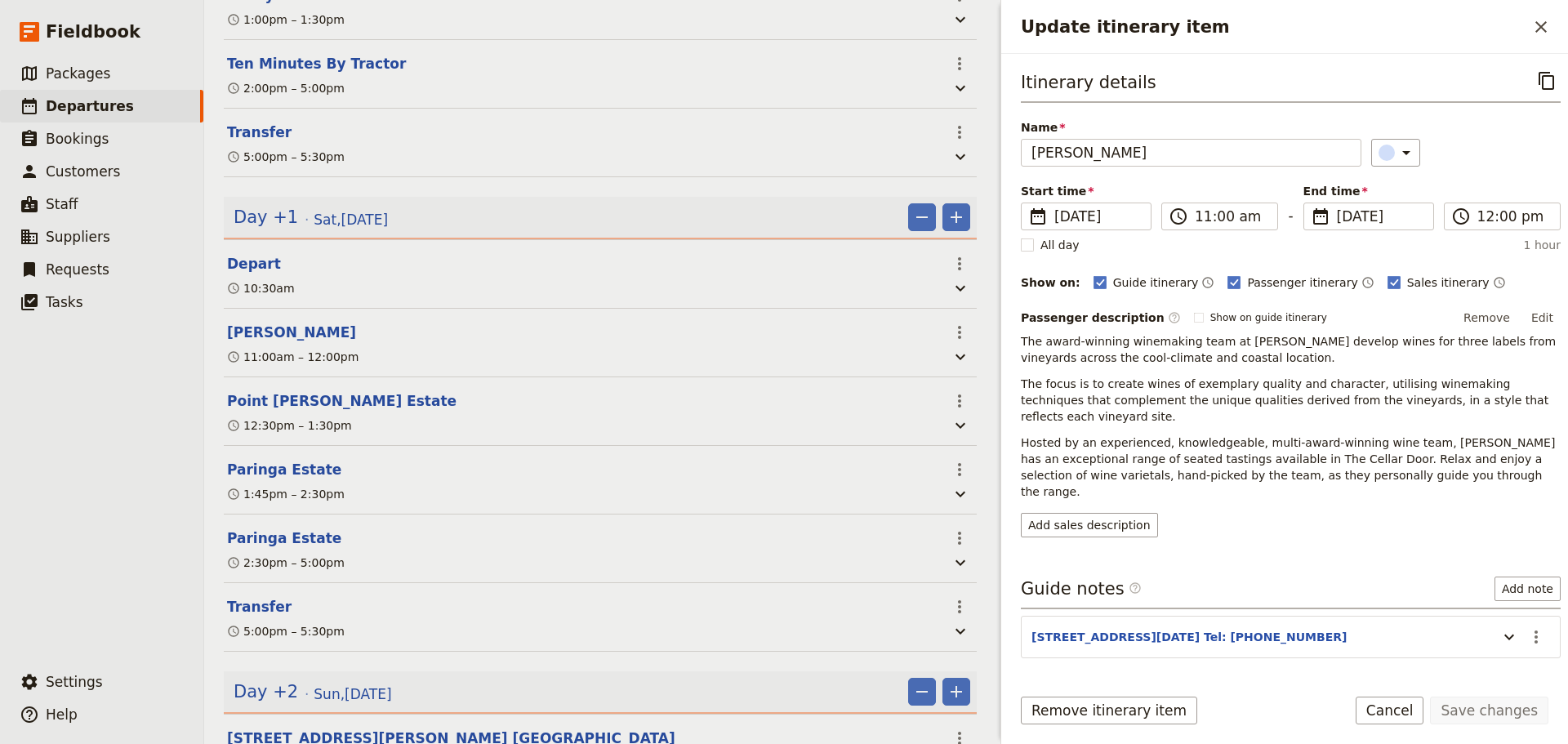
drag, startPoint x: 1534, startPoint y: 310, endPoint x: 1541, endPoint y: 312, distance: 7.3
click at [1534, 311] on button "Edit" at bounding box center [1542, 318] width 36 height 25
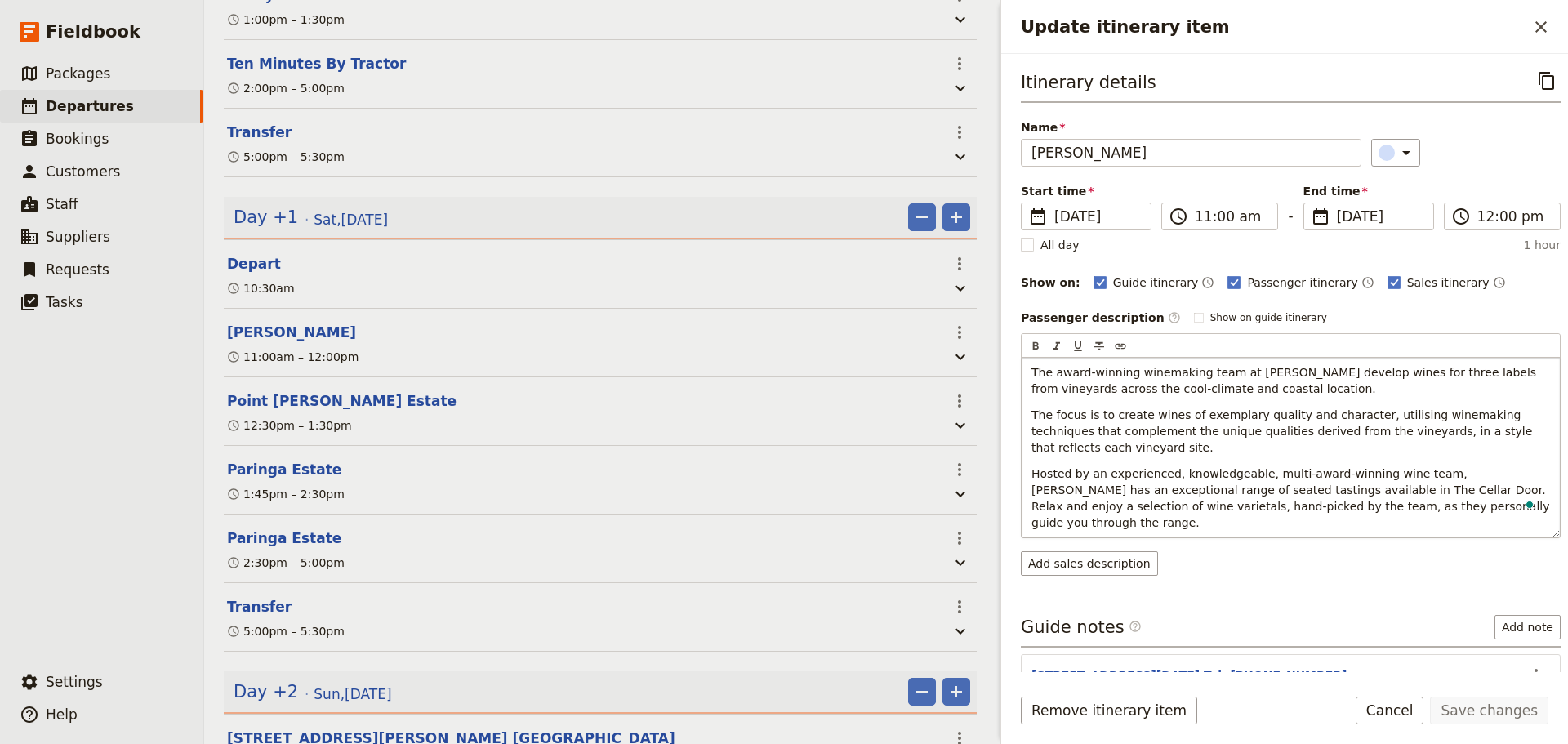
click at [1350, 490] on span "Hosted by an experienced, knowledgeable, multi-award-winning wine team, [PERSON…" at bounding box center [1293, 498] width 522 height 62
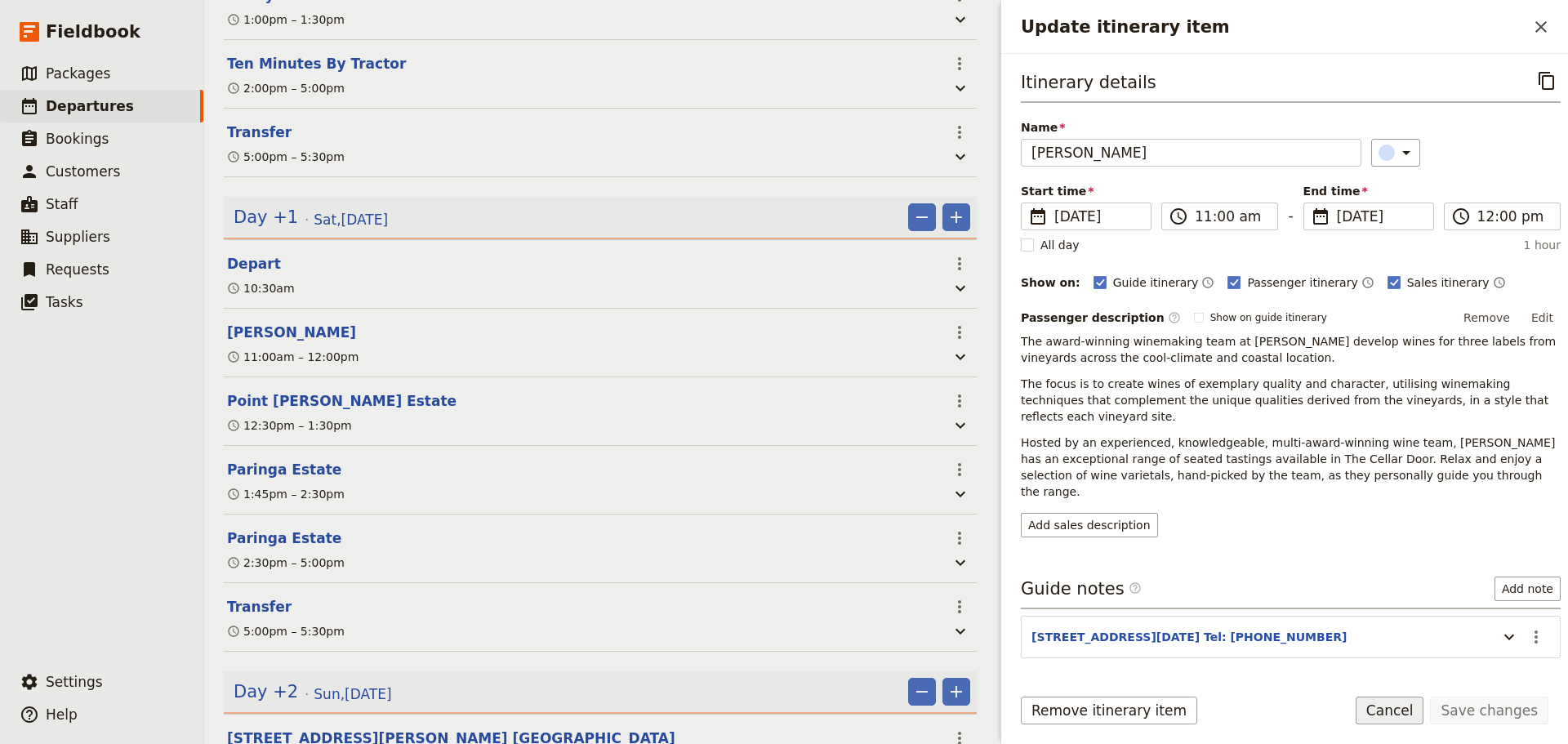
click at [1403, 703] on button "Cancel" at bounding box center [1390, 711] width 69 height 28
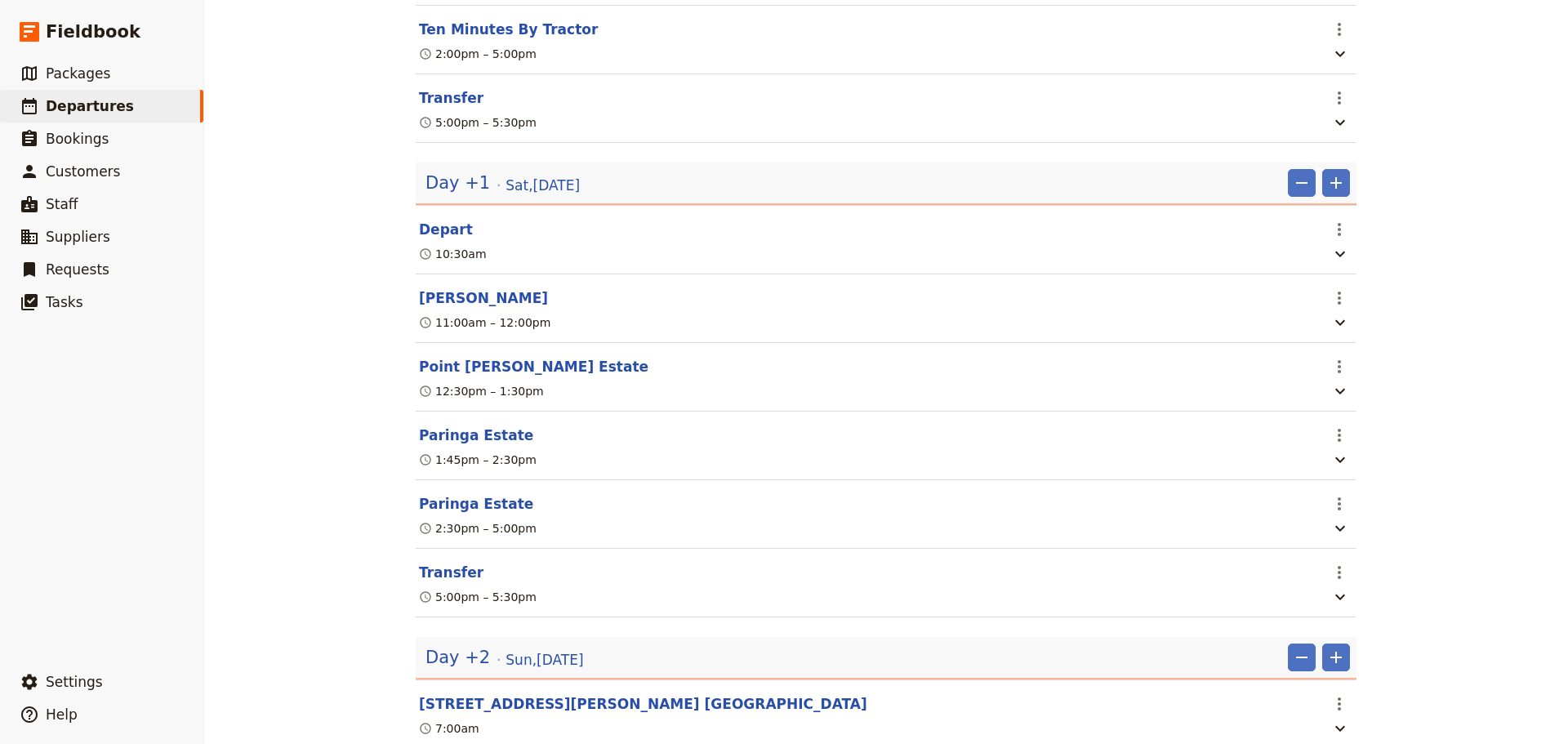
scroll to position [735, 0]
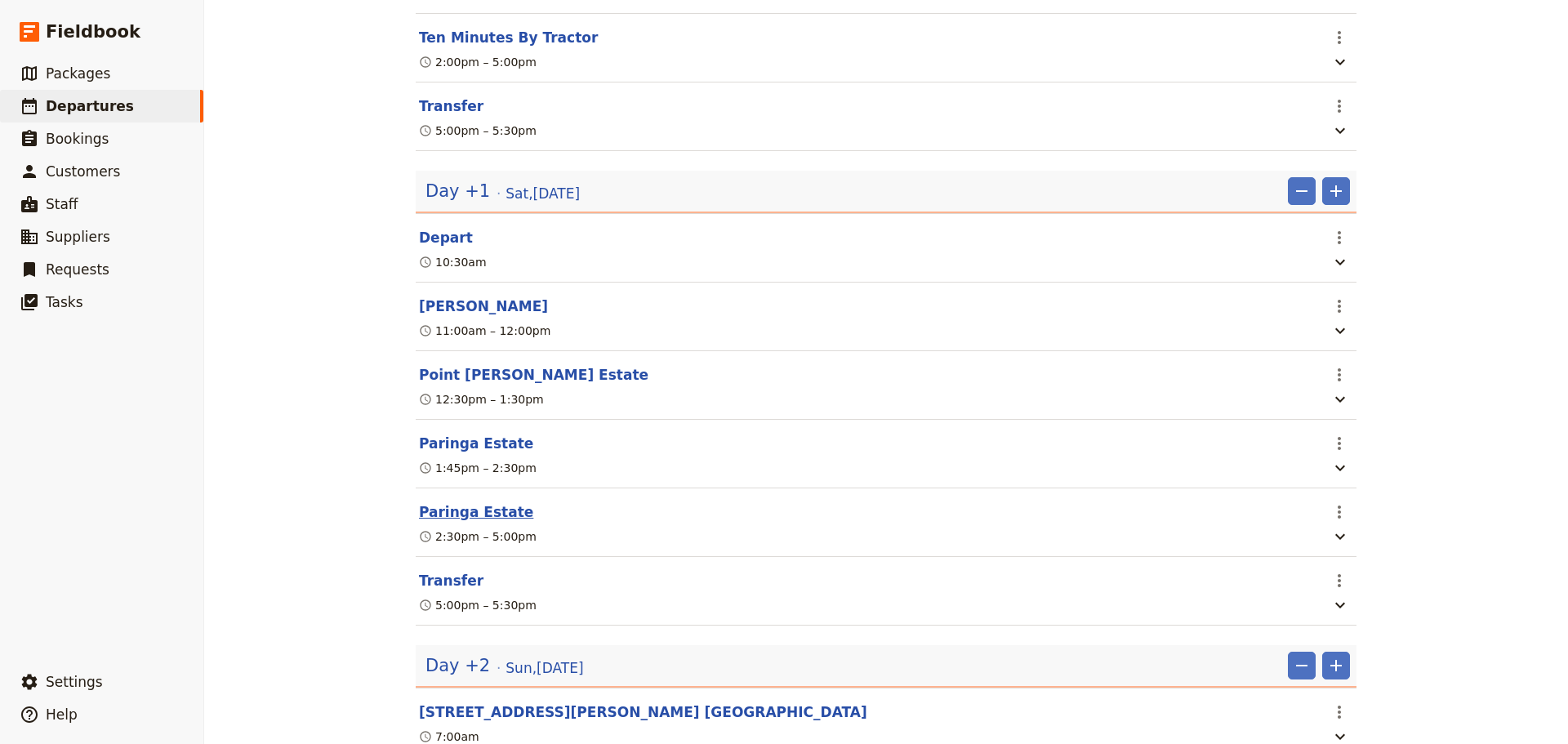
click at [438, 522] on button "Paringa Estate" at bounding box center [477, 512] width 114 height 20
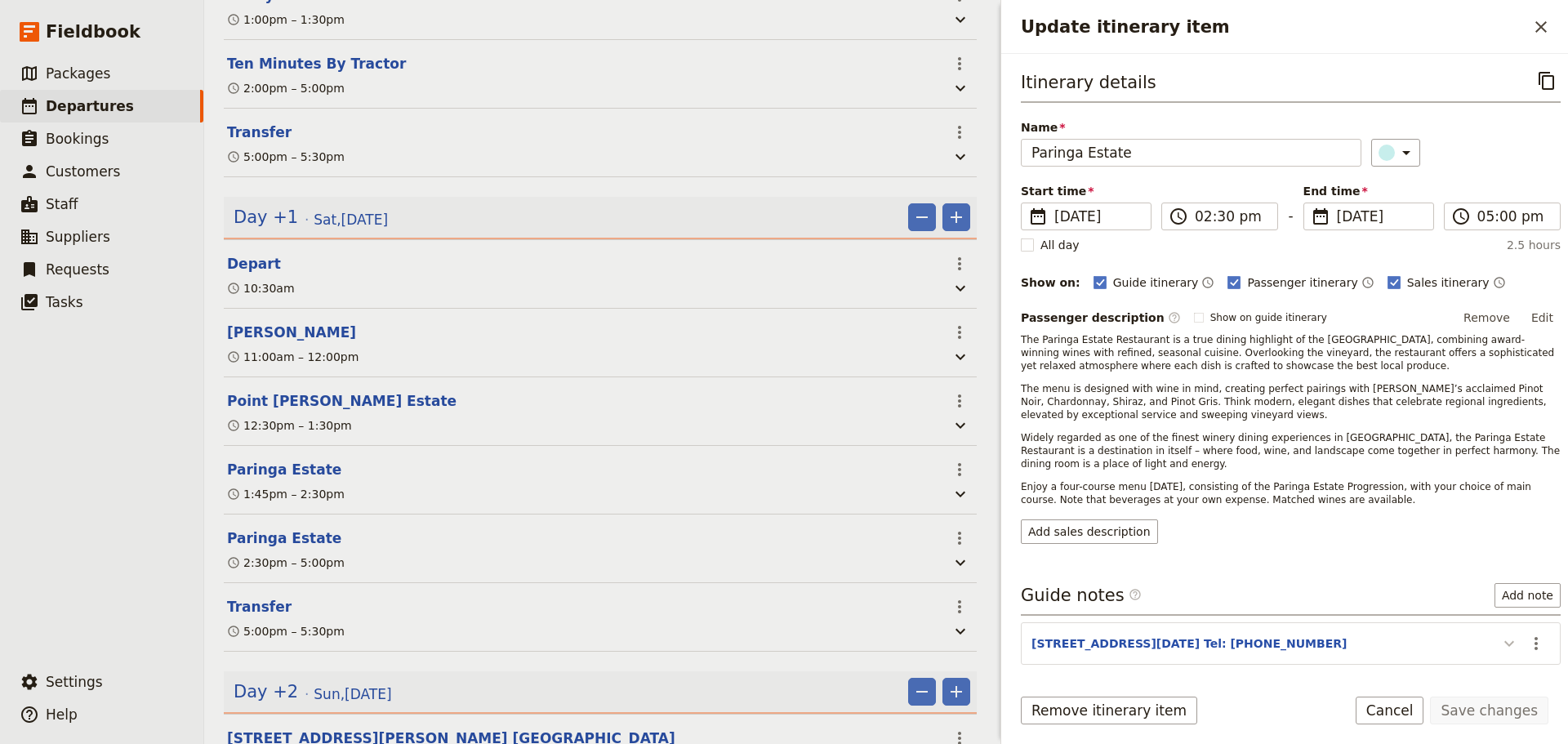
click at [1499, 653] on icon "Update itinerary item" at bounding box center [1509, 644] width 20 height 20
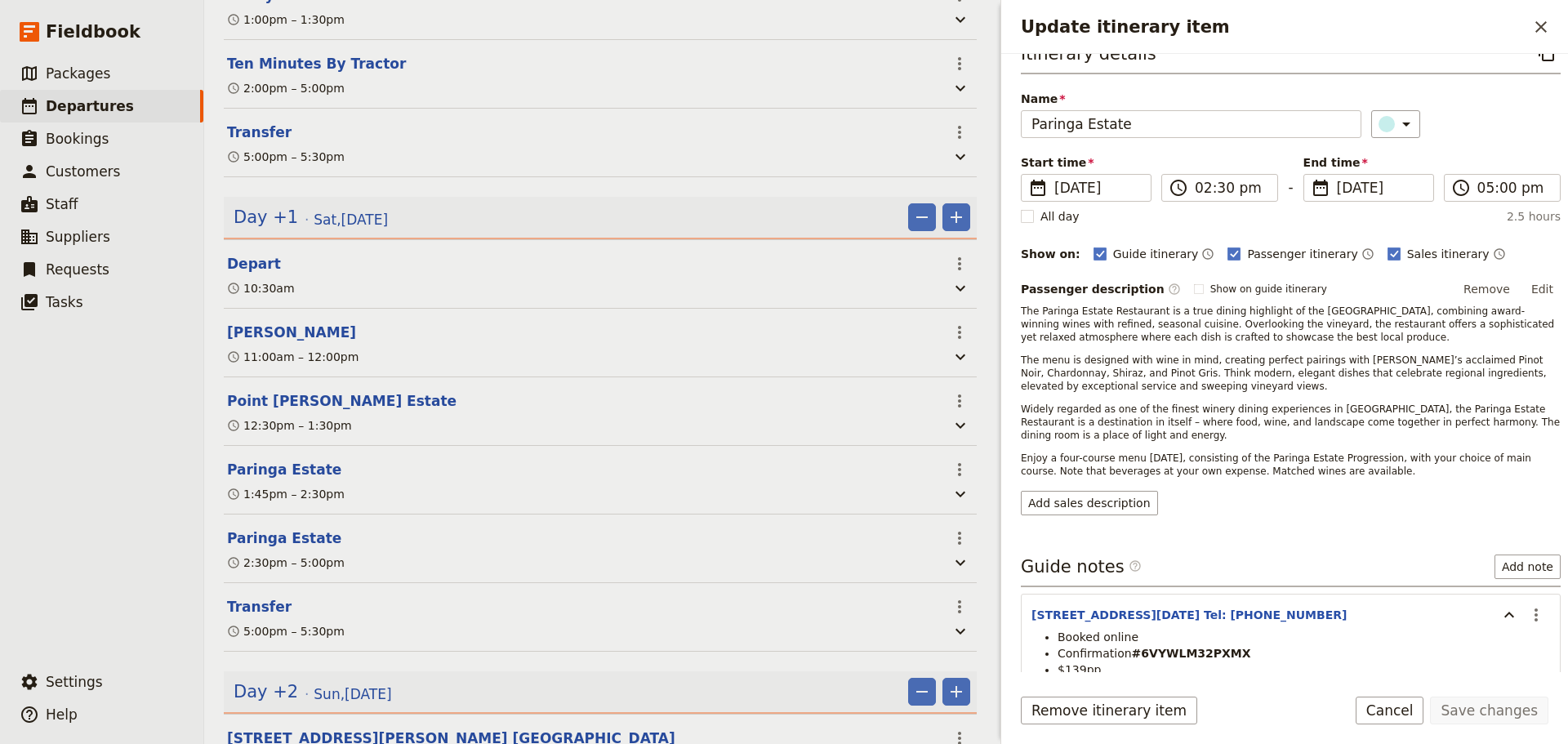
scroll to position [0, 0]
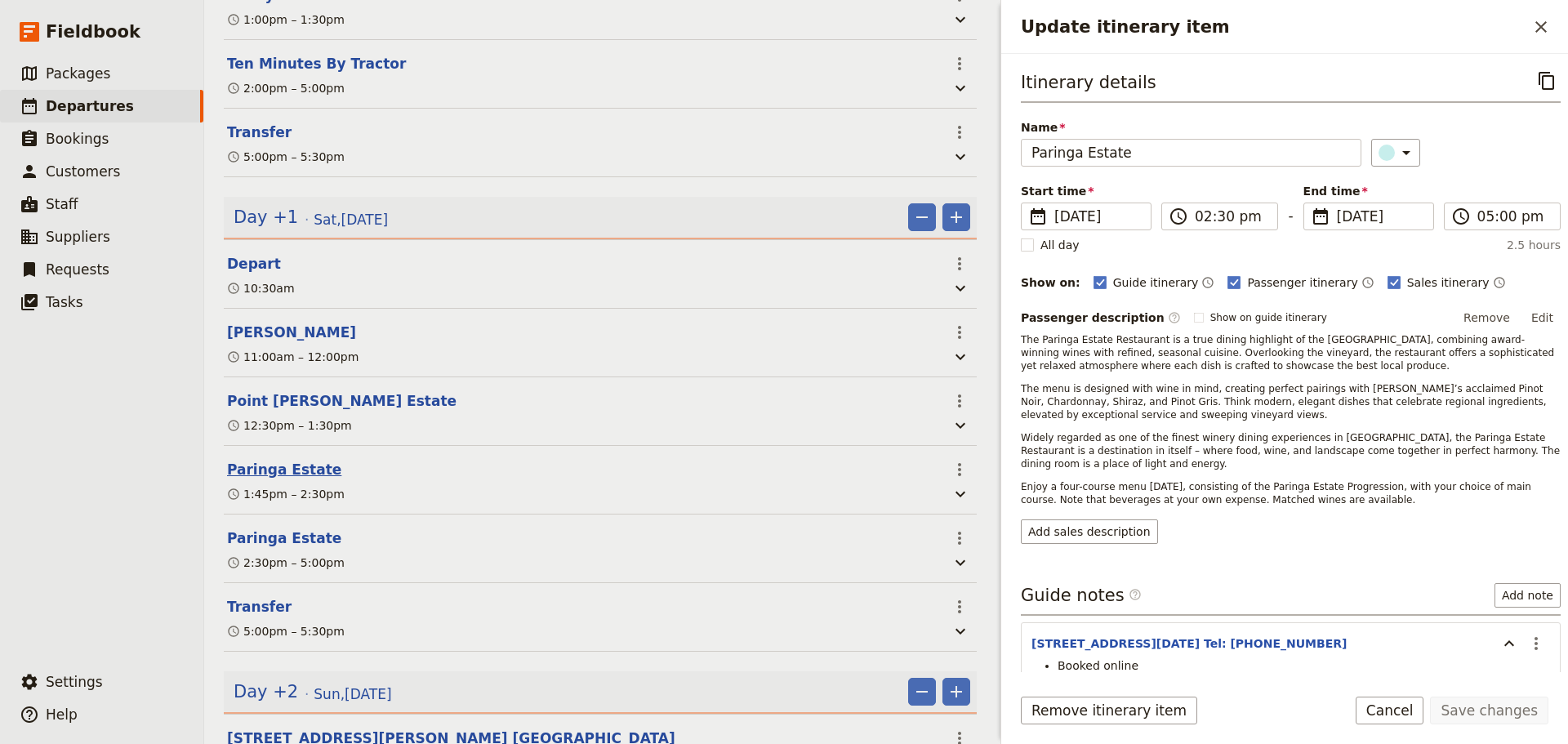
click at [278, 460] on button "Paringa Estate" at bounding box center [284, 470] width 114 height 20
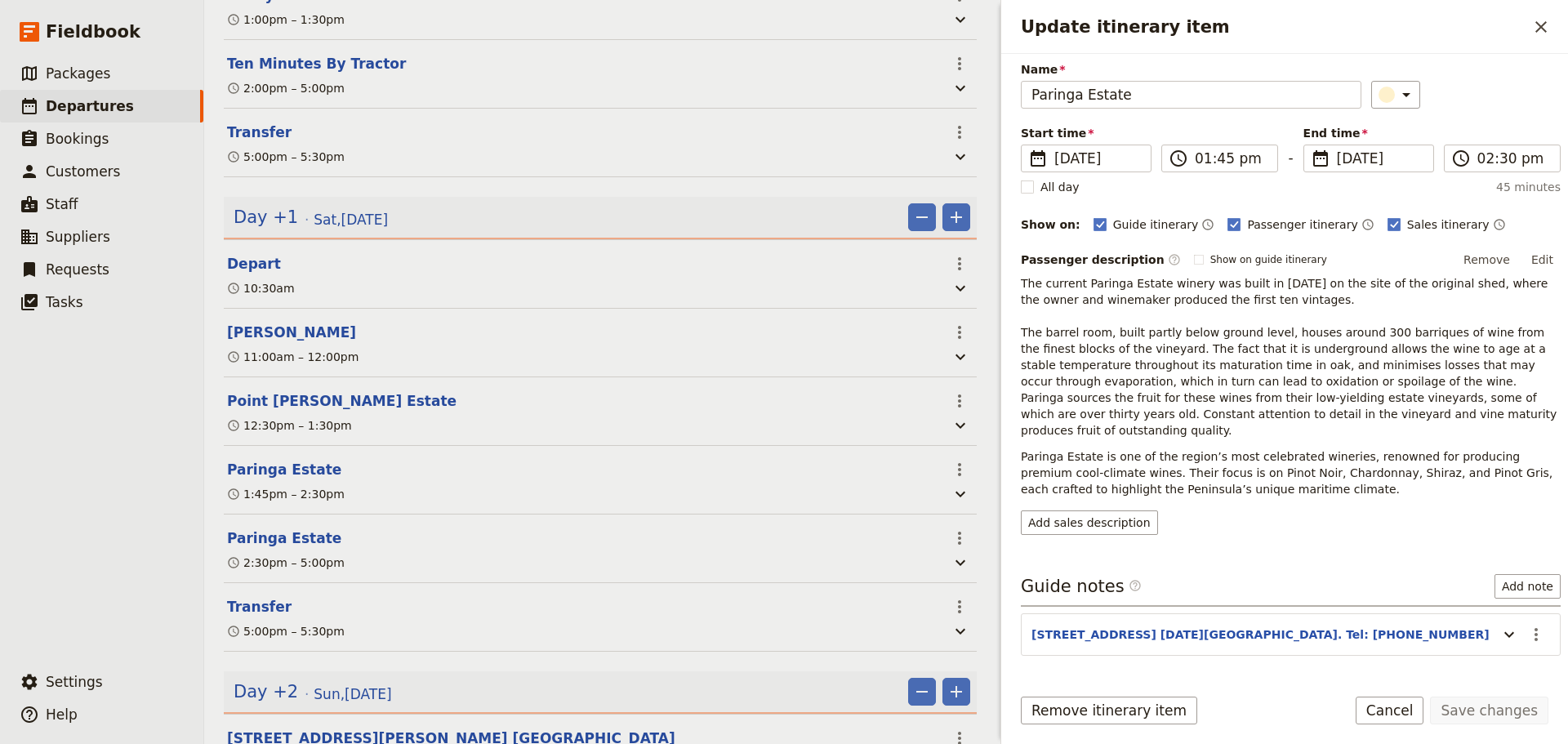
scroll to position [97, 0]
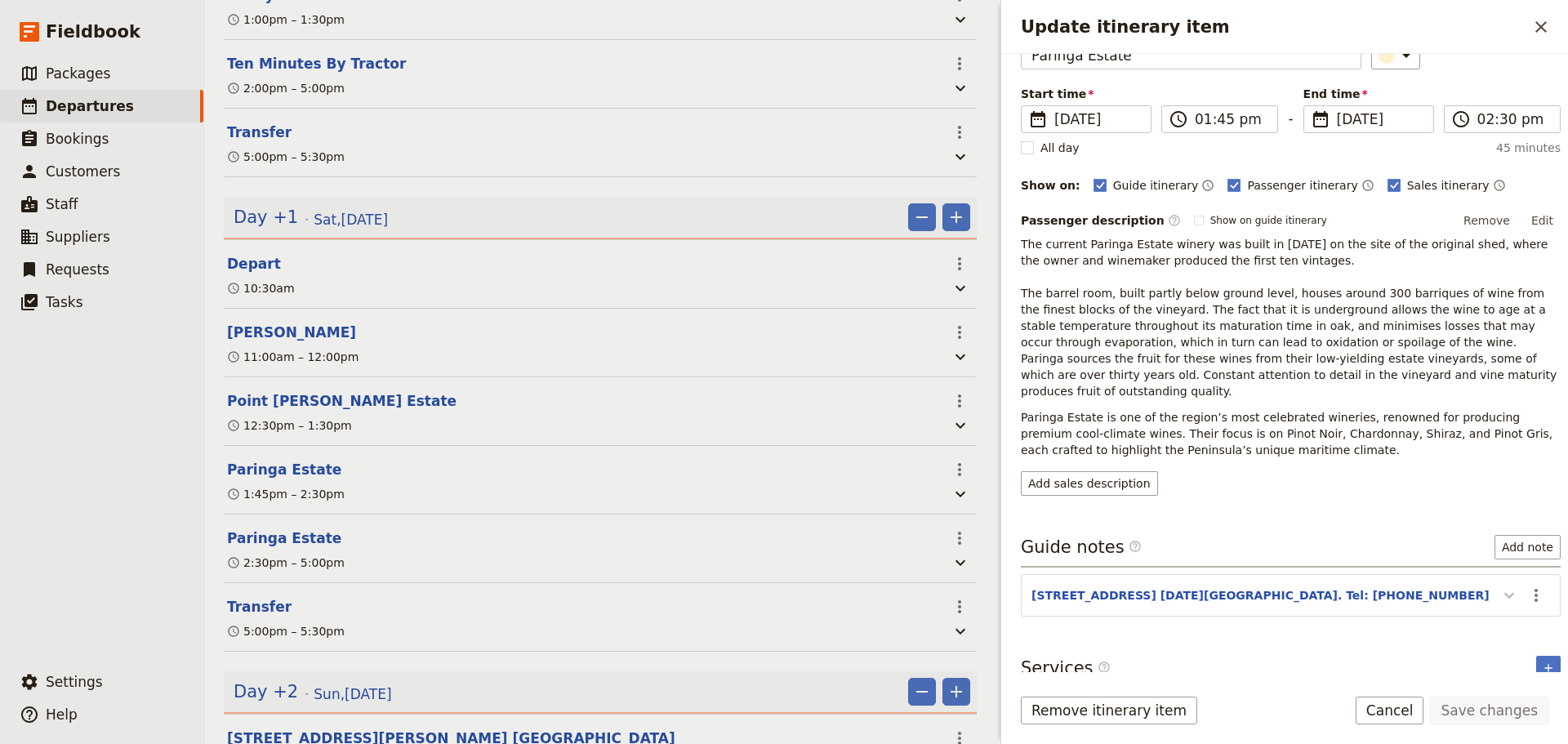
click at [1499, 586] on icon "Update itinerary item" at bounding box center [1509, 596] width 20 height 20
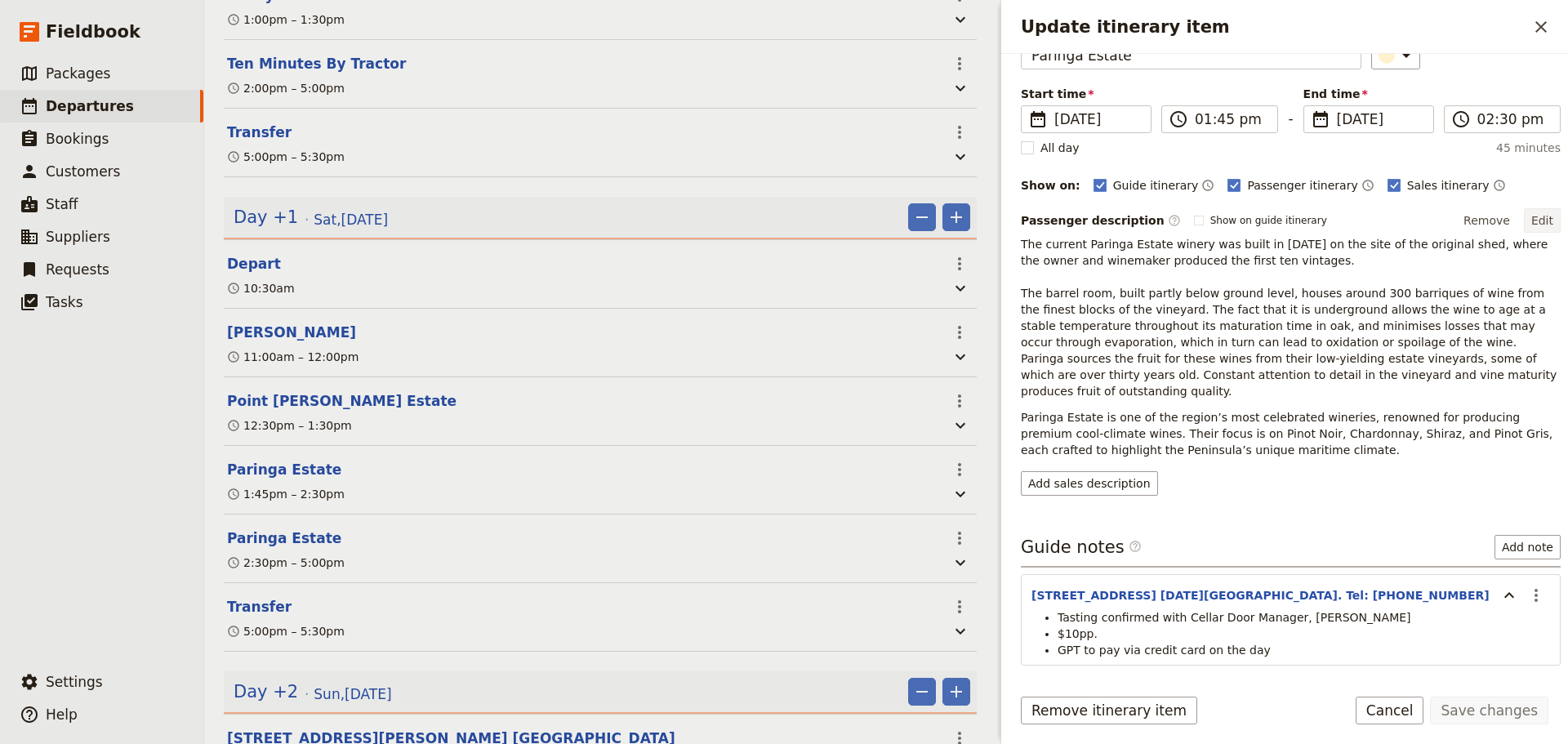
click at [1525, 220] on button "Edit" at bounding box center [1542, 220] width 36 height 25
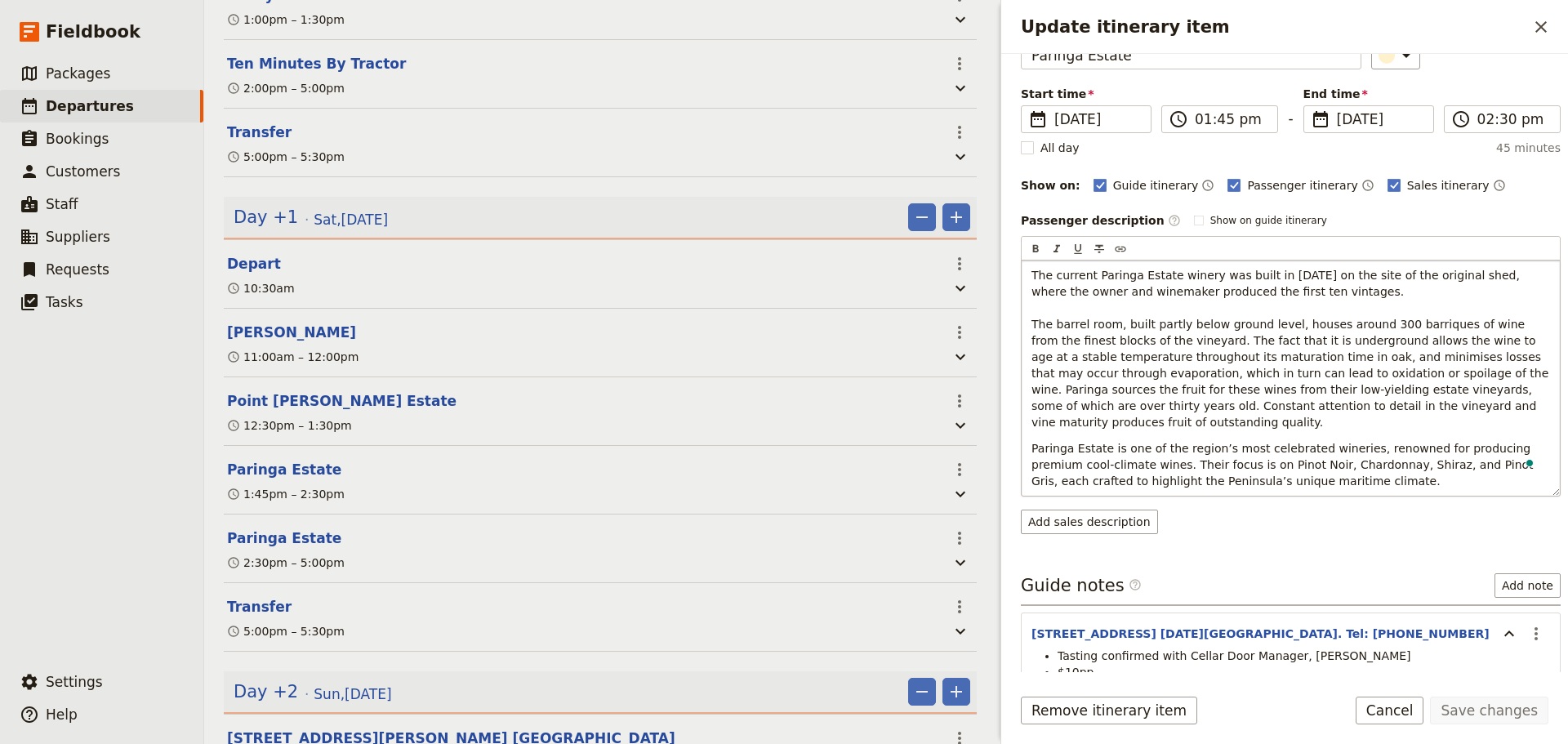
click at [1318, 464] on p "Paringa Estate is one of the region’s most celebrated wineries, renowned for pr…" at bounding box center [1291, 464] width 519 height 49
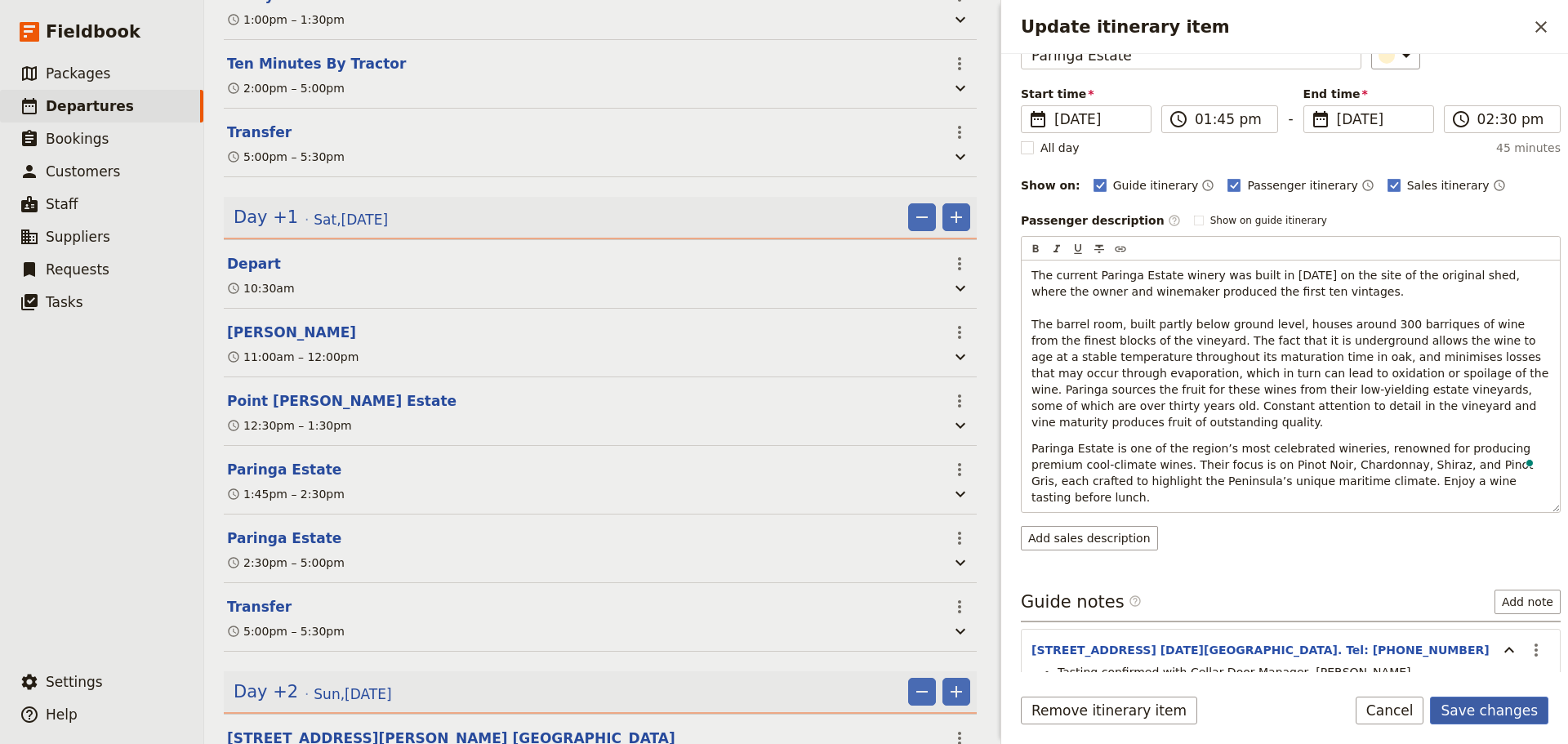
click at [1501, 692] on form "Itinerary details ​ Name Paringa Estate ​ Start time ​ 18 Oct 2025 18/10/2025 2…" at bounding box center [1285, 399] width 567 height 690
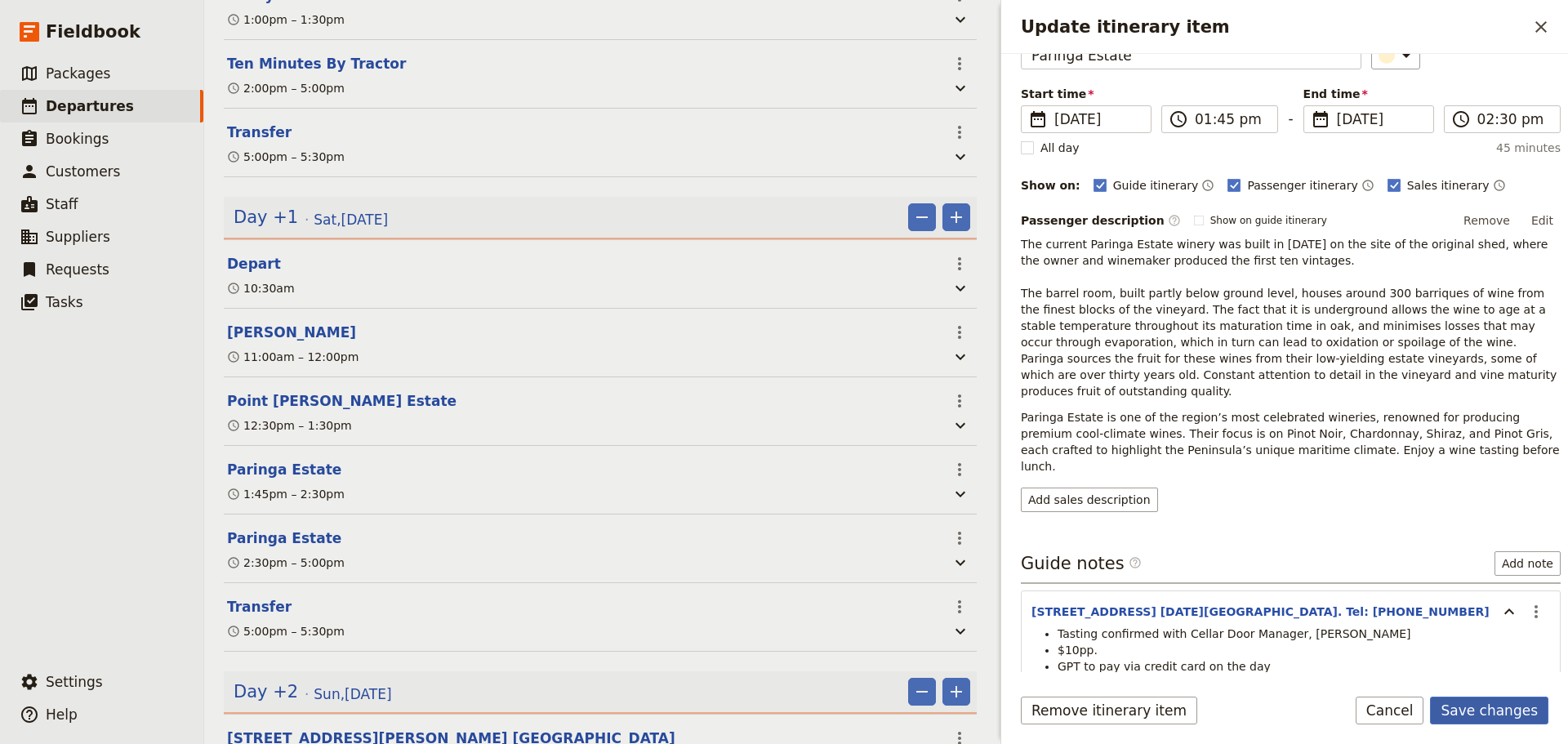
click at [1495, 708] on button "Save changes" at bounding box center [1488, 711] width 119 height 28
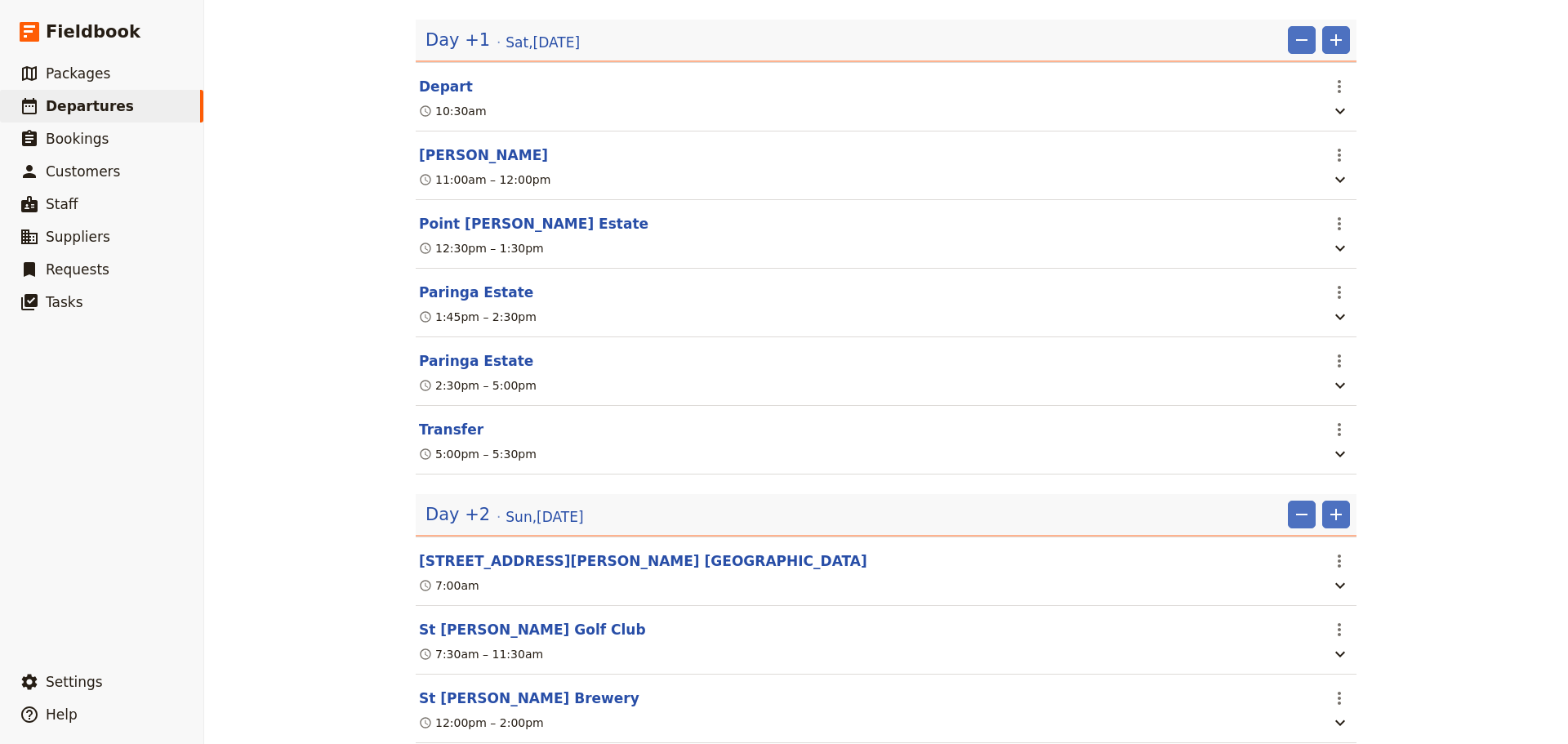
scroll to position [898, 0]
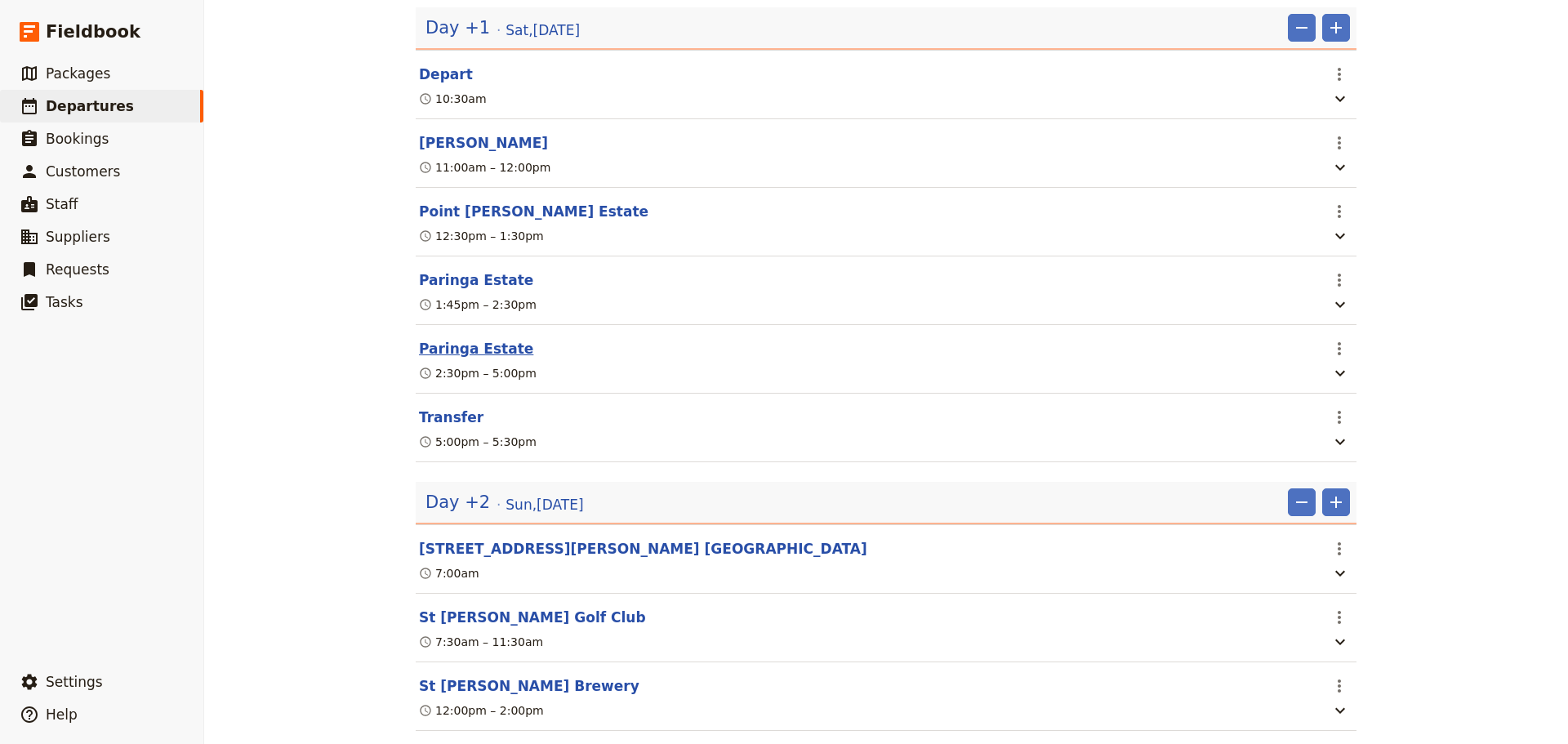
click at [453, 356] on button "Paringa Estate" at bounding box center [477, 349] width 114 height 20
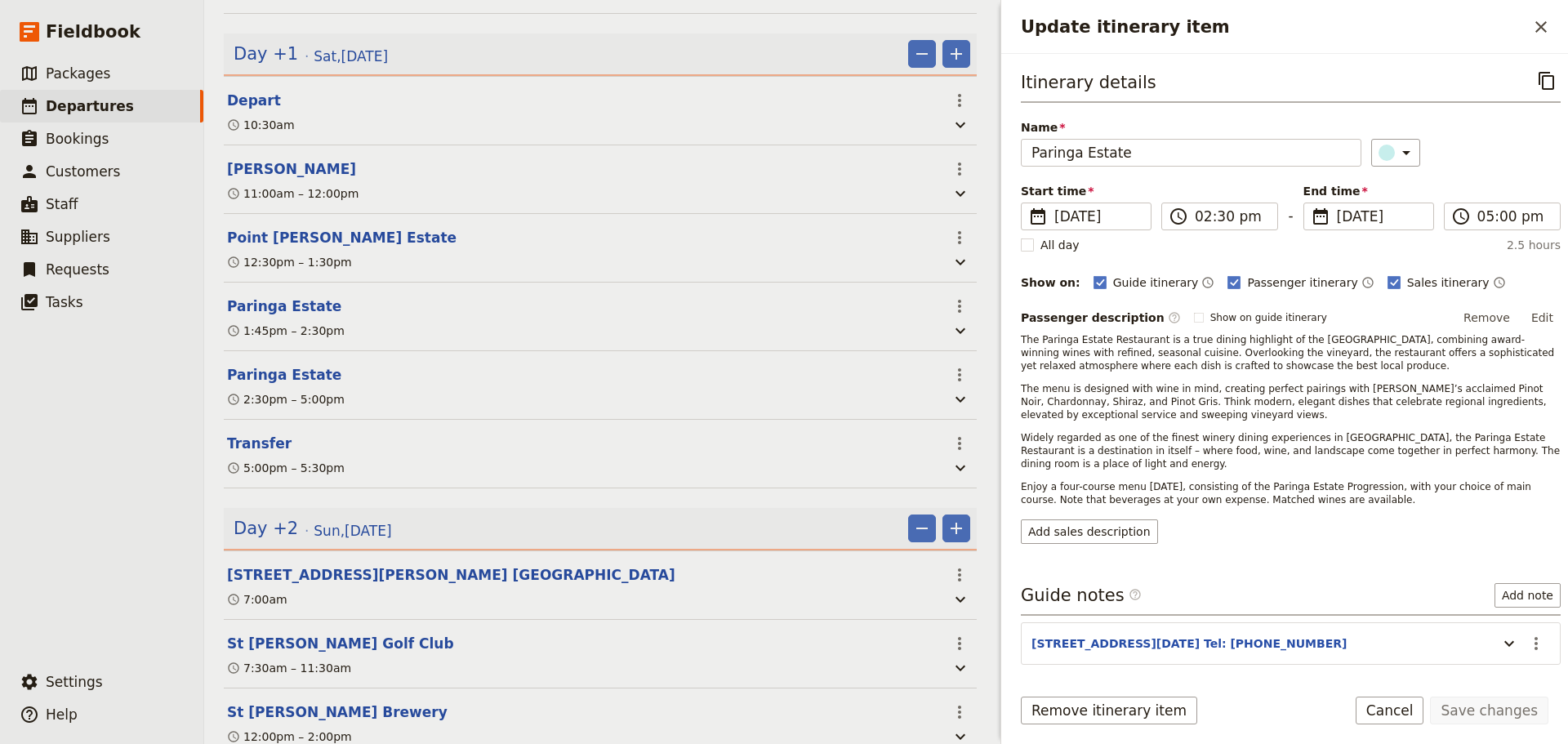
click at [1025, 334] on span "The Paringa Estate Restaurant is a true dining highlight of the [GEOGRAPHIC_DAT…" at bounding box center [1289, 352] width 536 height 37
click at [1022, 340] on span "The Paringa Estate Restaurant is a true dining highlight of the [GEOGRAPHIC_DAT…" at bounding box center [1289, 352] width 536 height 37
click at [1295, 506] on p "Enjoy a four-course menu [DATE], consisting of the Paringa Estate Progression, …" at bounding box center [1290, 493] width 540 height 27
click at [1529, 312] on button "Edit" at bounding box center [1542, 318] width 36 height 25
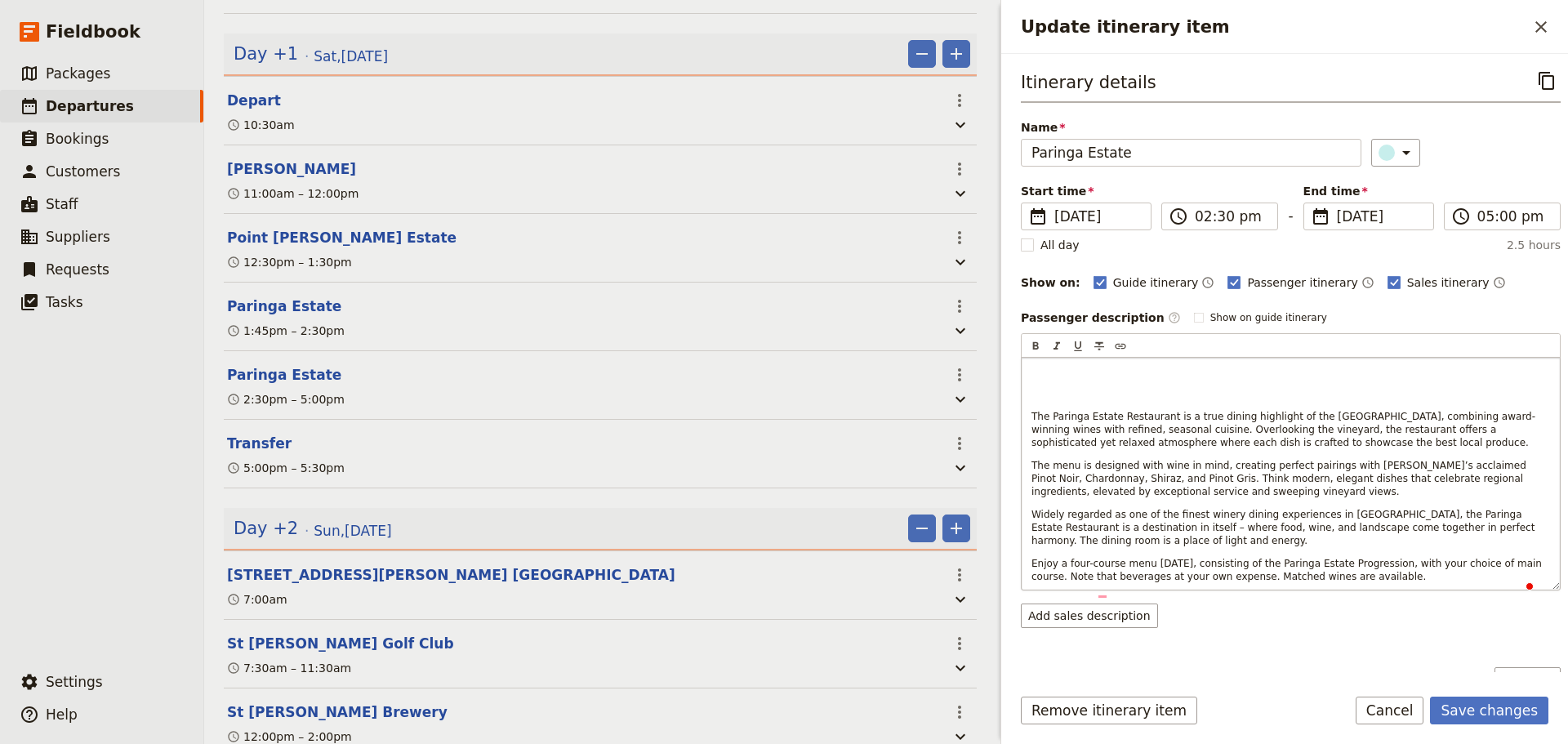
click at [1056, 365] on p "To enrich screen reader interactions, please activate Accessibility in Grammarl…" at bounding box center [1291, 370] width 519 height 13
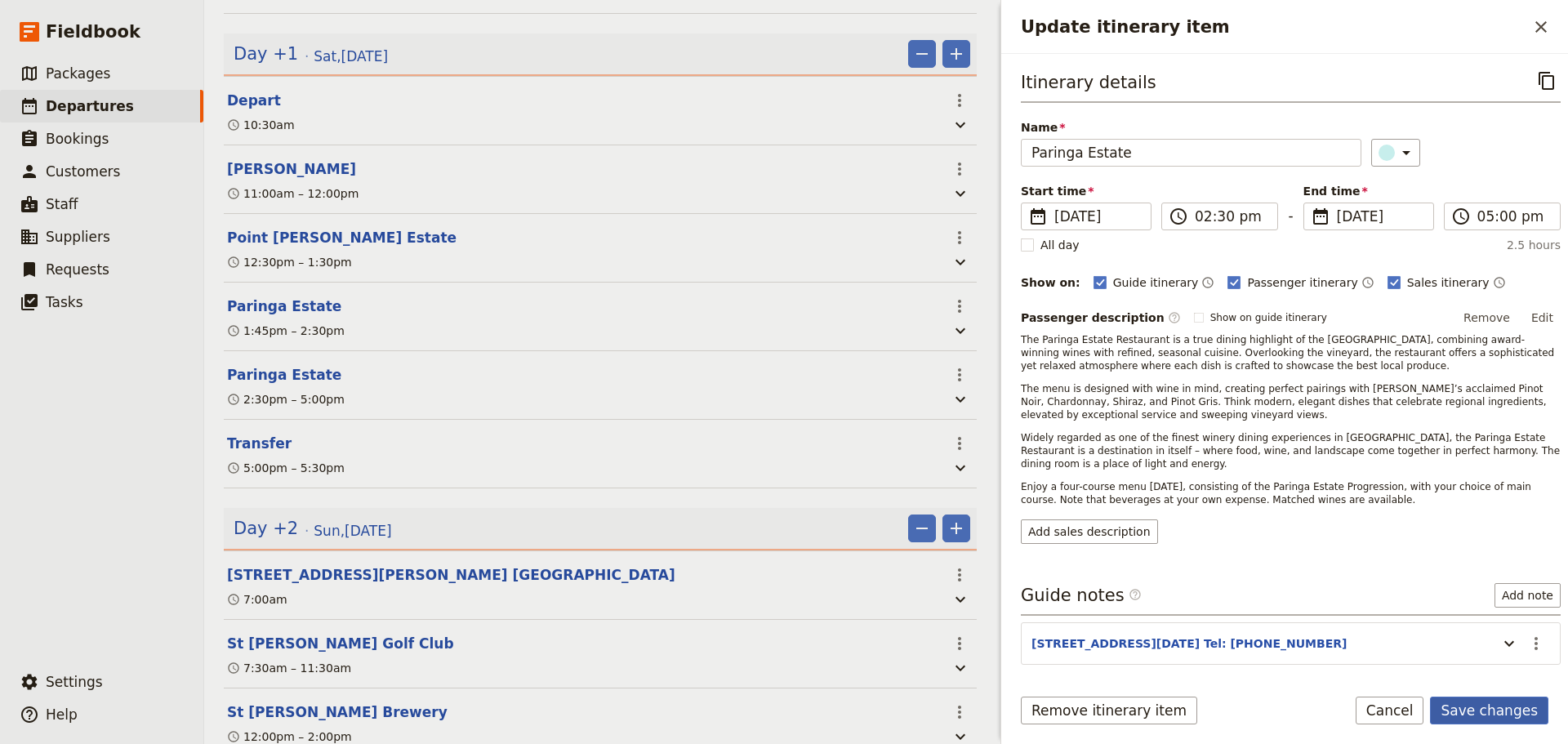
click at [1517, 709] on button "Save changes" at bounding box center [1488, 711] width 119 height 28
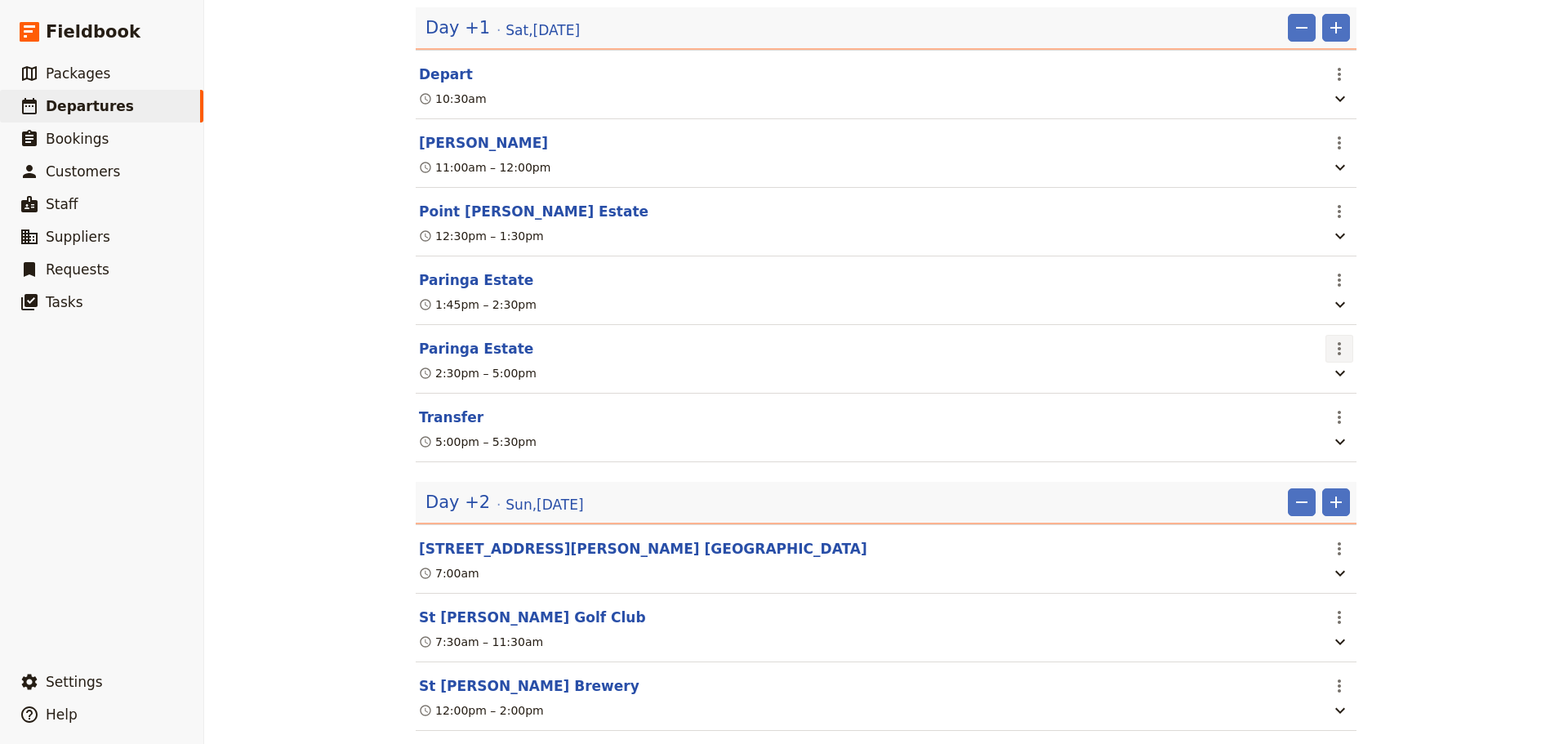
click at [1338, 359] on icon "Actions" at bounding box center [1339, 349] width 20 height 20
click at [1348, 426] on span "Delete this itinerary item" at bounding box center [1401, 421] width 143 height 17
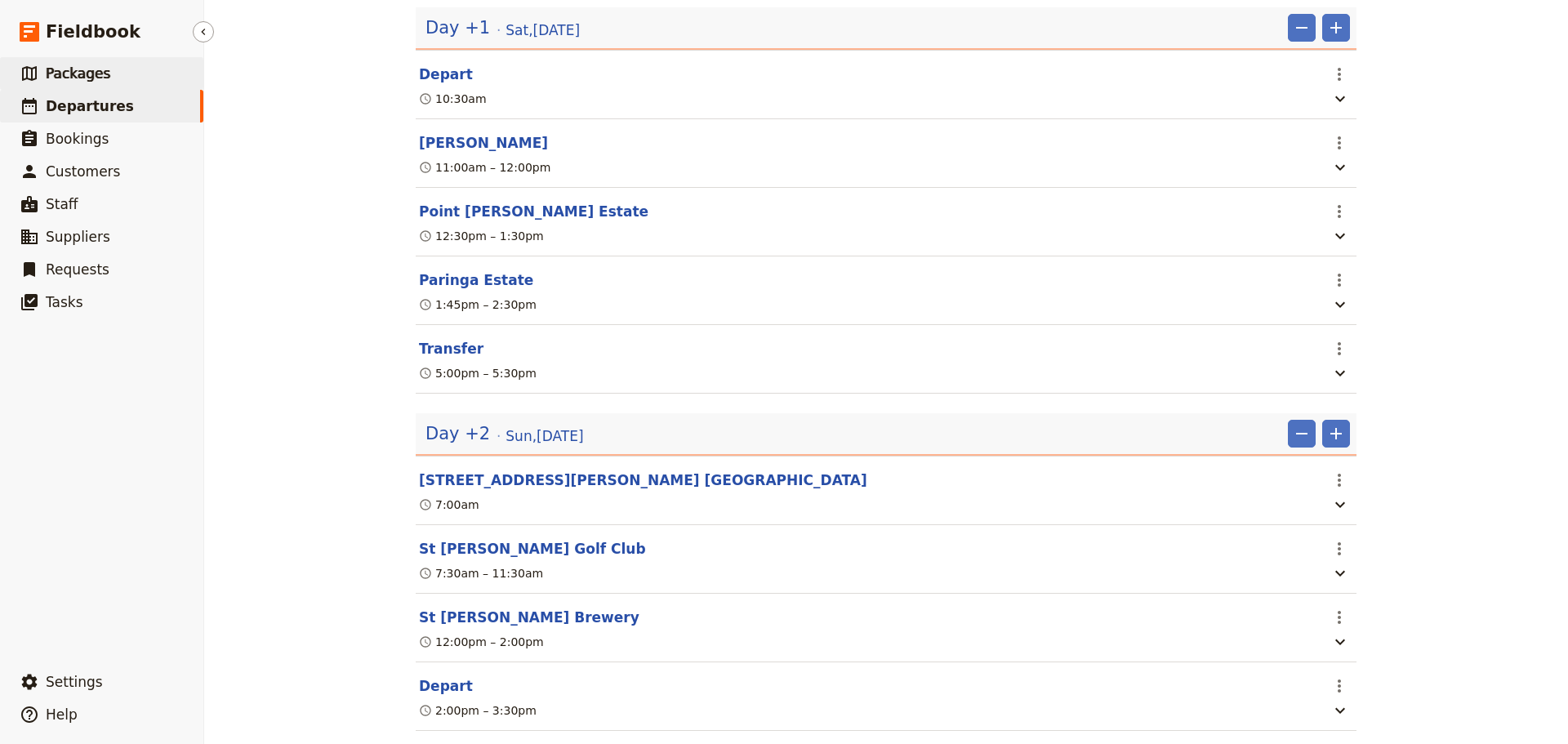
click at [61, 79] on span "Packages" at bounding box center [78, 74] width 65 height 17
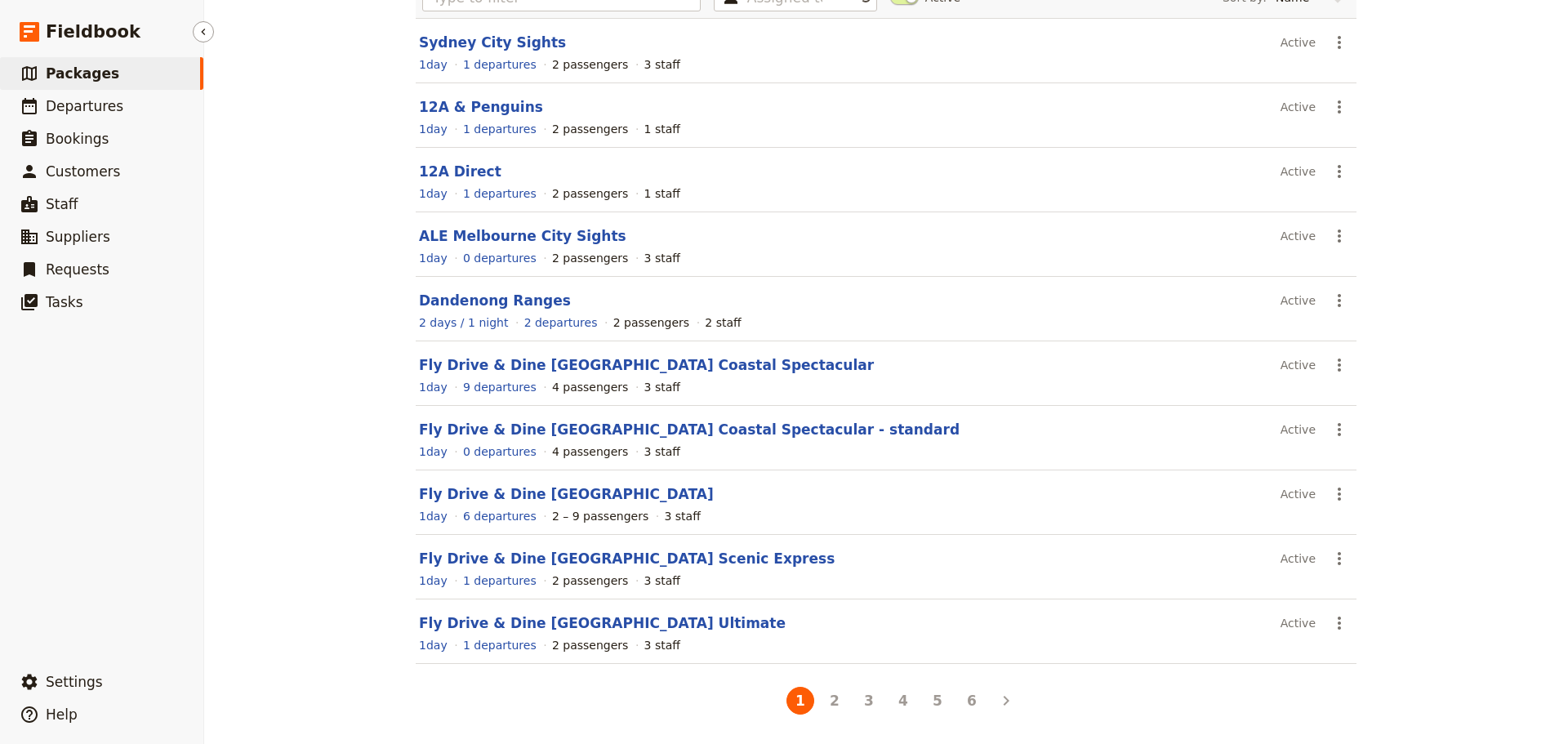
scroll to position [145, 0]
click at [903, 706] on button "4" at bounding box center [903, 701] width 28 height 28
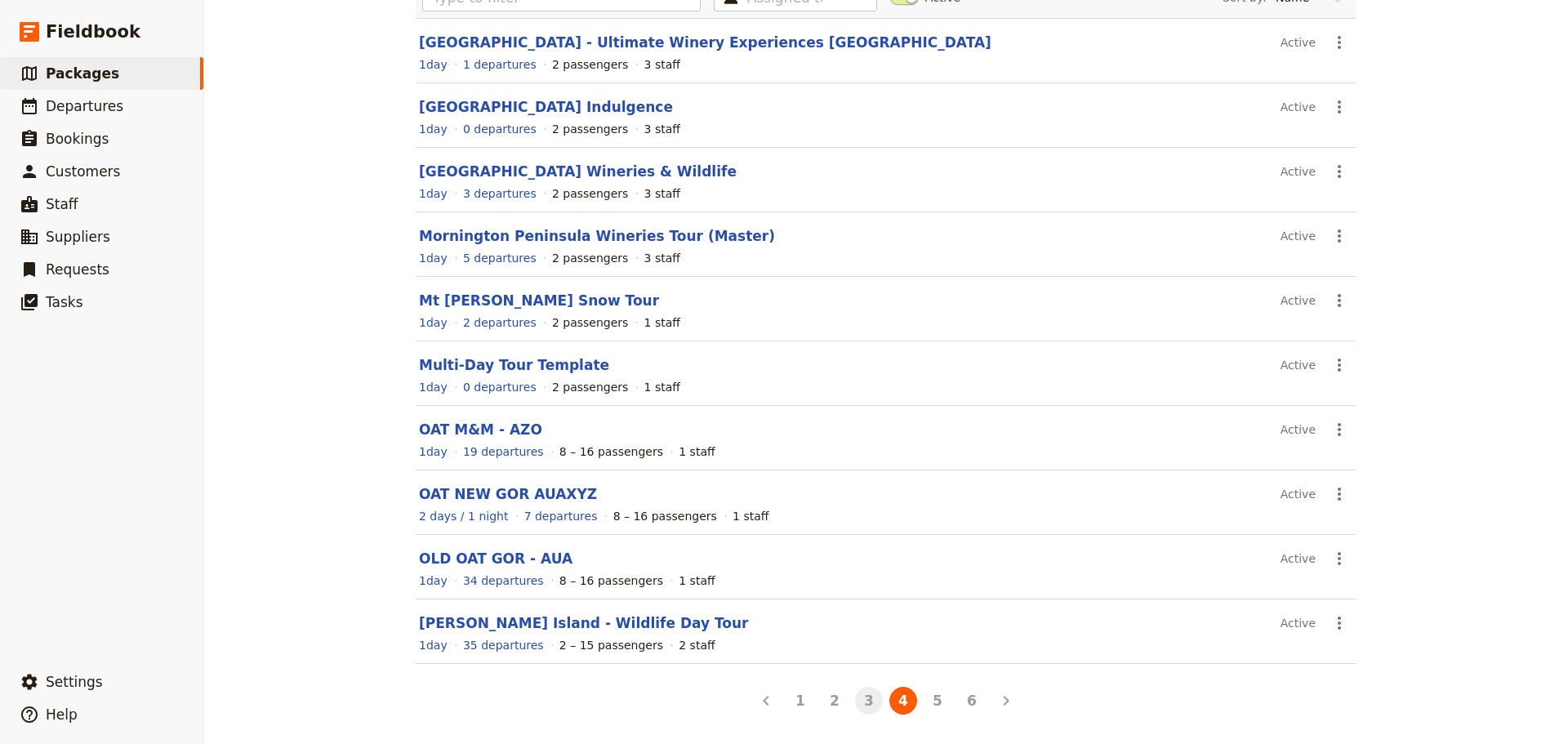
click at [855, 701] on button "3" at bounding box center [869, 701] width 28 height 28
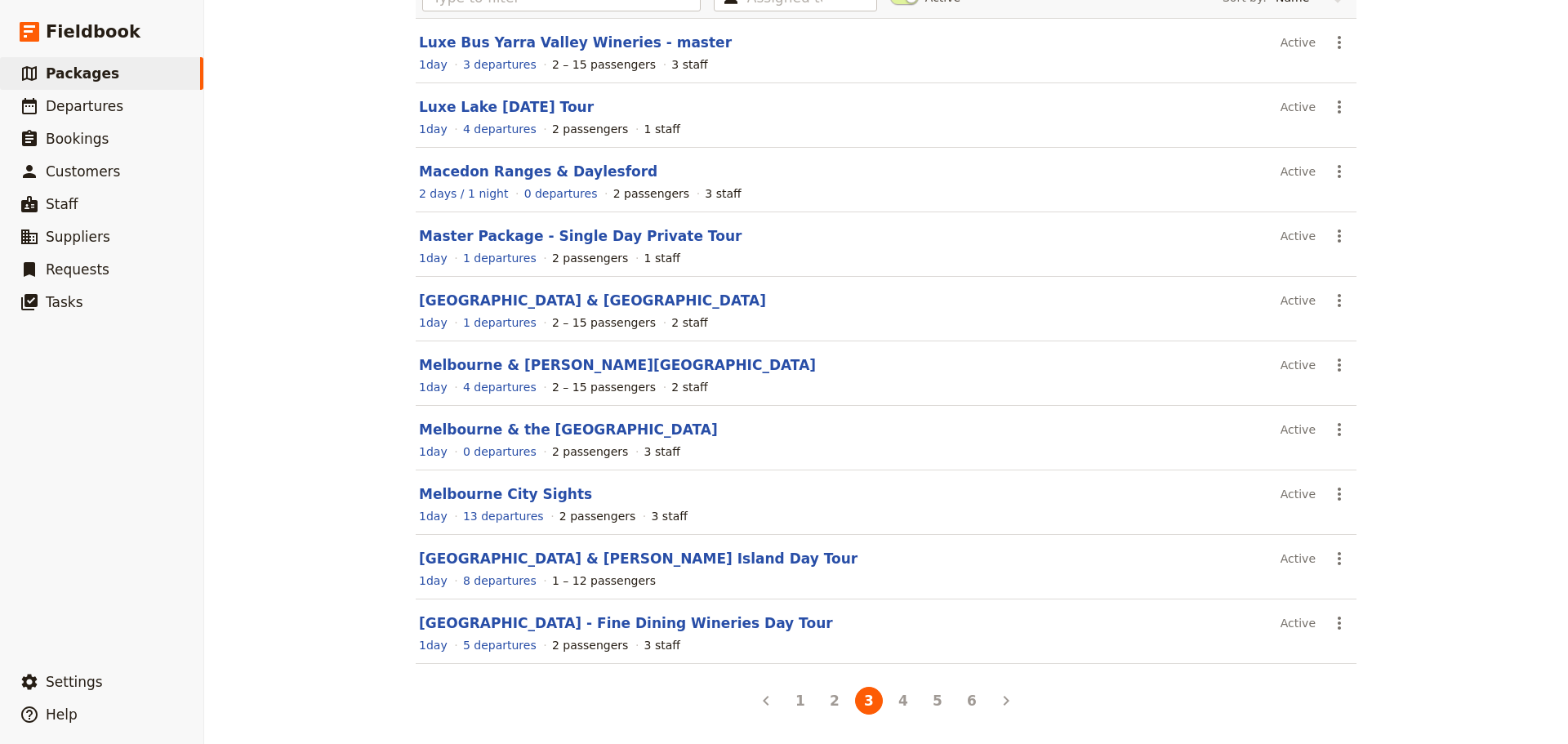
click at [454, 623] on link "Mornington Peninsula - Fine Dining Wineries Day Tour" at bounding box center [627, 623] width 414 height 17
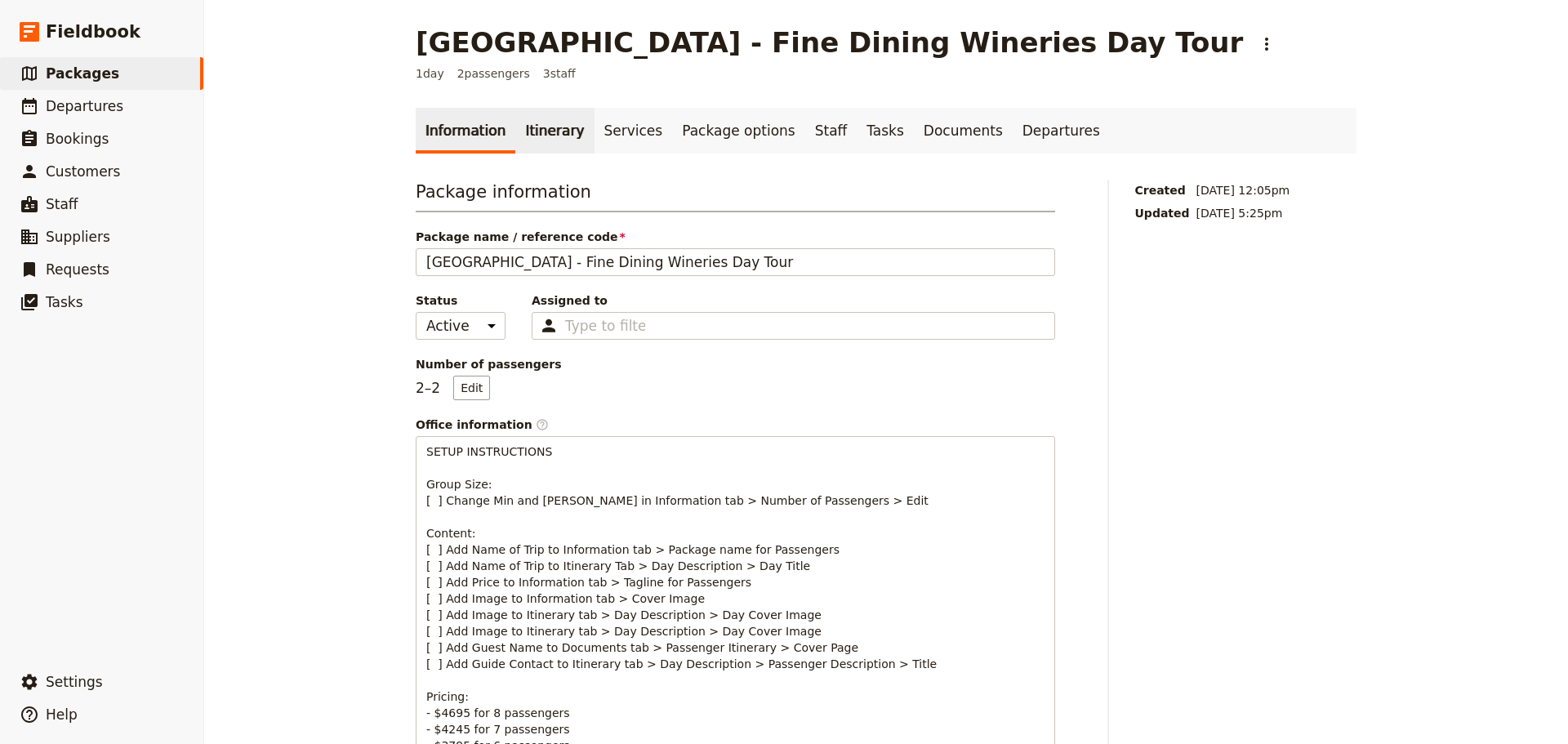
click at [531, 136] on link "Itinerary" at bounding box center [554, 130] width 79 height 46
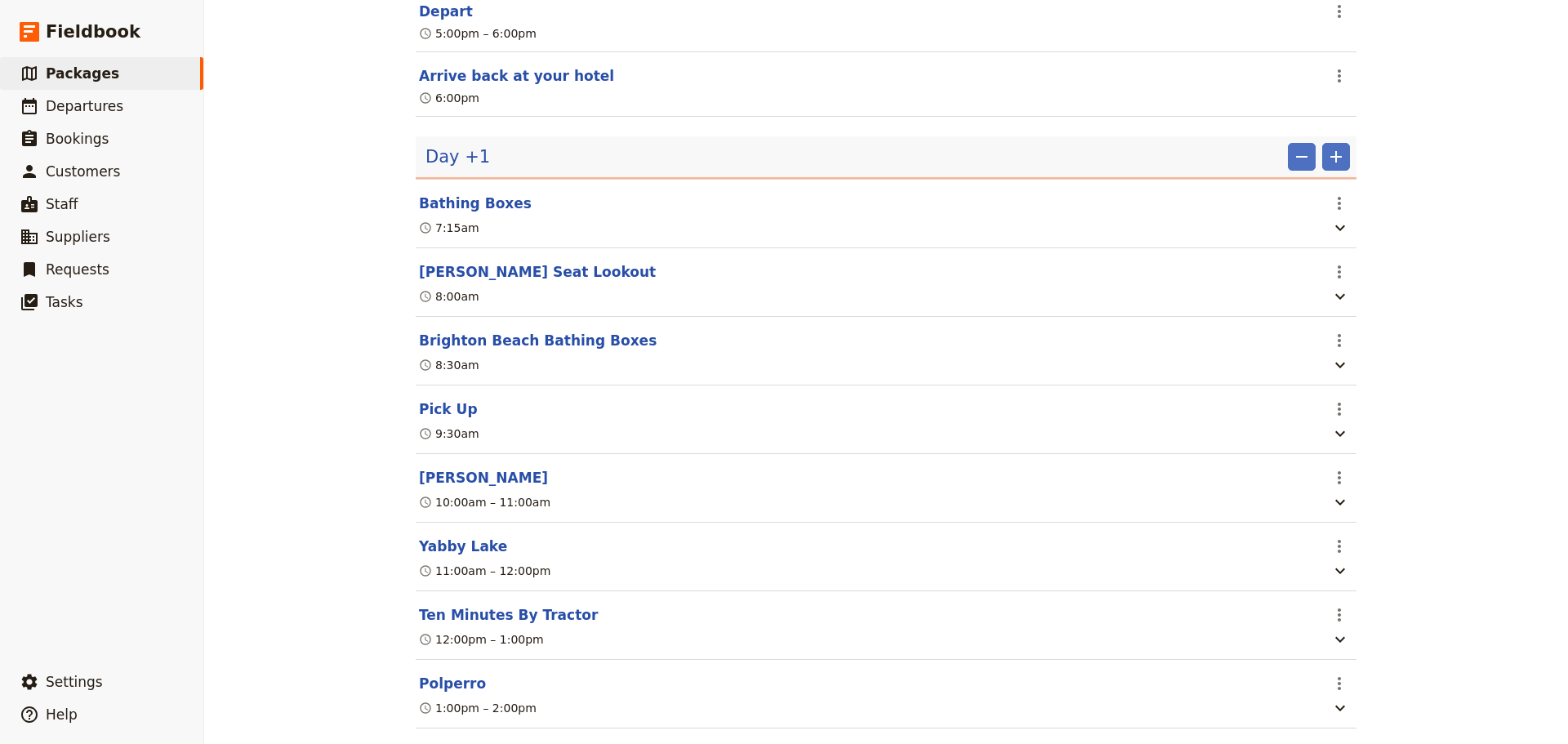
scroll to position [1225, 0]
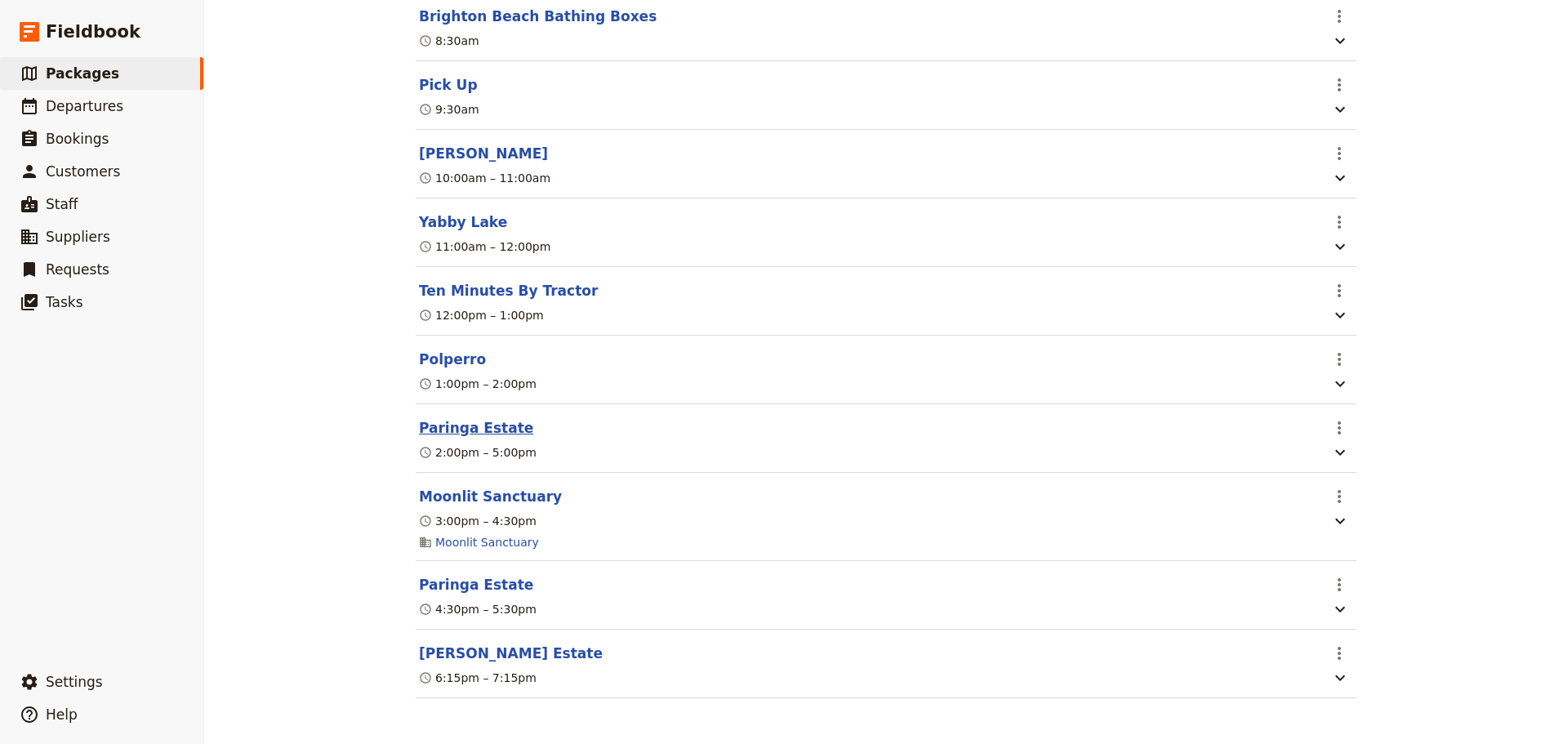
click at [453, 437] on button "Paringa Estate" at bounding box center [477, 428] width 114 height 20
select select "2"
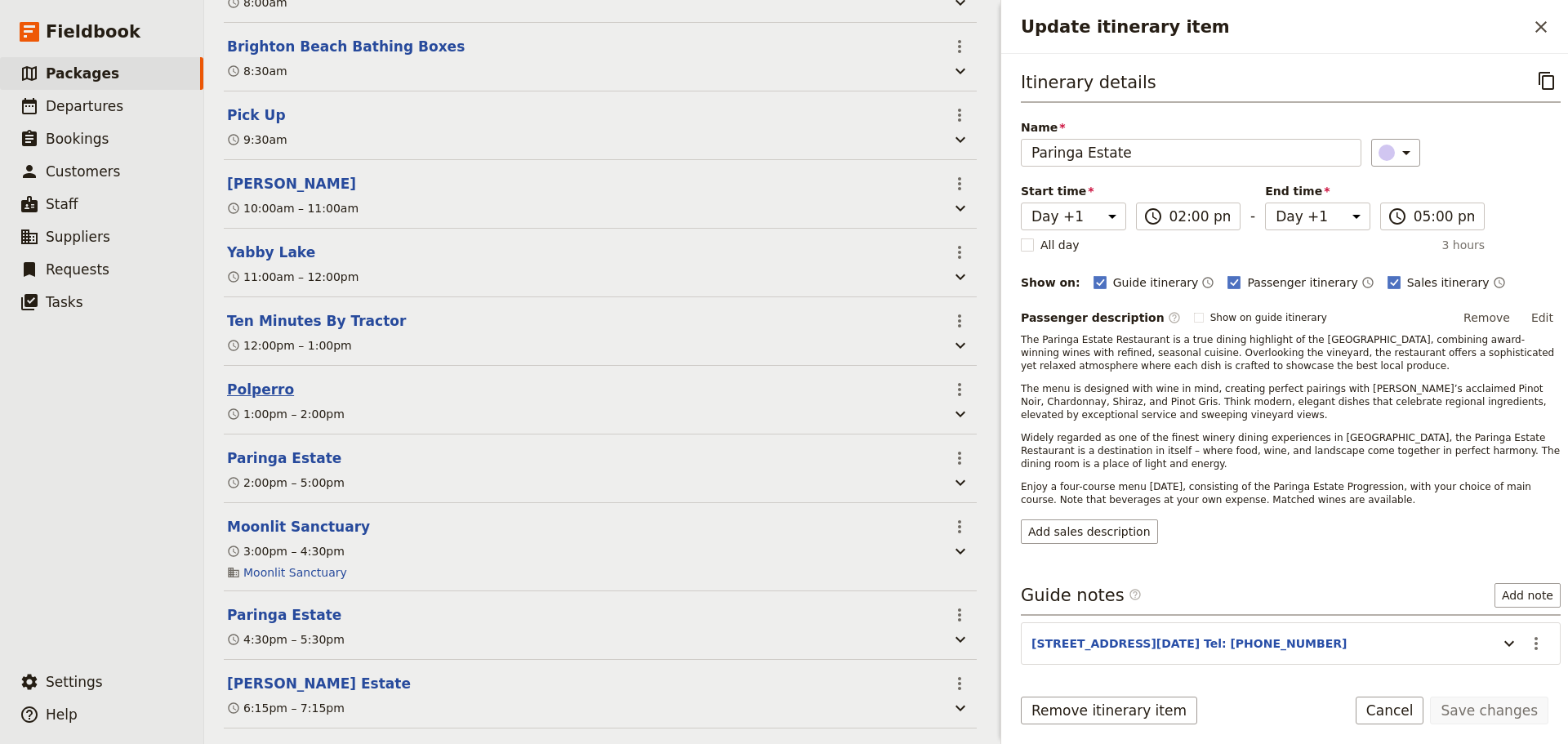
click at [252, 379] on button "Polperro" at bounding box center [260, 389] width 67 height 20
select select "2"
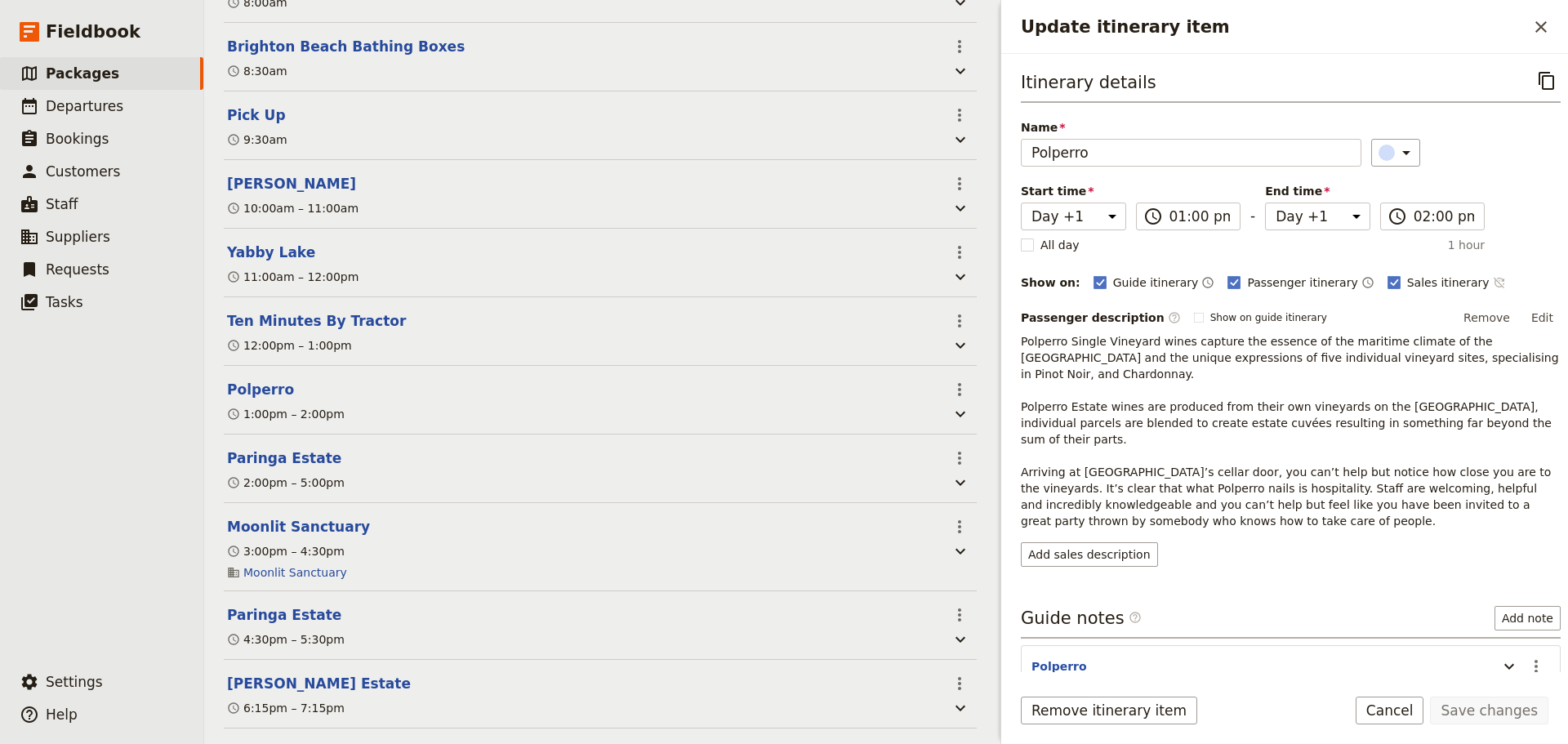
click at [1493, 282] on icon "Time not shown on sales itinerary" at bounding box center [1499, 283] width 13 height 13
click at [1488, 711] on button "Save changes" at bounding box center [1488, 711] width 119 height 28
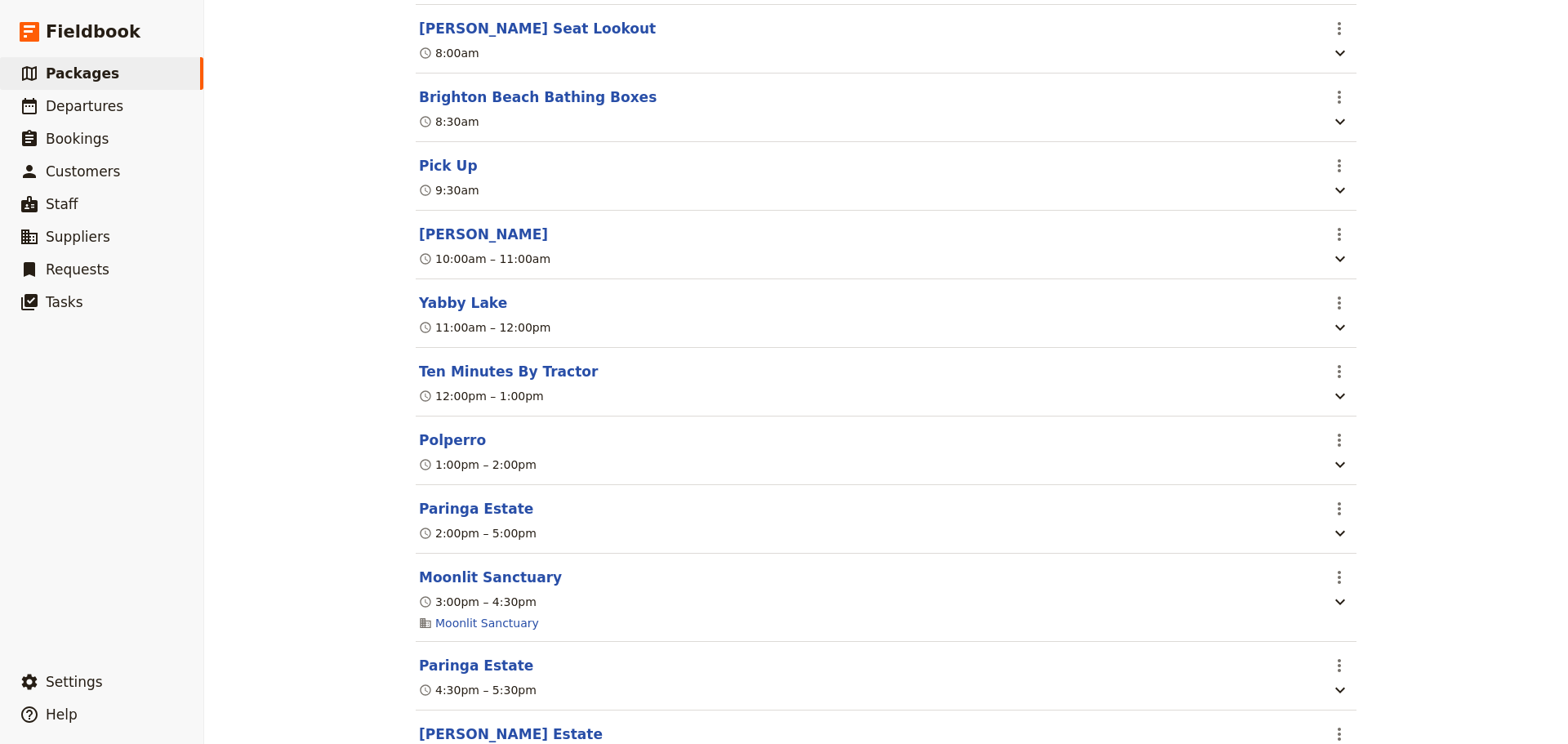
scroll to position [1143, 0]
click at [484, 517] on button "Paringa Estate" at bounding box center [477, 507] width 114 height 20
select select "2"
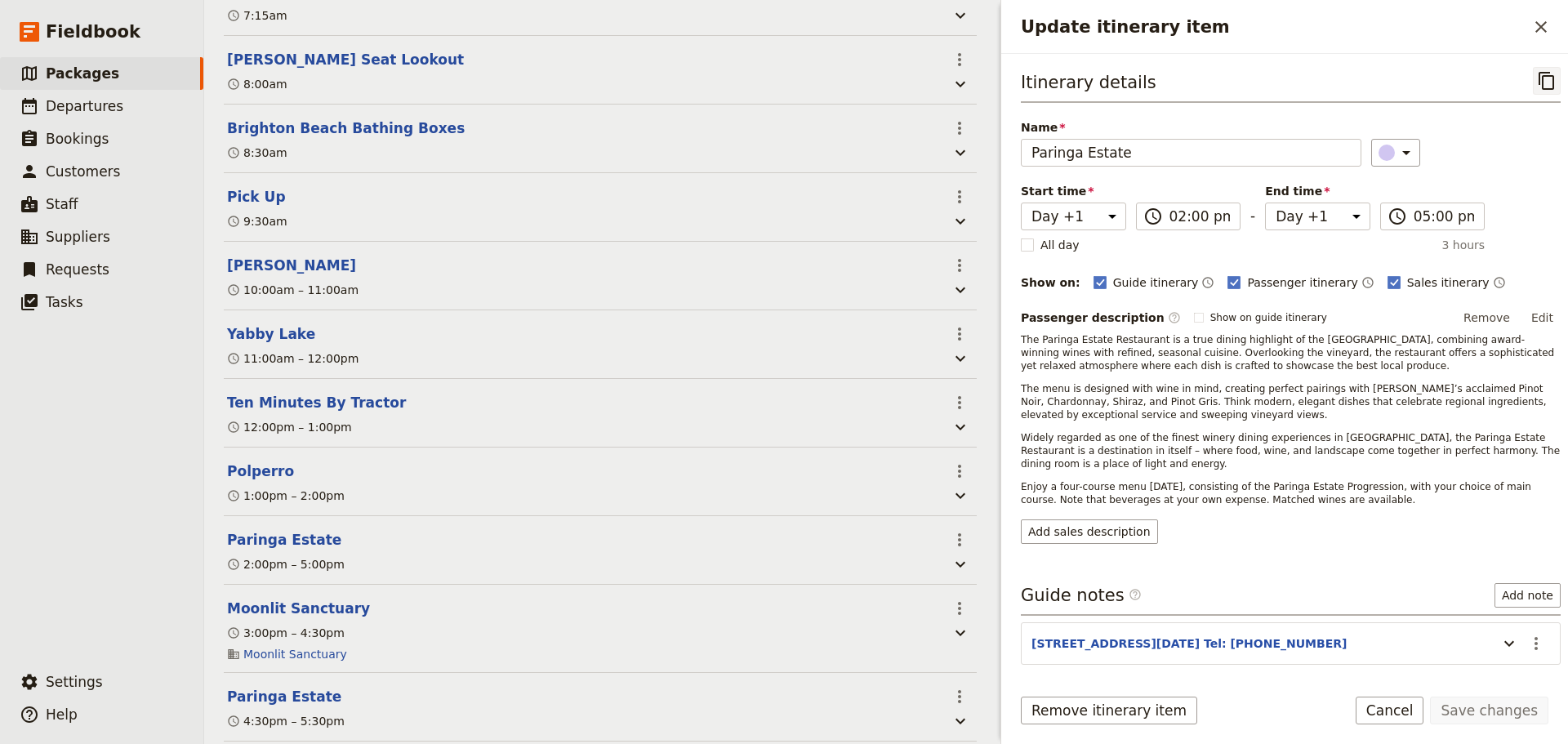
drag, startPoint x: 1537, startPoint y: 79, endPoint x: 1532, endPoint y: 60, distance: 19.6
click at [1537, 80] on icon "Copy itinerary item" at bounding box center [1547, 81] width 20 height 20
click at [1541, 29] on icon "Close drawer" at bounding box center [1541, 27] width 20 height 20
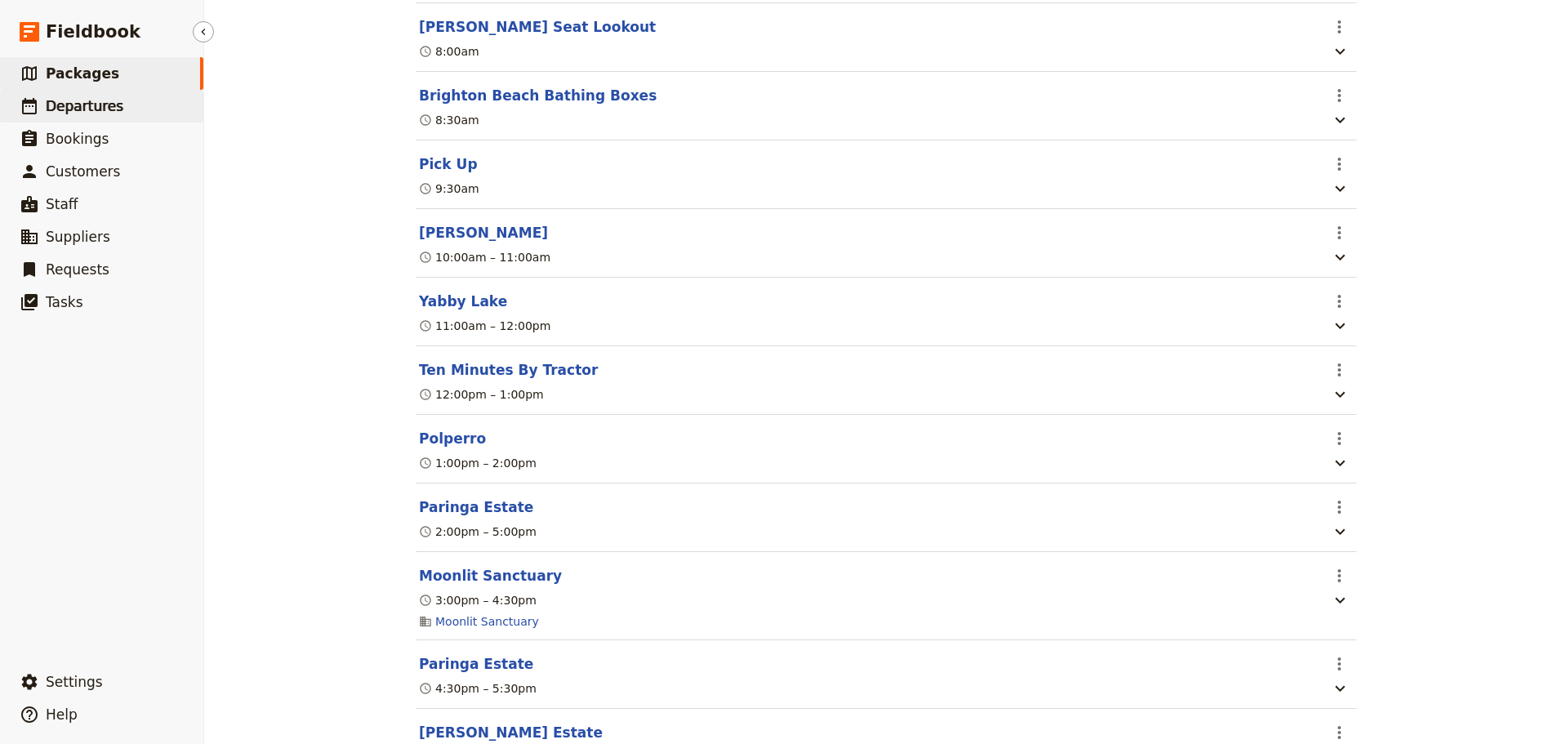
click at [127, 112] on link "​ Departures" at bounding box center [101, 105] width 203 height 32
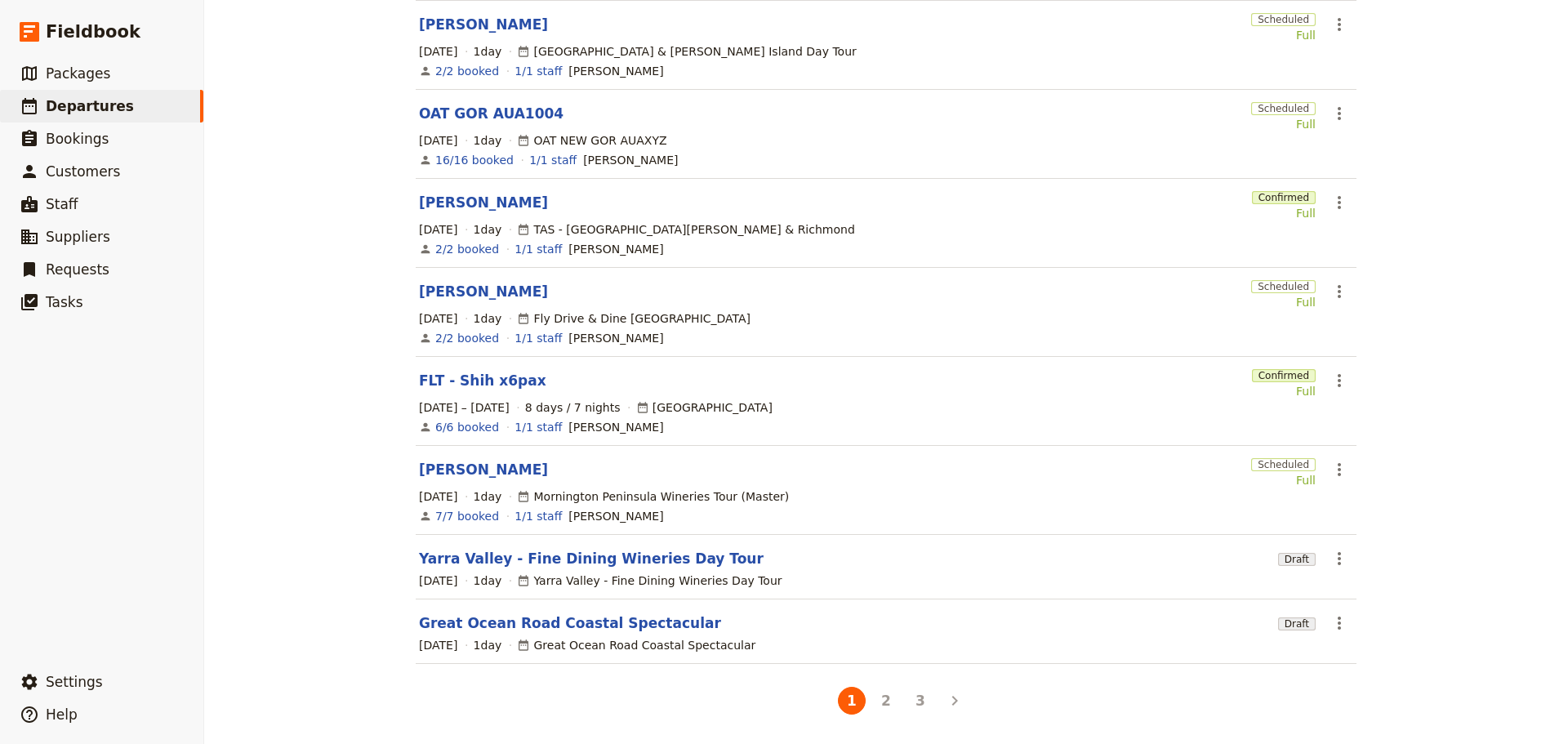
scroll to position [316, 0]
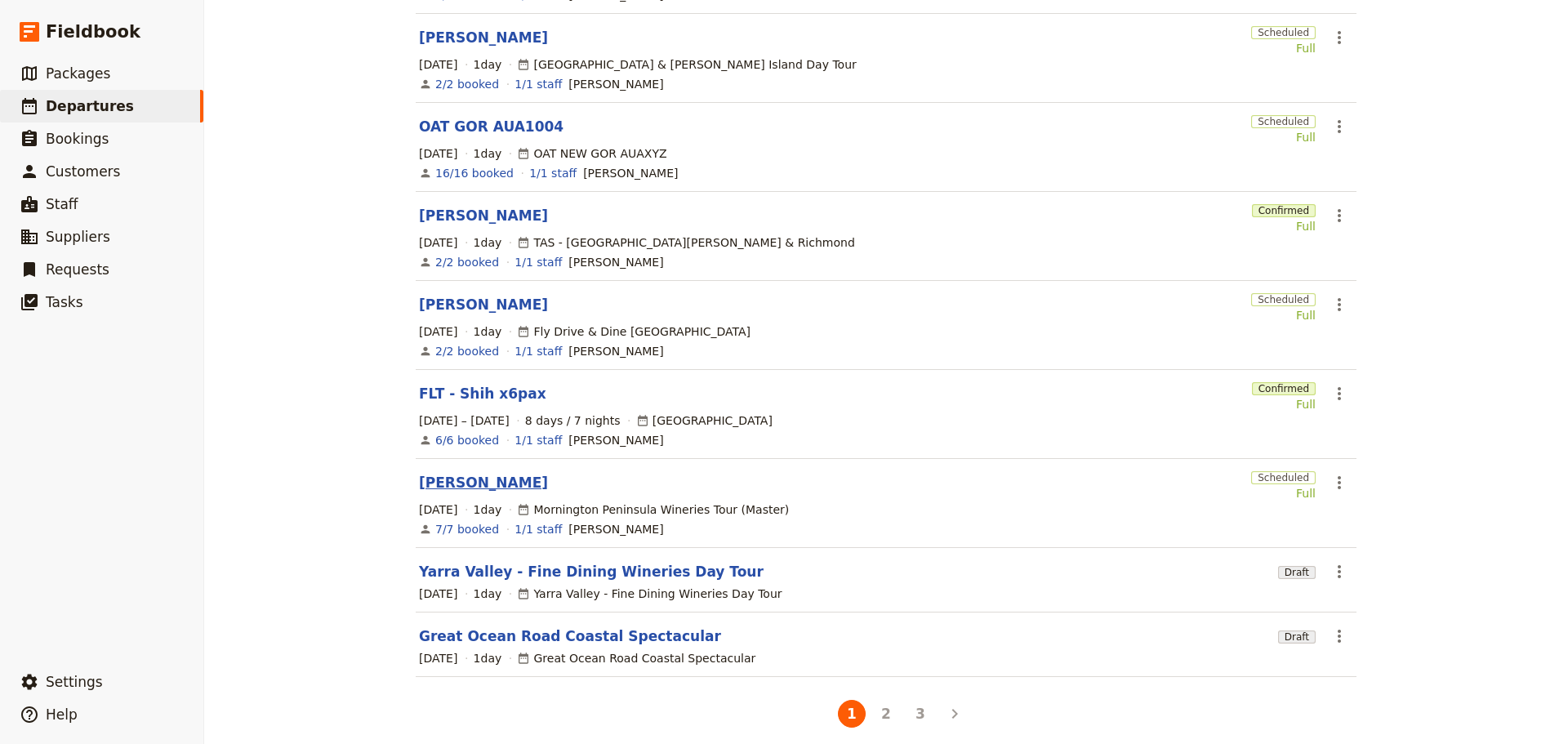
click at [466, 473] on link "[PERSON_NAME]" at bounding box center [484, 483] width 129 height 20
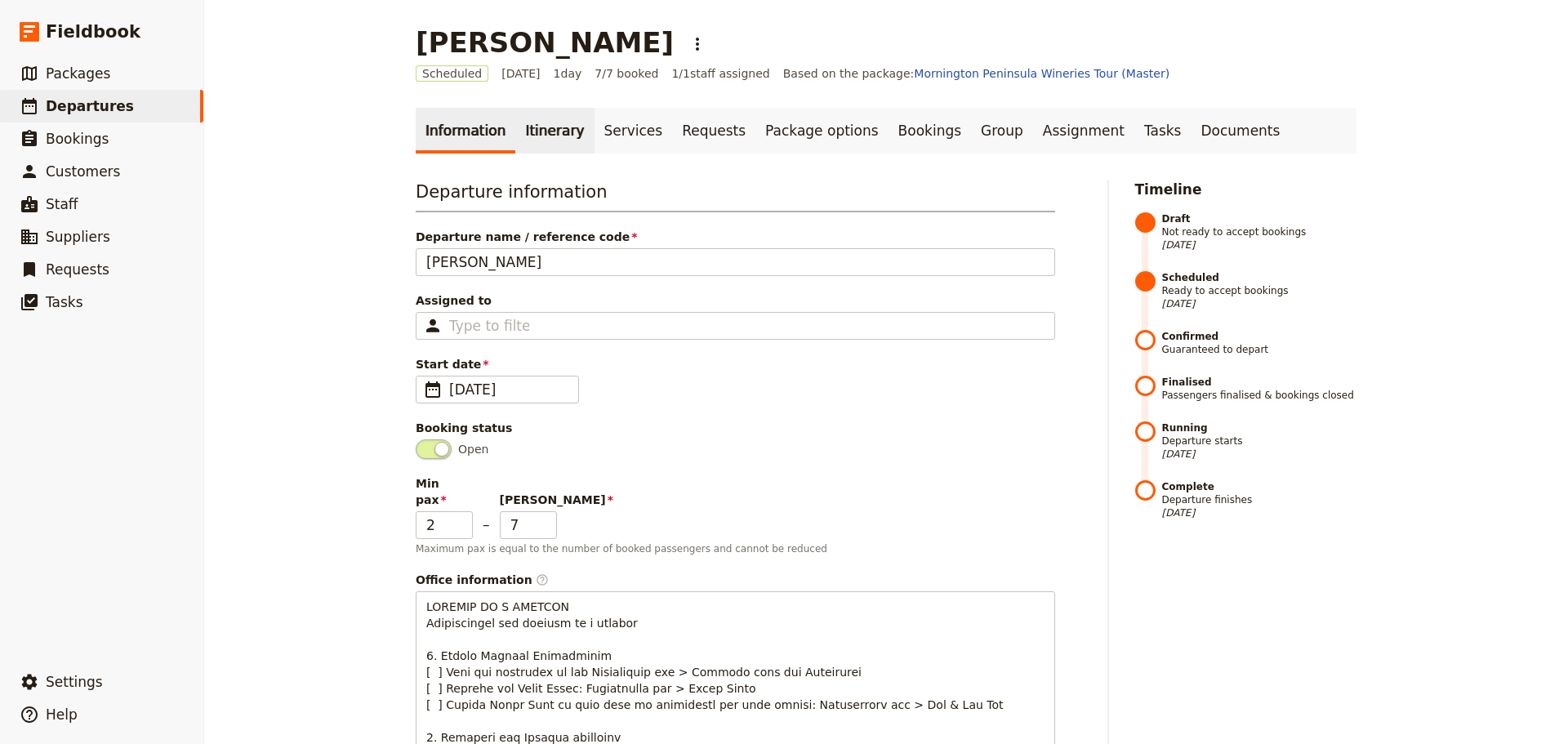
click at [536, 128] on link "Itinerary" at bounding box center [554, 130] width 79 height 46
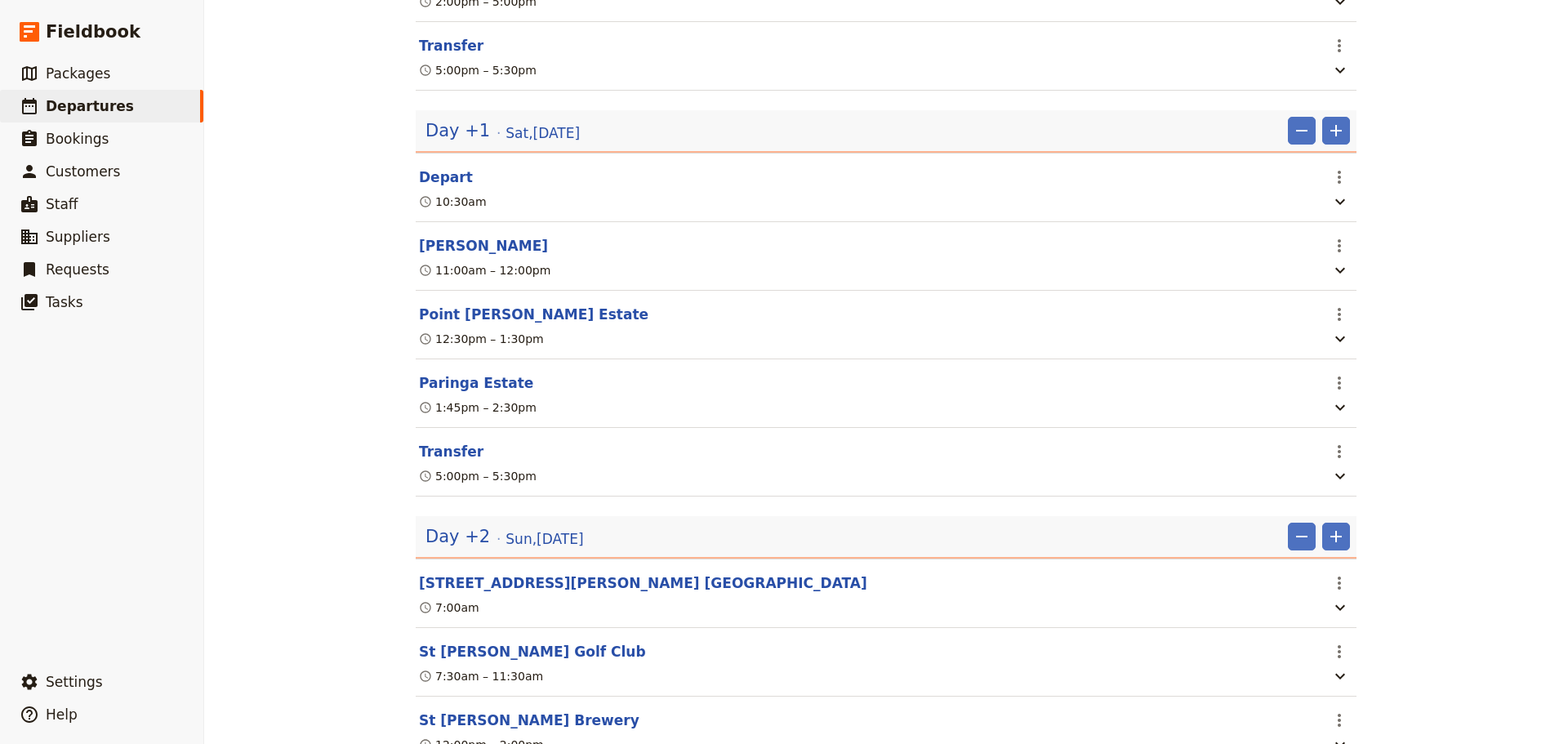
scroll to position [788, 0]
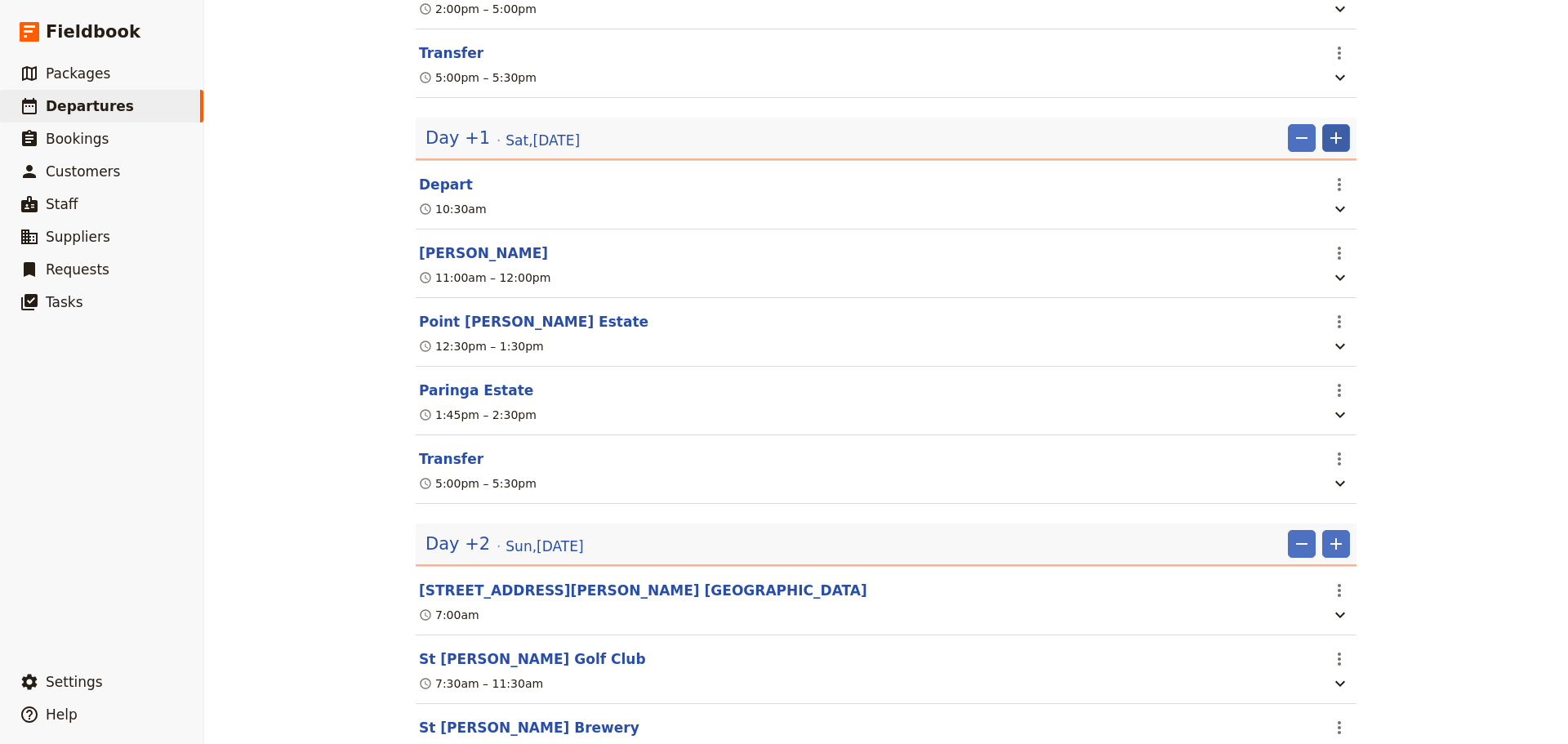
click at [1331, 146] on icon "Add" at bounding box center [1336, 138] width 20 height 20
click at [1283, 177] on span "Add itinerary item" at bounding box center [1280, 181] width 104 height 17
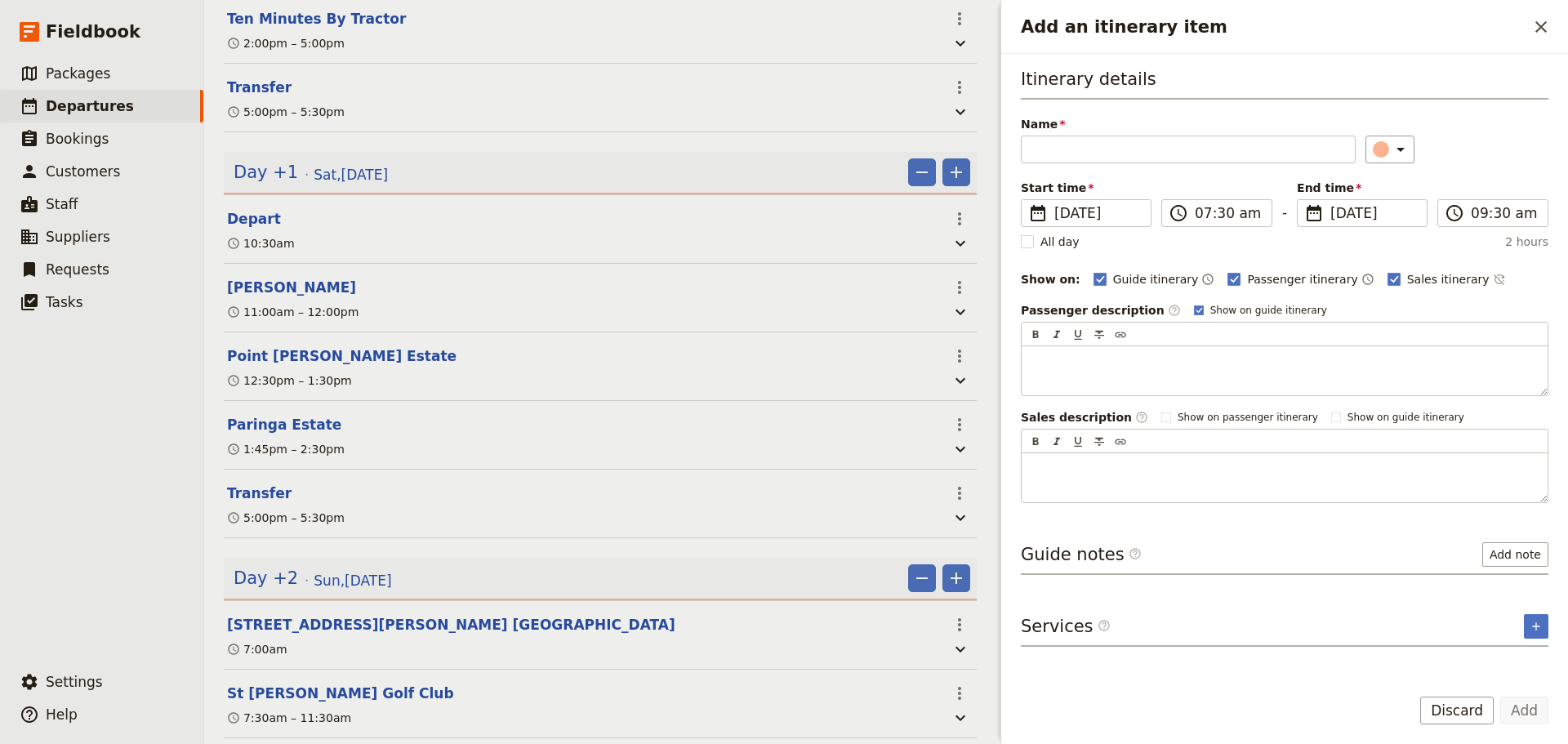
scroll to position [796, 0]
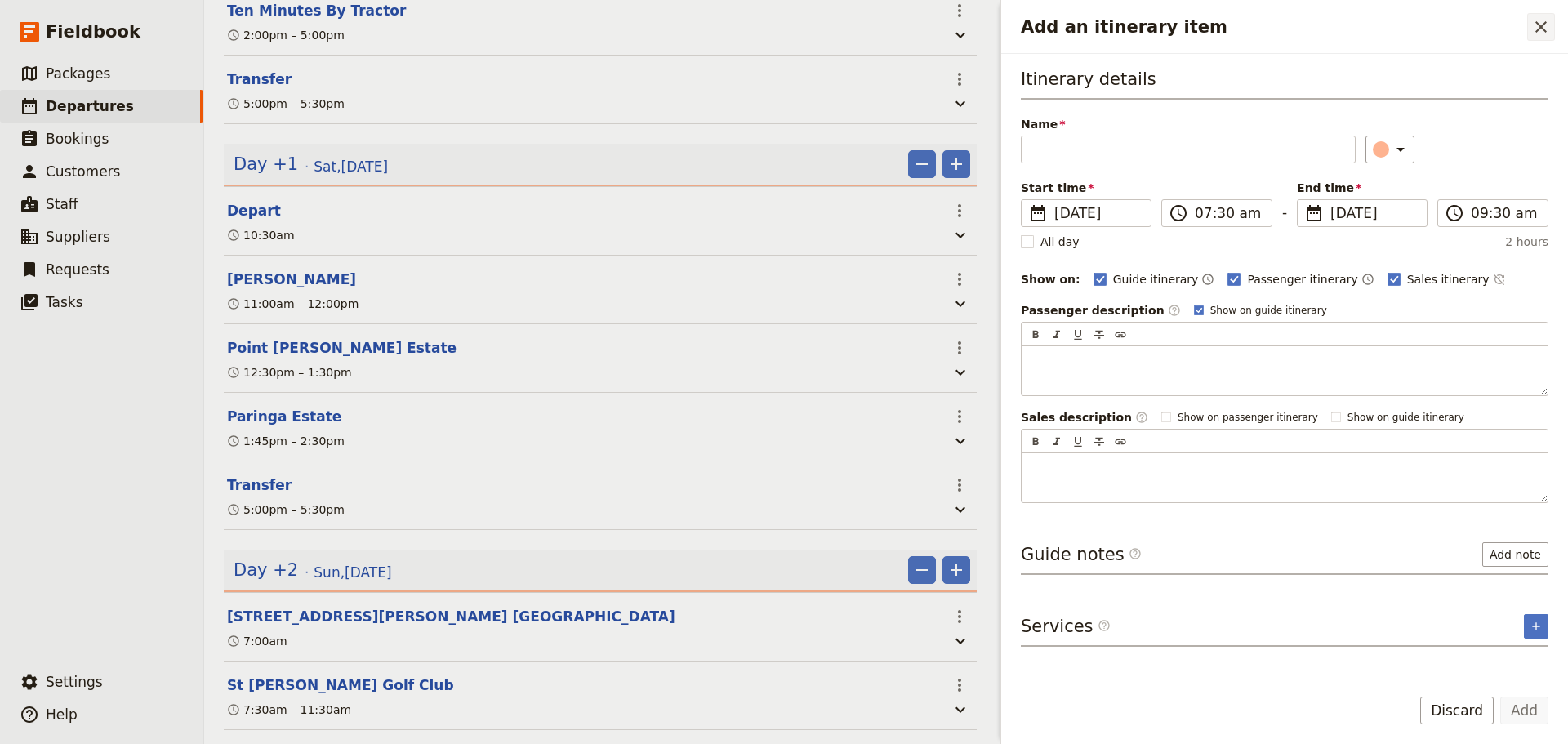
click at [1532, 30] on icon "Close drawer" at bounding box center [1541, 27] width 20 height 20
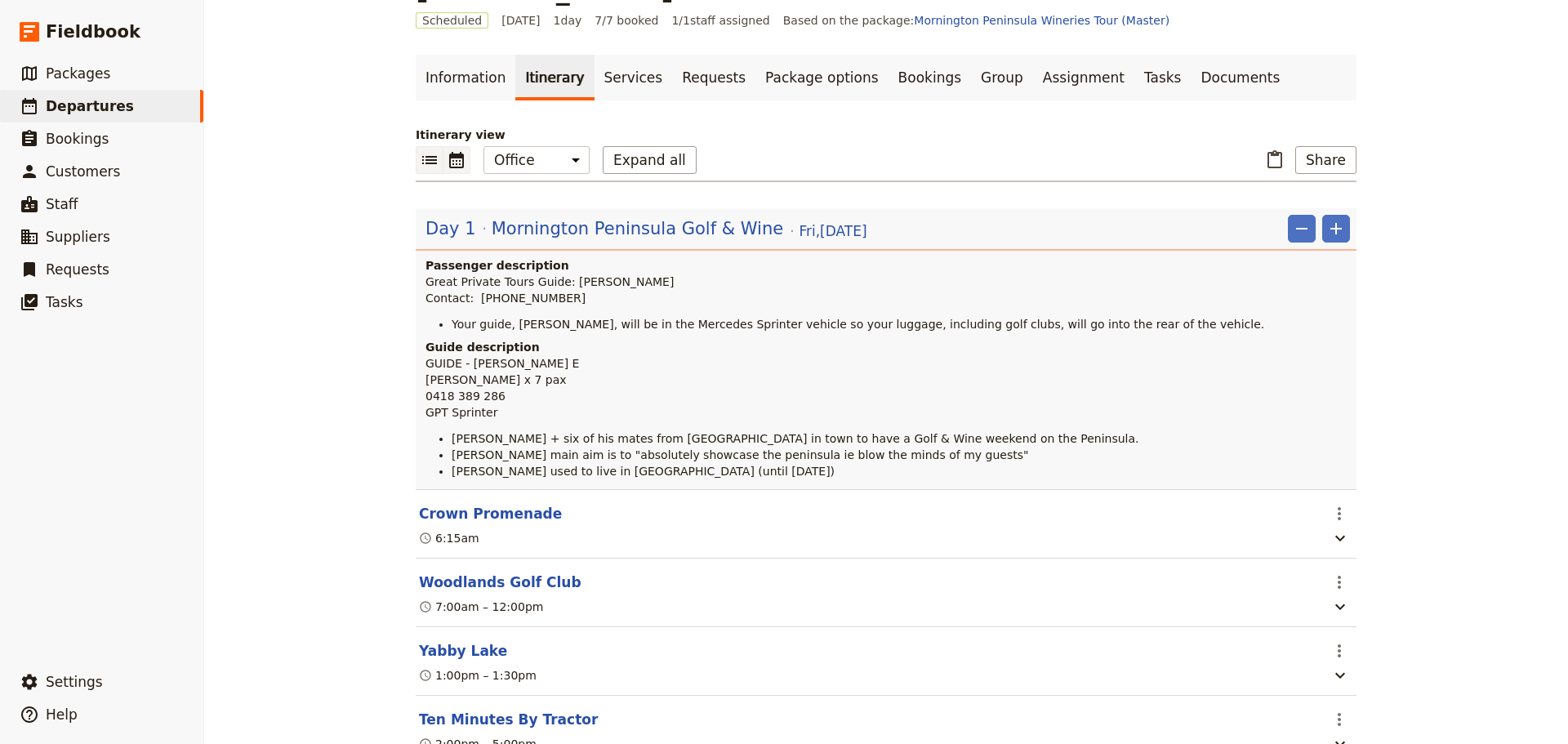
click at [459, 167] on icon "Calendar view" at bounding box center [457, 160] width 20 height 20
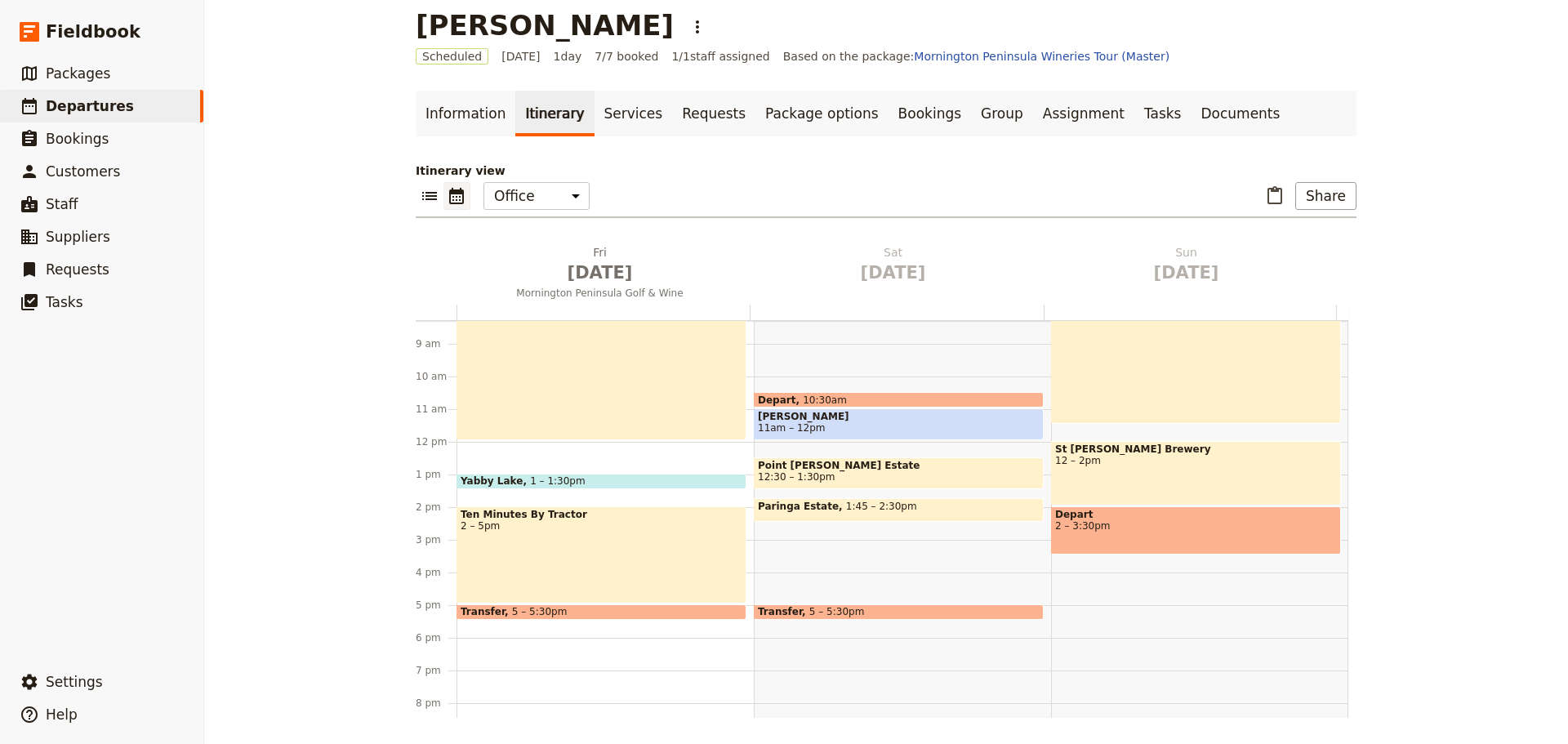
scroll to position [387, 0]
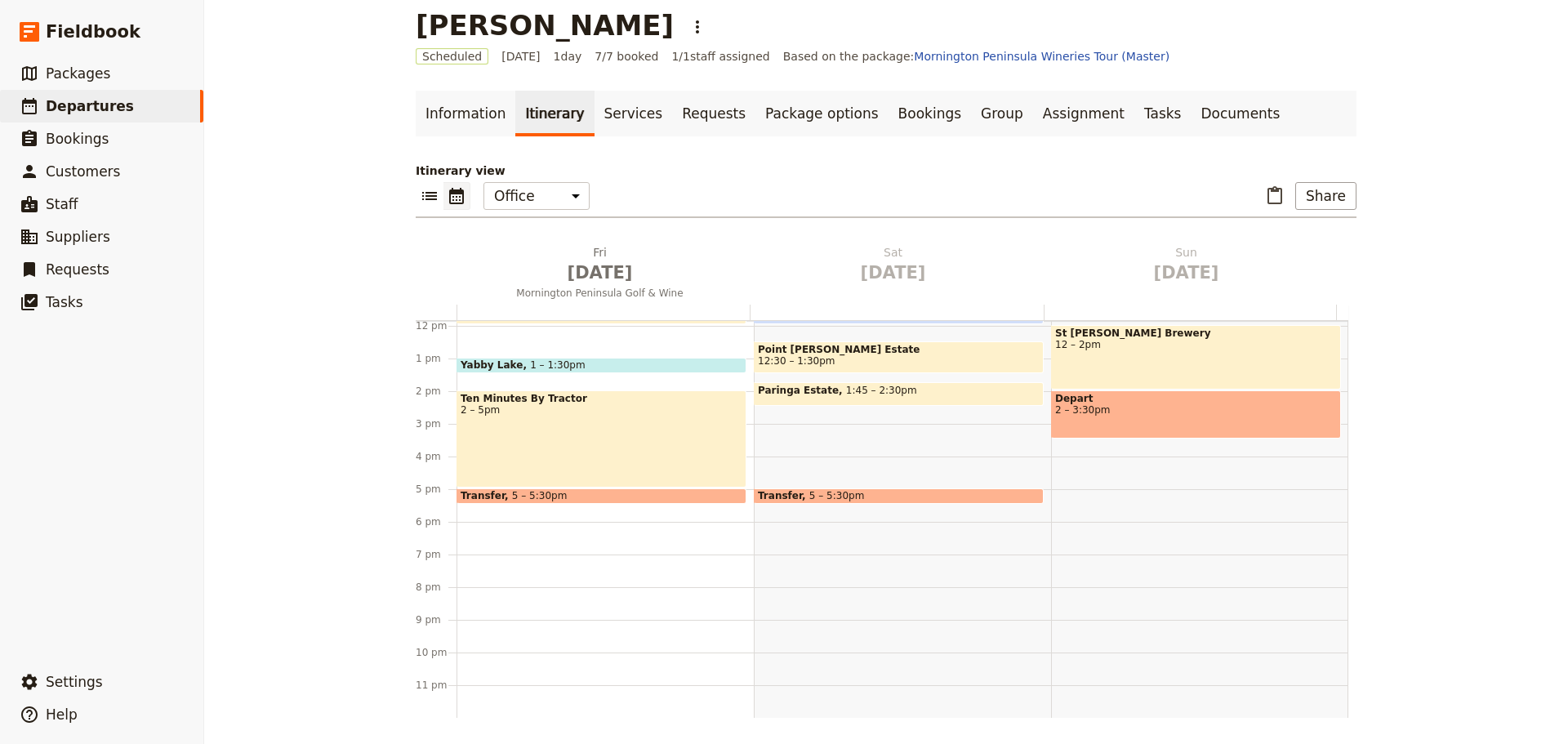
click at [778, 410] on div "Depart 10:30am Montalto 11am – 12pm Point Leo Estate 12:30 – 1:30pm Paringa Est…" at bounding box center [903, 326] width 298 height 784
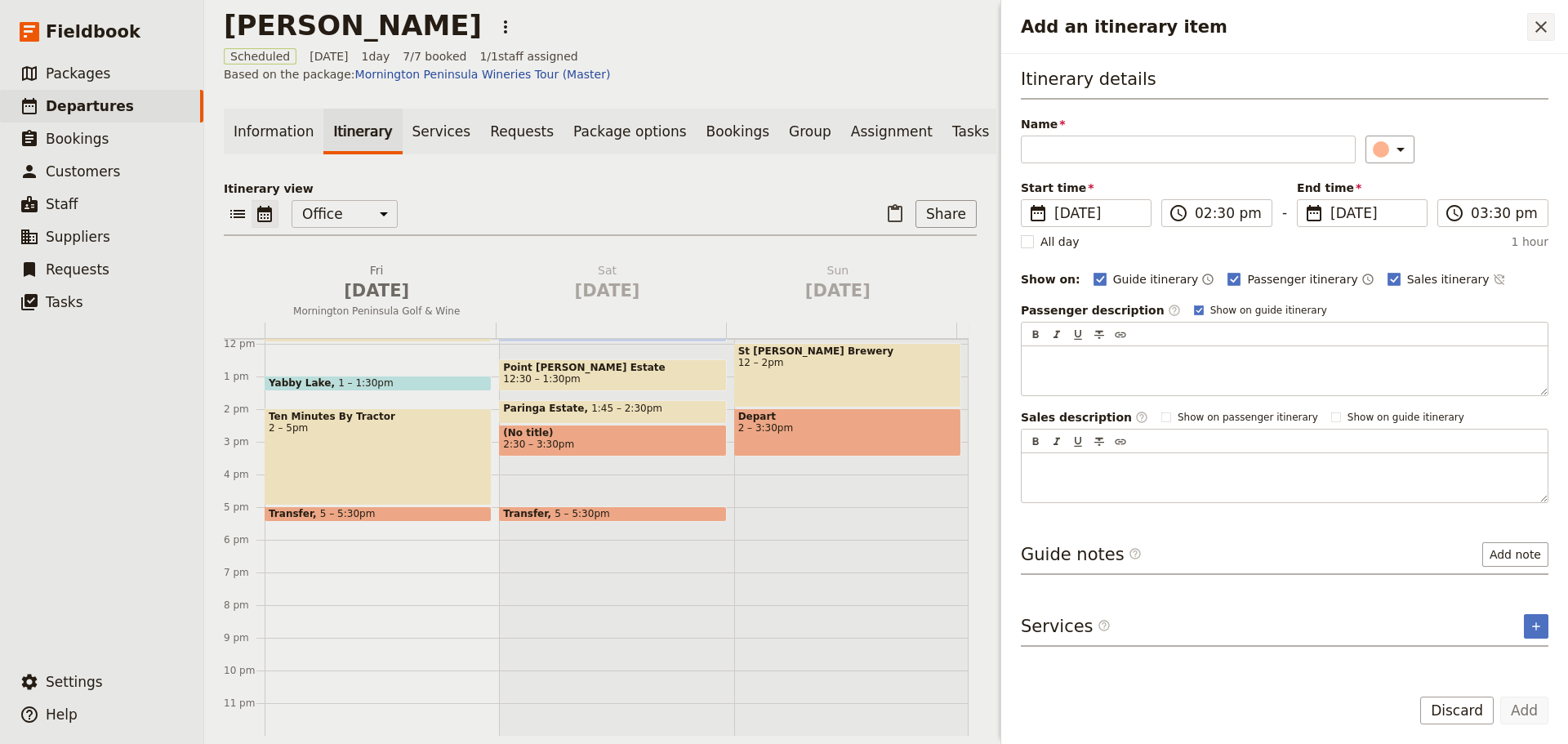
click at [1539, 29] on icon "Close drawer" at bounding box center [1541, 27] width 12 height 12
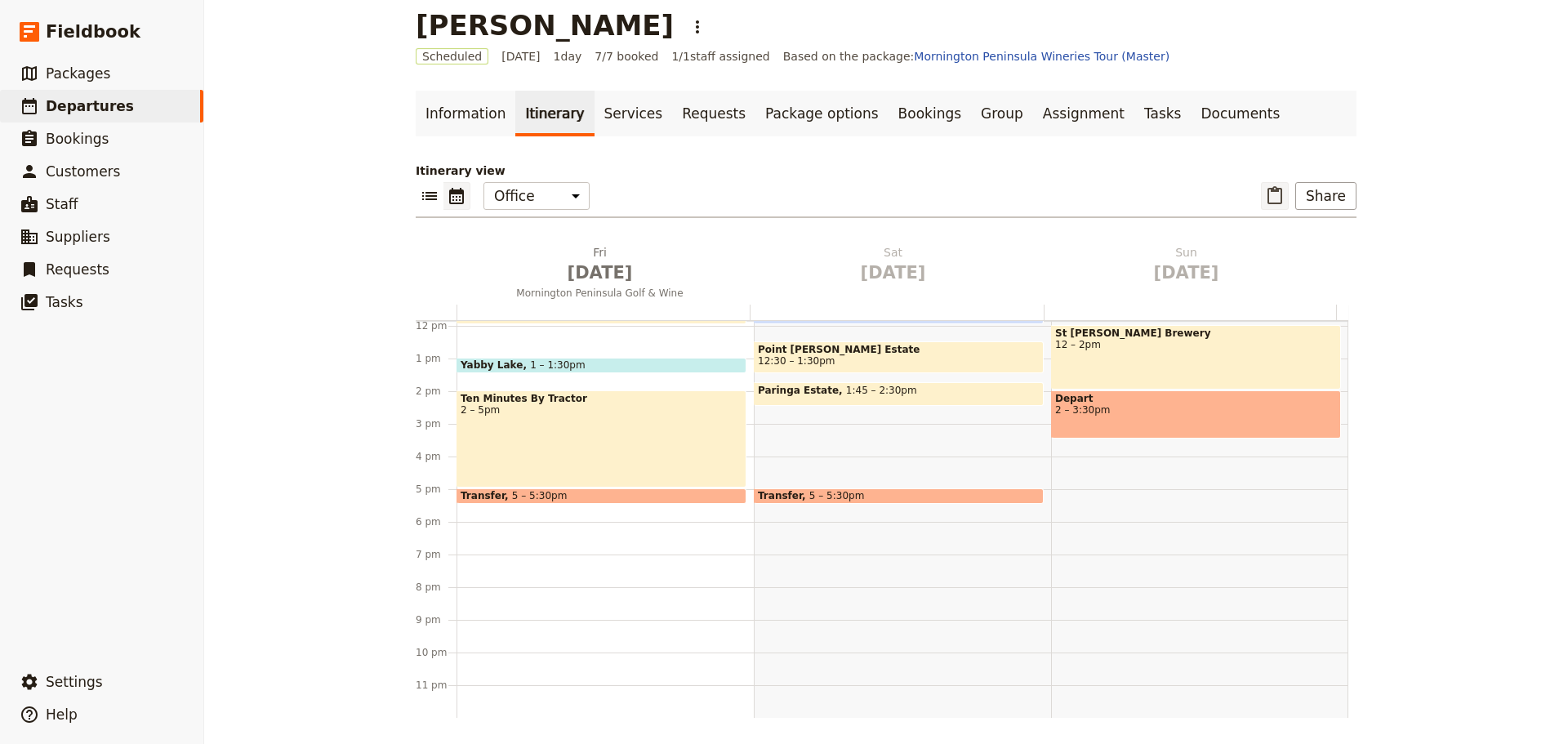
click at [1270, 196] on icon "Paste itinerary item" at bounding box center [1275, 196] width 20 height 20
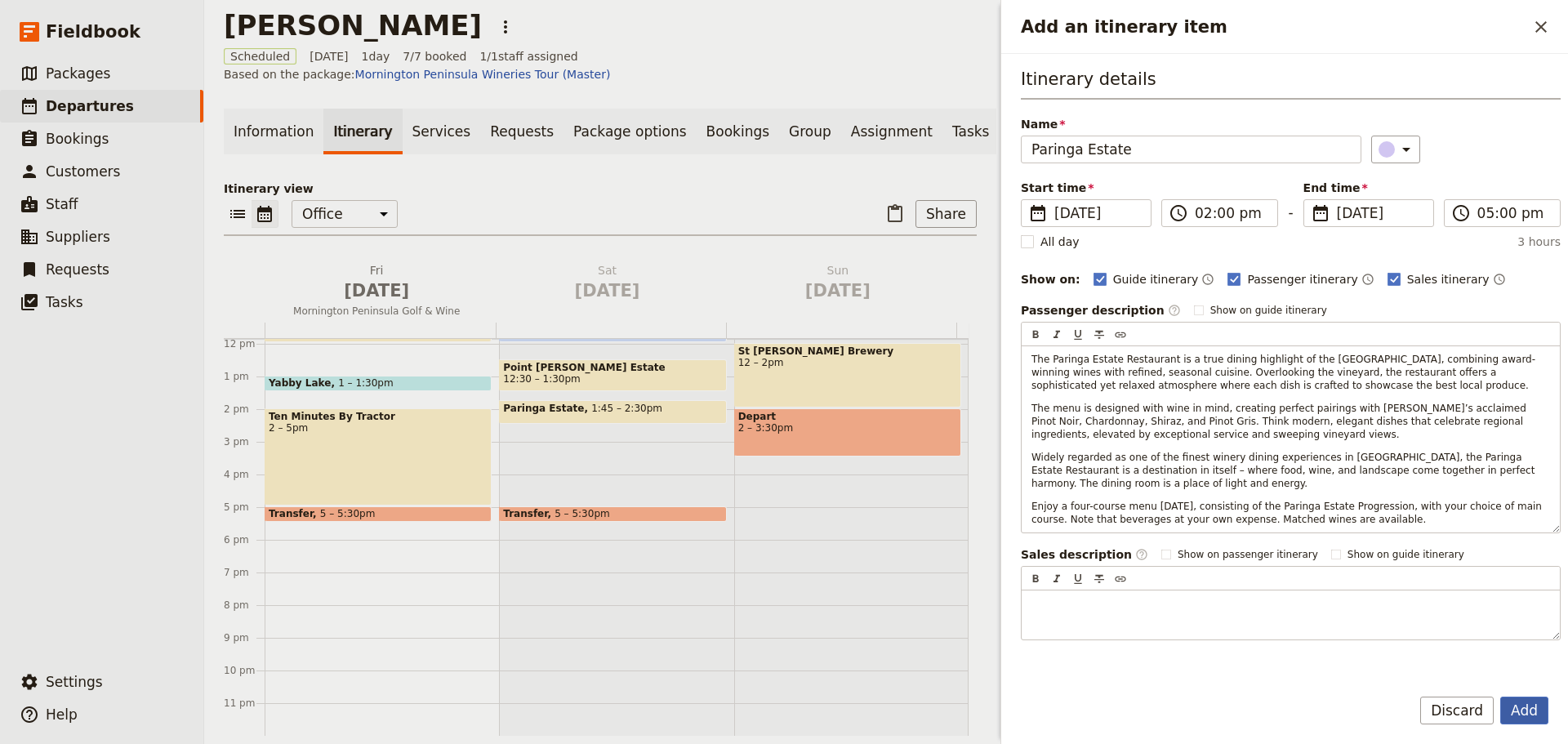
click at [1523, 703] on button "Add" at bounding box center [1524, 711] width 48 height 28
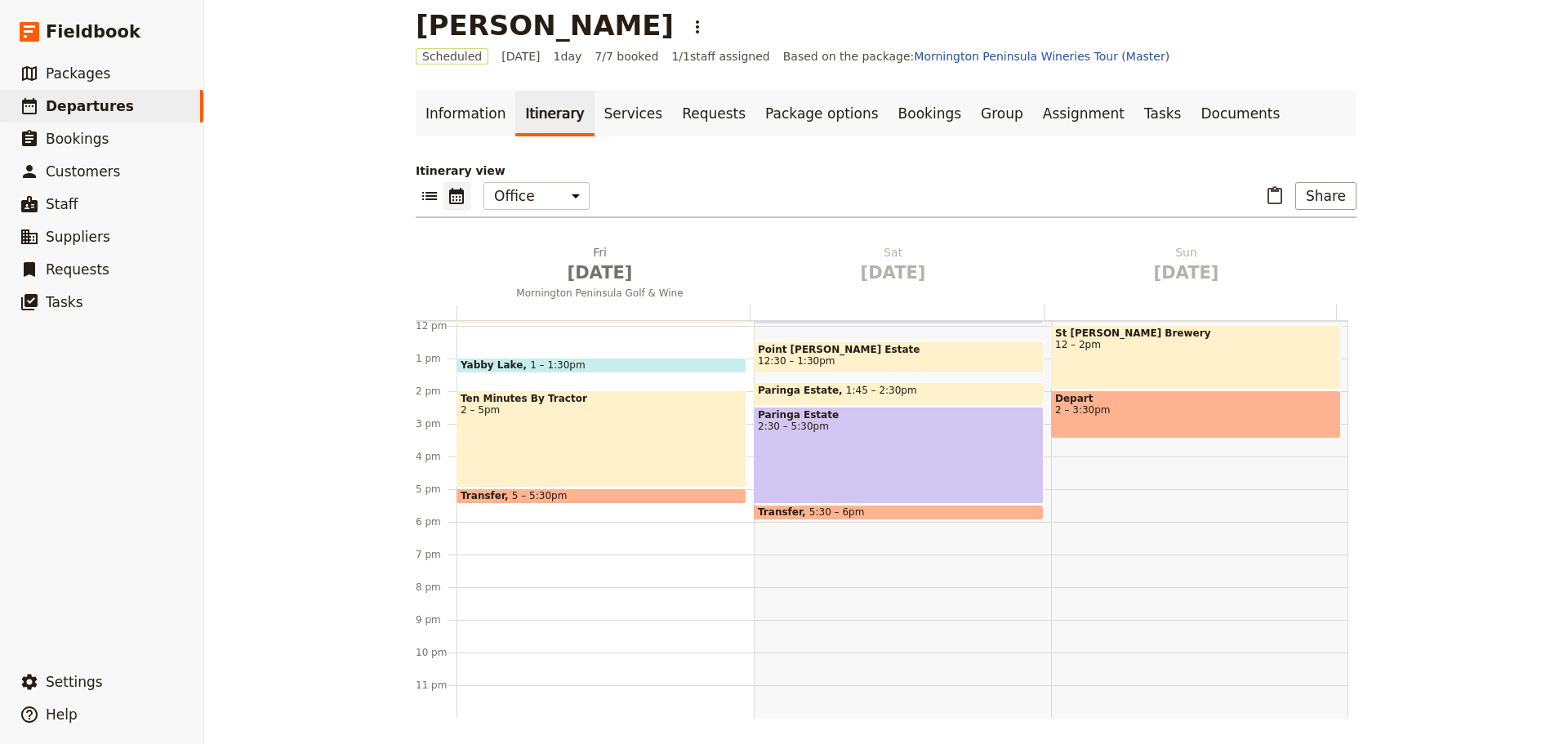
click at [869, 480] on div "Paringa Estate 2:30 – 5:30pm" at bounding box center [899, 455] width 290 height 97
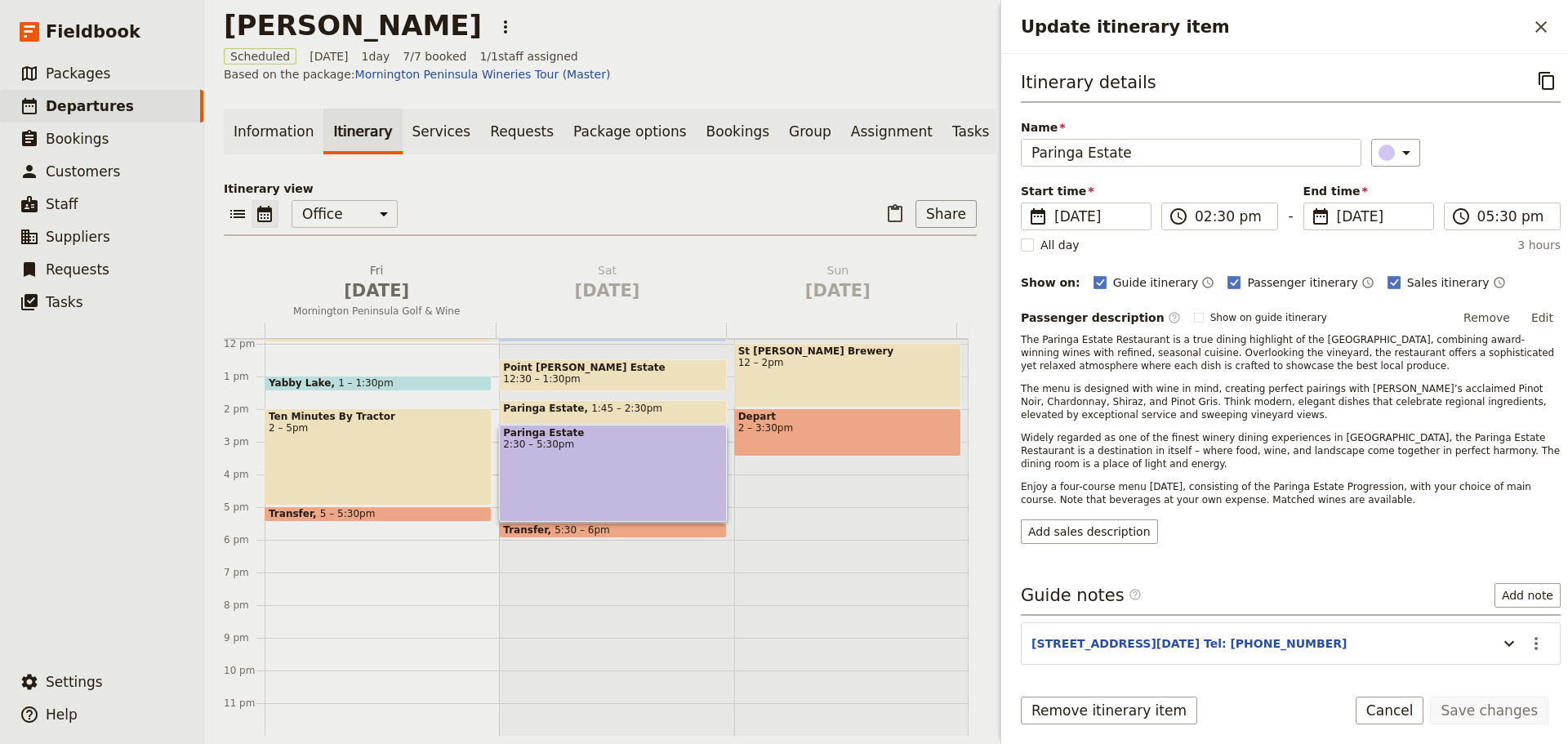
click at [600, 523] on div "Transfer 5:30 – 6pm" at bounding box center [612, 530] width 227 height 16
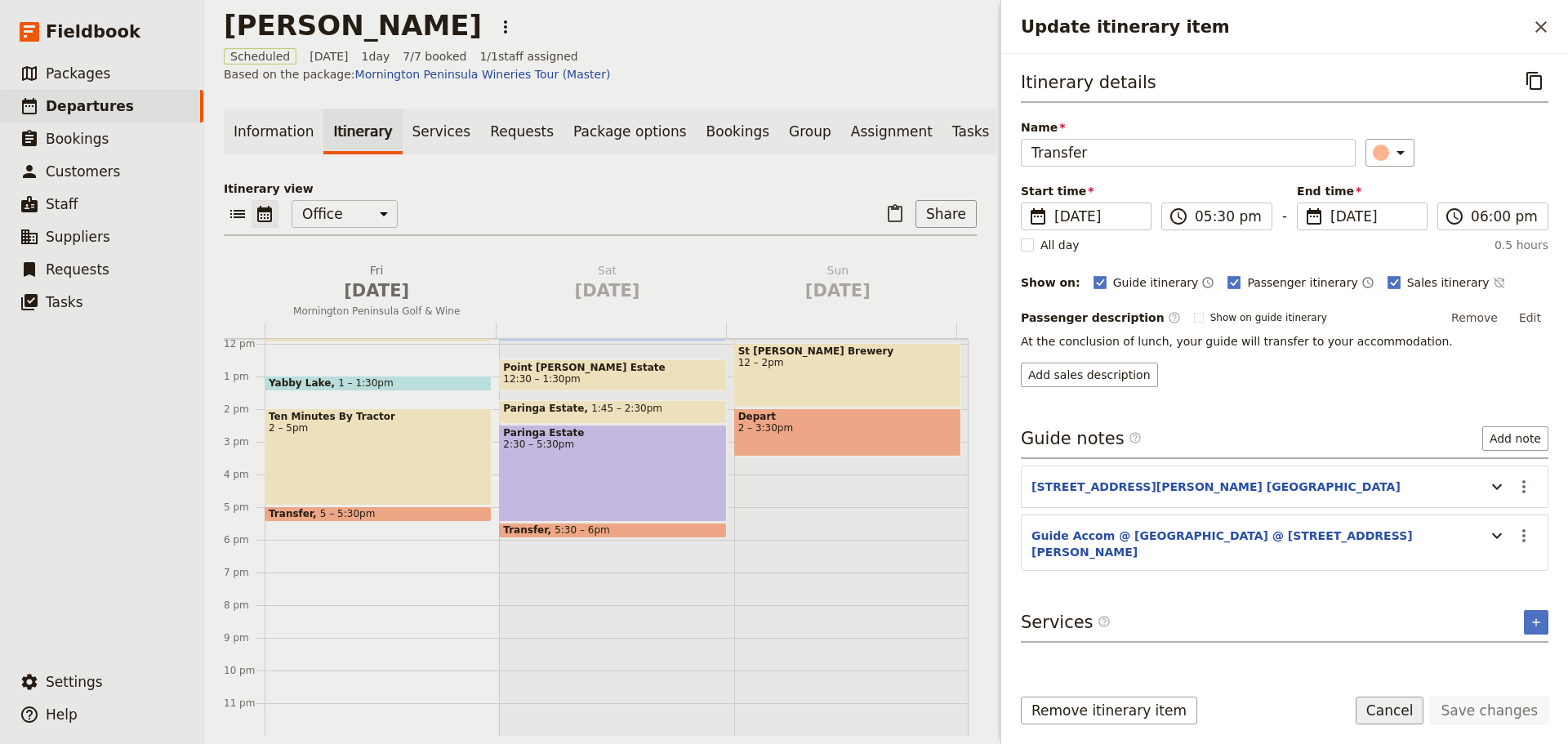
click at [1391, 713] on button "Cancel" at bounding box center [1390, 711] width 69 height 28
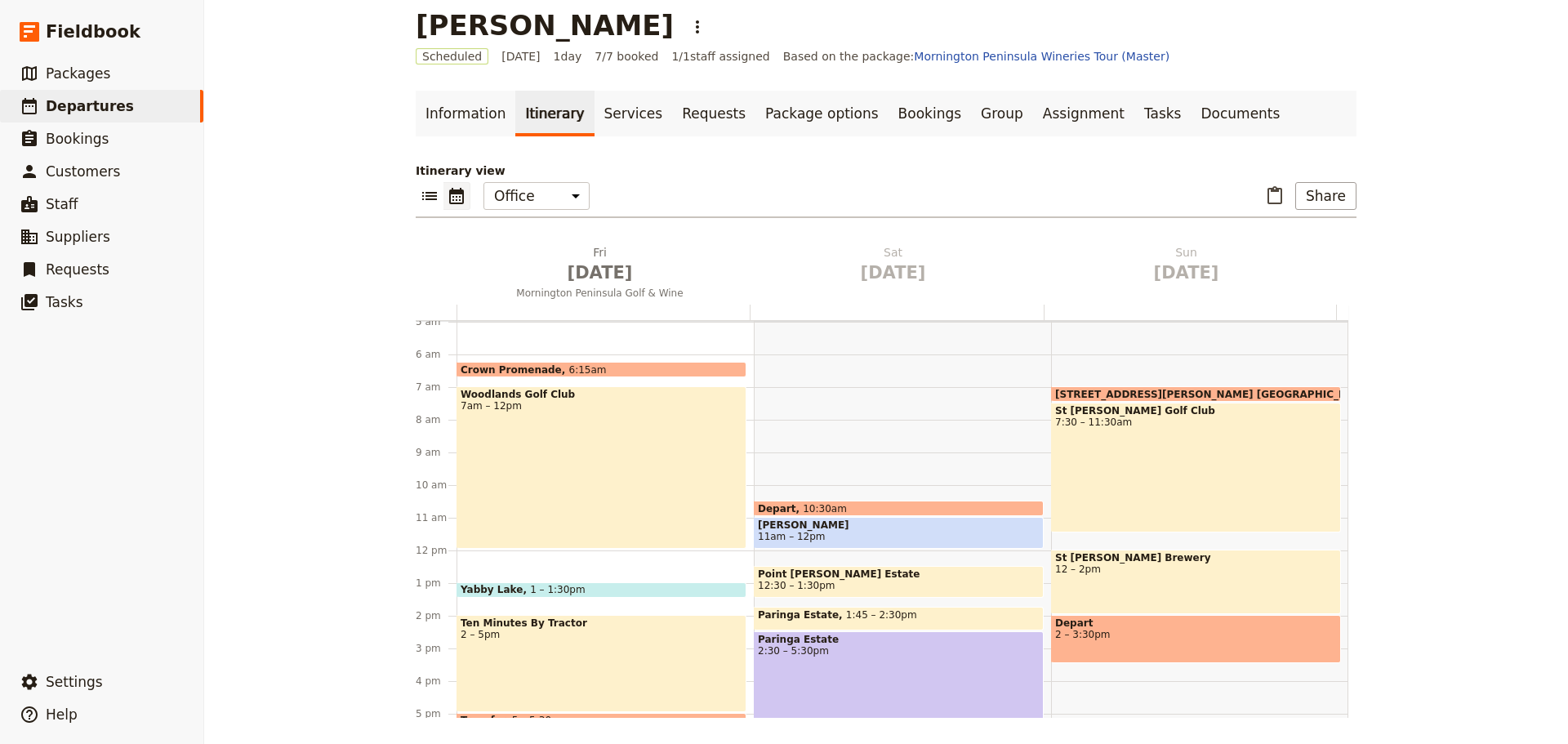
scroll to position [163, 0]
click at [1193, 271] on span "Oct 19" at bounding box center [1186, 273] width 273 height 25
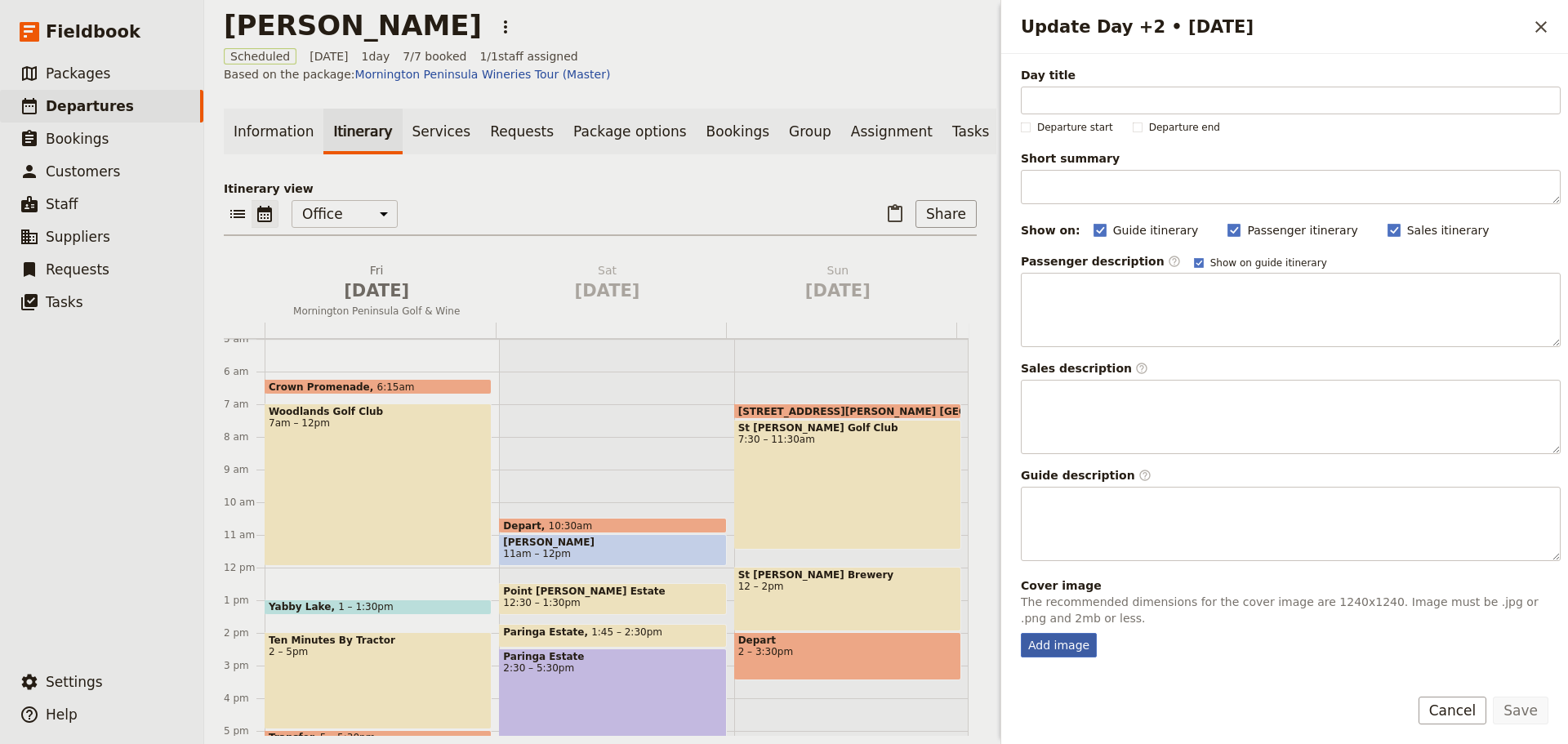
click at [1062, 643] on div "Add image" at bounding box center [1059, 645] width 76 height 25
click at [1021, 633] on input "Add image" at bounding box center [1020, 632] width 1 height 1
click at [1054, 650] on div "Add image" at bounding box center [1059, 645] width 76 height 25
click at [1021, 633] on input "Add image" at bounding box center [1020, 632] width 1 height 1
type input "C:\fakepath\StAndrewsBeach_GolfCourse.jpg"
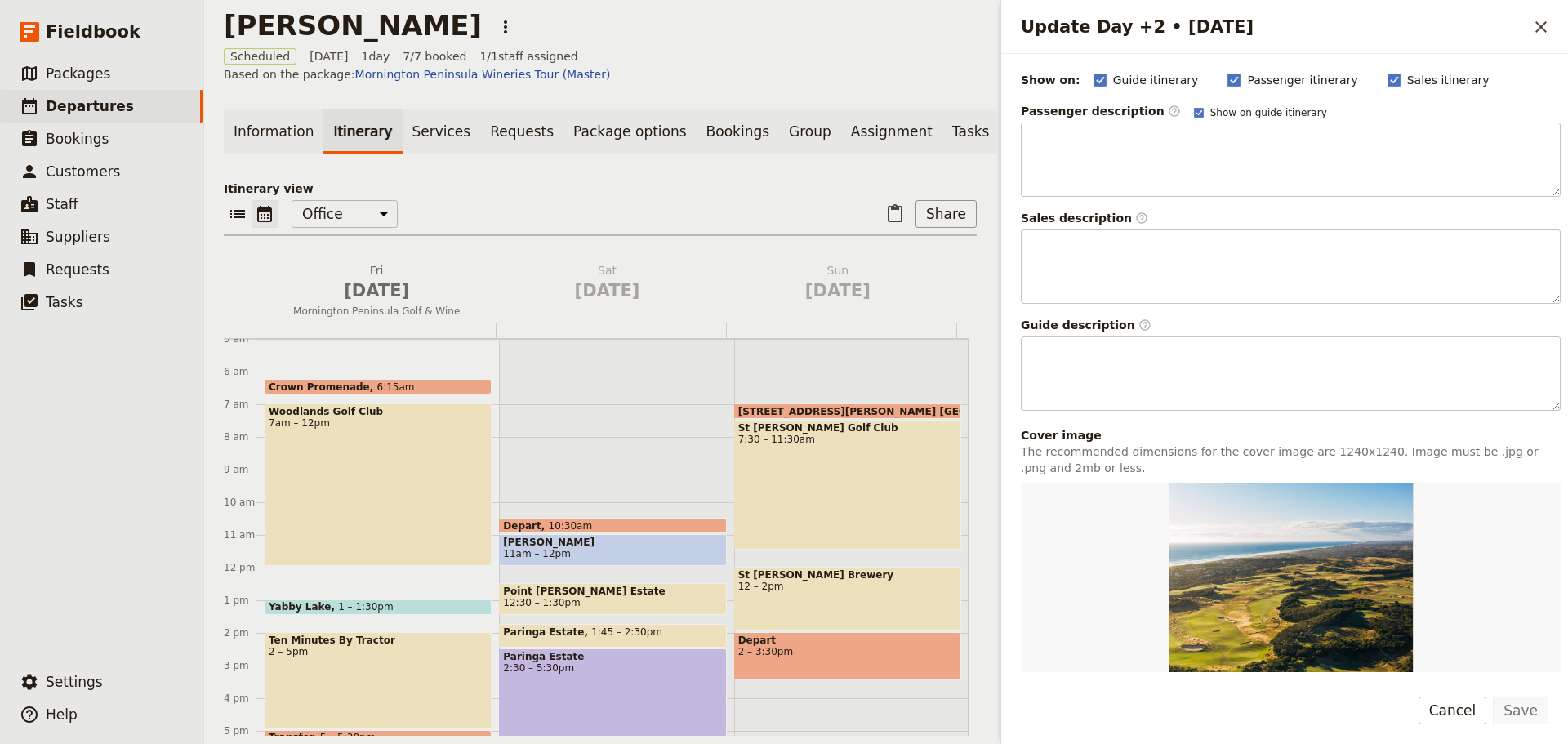
scroll to position [408, 0]
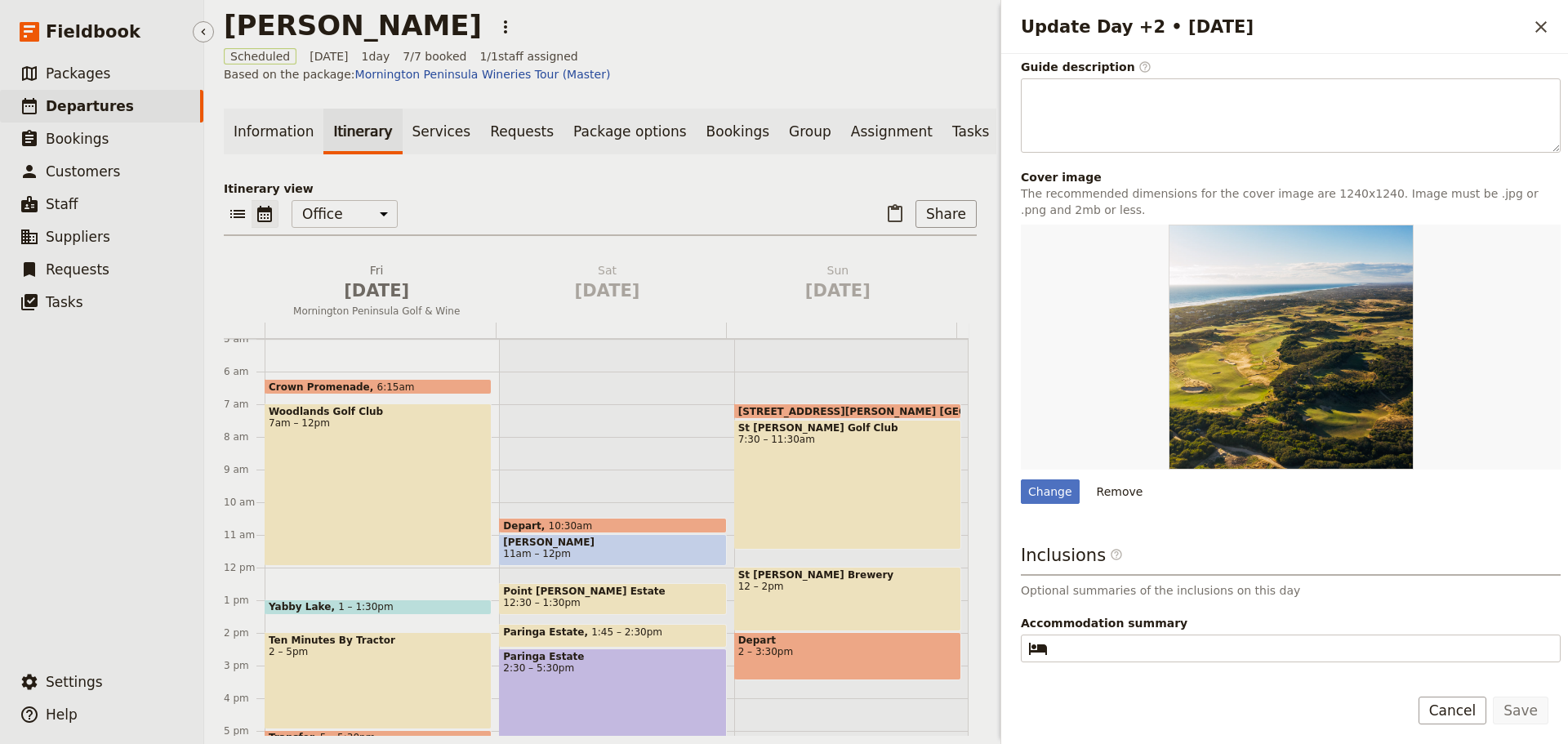
drag, startPoint x: 101, startPoint y: 106, endPoint x: 95, endPoint y: 94, distance: 13.4
click at [99, 106] on span "Departures" at bounding box center [90, 106] width 88 height 17
